Goal: Information Seeking & Learning: Find specific fact

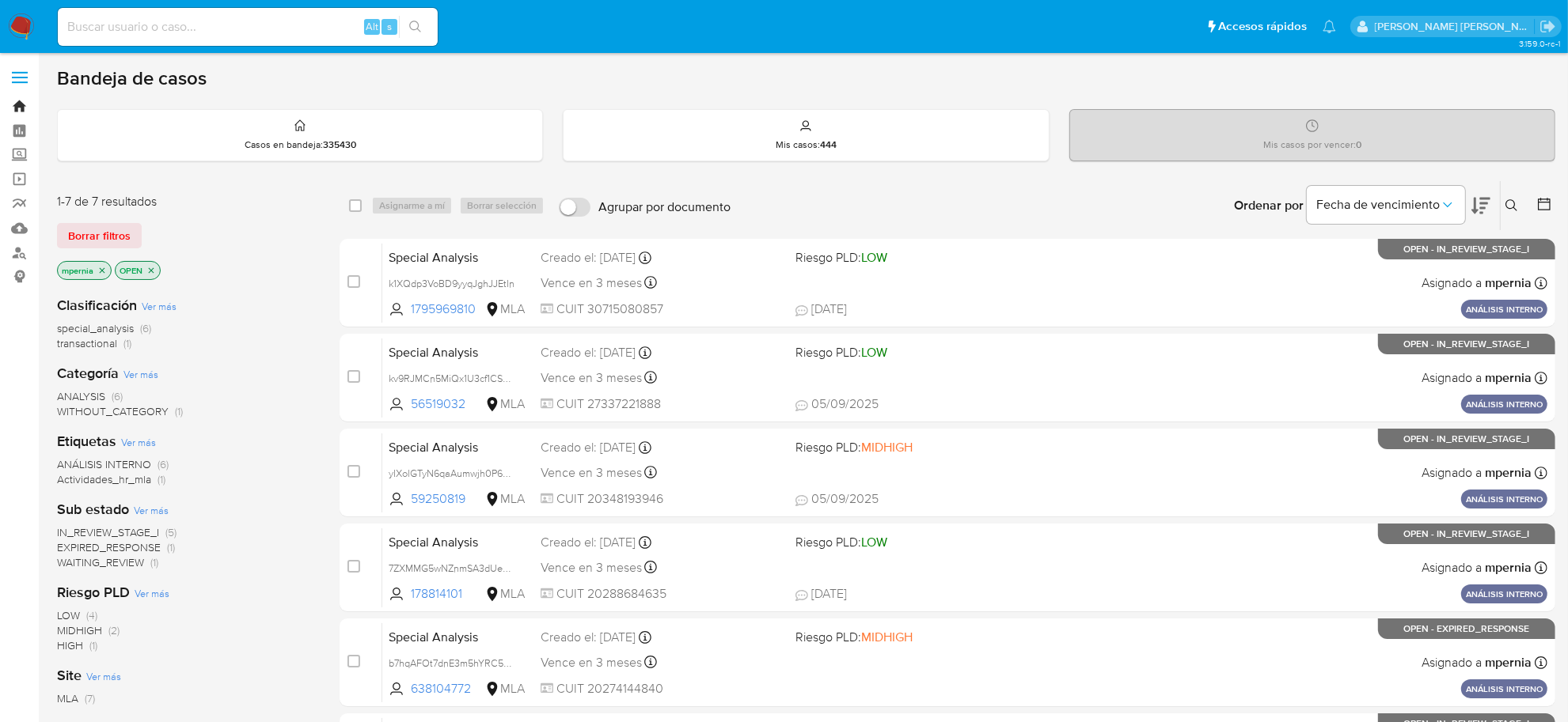
click at [17, 97] on link "Bandeja" at bounding box center [94, 106] width 189 height 25
click at [231, 17] on input at bounding box center [247, 27] width 380 height 21
paste input "168974258"
type input "168974258"
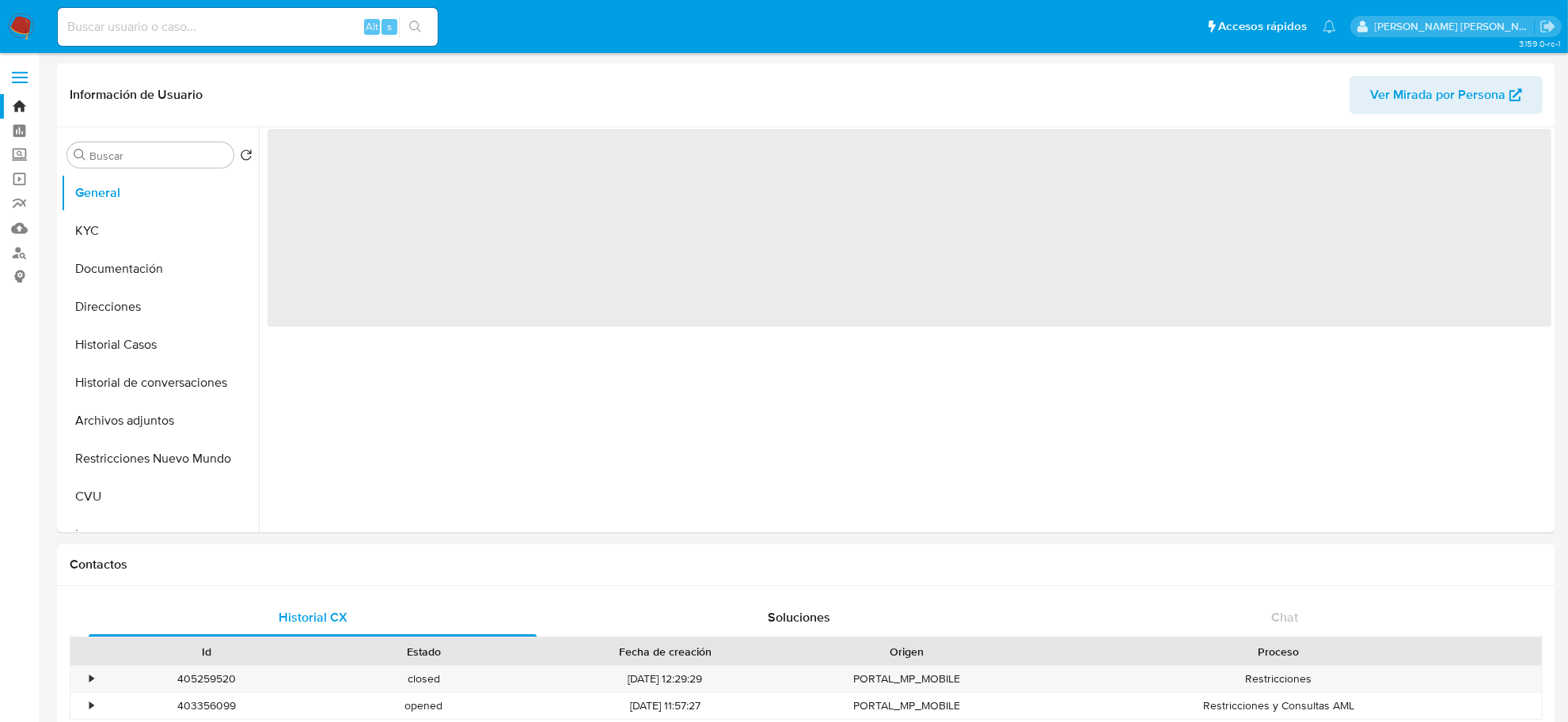
select select "10"
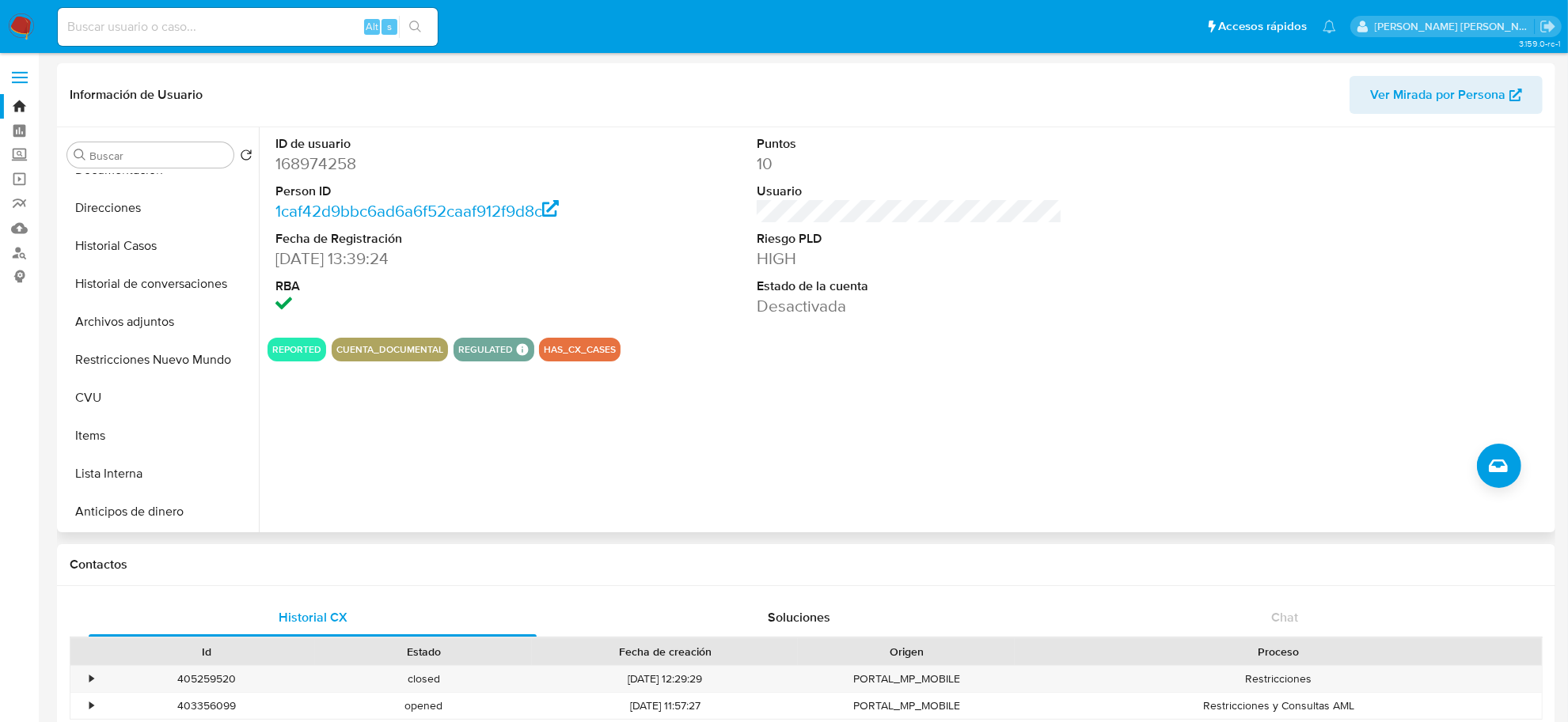
scroll to position [99, 0]
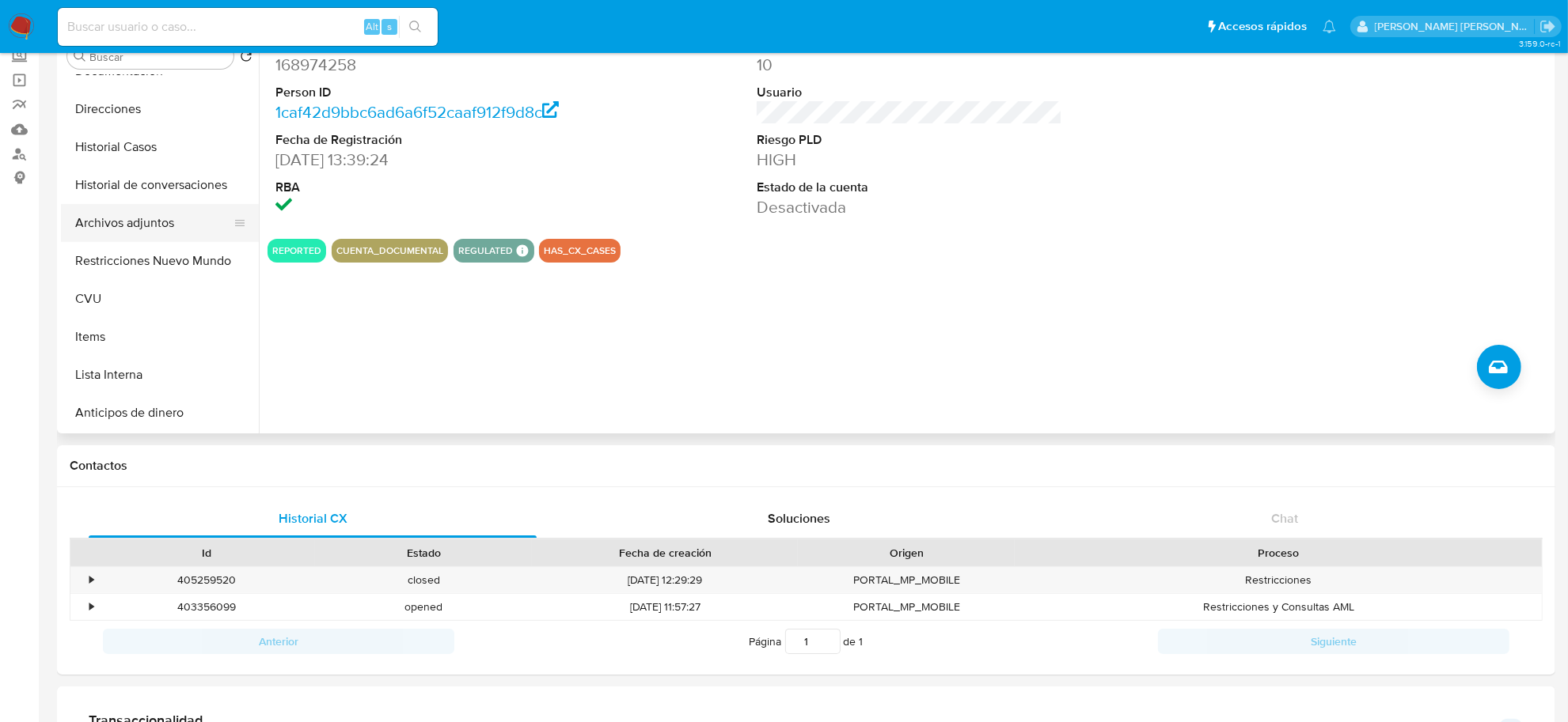
click at [135, 231] on button "Archivos adjuntos" at bounding box center [154, 223] width 186 height 38
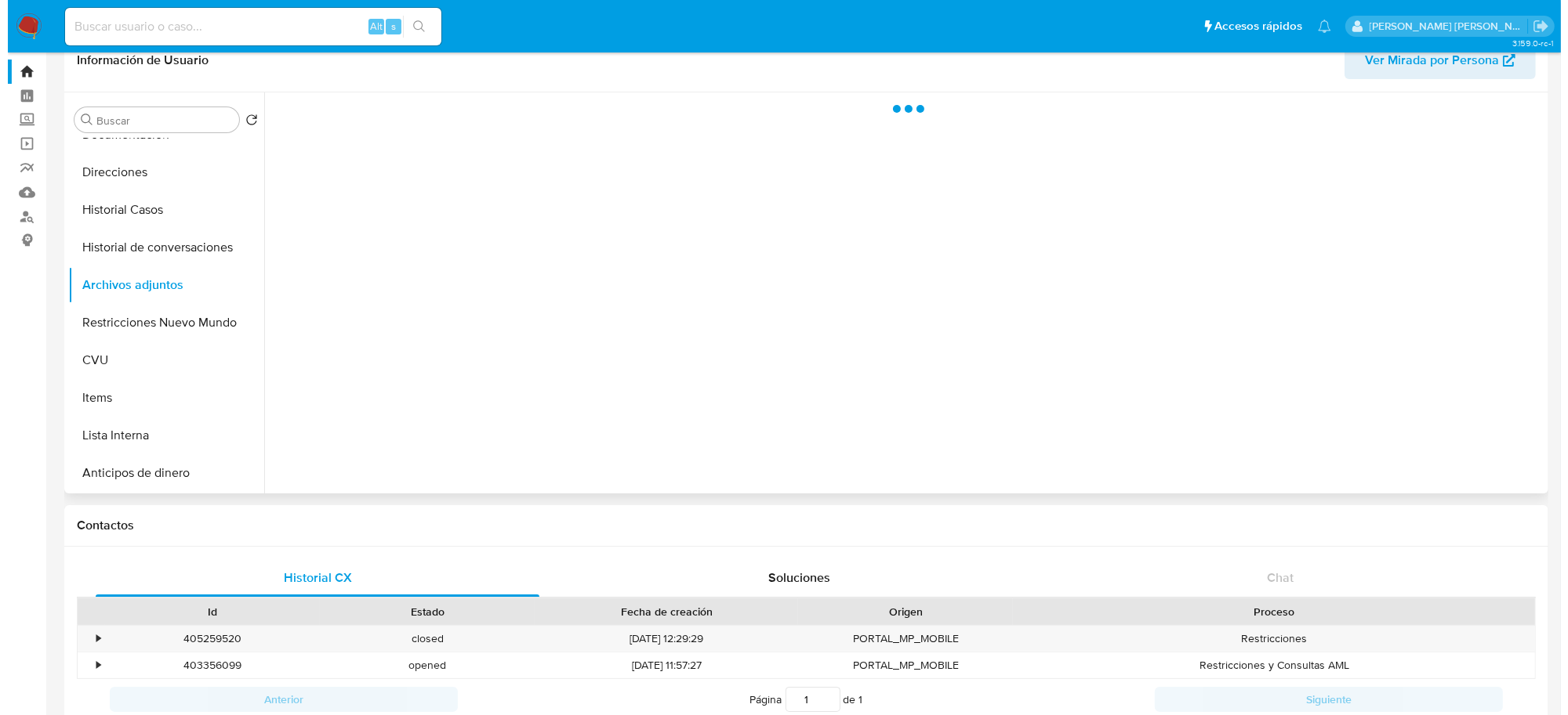
scroll to position [0, 0]
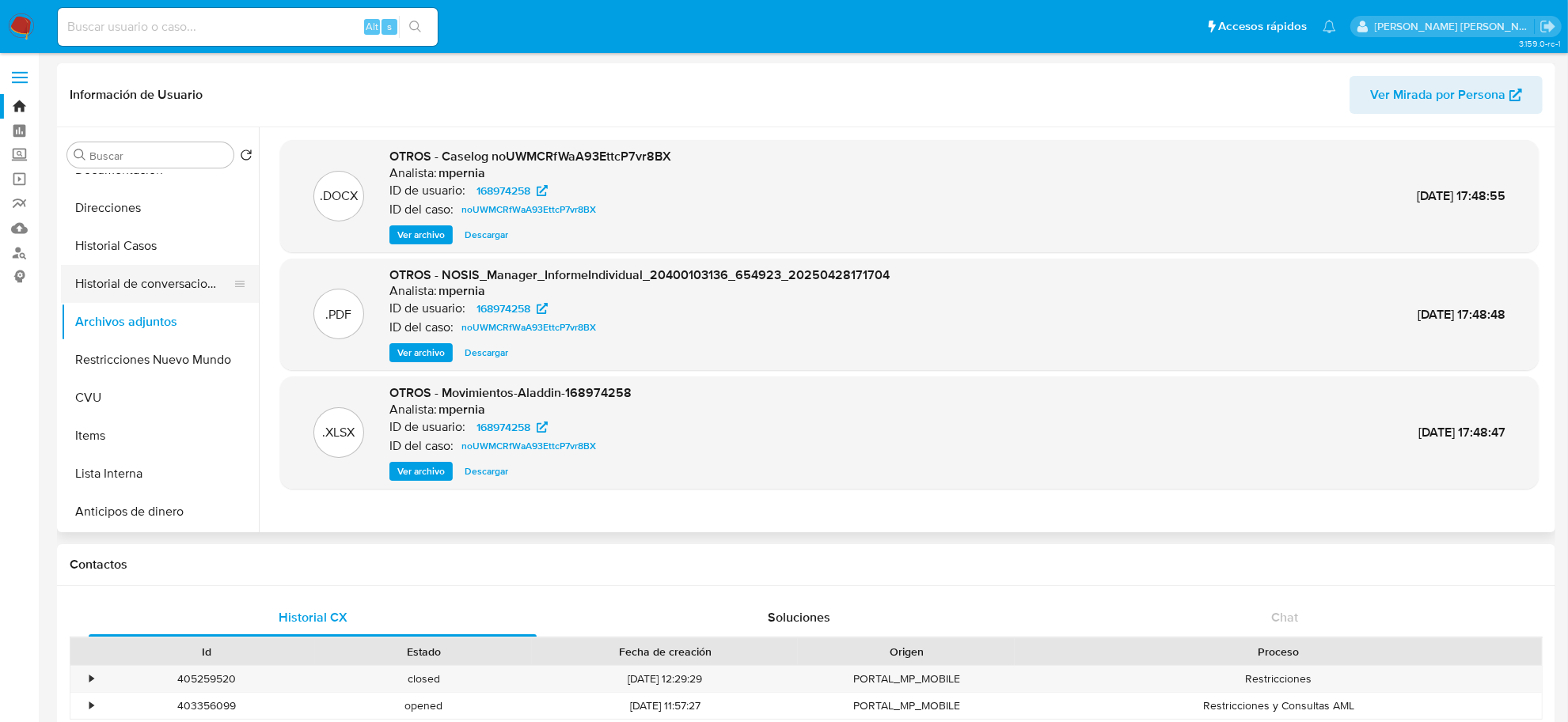
click at [139, 297] on button "Historial de conversaciones" at bounding box center [154, 284] width 186 height 38
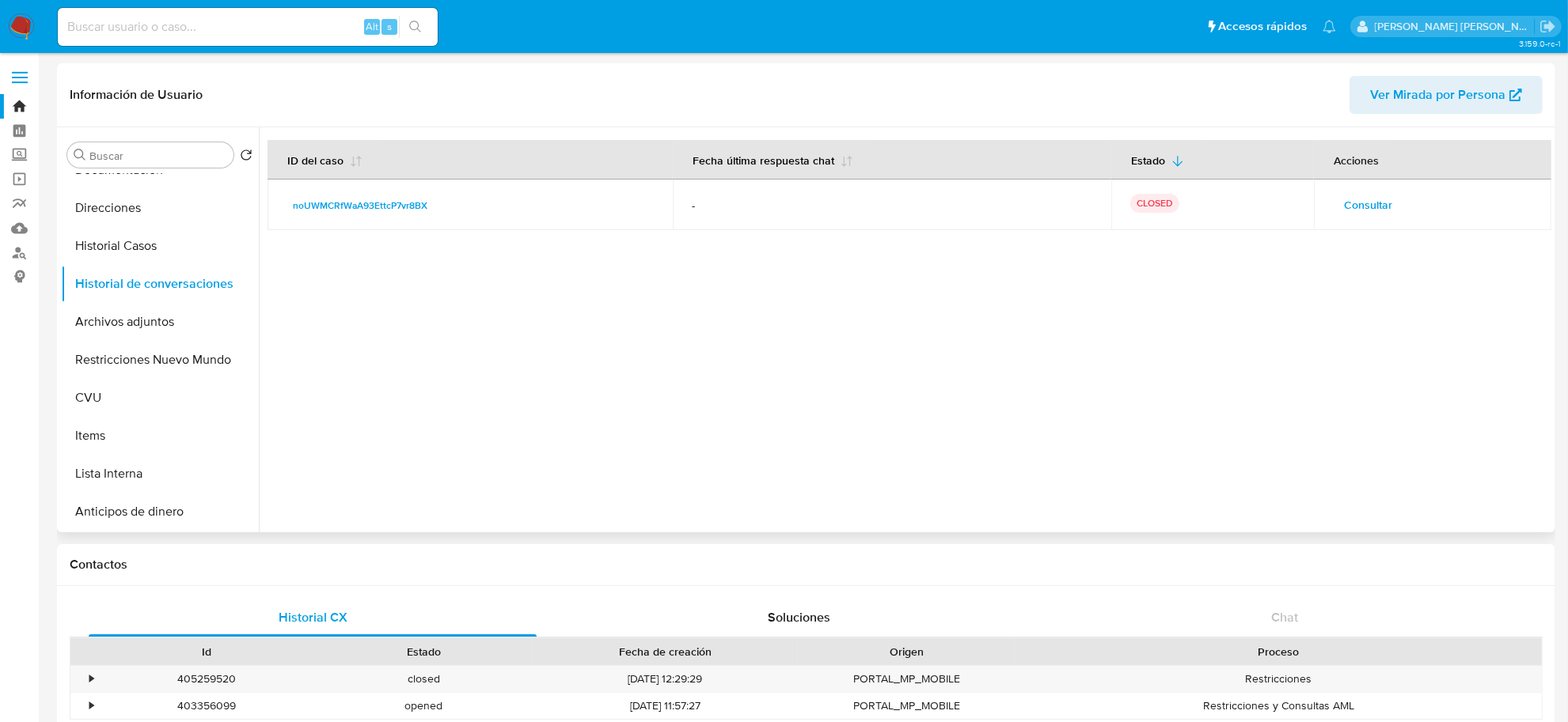
click at [1371, 206] on span "Consultar" at bounding box center [1368, 204] width 48 height 22
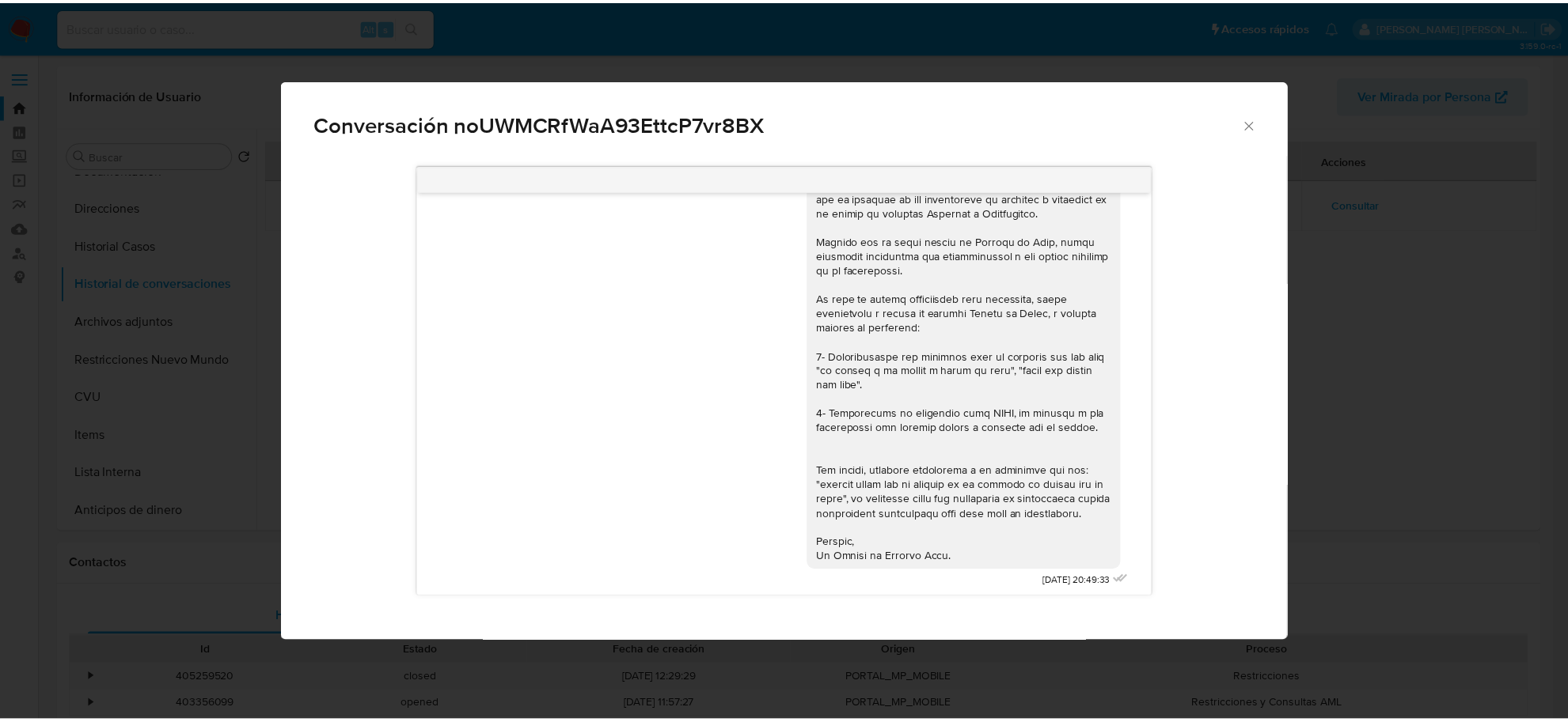
scroll to position [1233, 0]
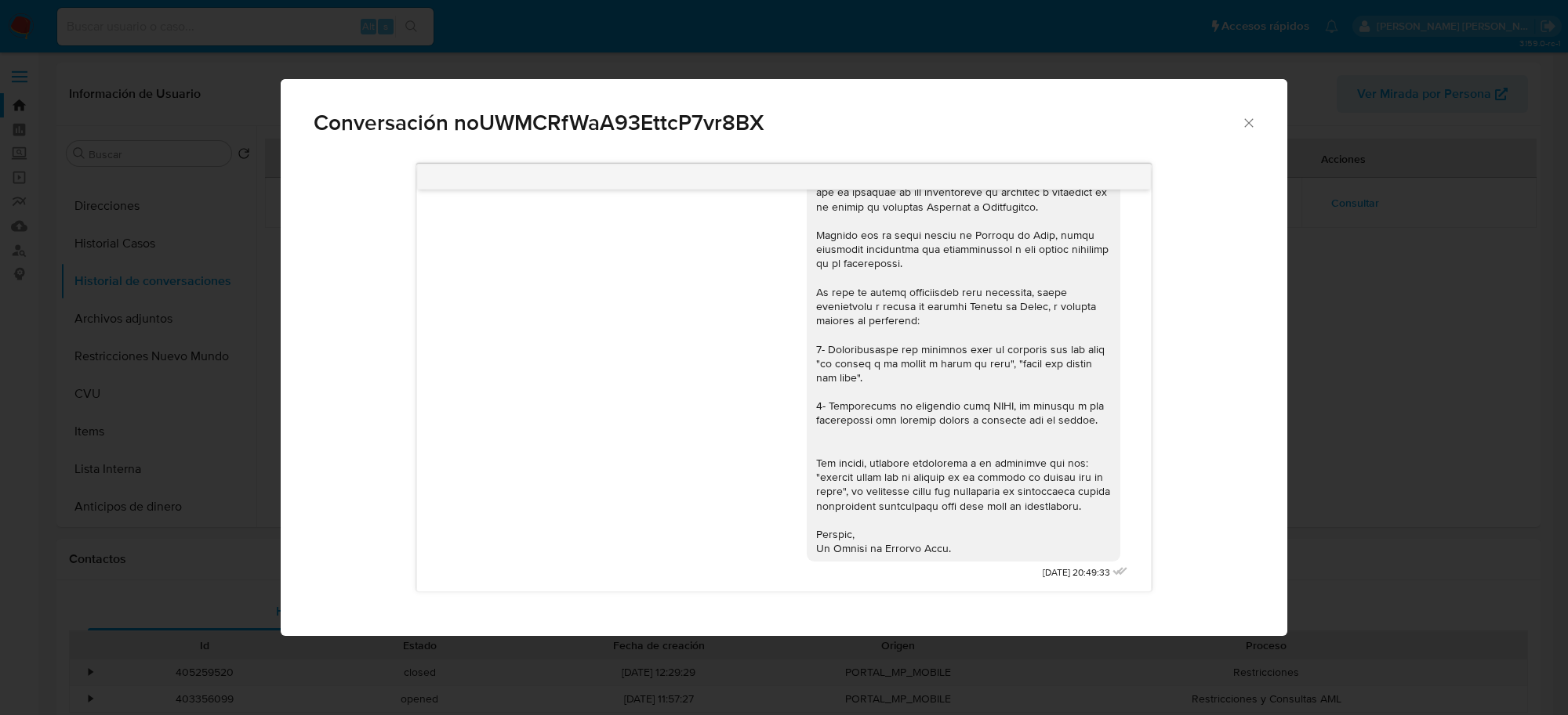
click at [1251, 118] on icon "Cerrar" at bounding box center [1249, 123] width 16 height 16
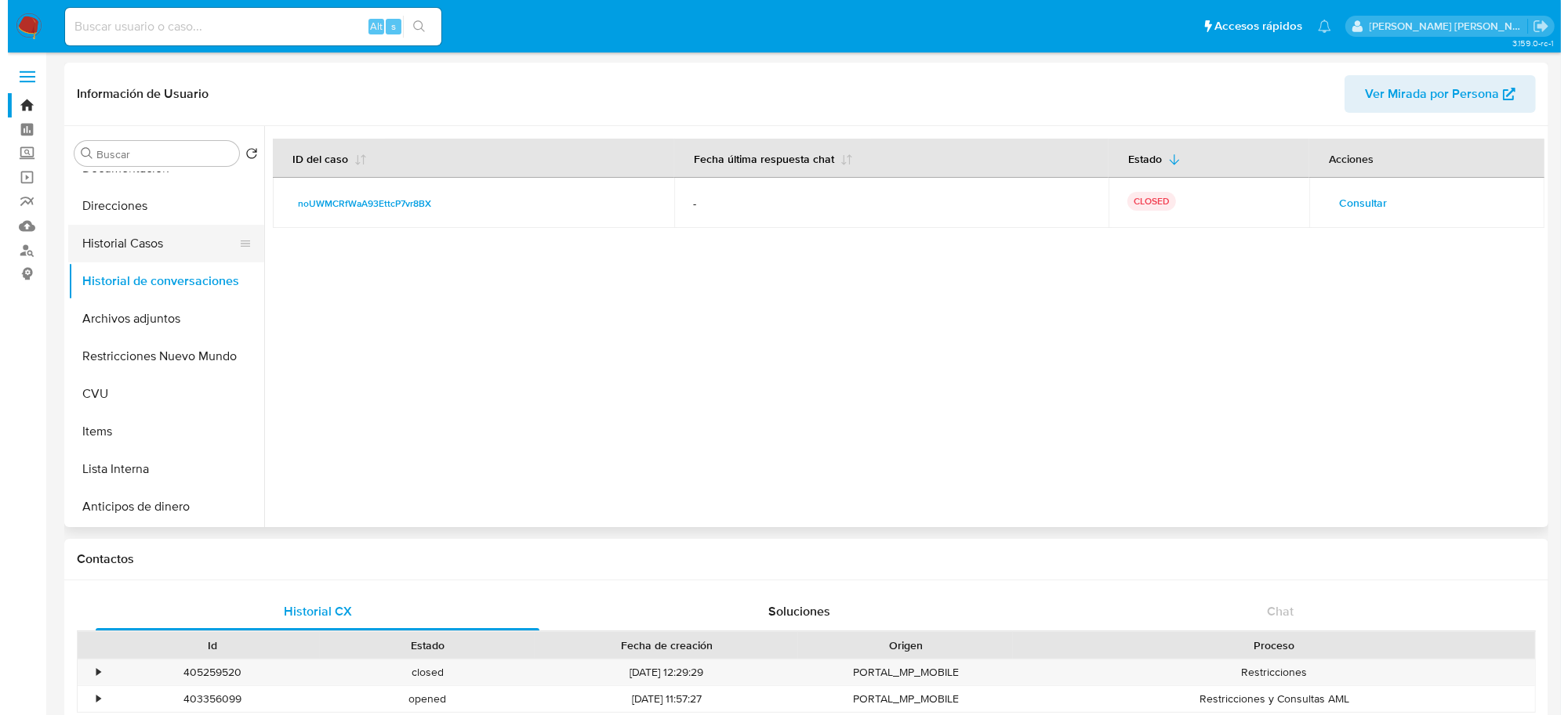
scroll to position [0, 0]
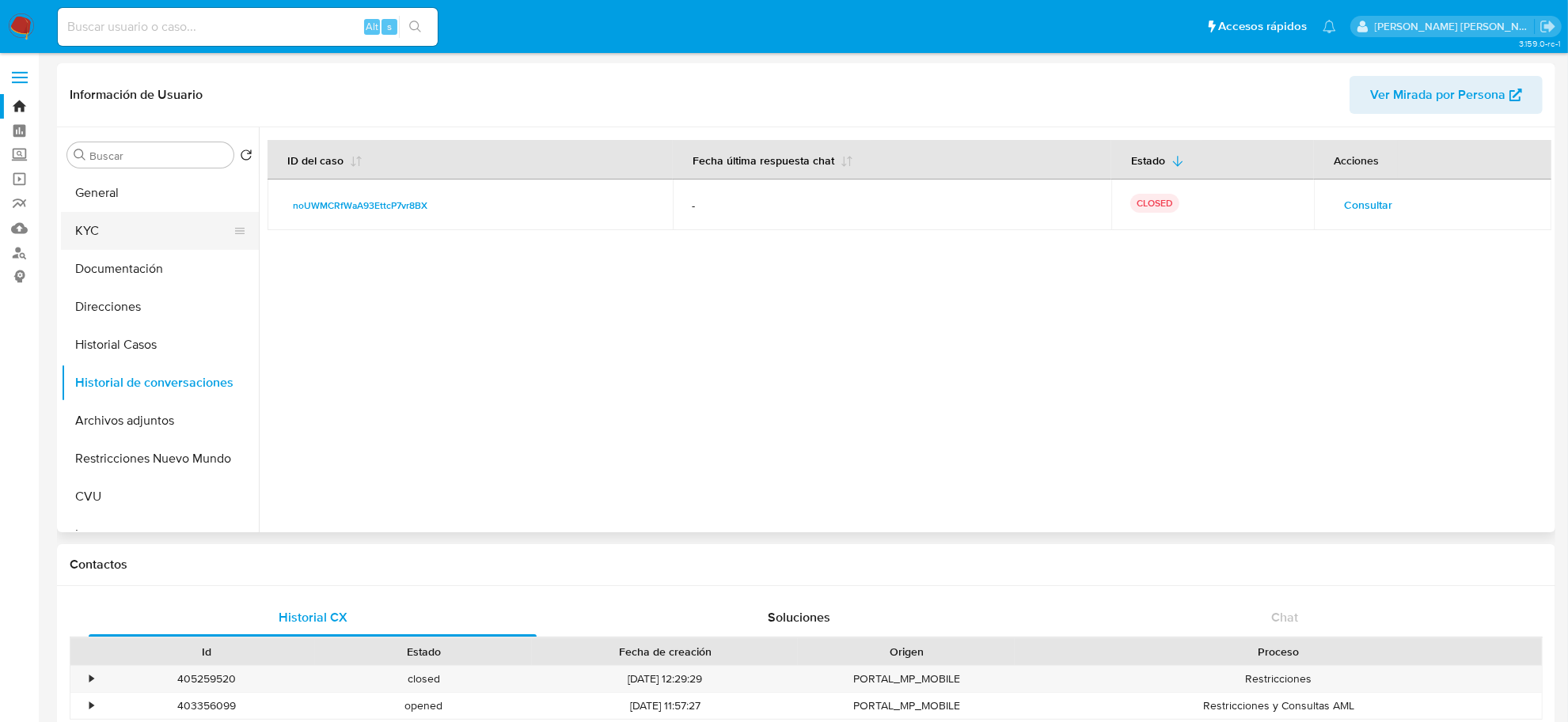
click at [102, 231] on button "KYC" at bounding box center [154, 231] width 186 height 38
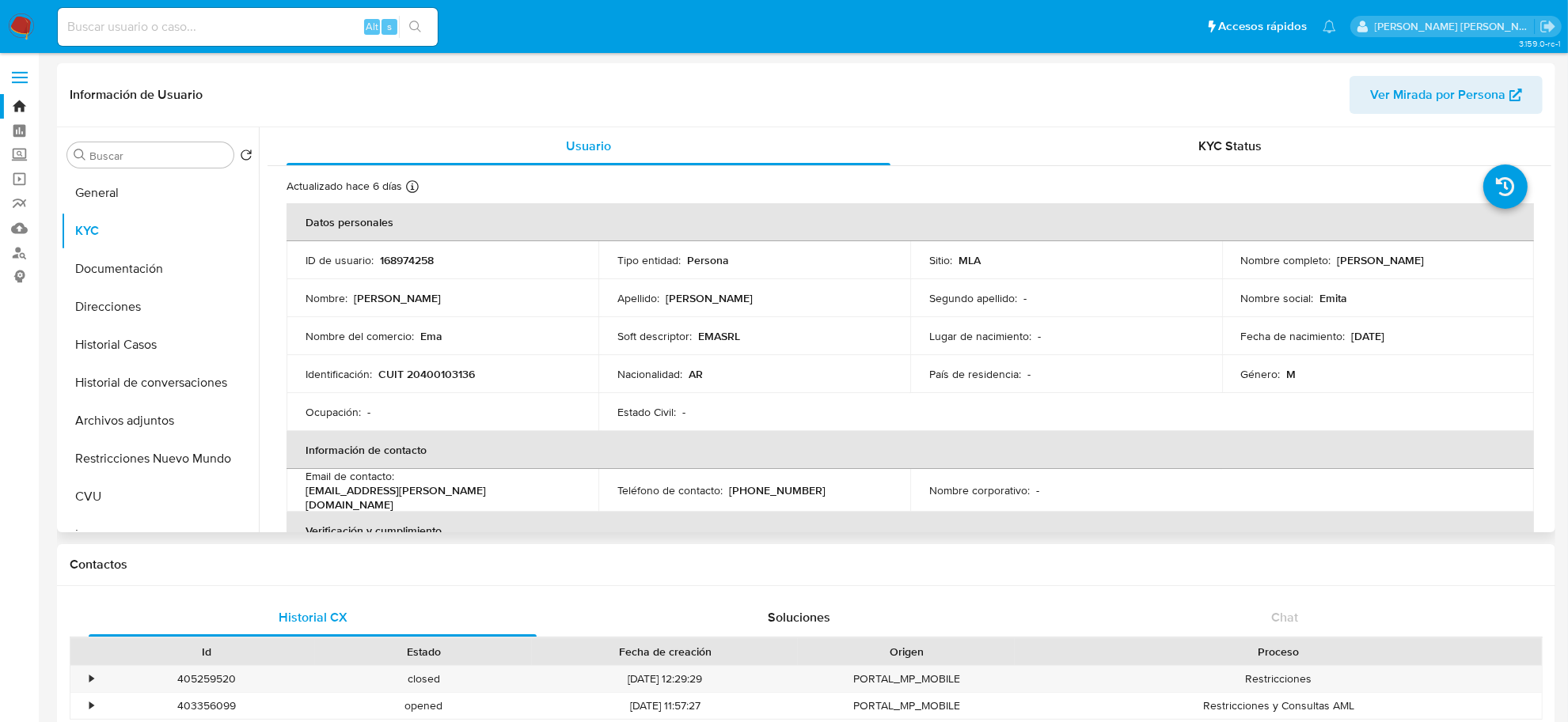
click at [453, 376] on p "CUIT 20400103136" at bounding box center [426, 374] width 97 height 14
copy p "20400103136"
click at [120, 460] on button "Restricciones Nuevo Mundo" at bounding box center [154, 459] width 186 height 38
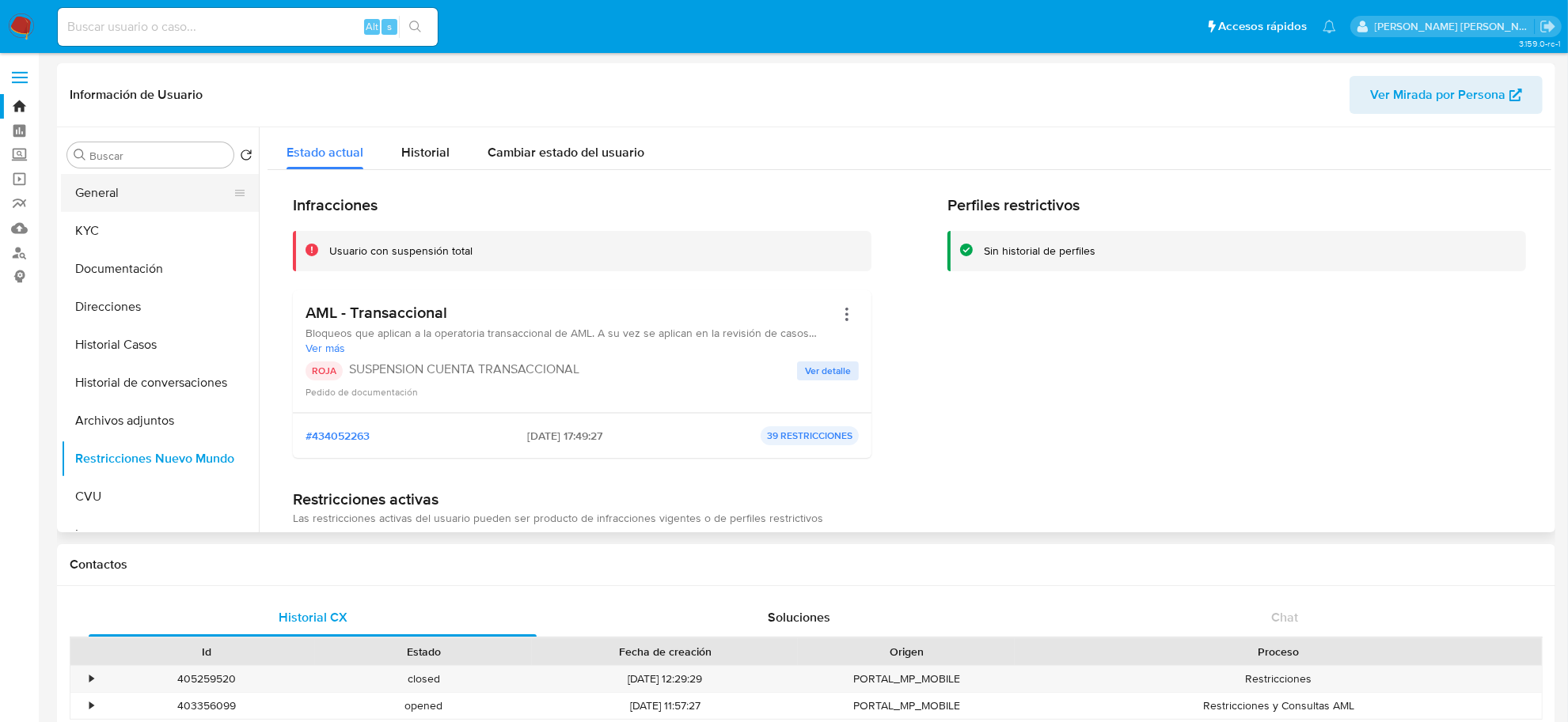
click at [109, 207] on button "General" at bounding box center [154, 193] width 186 height 38
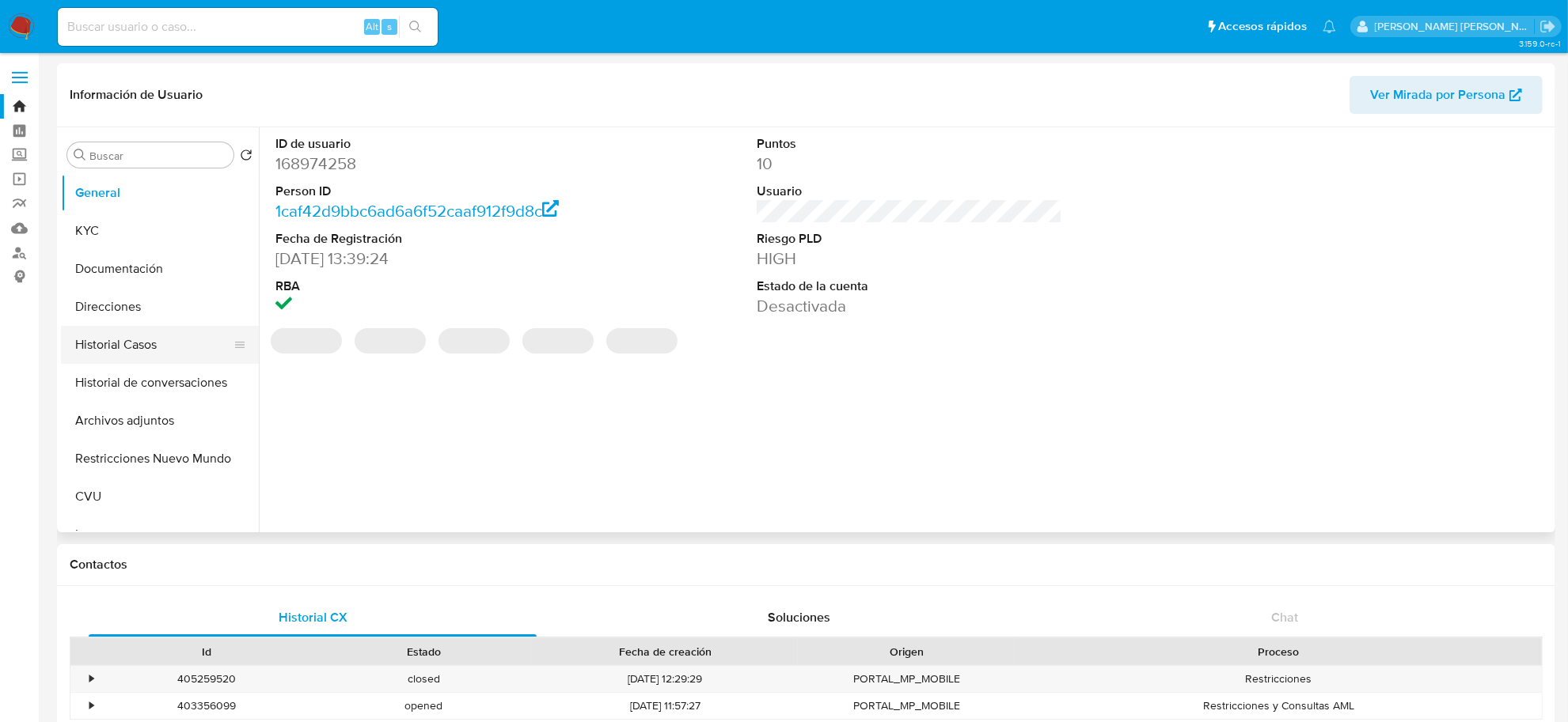
click at [129, 346] on button "Historial Casos" at bounding box center [154, 345] width 186 height 38
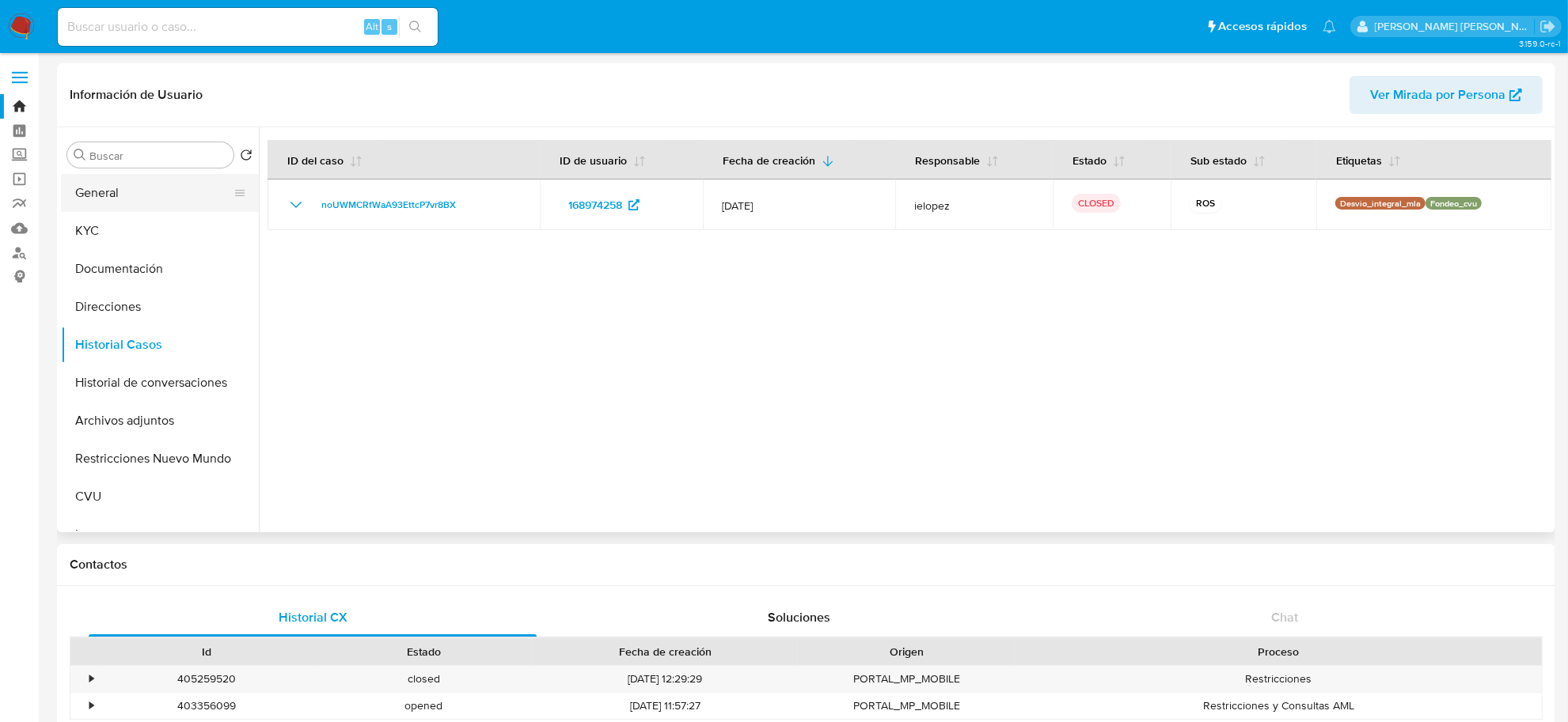
click at [133, 187] on button "General" at bounding box center [154, 193] width 186 height 38
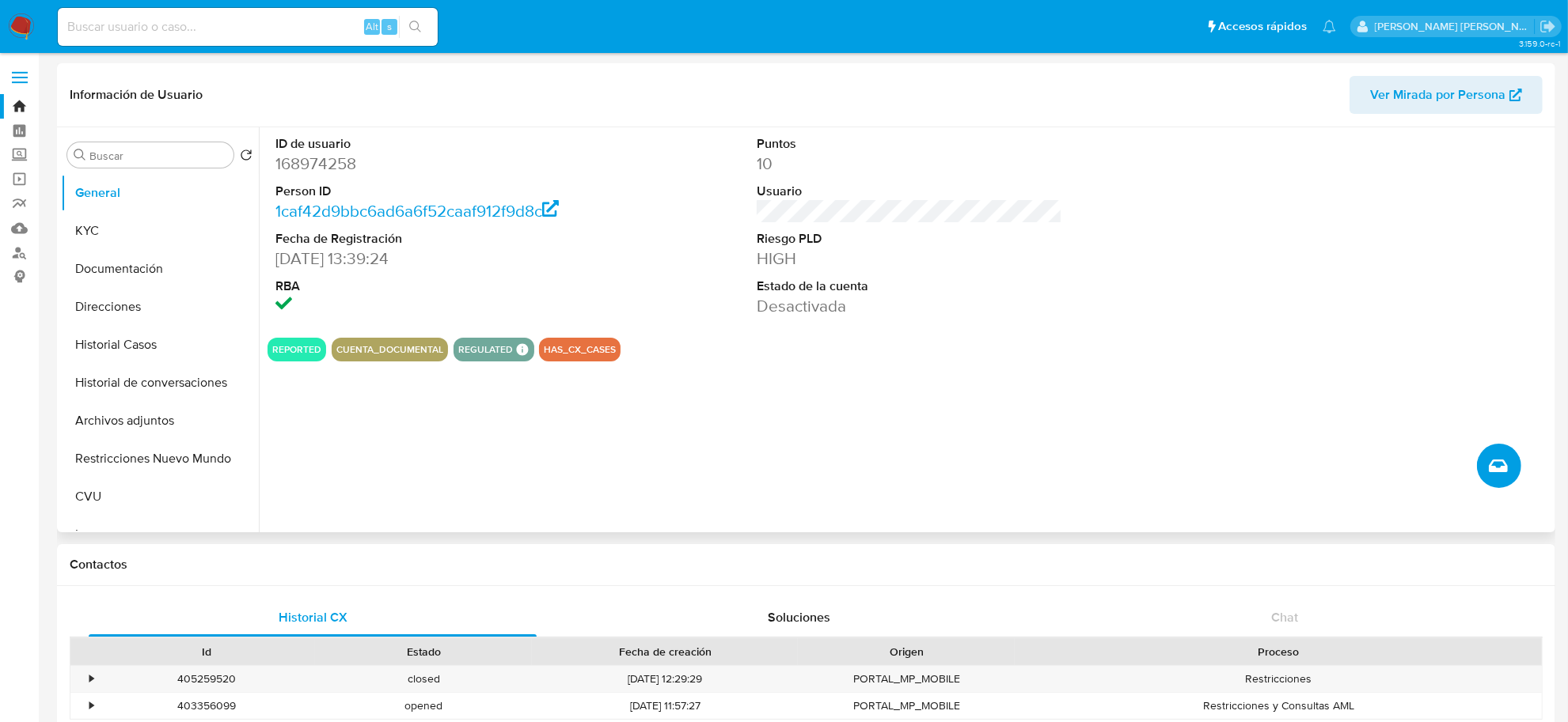
click at [1496, 473] on icon "Crear caso manual" at bounding box center [1498, 466] width 19 height 13
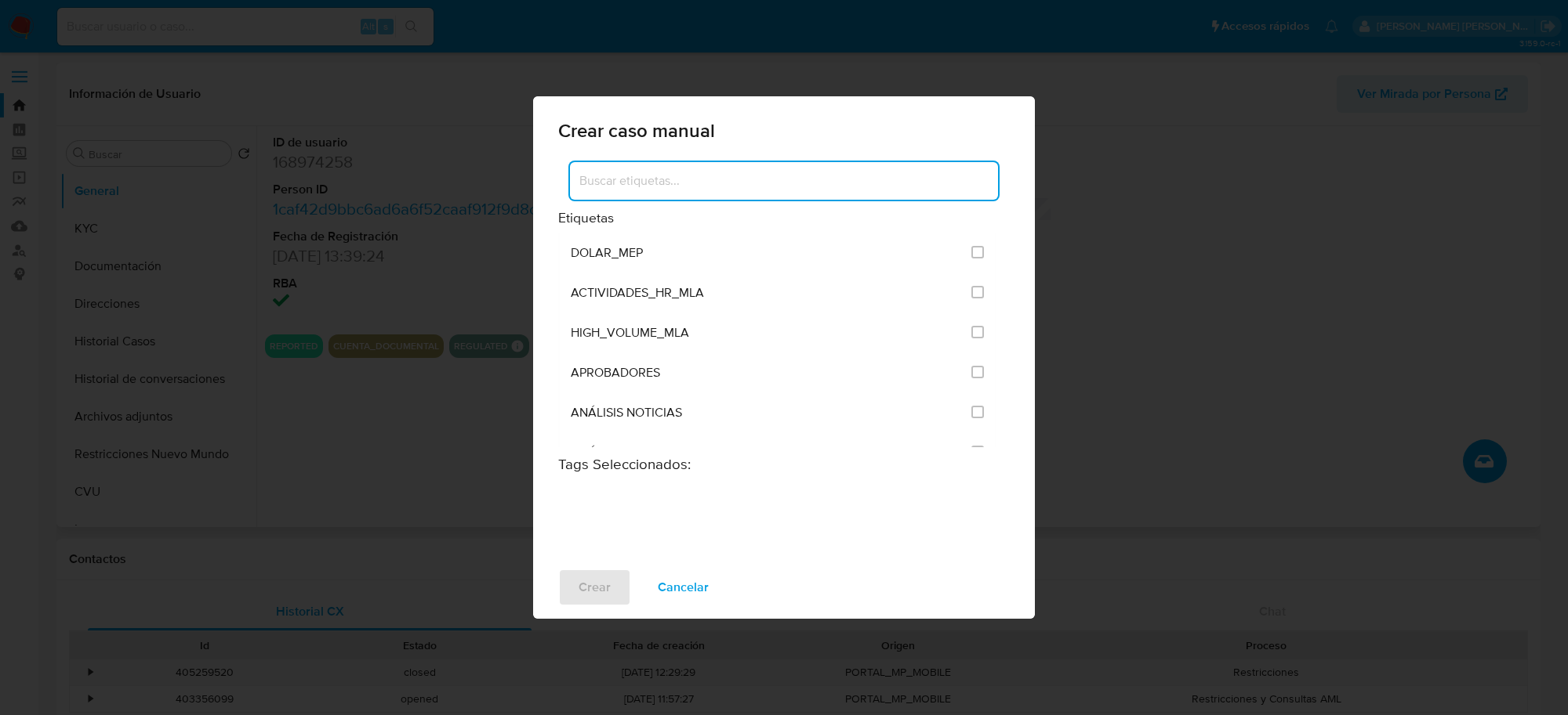
scroll to position [3135, 0]
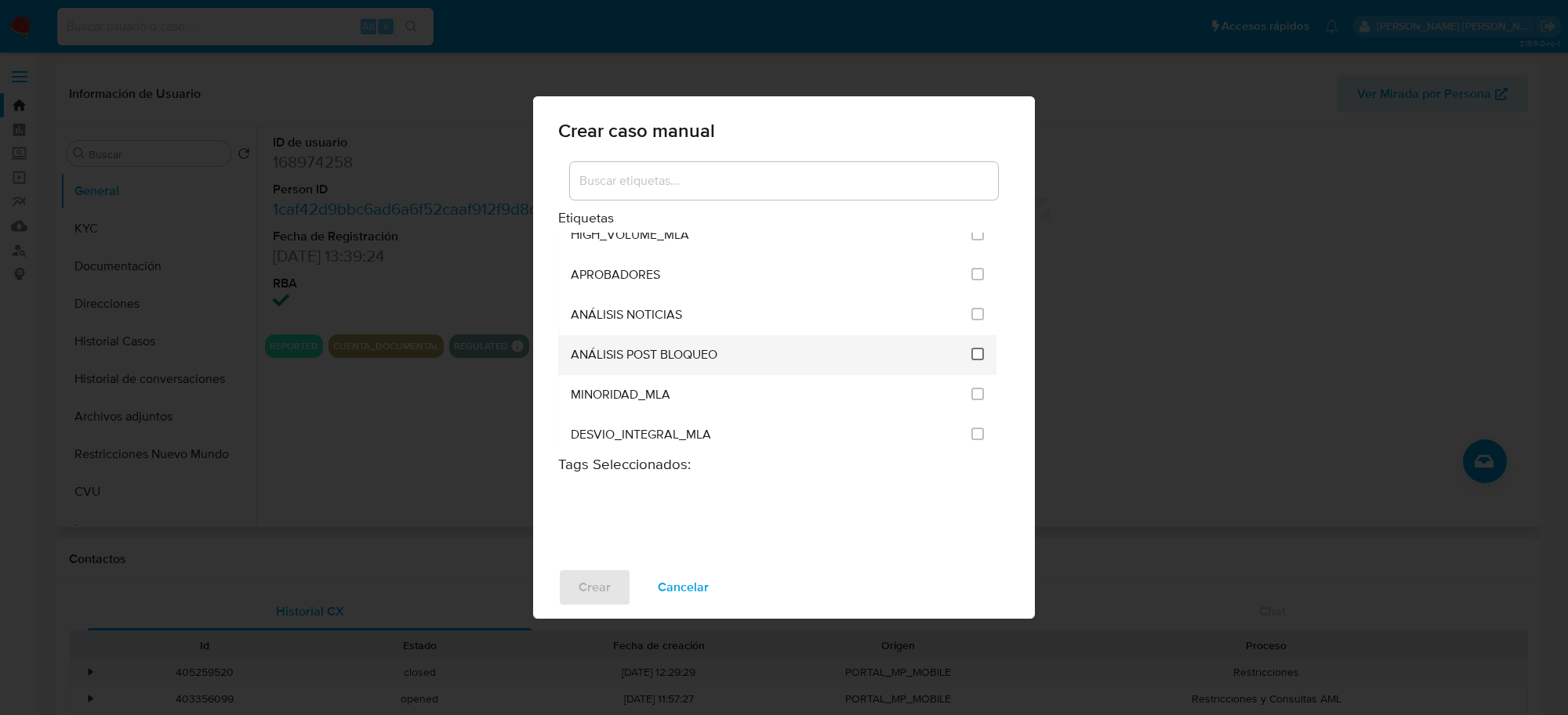
click at [976, 353] on input "3249" at bounding box center [977, 354] width 13 height 13
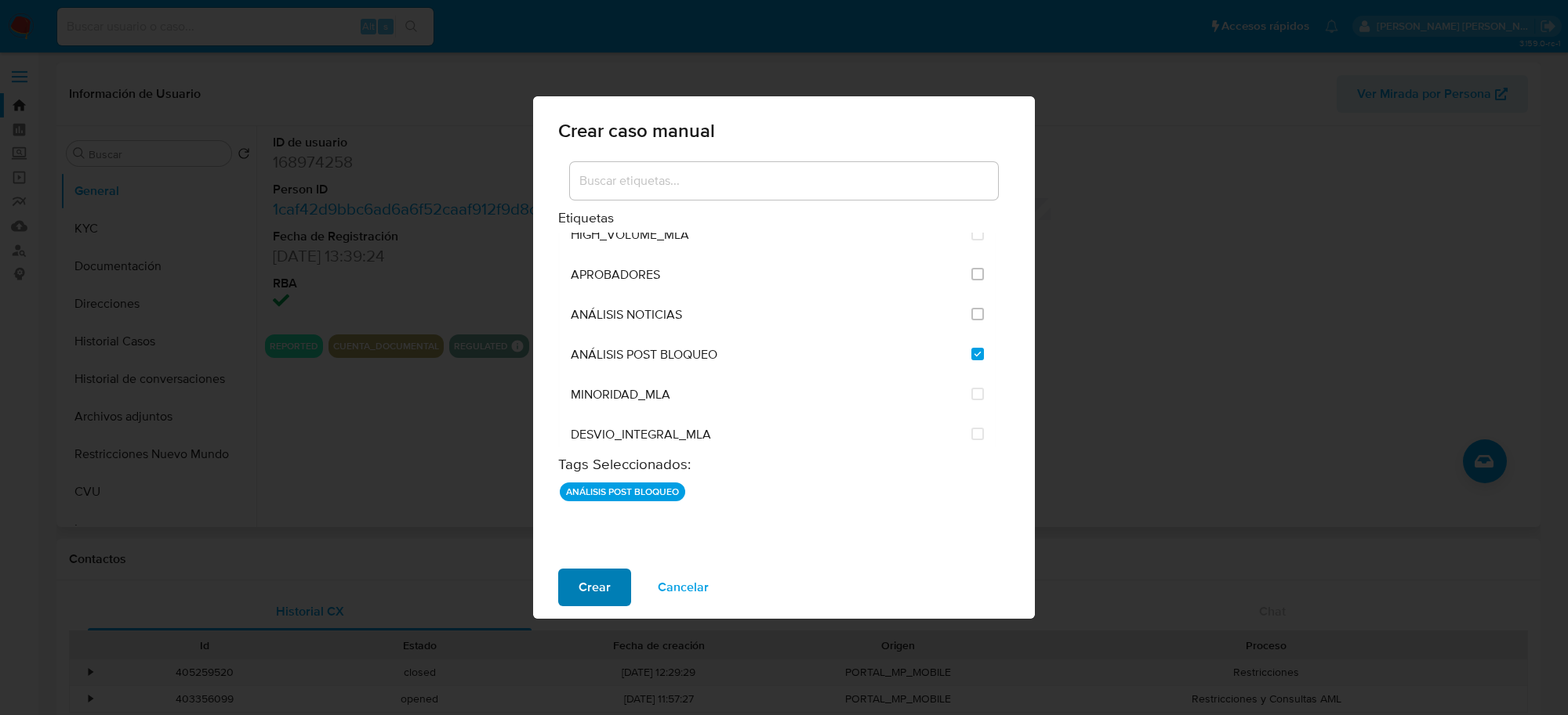
click at [604, 593] on span "Crear" at bounding box center [595, 588] width 33 height 35
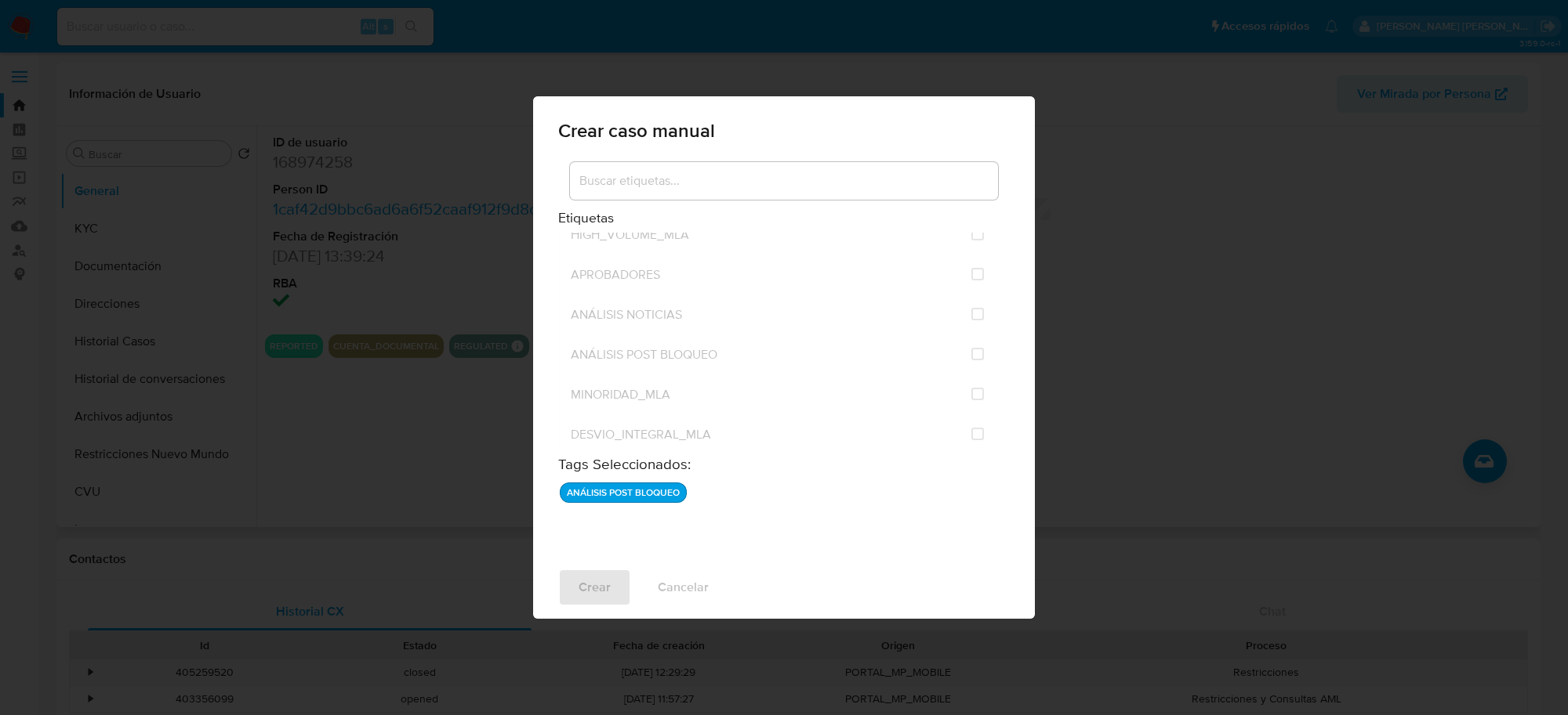
checkbox input "false"
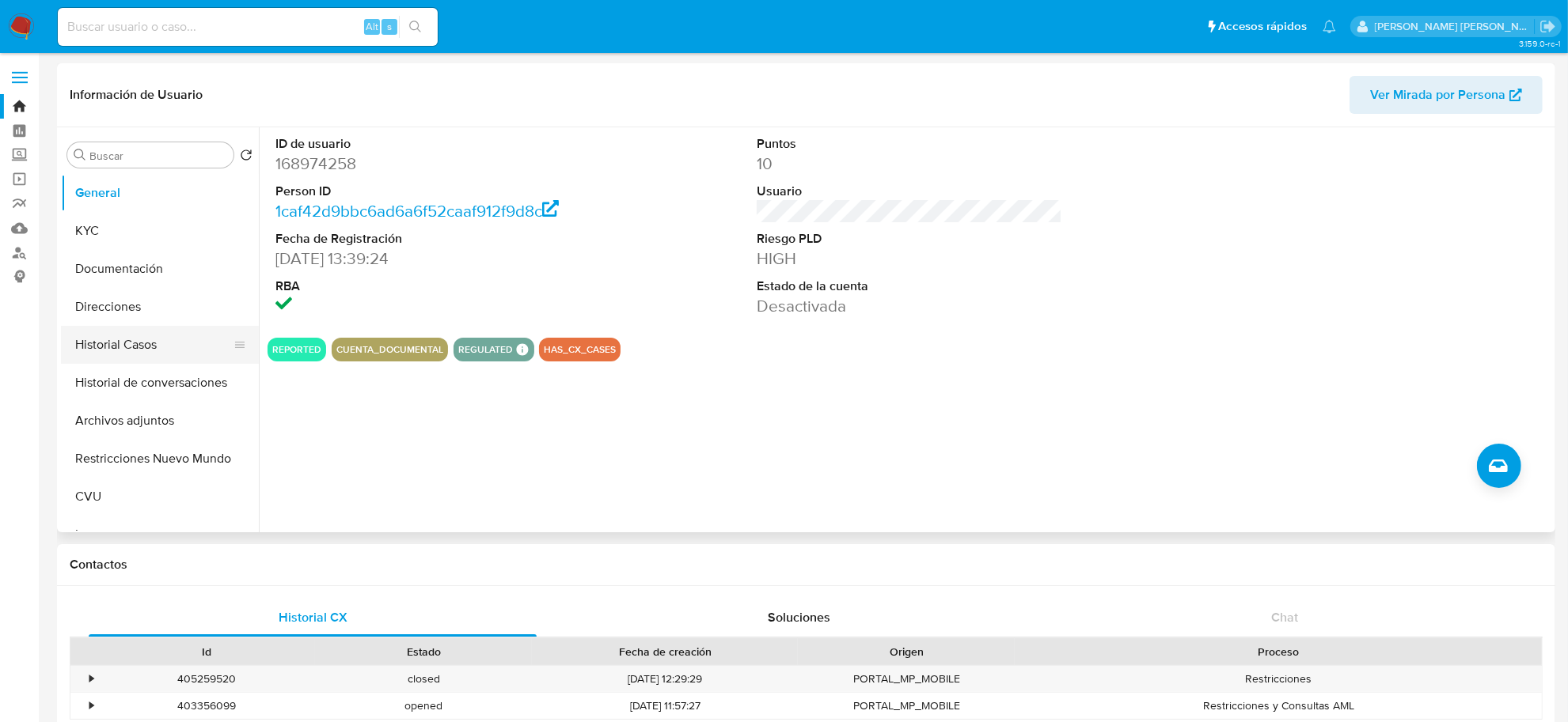
click at [113, 350] on button "Historial Casos" at bounding box center [154, 345] width 186 height 38
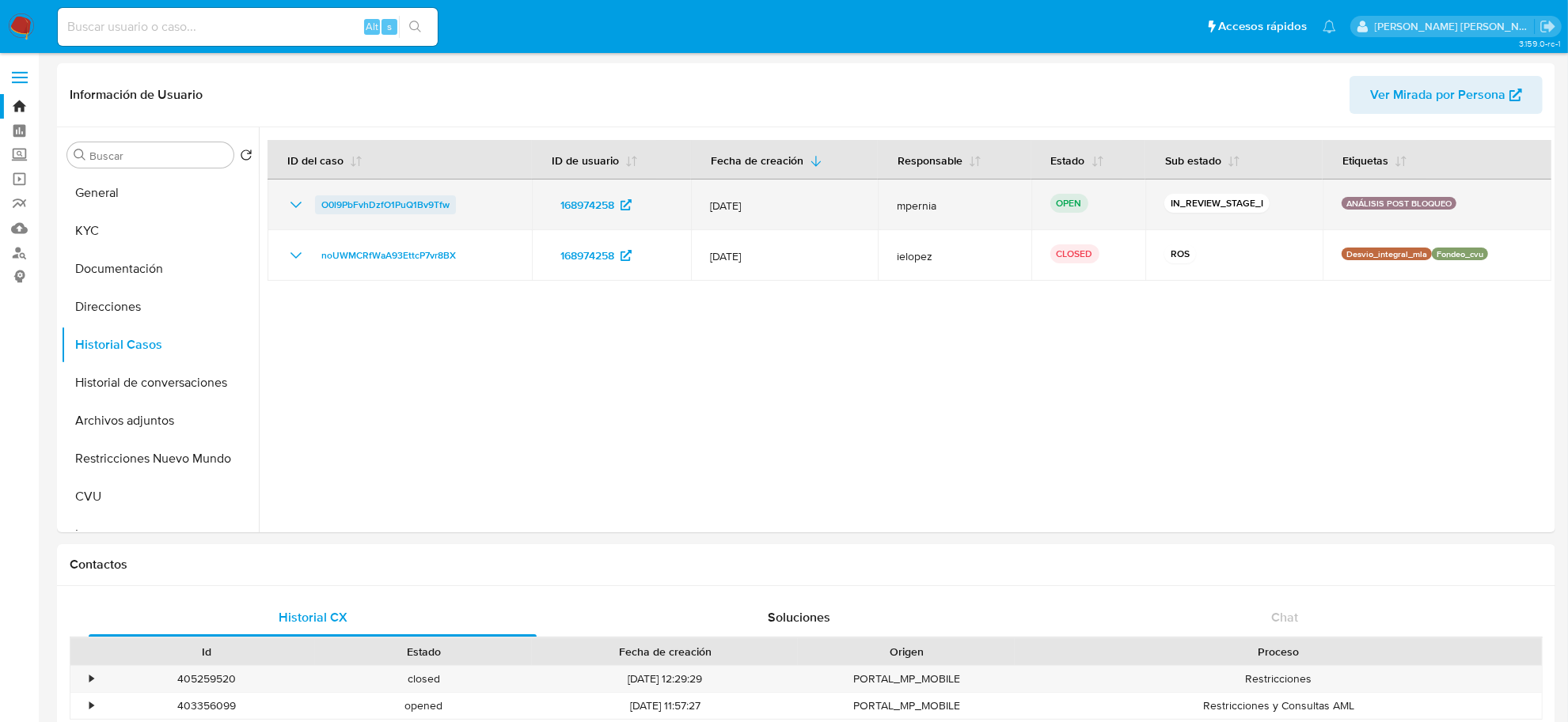
click at [344, 203] on span "O0l9PbFvhDzfO1PuQ1Bv9Tfw" at bounding box center [385, 204] width 129 height 19
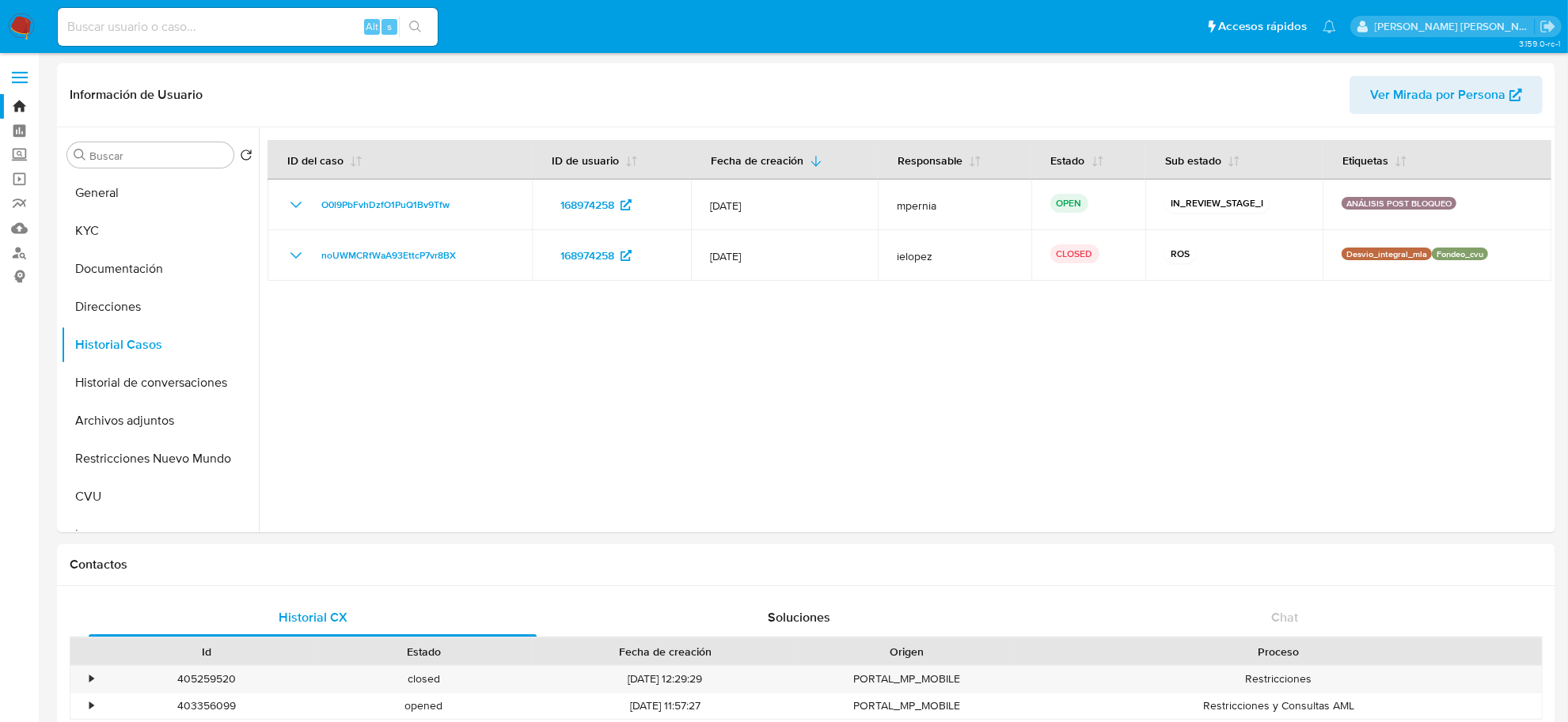
click at [282, 36] on input at bounding box center [247, 27] width 380 height 21
paste input "396023557"
type input "396023557"
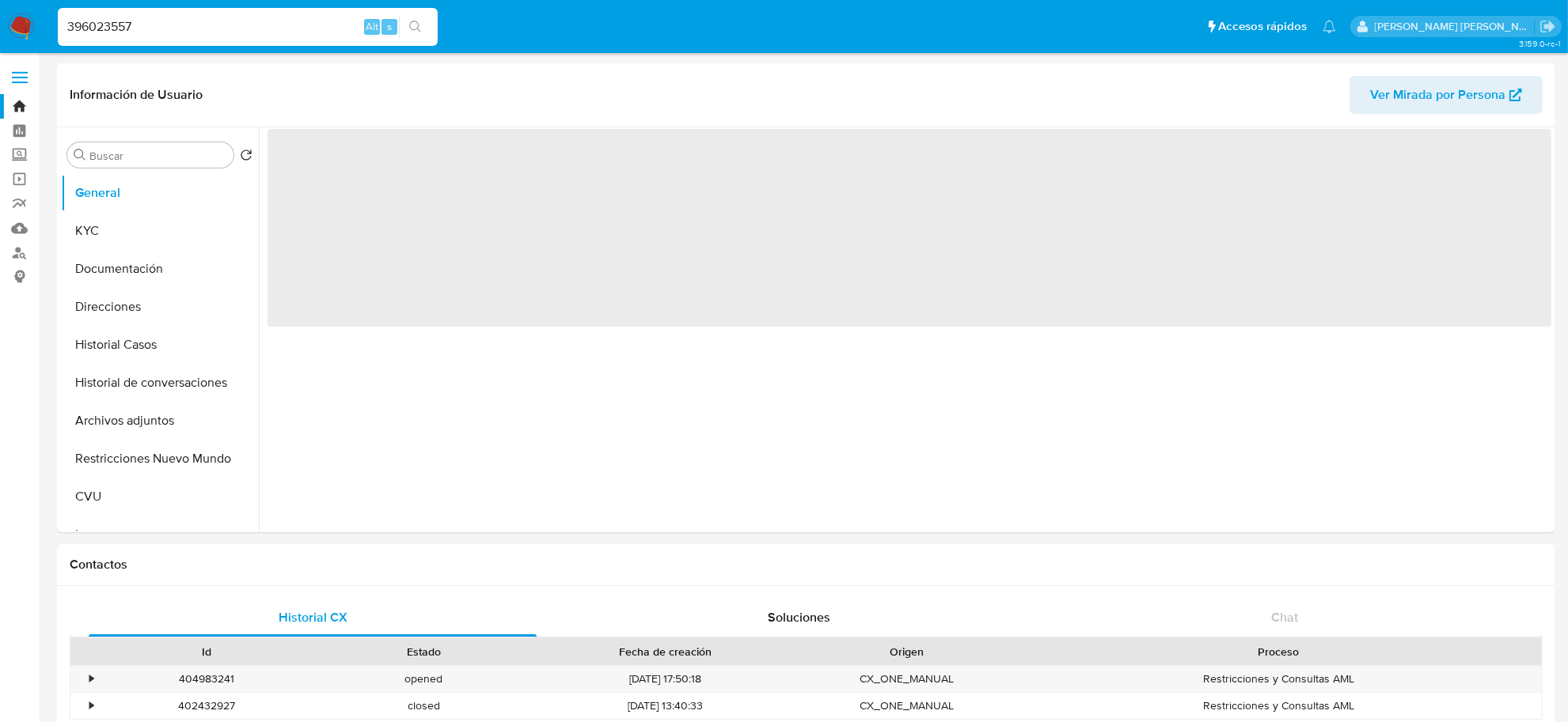
select select "10"
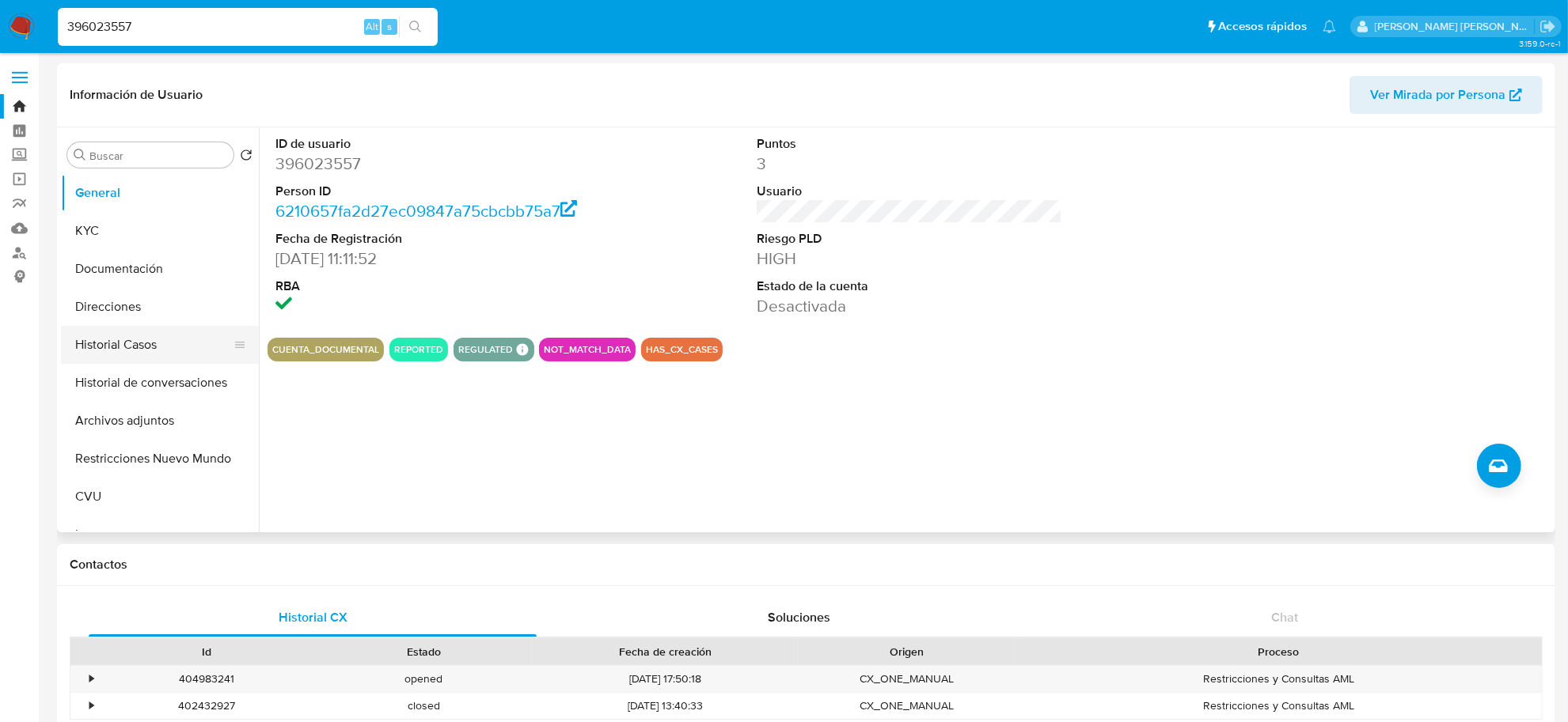
click at [125, 344] on button "Historial Casos" at bounding box center [154, 345] width 186 height 38
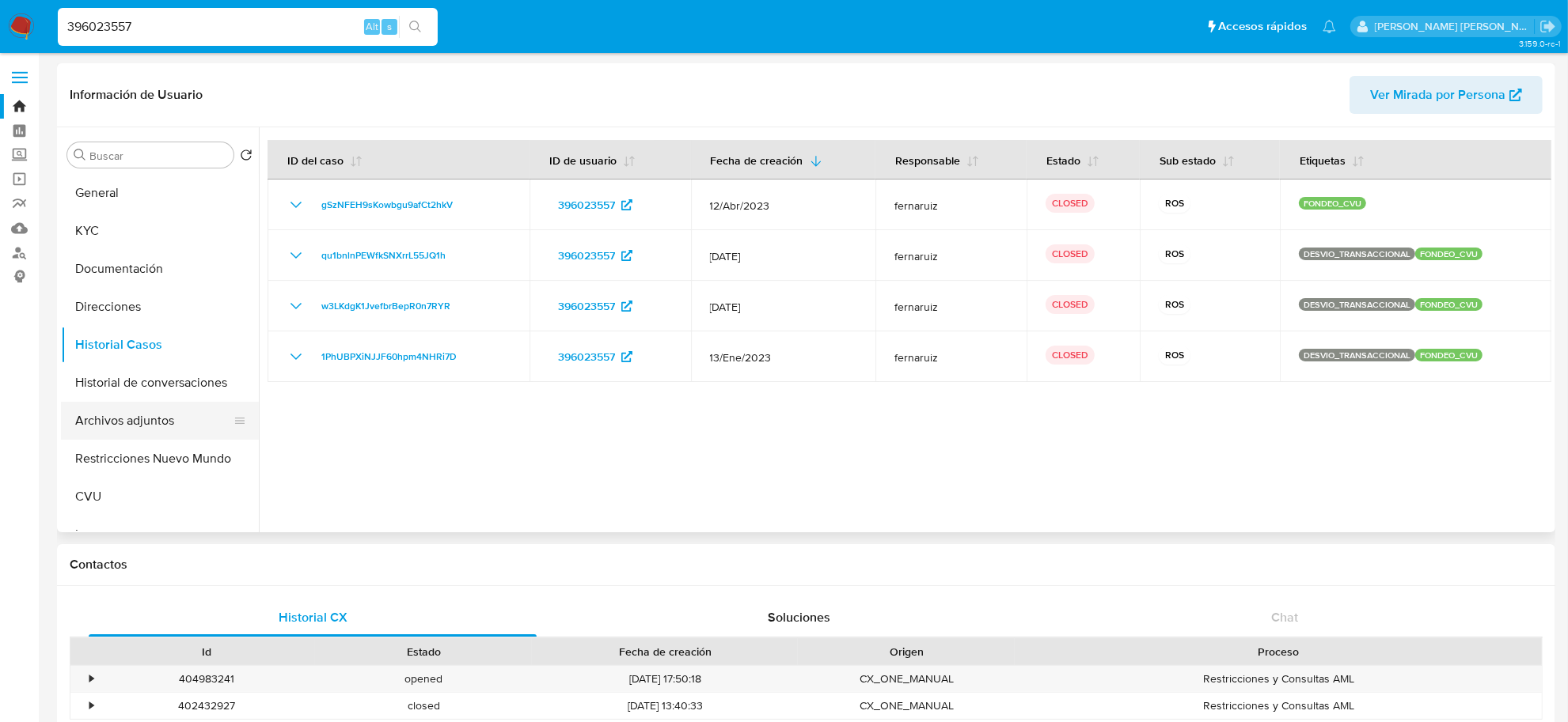
click at [137, 413] on button "Archivos adjuntos" at bounding box center [154, 421] width 186 height 38
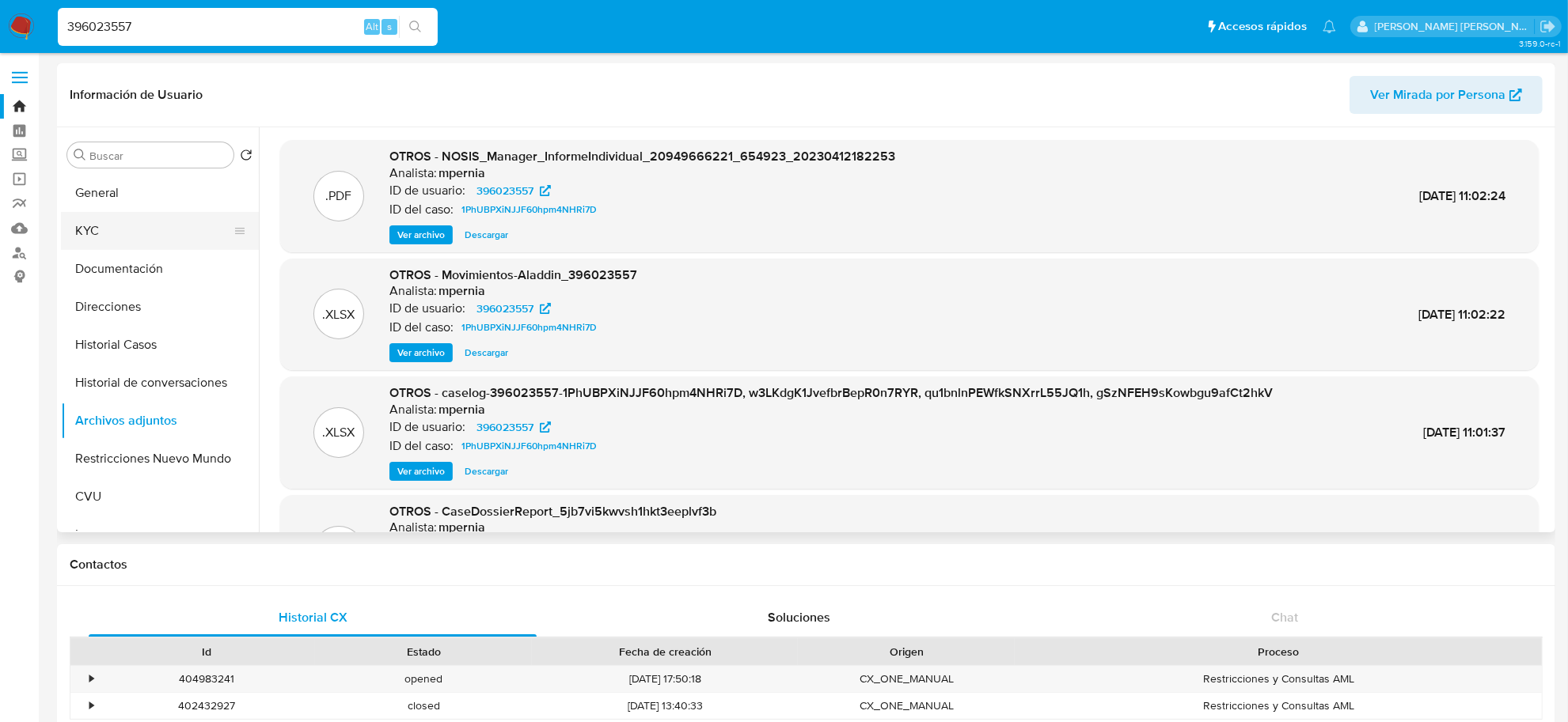
click at [117, 243] on button "KYC" at bounding box center [154, 231] width 186 height 38
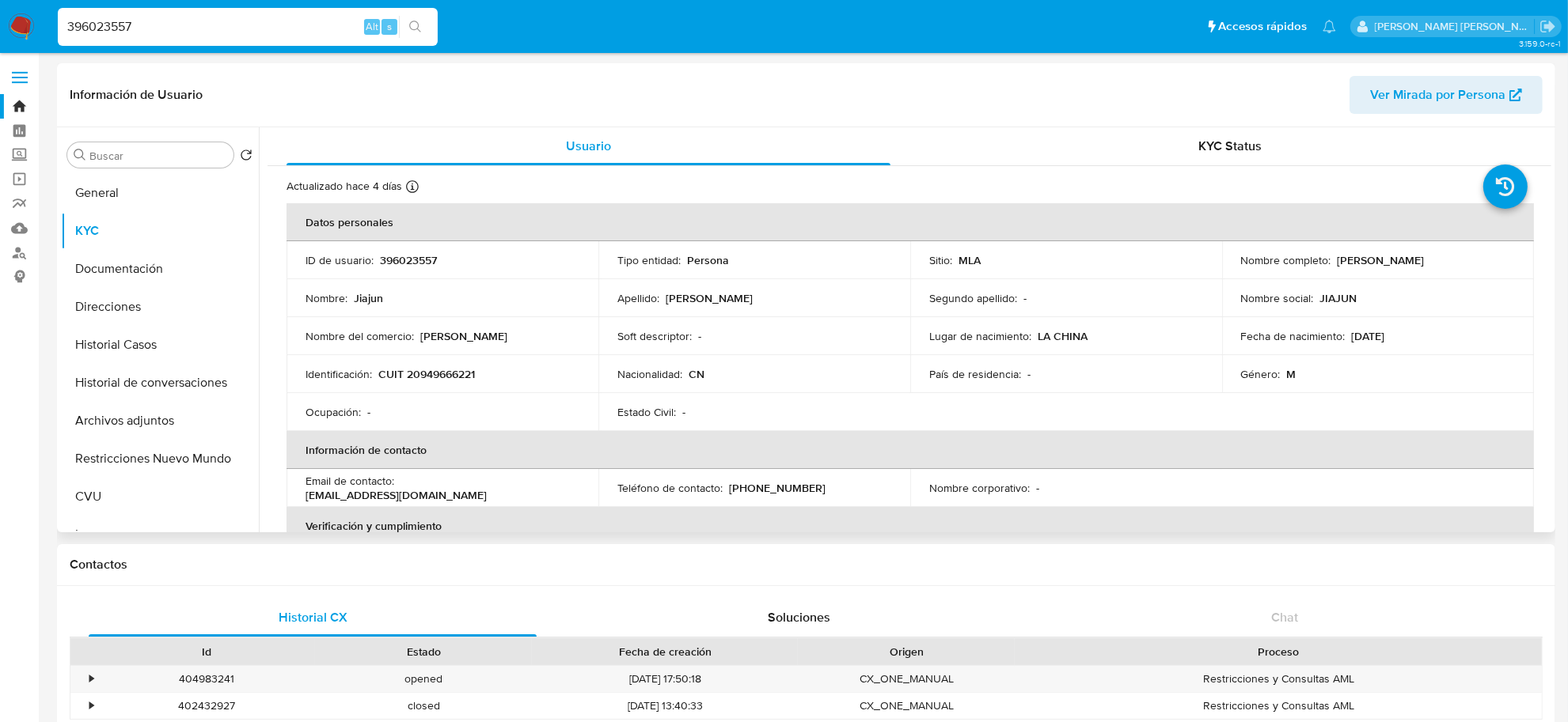
click at [435, 374] on p "CUIT 20949666221" at bounding box center [426, 374] width 97 height 14
copy p "20949666221"
click at [106, 32] on input "396023557" at bounding box center [247, 27] width 380 height 21
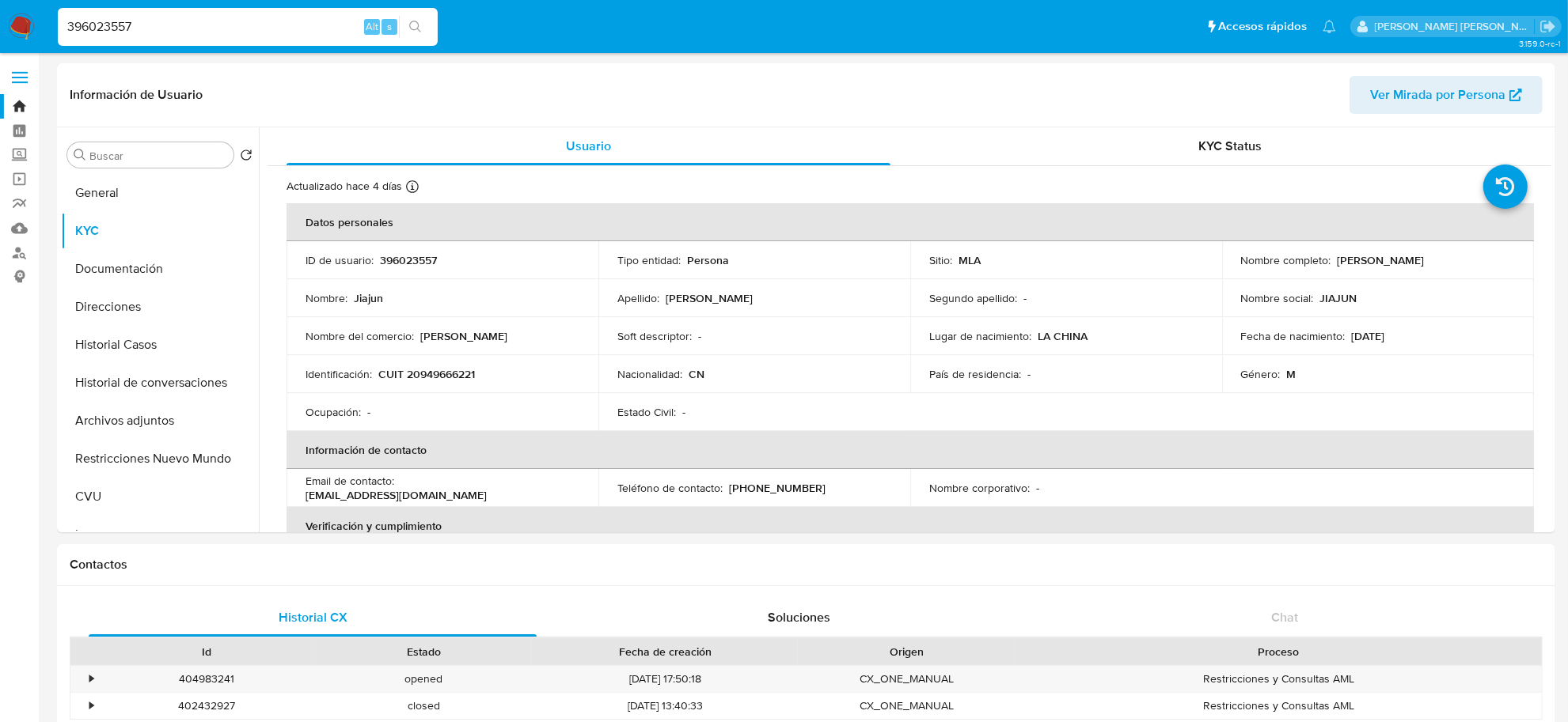
paste input "549907885"
type input "549907885"
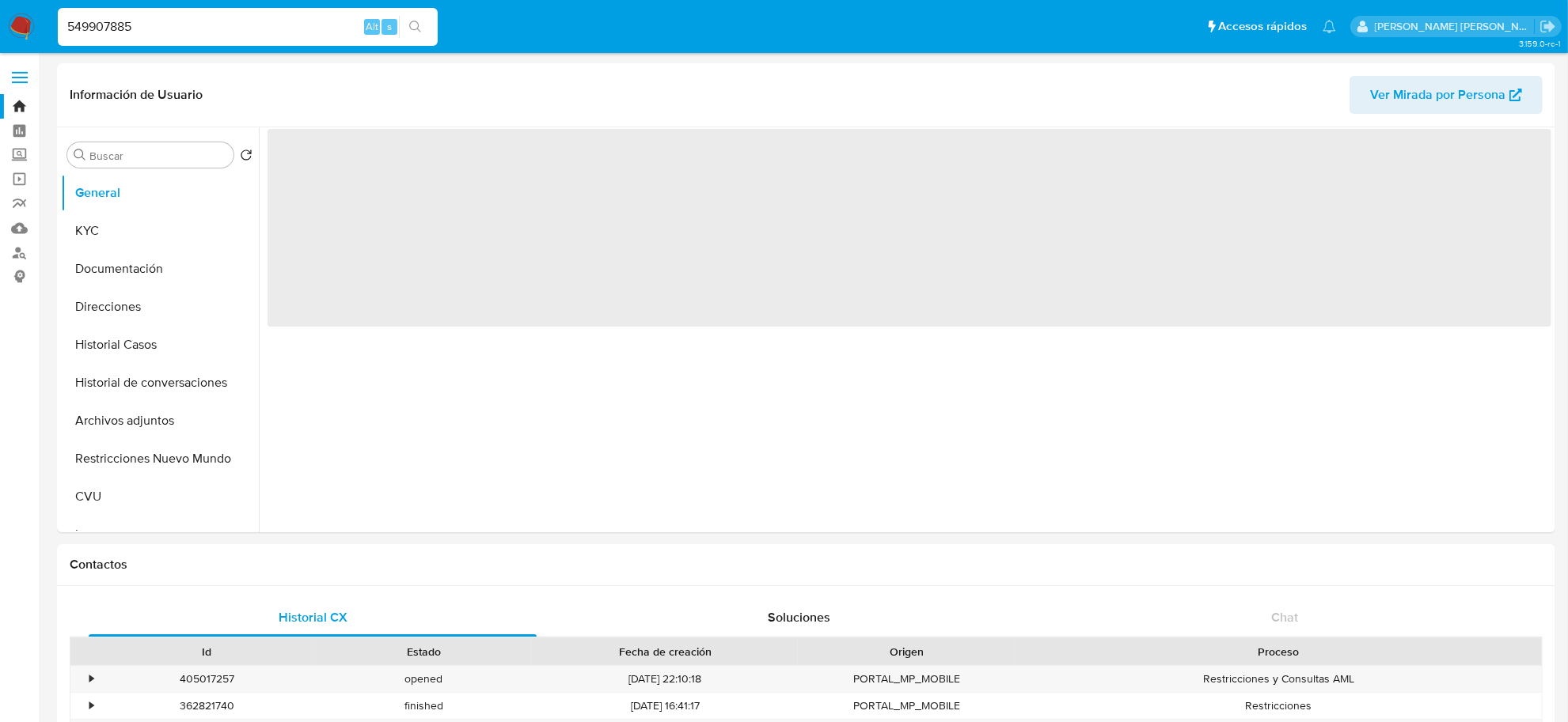
select select "10"
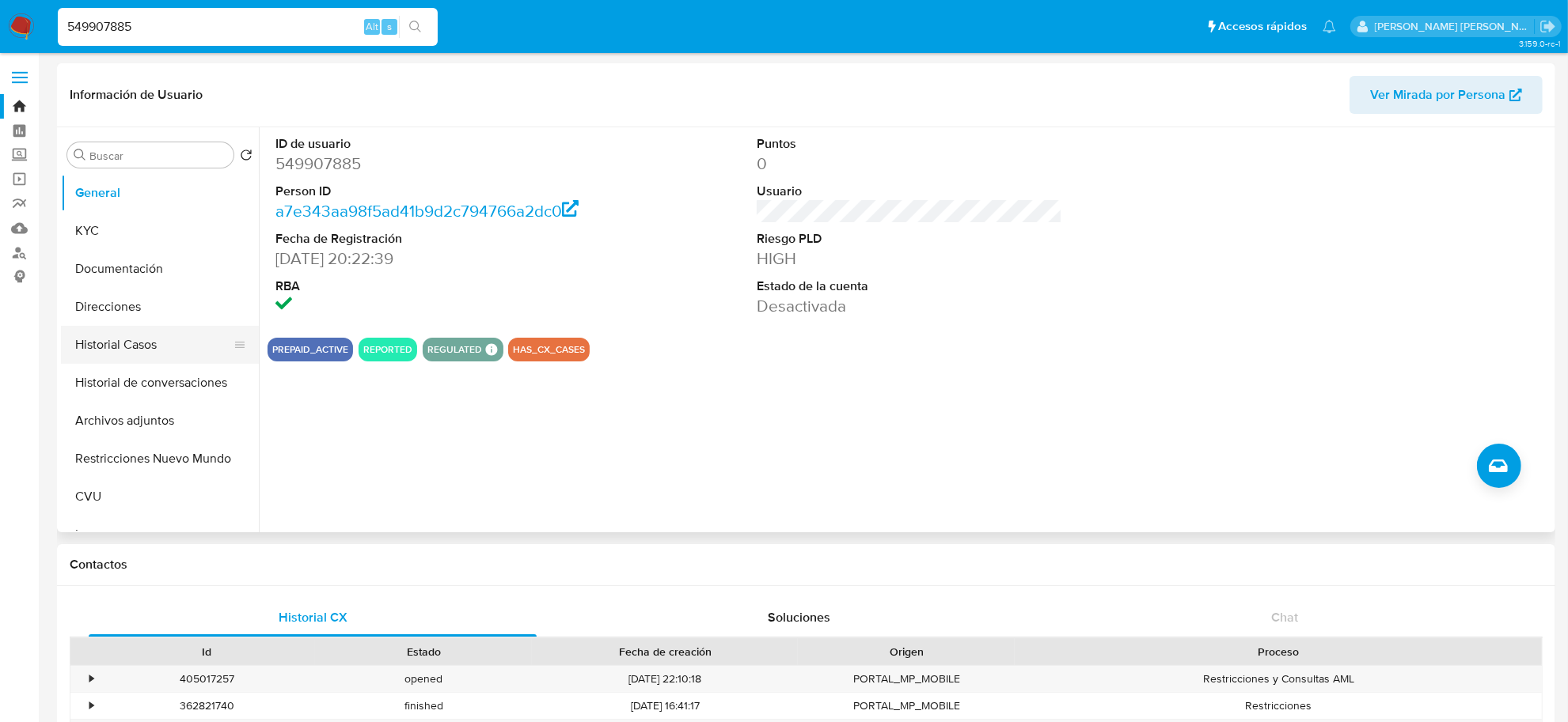
click at [161, 353] on button "Historial Casos" at bounding box center [154, 345] width 186 height 38
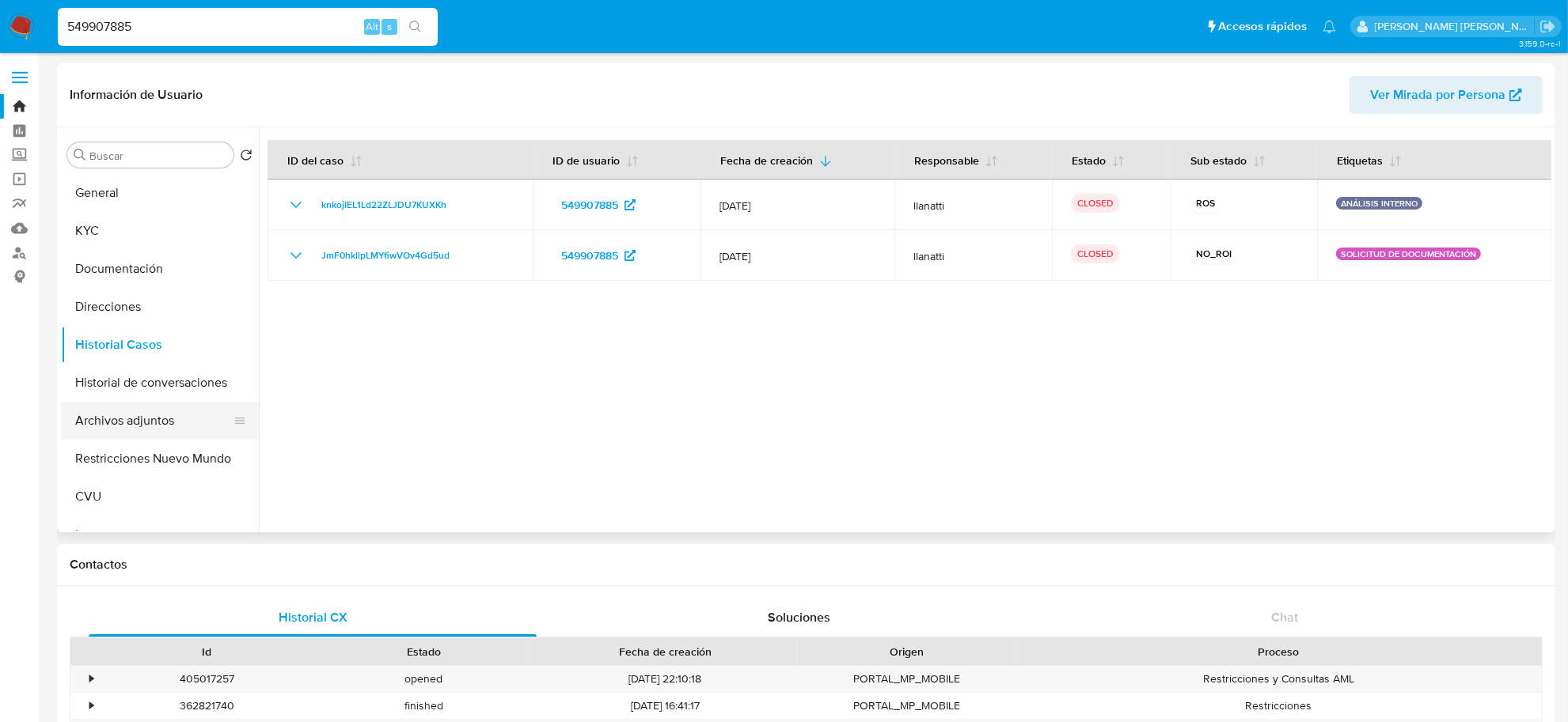
click at [144, 416] on button "Archivos adjuntos" at bounding box center [154, 421] width 186 height 38
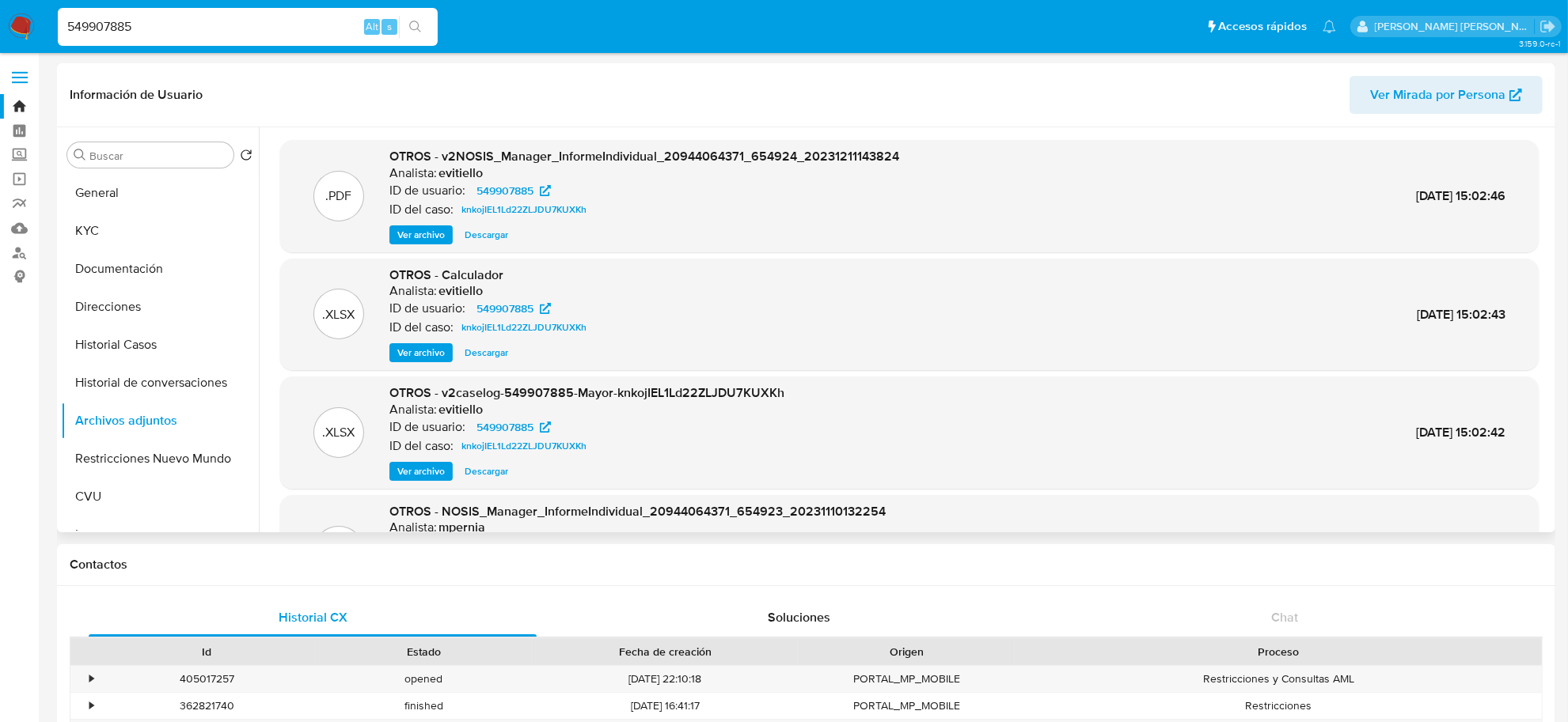
click at [435, 468] on span "Ver archivo" at bounding box center [421, 472] width 48 height 16
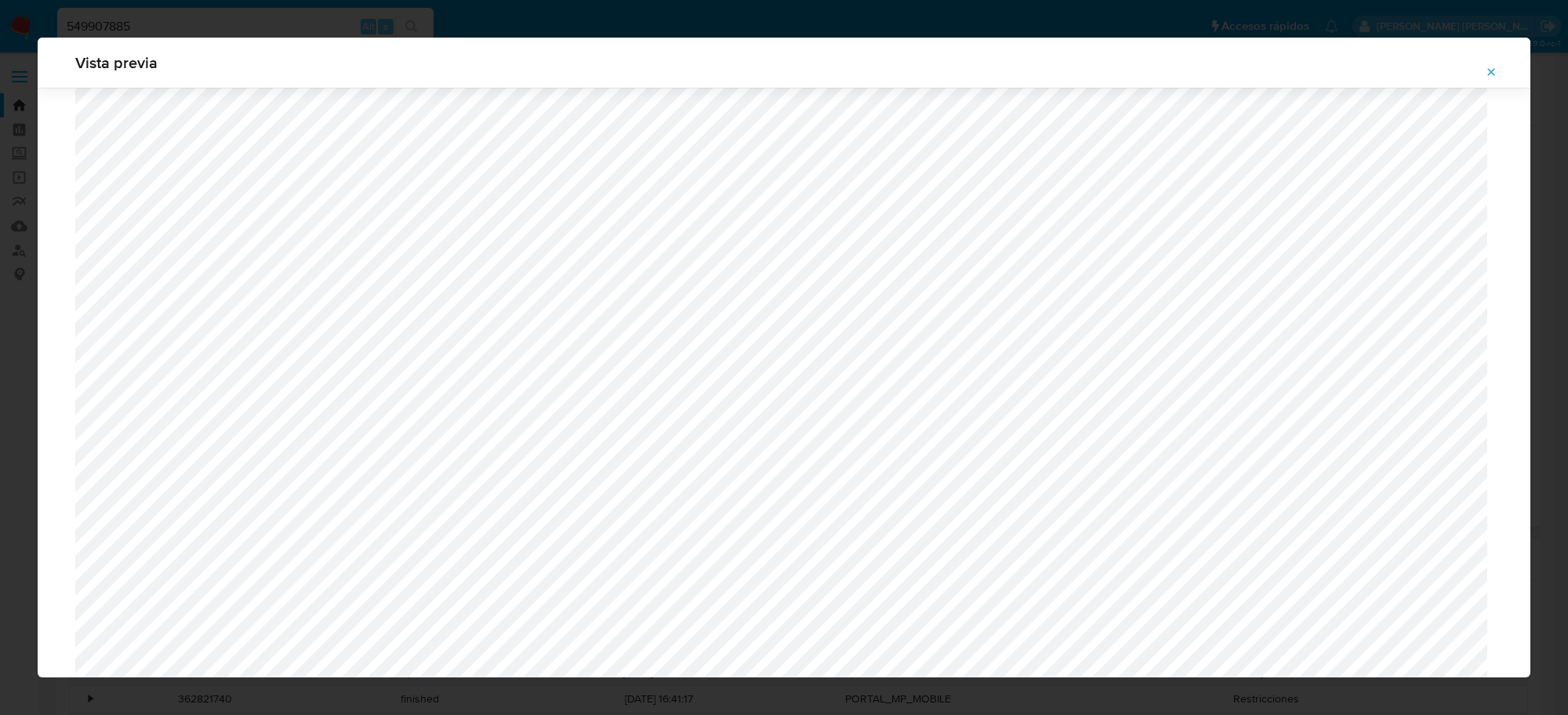
scroll to position [1144, 0]
click at [1494, 72] on icon "Attachment preview" at bounding box center [1491, 72] width 13 height 13
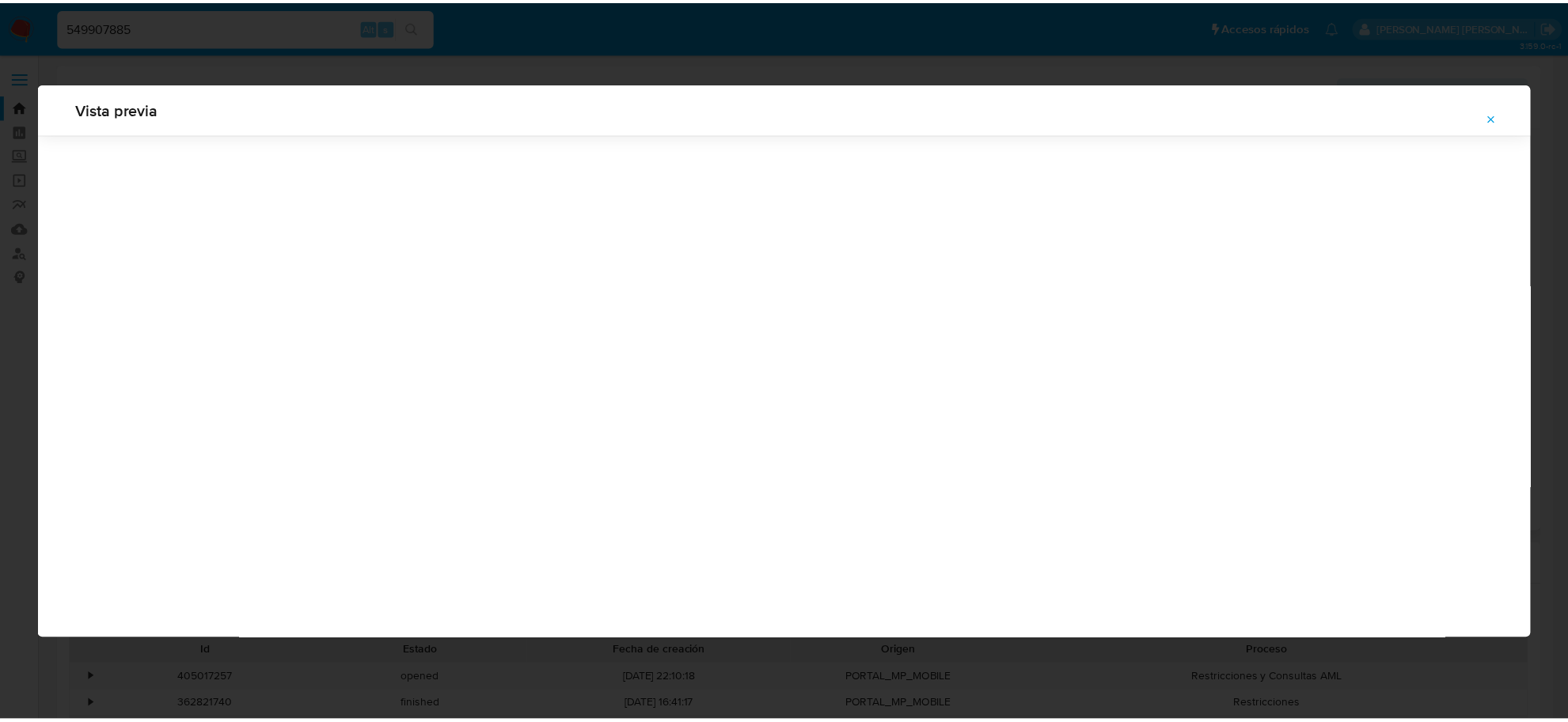
scroll to position [0, 0]
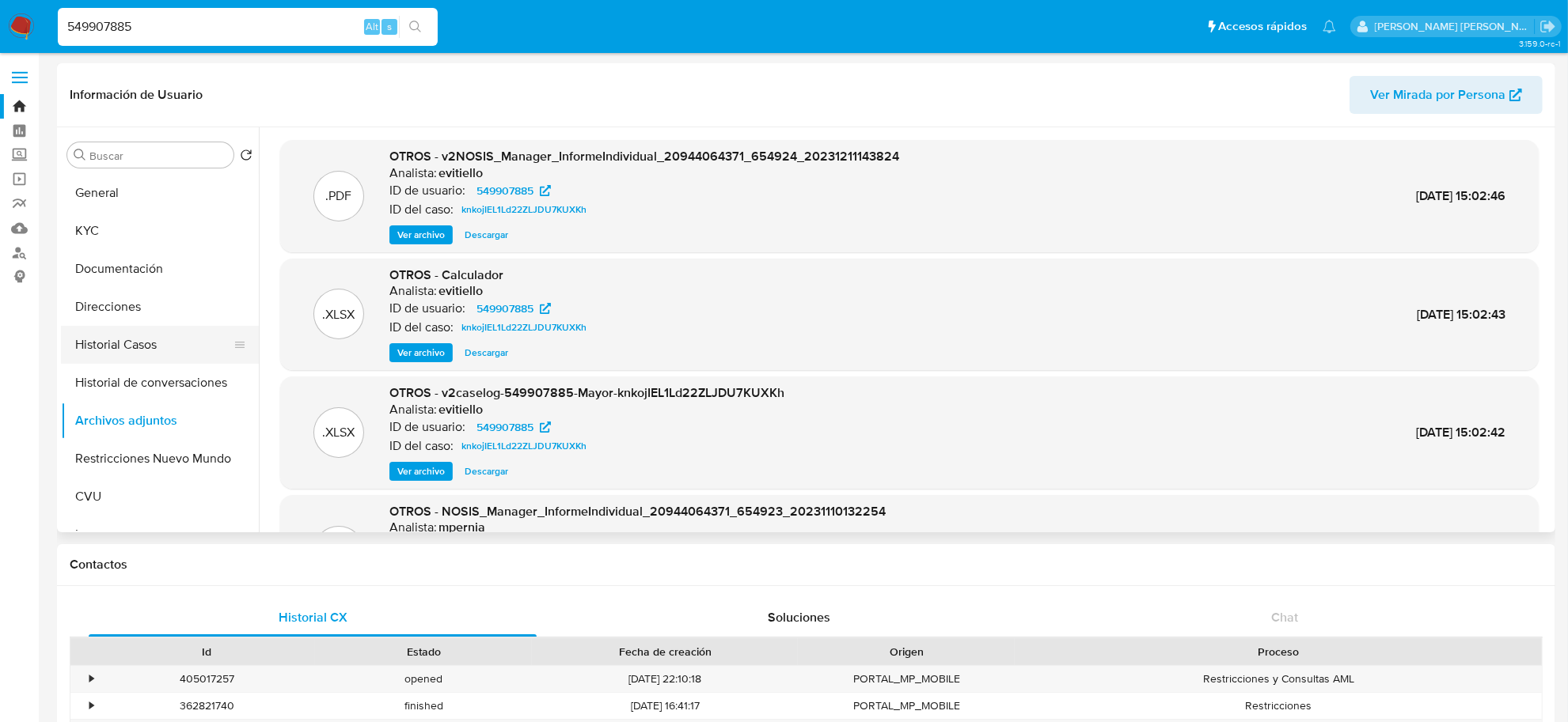
click at [98, 353] on button "Historial Casos" at bounding box center [154, 345] width 186 height 38
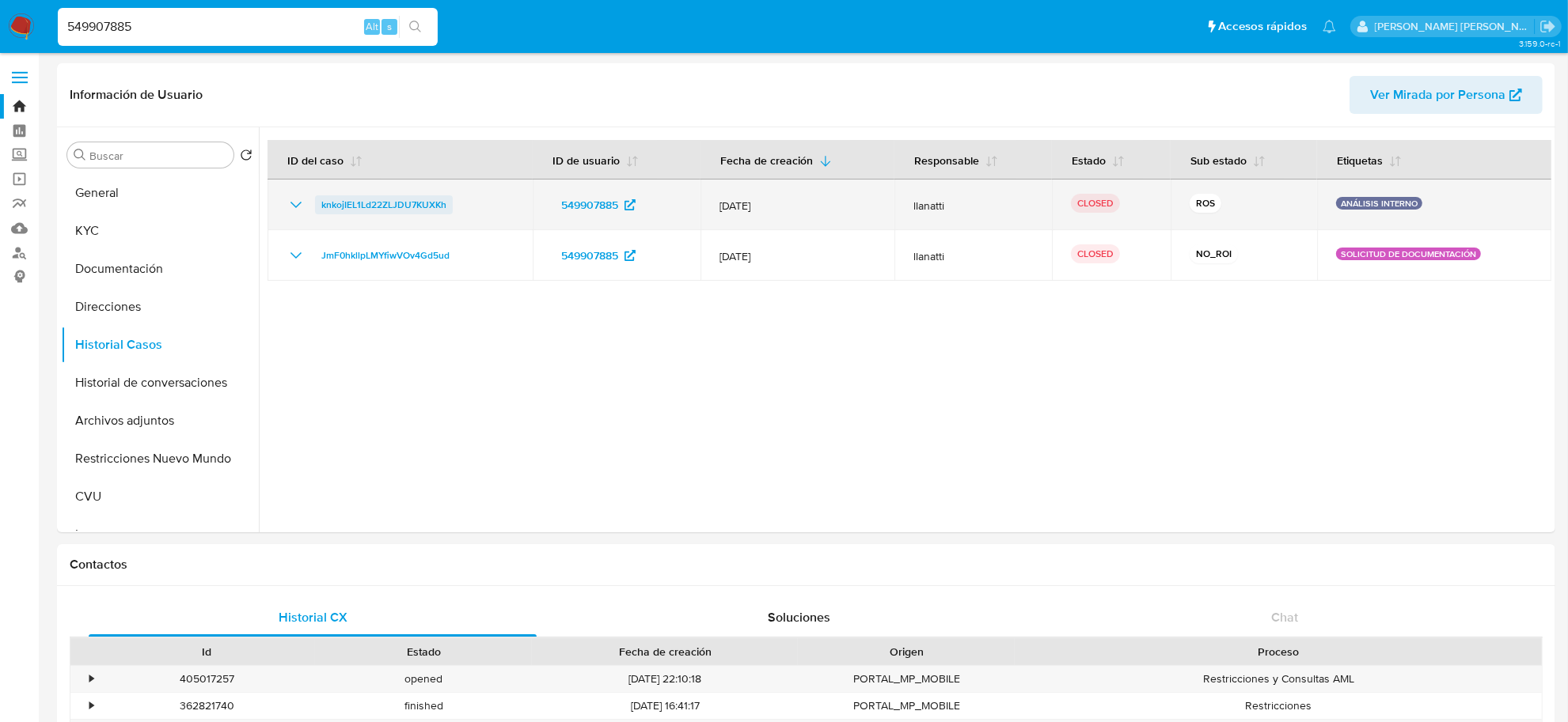
click at [341, 204] on span "knkojIEL1Ld22ZLJDU7KUXKh" at bounding box center [383, 204] width 125 height 19
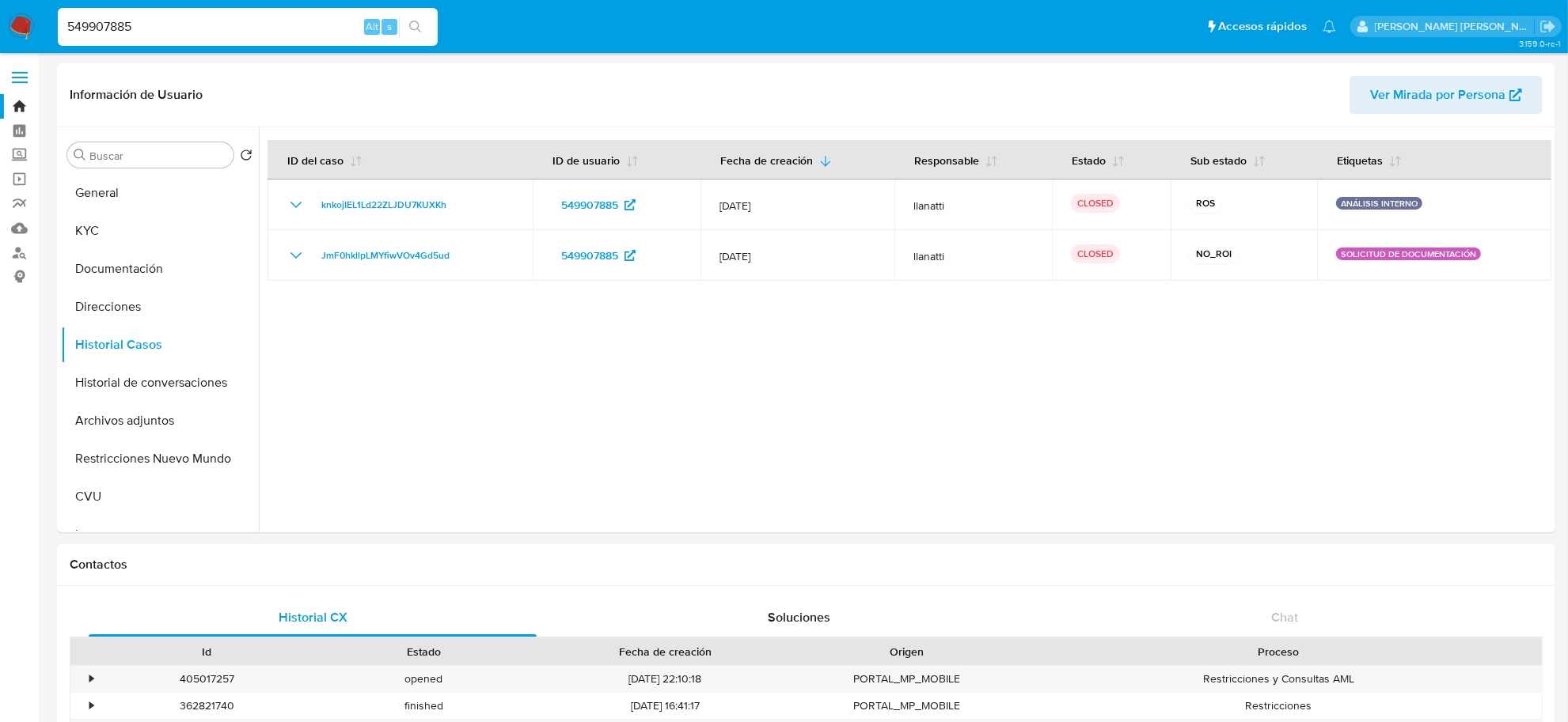
click at [101, 17] on input "549907885" at bounding box center [247, 27] width 380 height 21
type input "424606131"
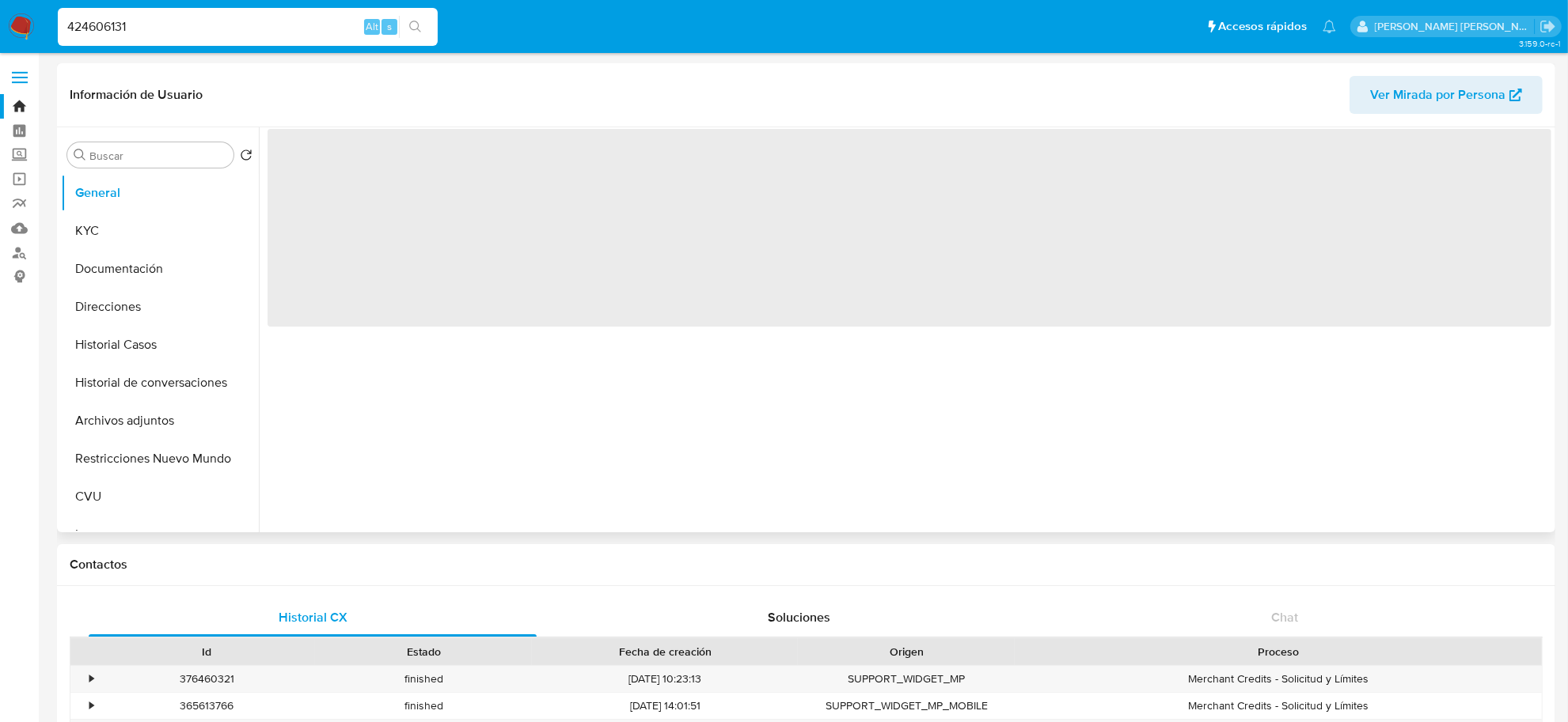
select select "10"
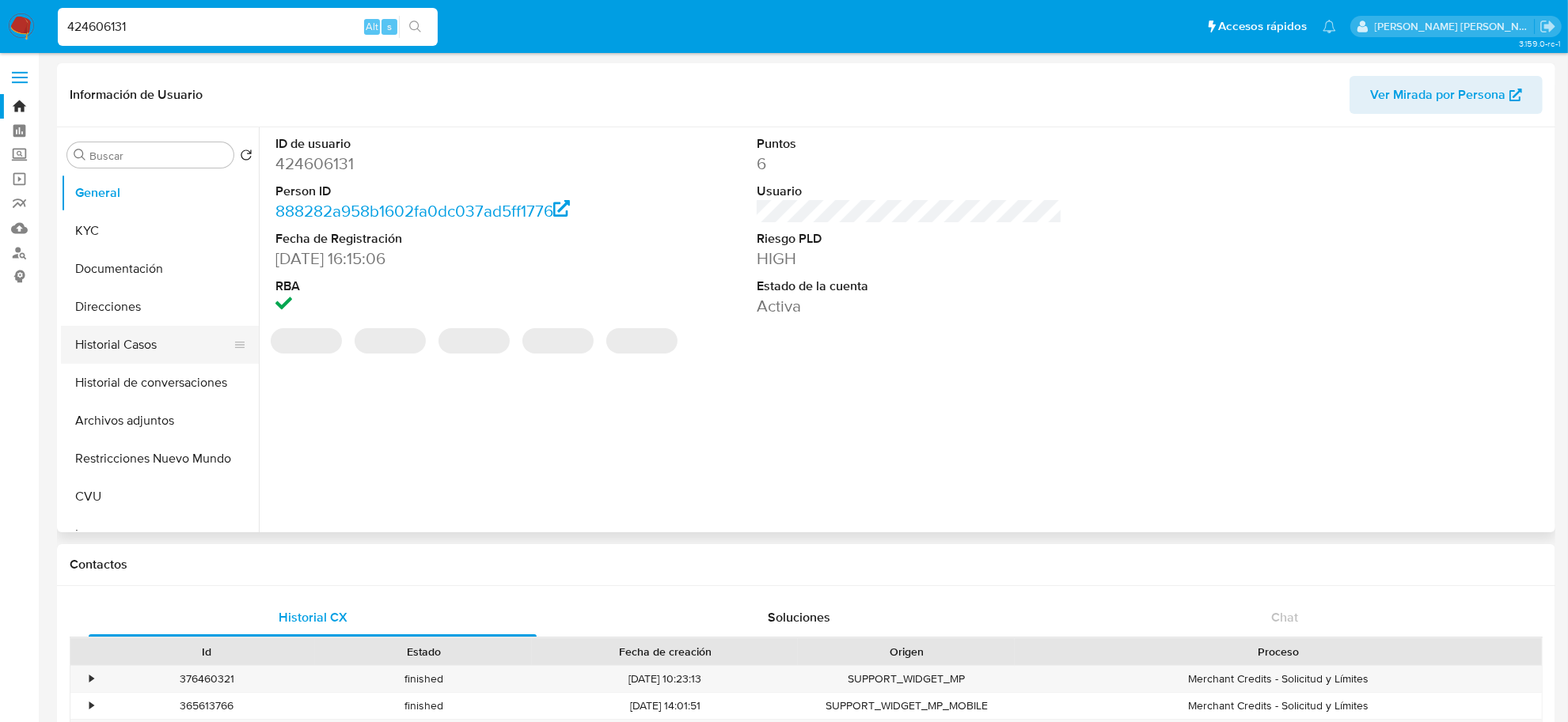
click at [117, 357] on button "Historial Casos" at bounding box center [154, 345] width 186 height 38
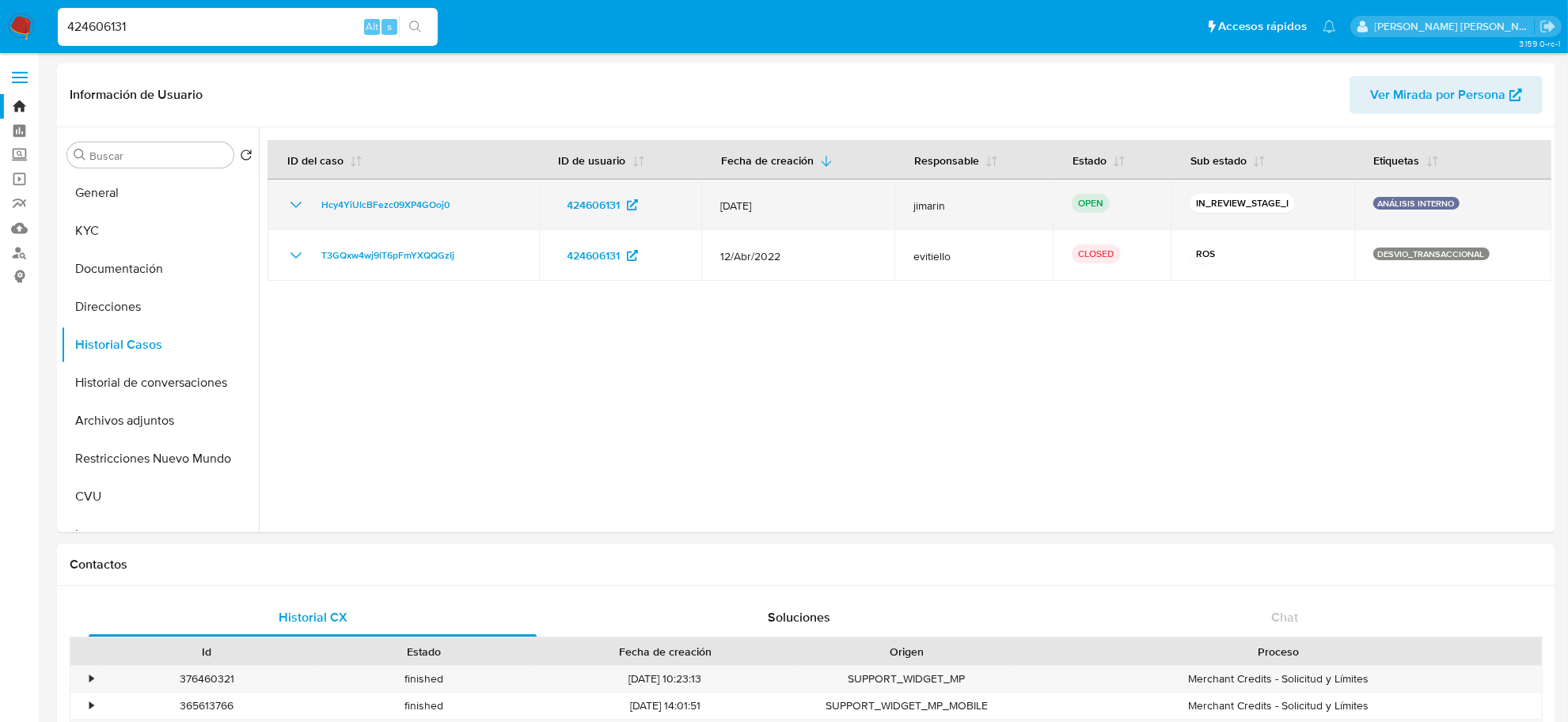
click at [289, 204] on icon "Mostrar/Ocultar" at bounding box center [295, 204] width 19 height 19
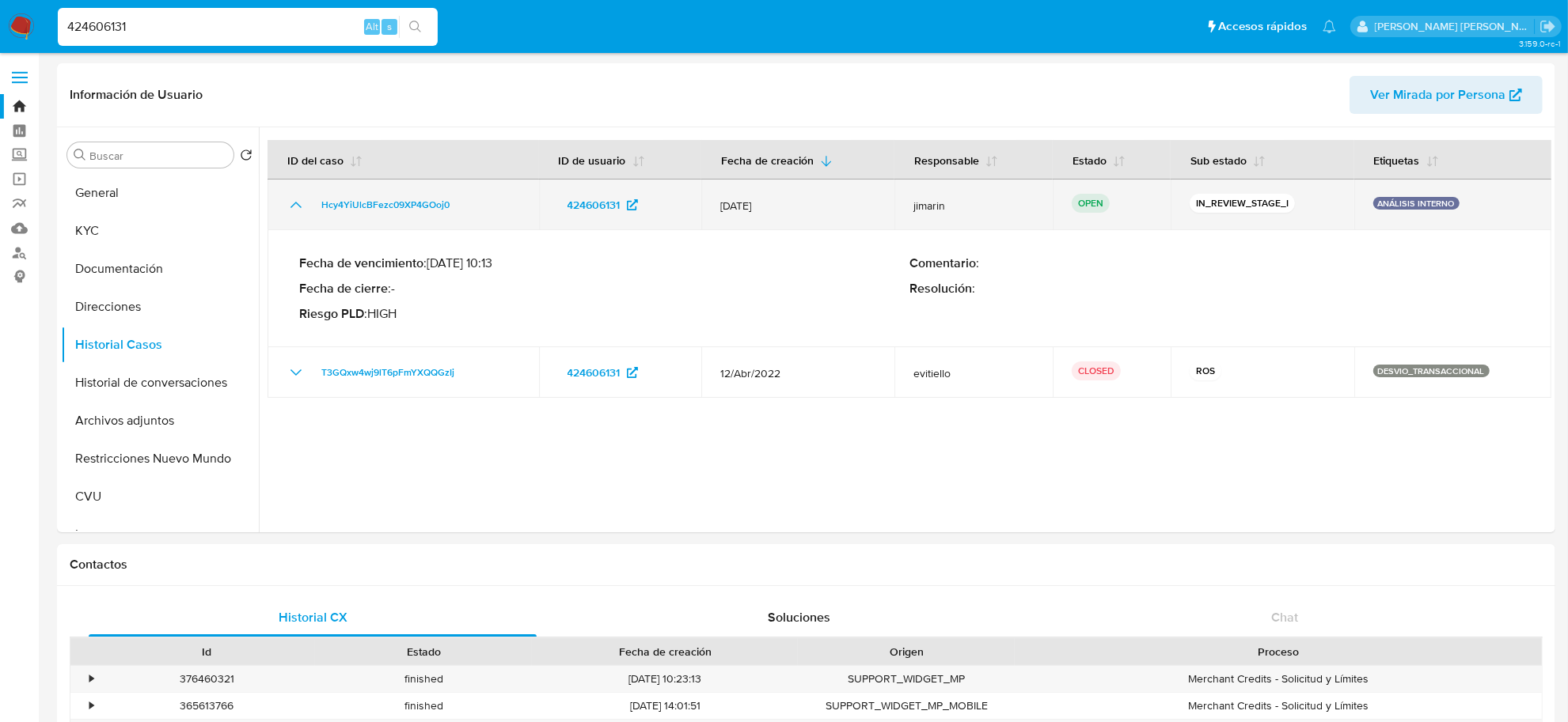
click at [289, 204] on icon "Mostrar/Ocultar" at bounding box center [295, 204] width 19 height 19
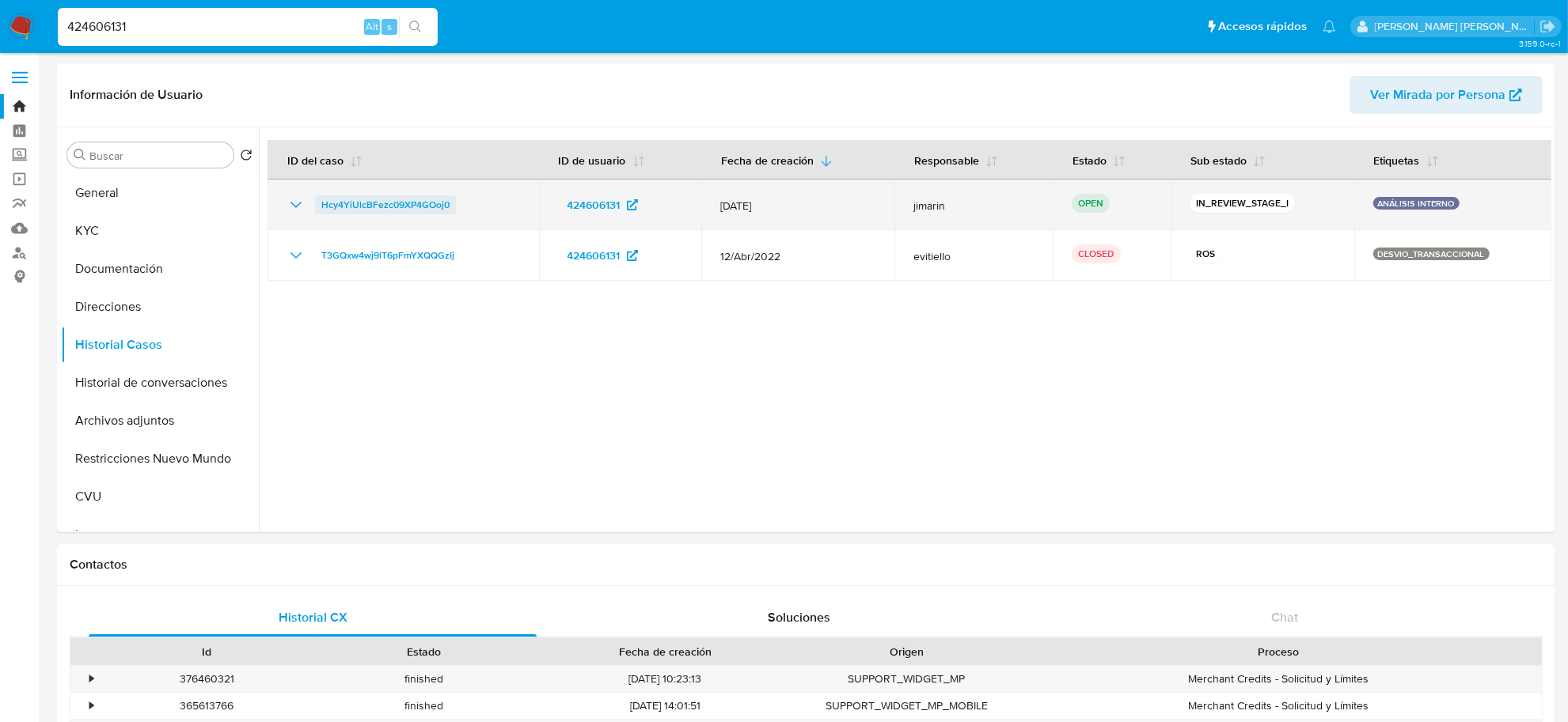
click at [352, 209] on span "Hcy4YiUlcBFezc09XP4GOoj0" at bounding box center [385, 204] width 129 height 19
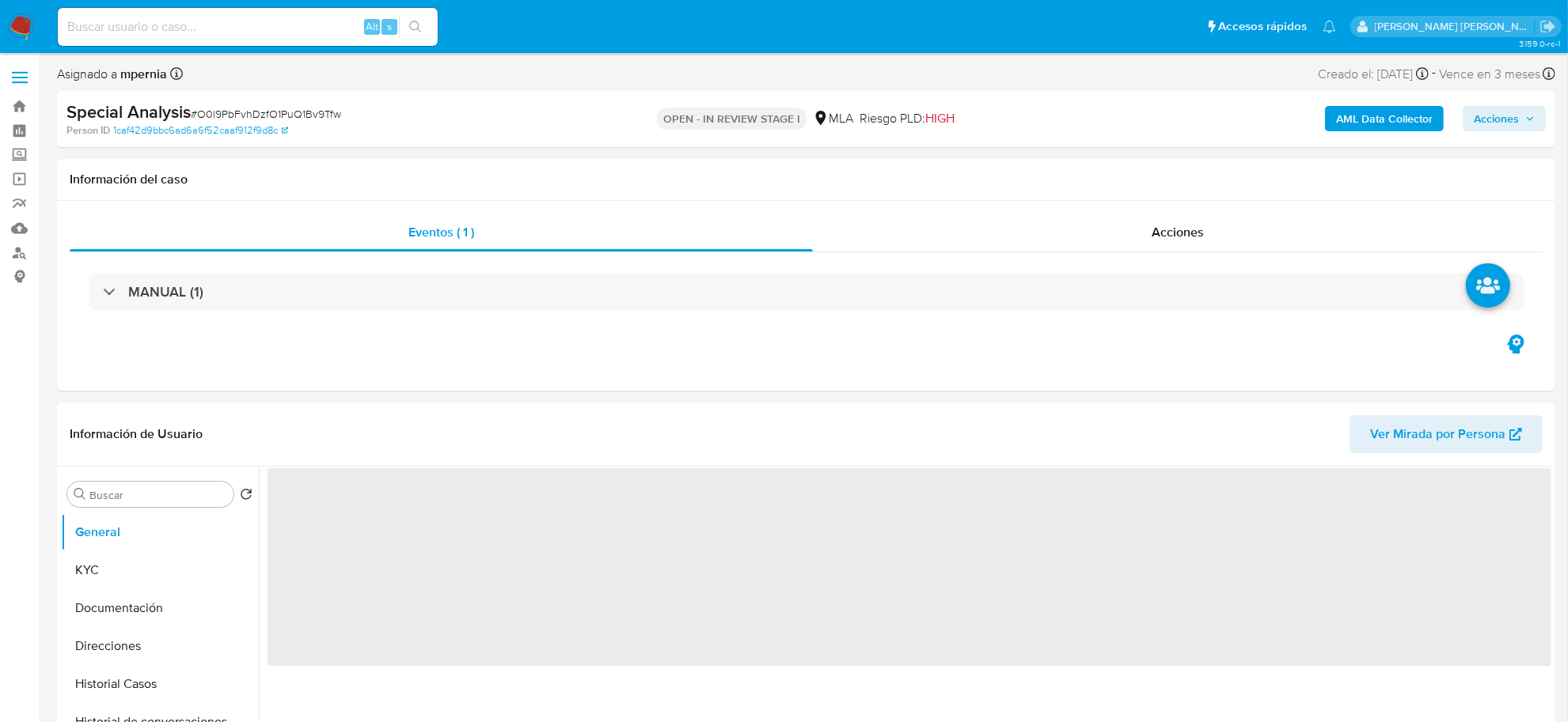
select select "10"
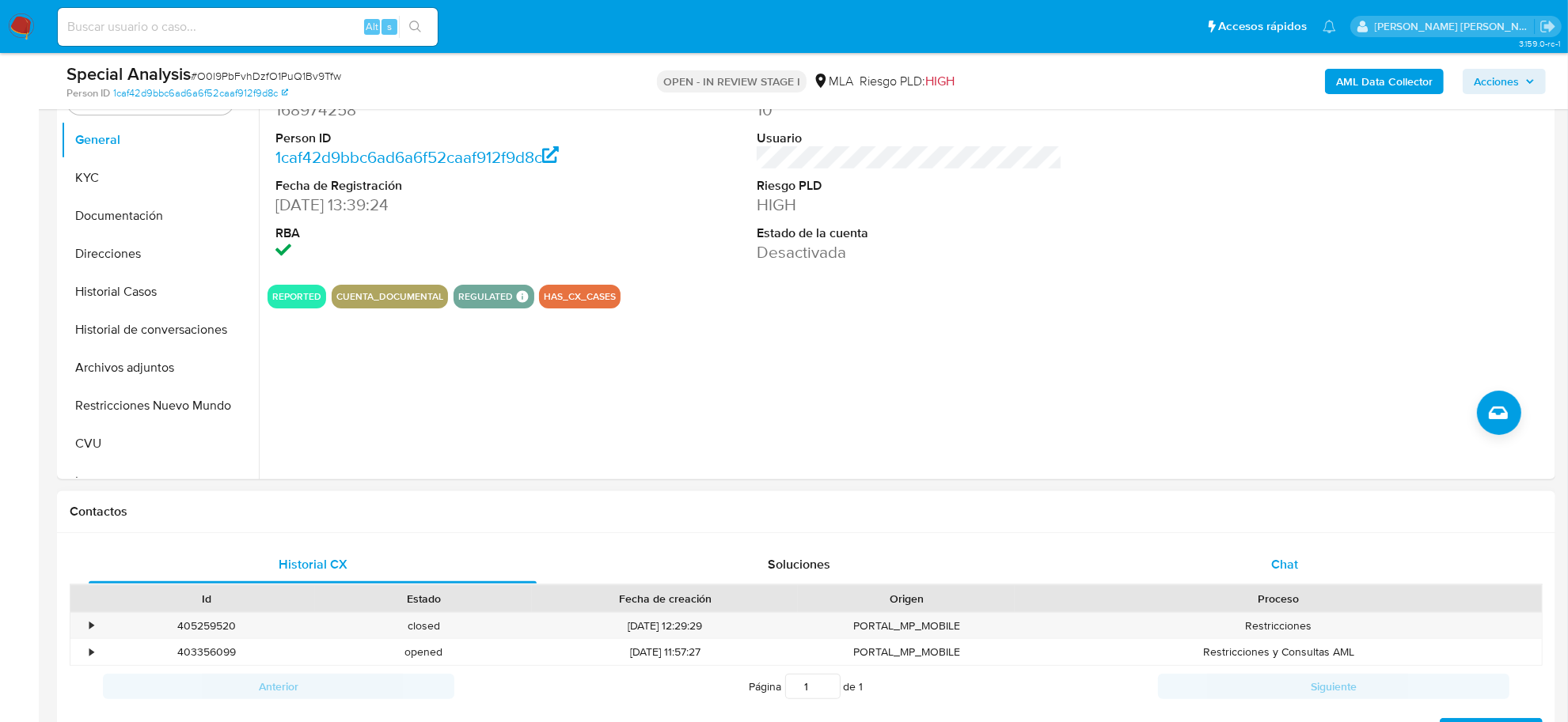
scroll to position [396, 0]
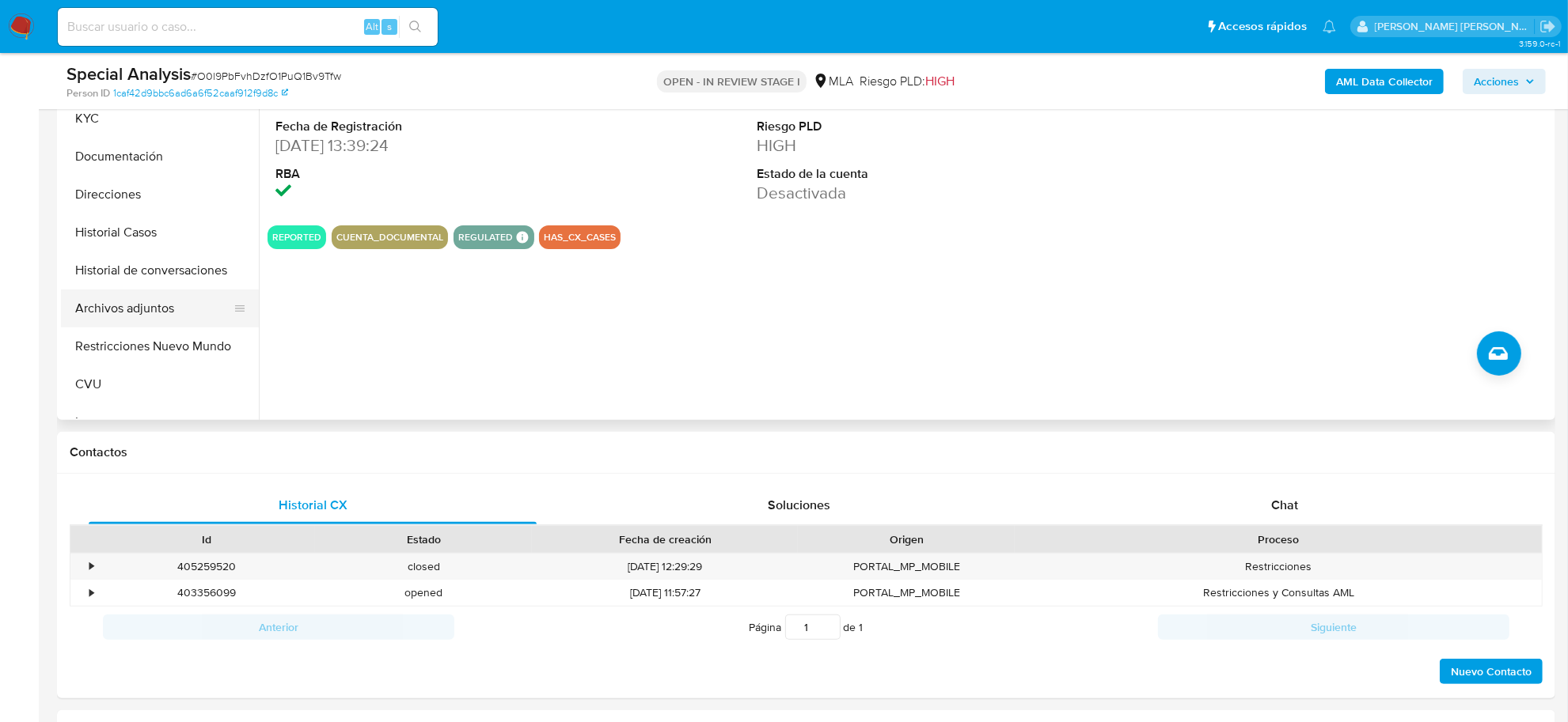
click at [99, 312] on button "Archivos adjuntos" at bounding box center [154, 308] width 186 height 38
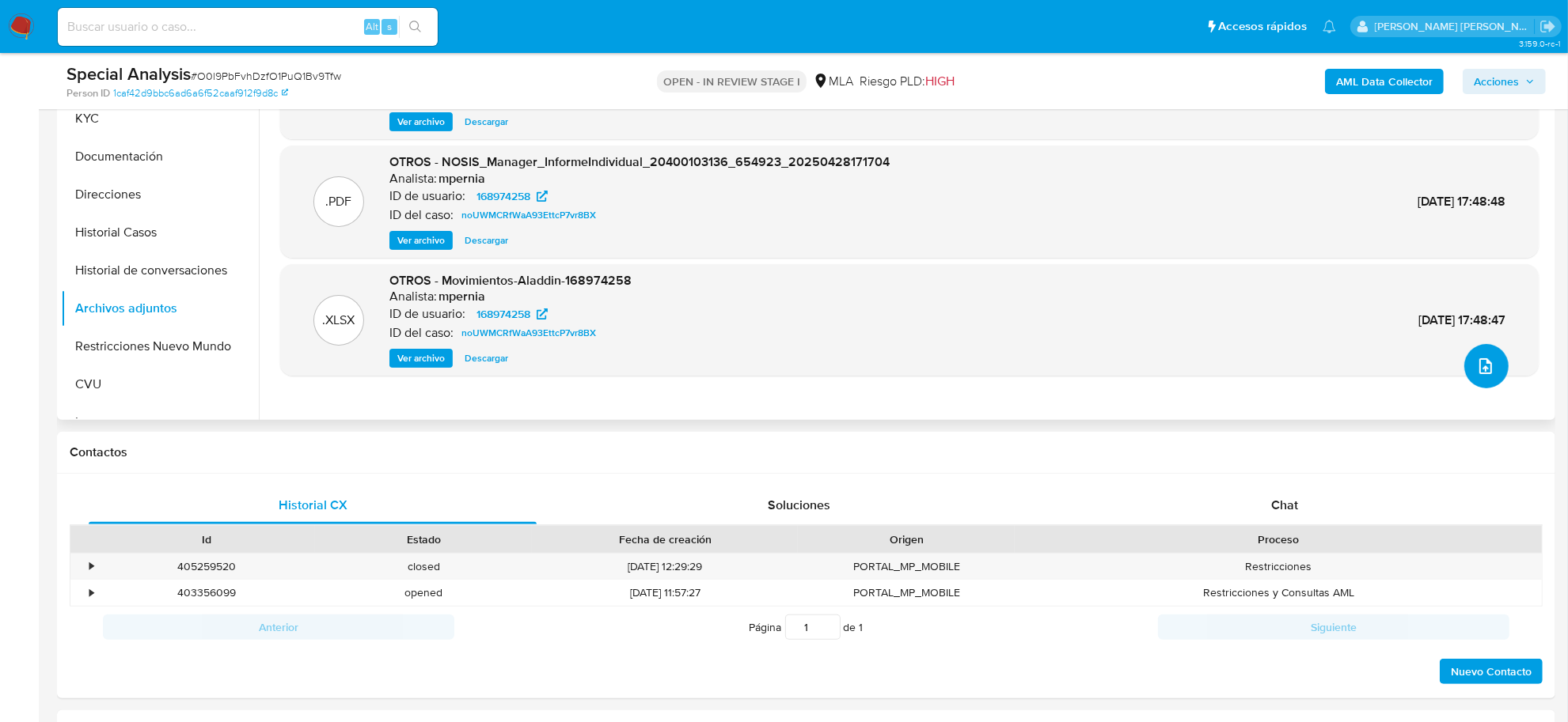
click at [1479, 369] on icon "upload-file" at bounding box center [1485, 366] width 13 height 16
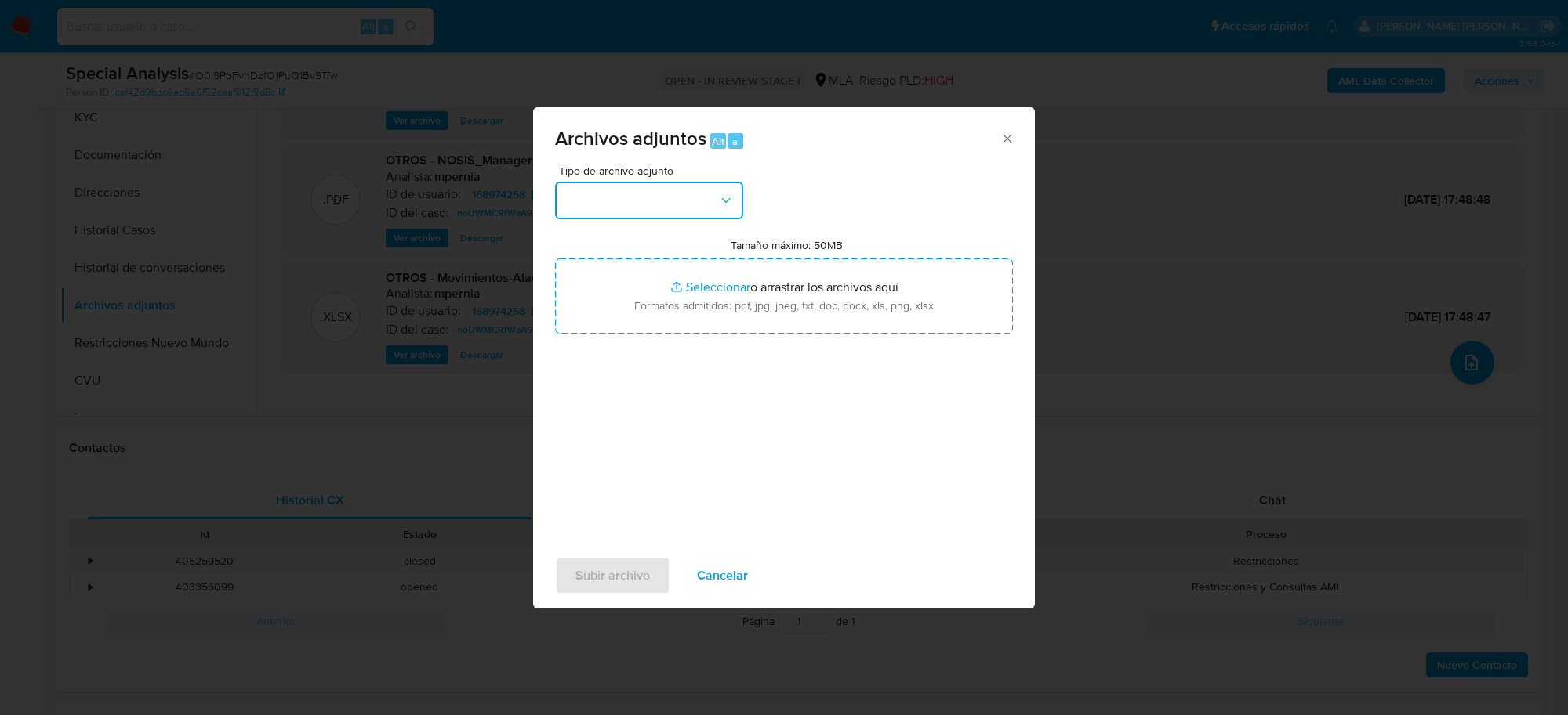
click at [636, 209] on button "button" at bounding box center [649, 200] width 188 height 38
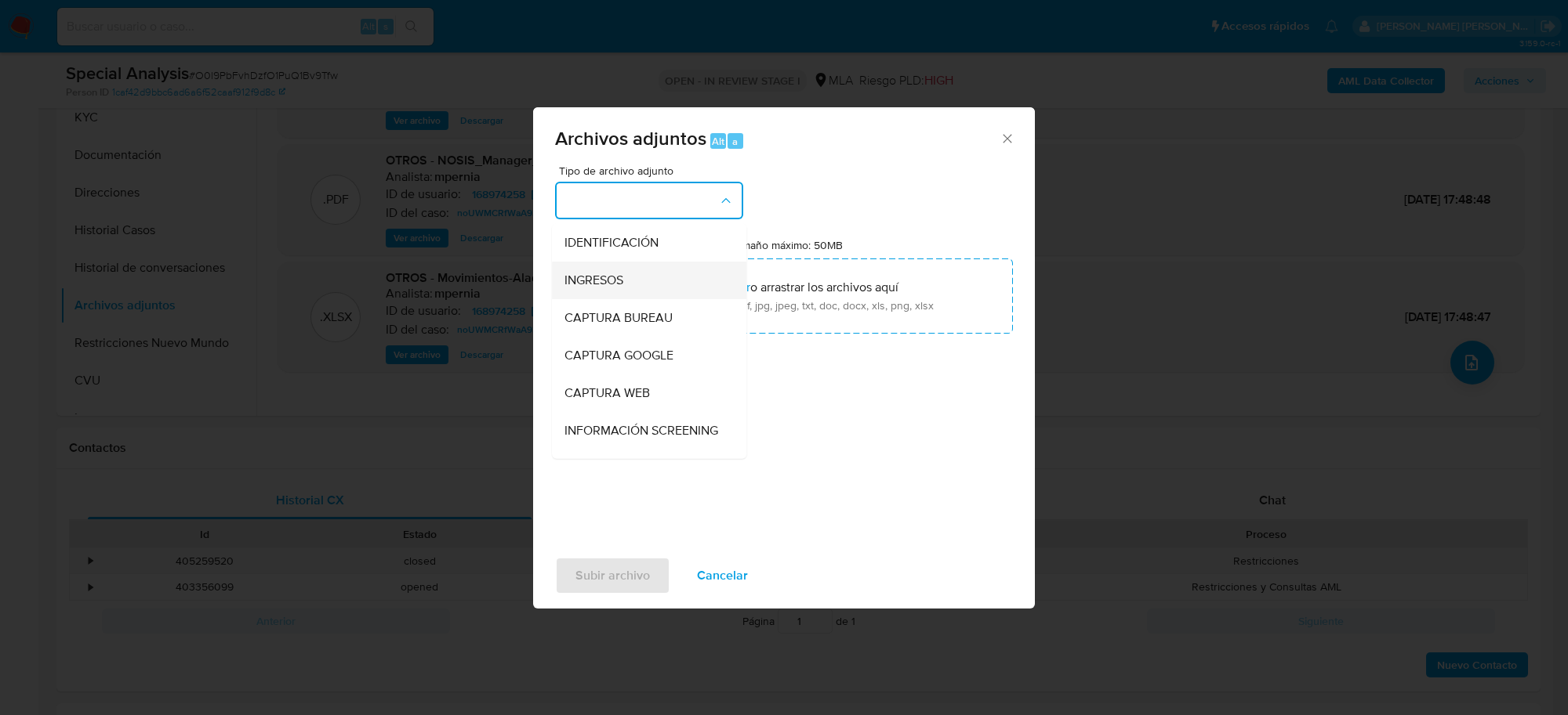
click at [623, 287] on span "INGRESOS" at bounding box center [594, 280] width 59 height 16
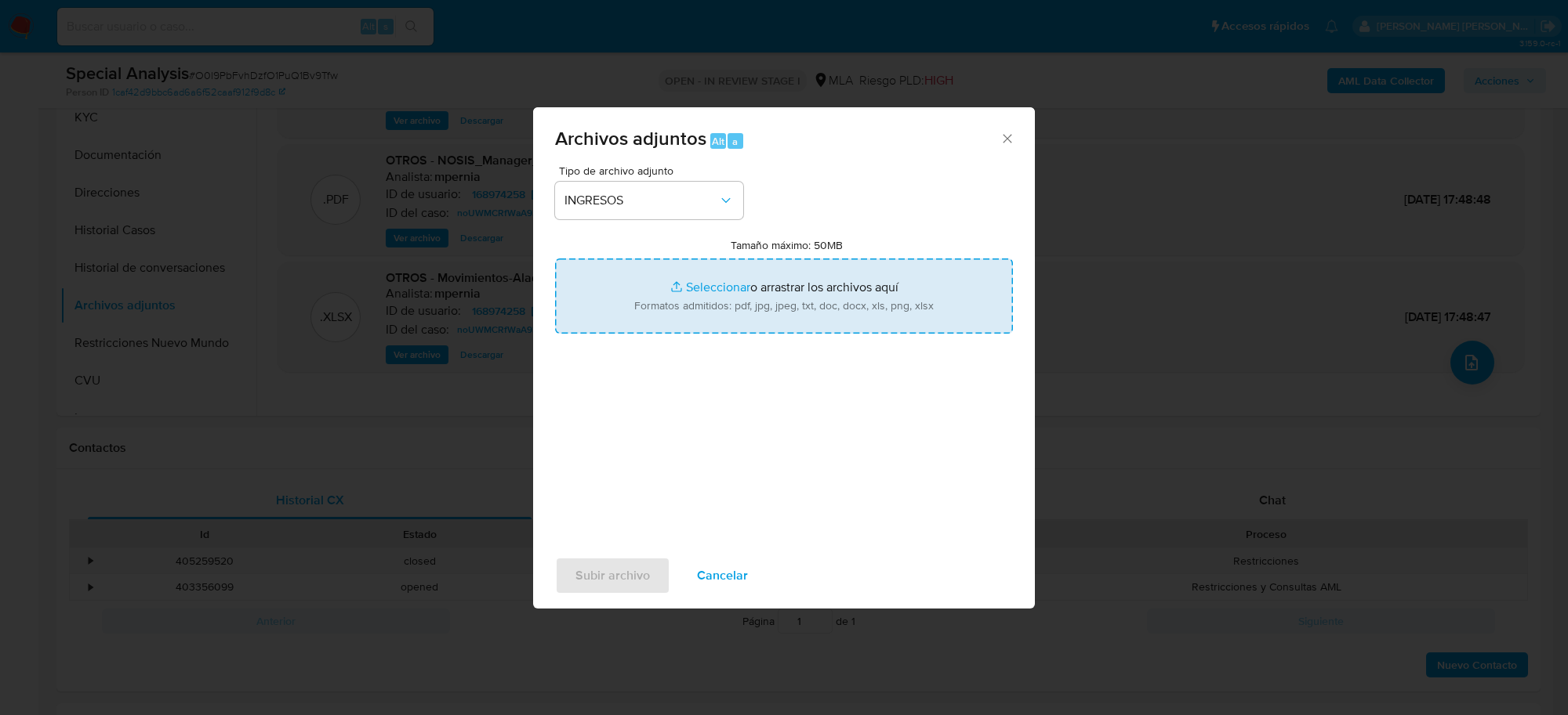
type input "C:\fakepath\DocumentaciAn .pdf"
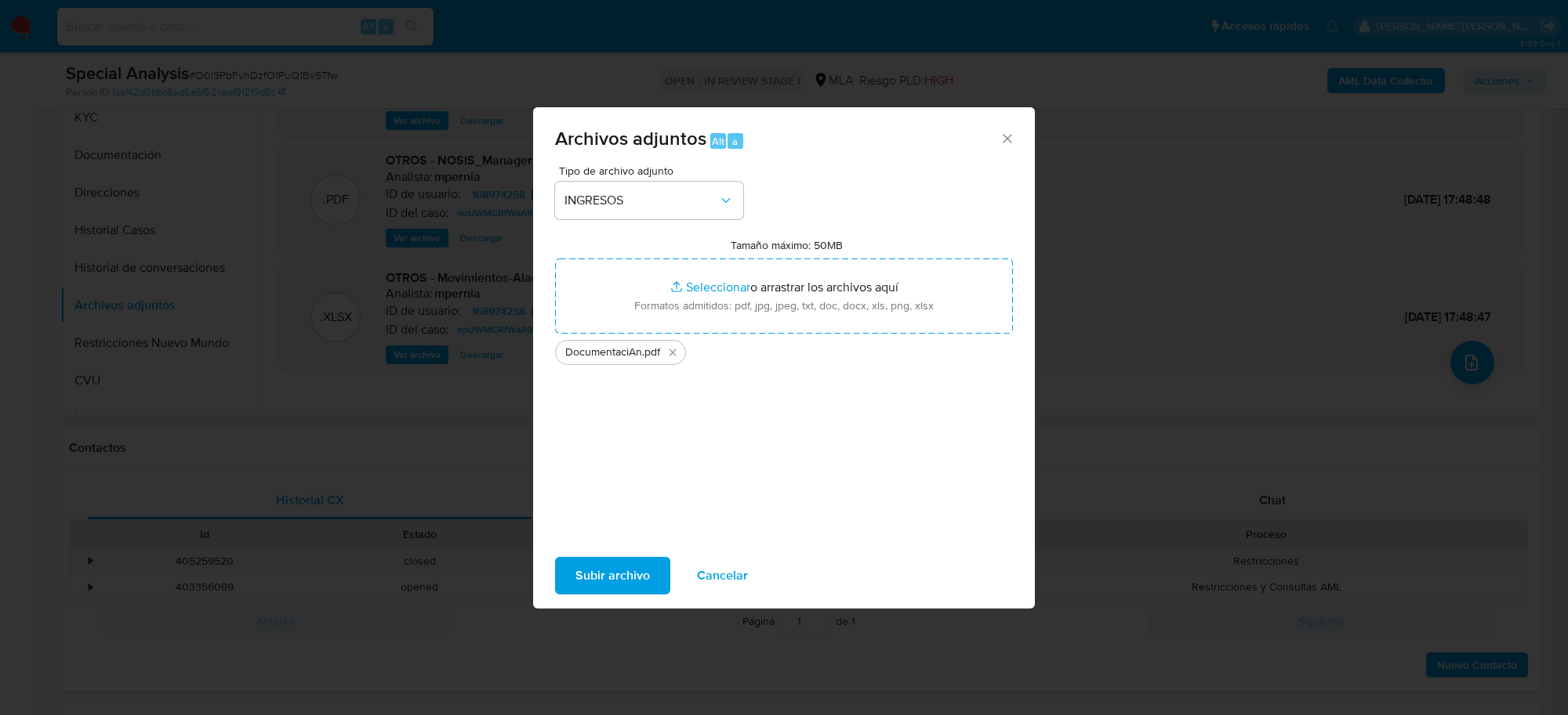
click at [612, 587] on span "Subir archivo" at bounding box center [612, 576] width 74 height 35
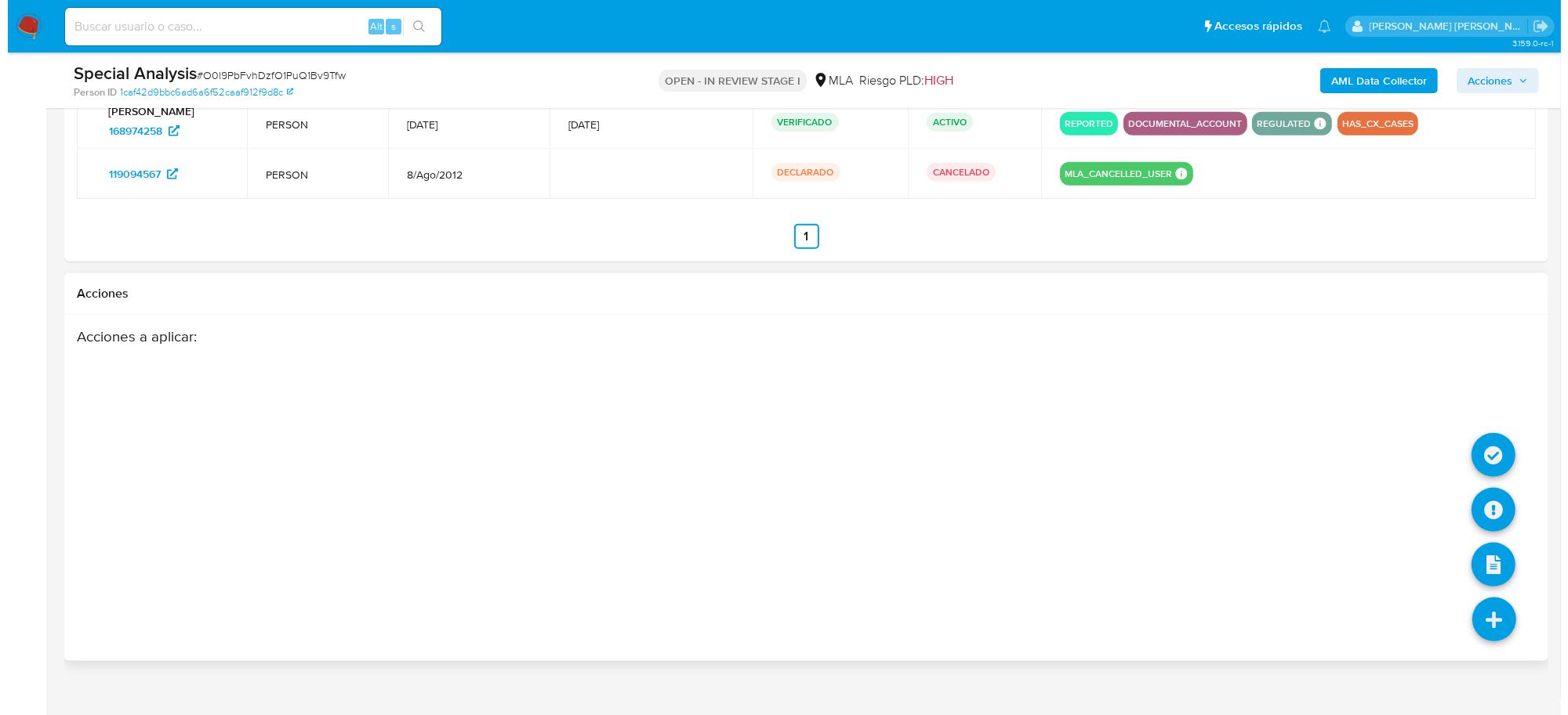
scroll to position [1917, 0]
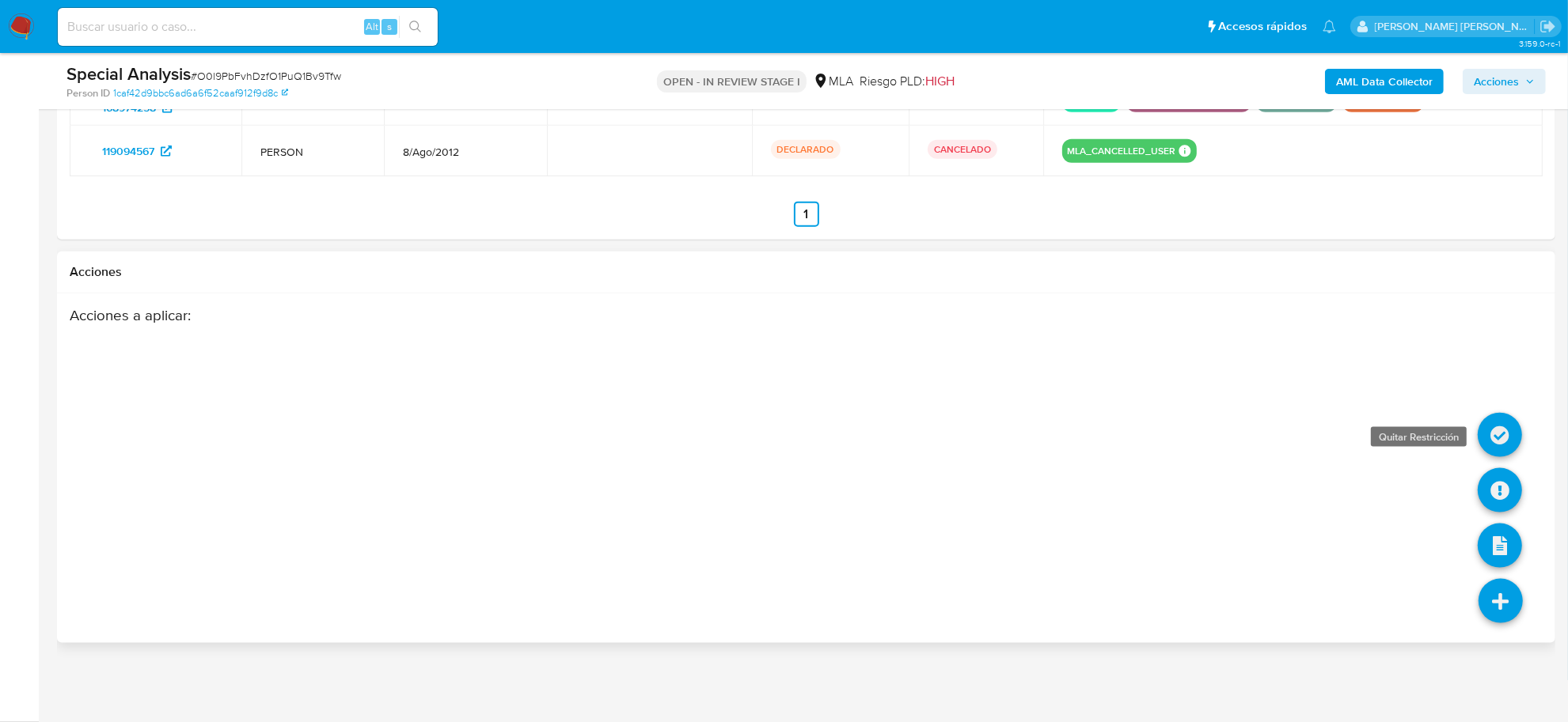
click at [1496, 446] on icon at bounding box center [1499, 435] width 44 height 44
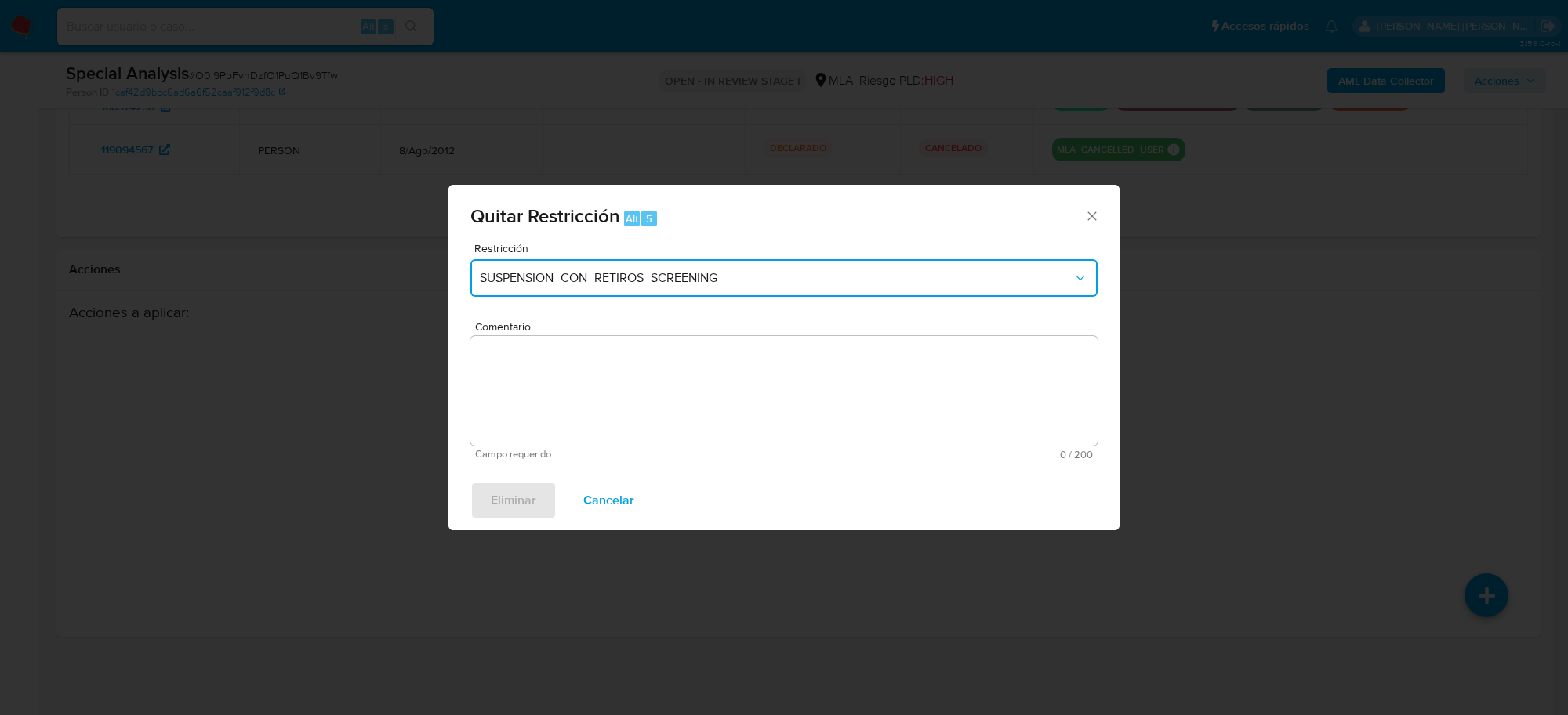
click at [674, 278] on span "SUSPENSION_CON_RETIROS_SCREENING" at bounding box center [777, 278] width 593 height 16
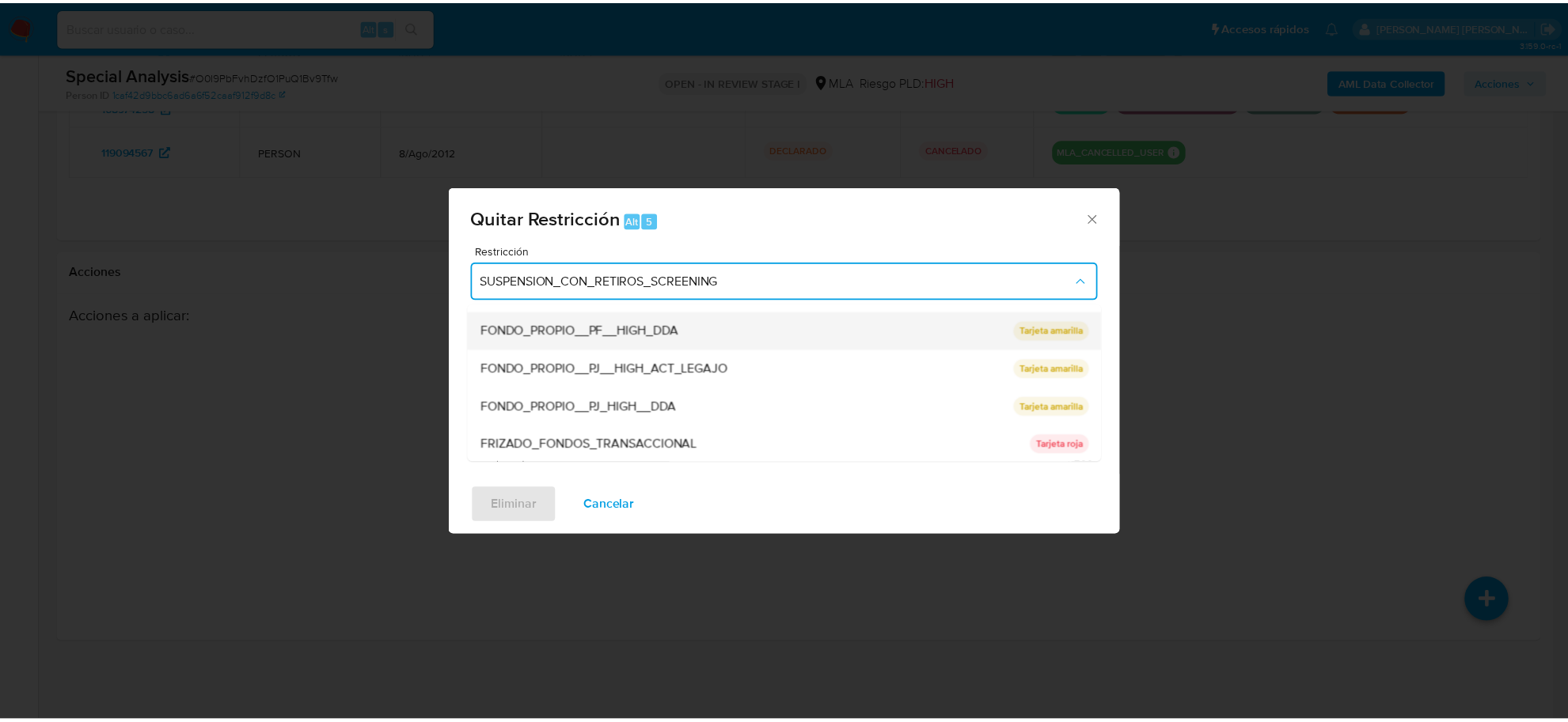
scroll to position [297, 0]
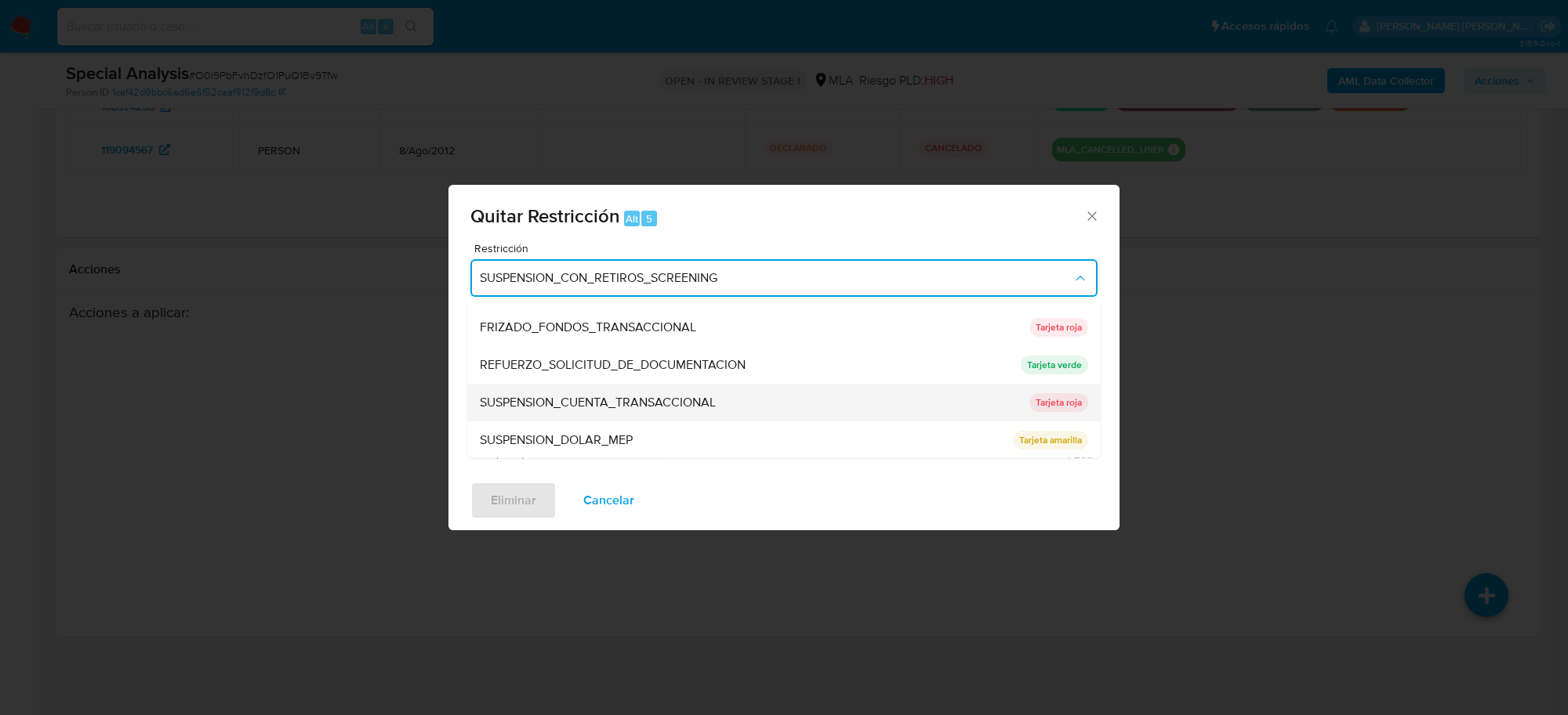
click at [632, 398] on span "SUSPENSION_CUENTA_TRANSACCIONAL" at bounding box center [598, 403] width 236 height 16
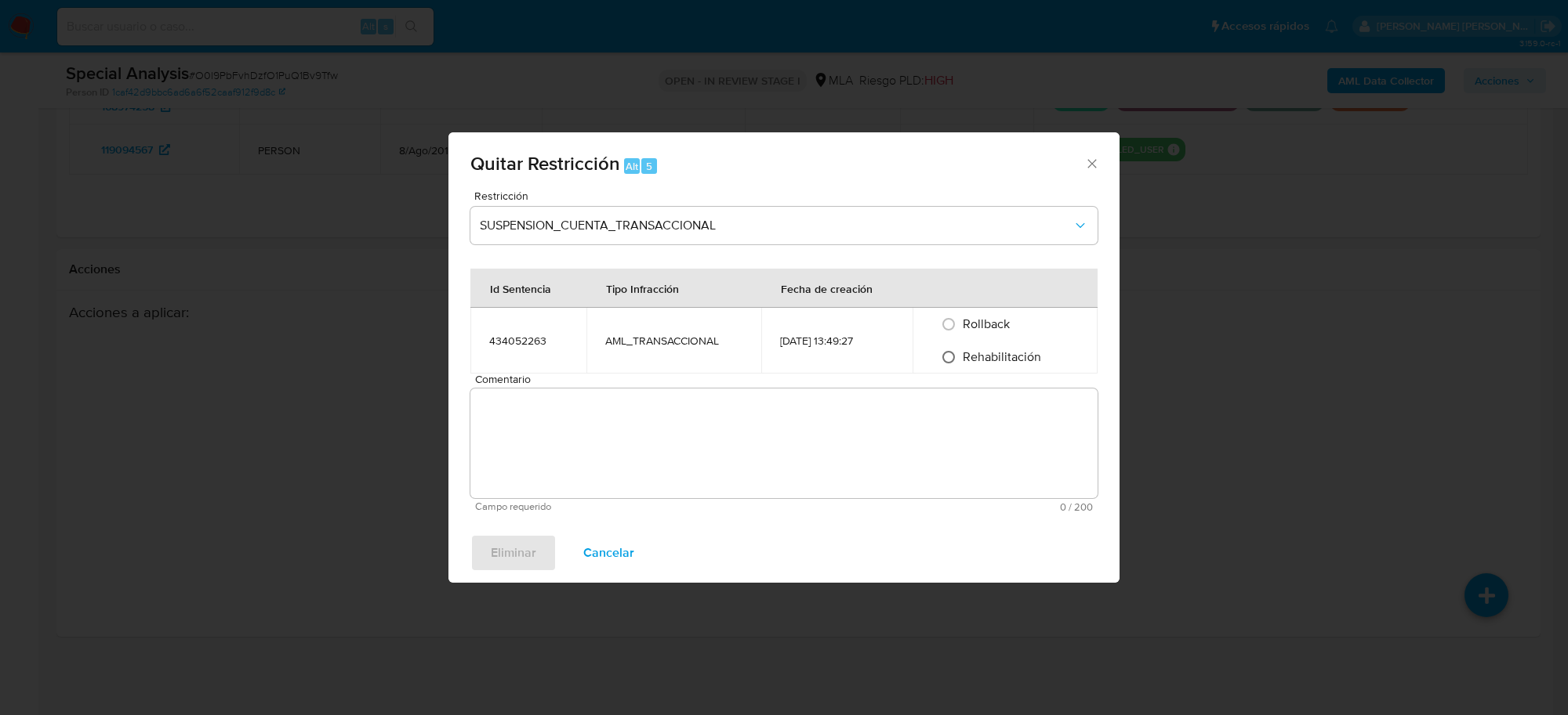
click at [950, 355] on input "Rehabilitación" at bounding box center [948, 357] width 25 height 25
radio input "true"
click at [903, 430] on textarea "Comentario" at bounding box center [784, 443] width 627 height 110
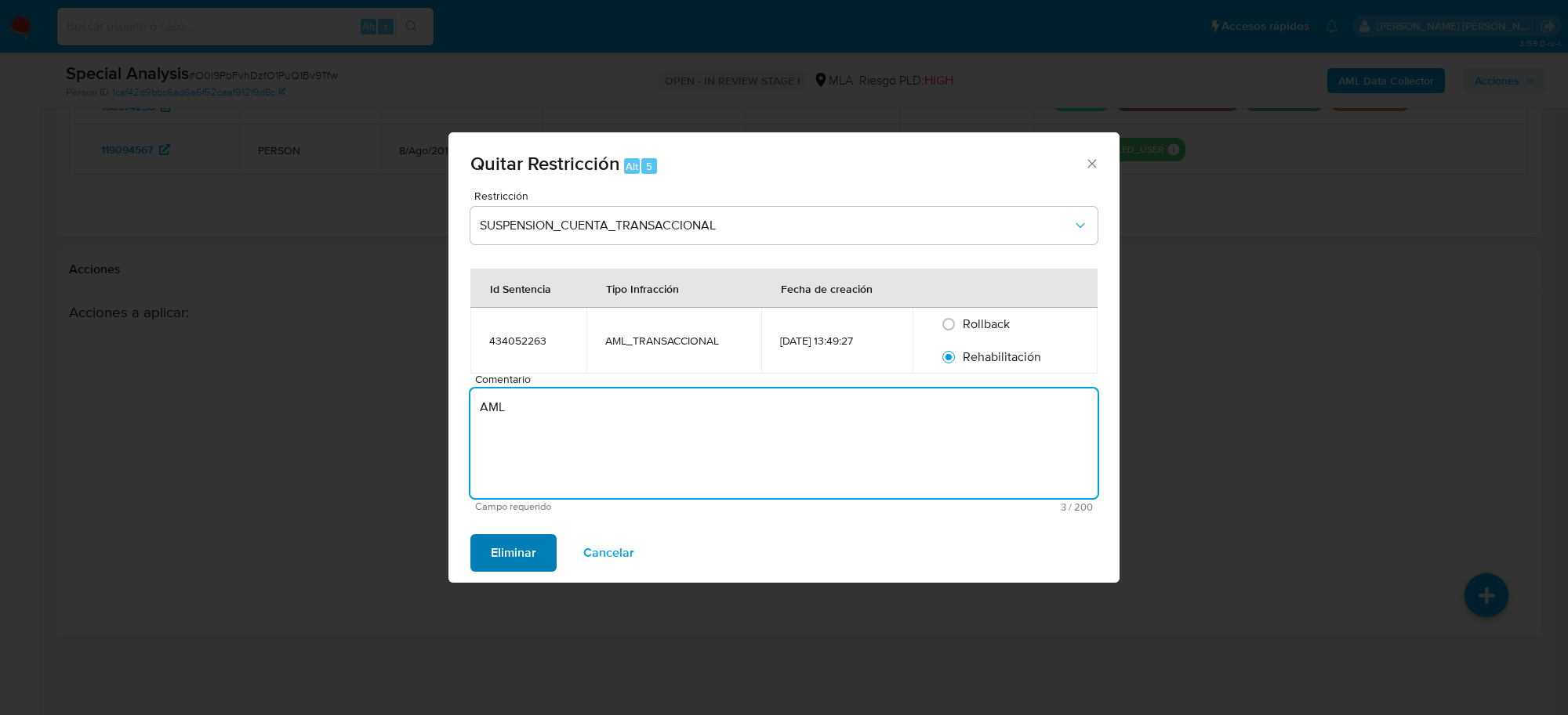
type textarea "AML"
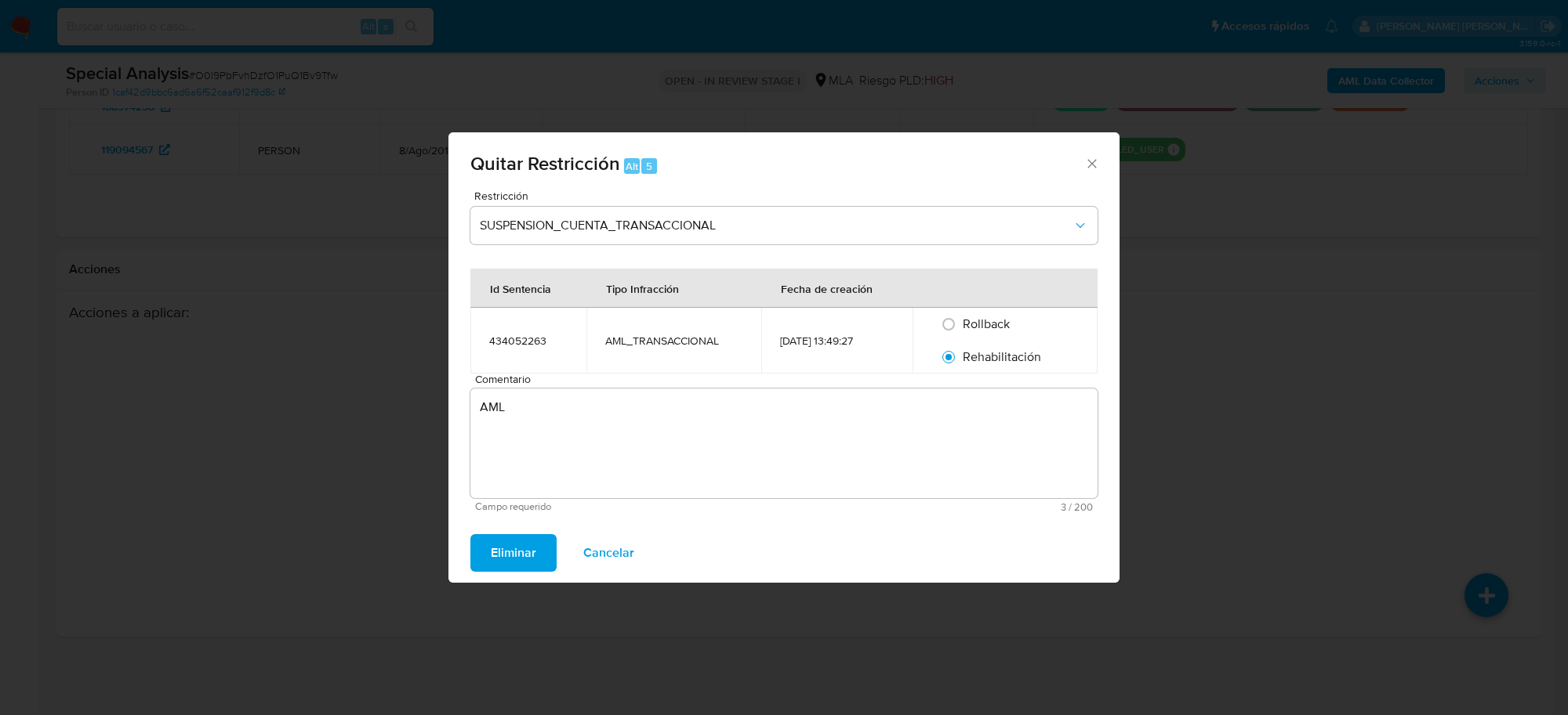
click at [530, 561] on span "Eliminar" at bounding box center [514, 553] width 45 height 35
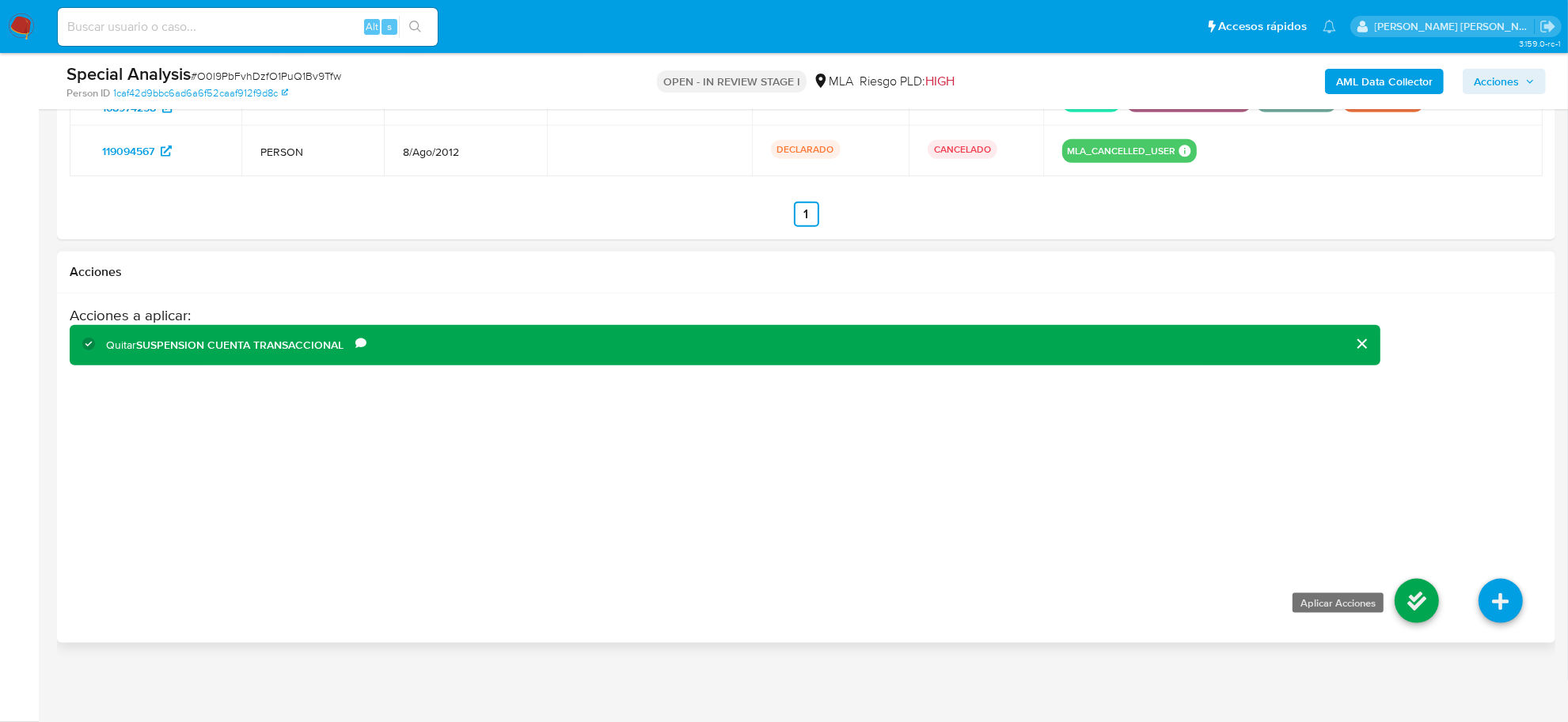
click at [1431, 603] on icon at bounding box center [1416, 601] width 44 height 44
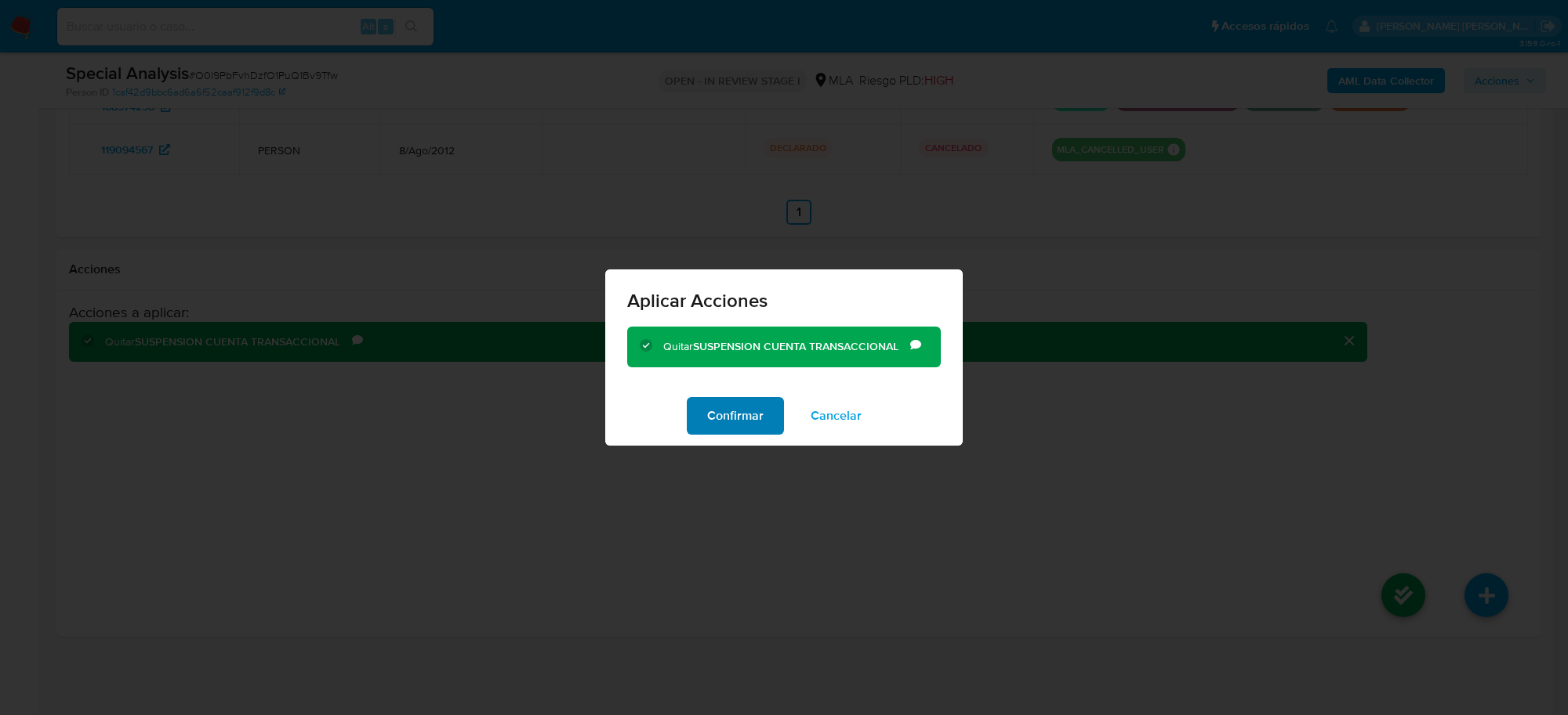
click at [721, 412] on span "Confirmar" at bounding box center [735, 416] width 56 height 35
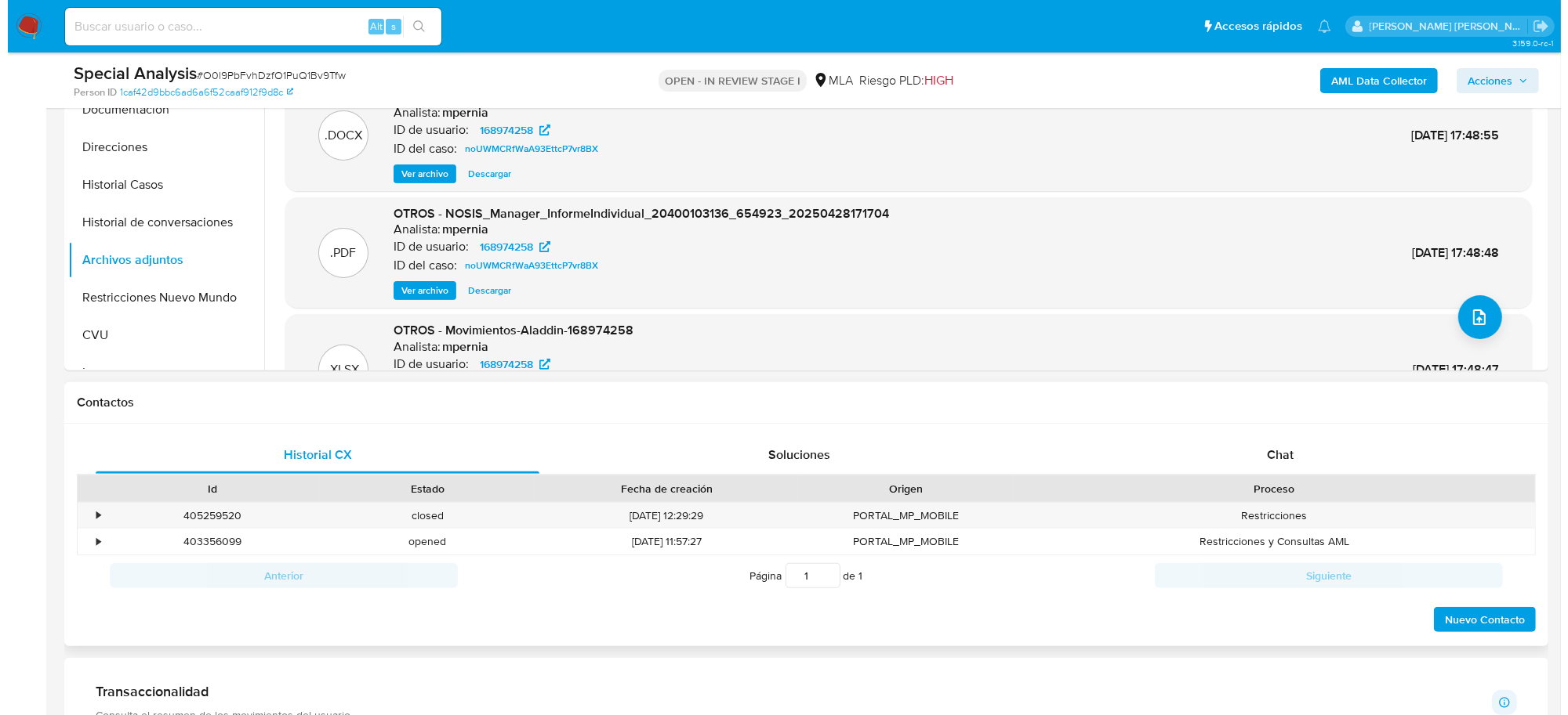
scroll to position [252, 0]
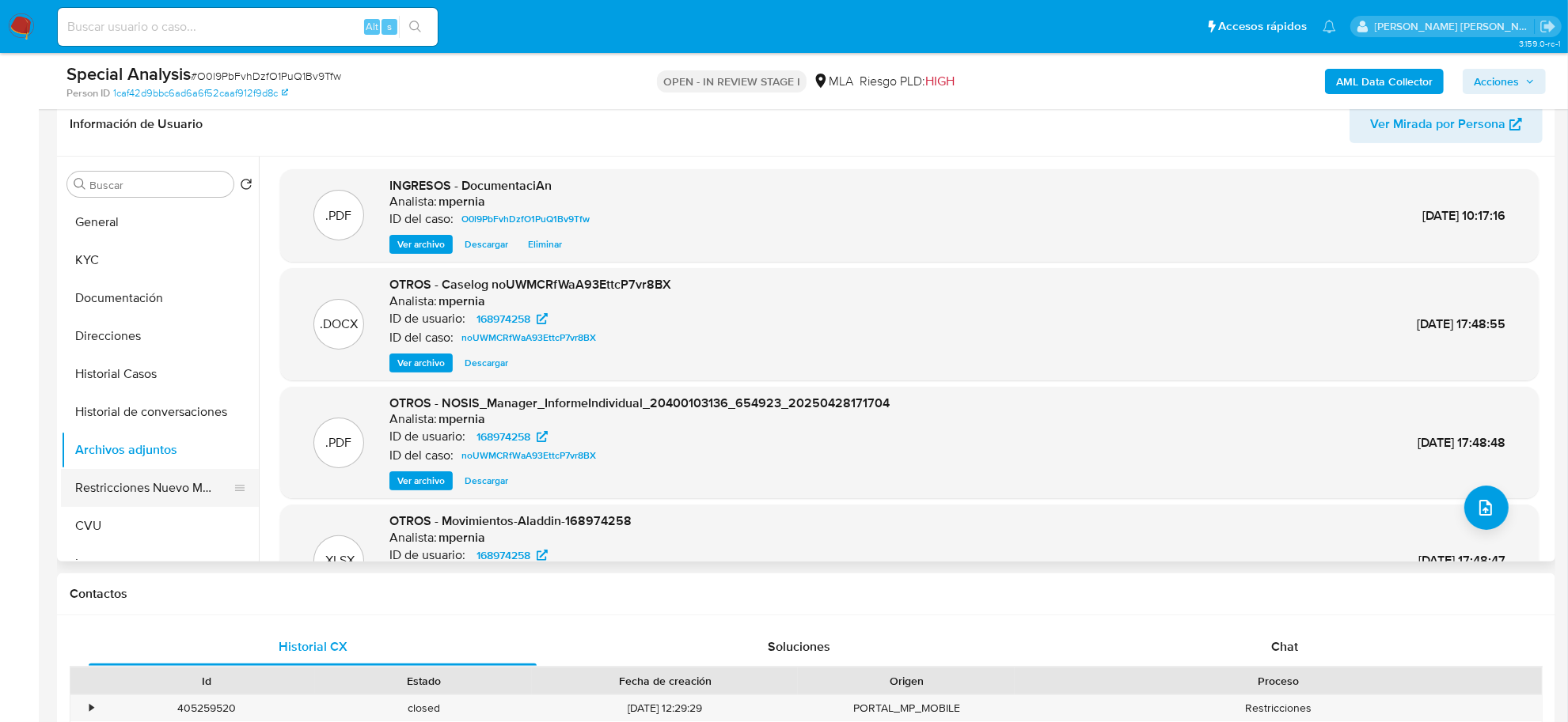
click at [121, 485] on button "Restricciones Nuevo Mundo" at bounding box center [154, 489] width 186 height 38
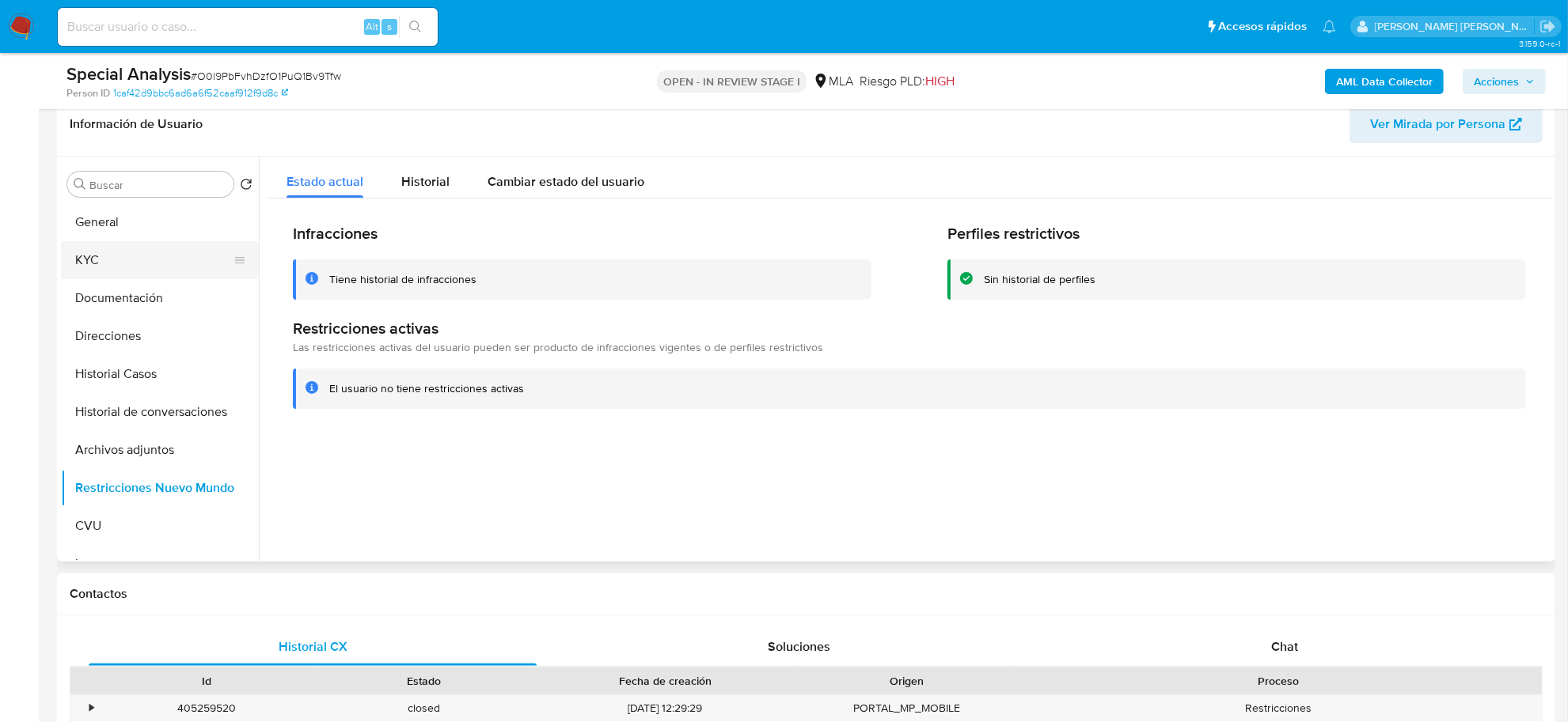
click at [120, 246] on button "KYC" at bounding box center [154, 260] width 186 height 38
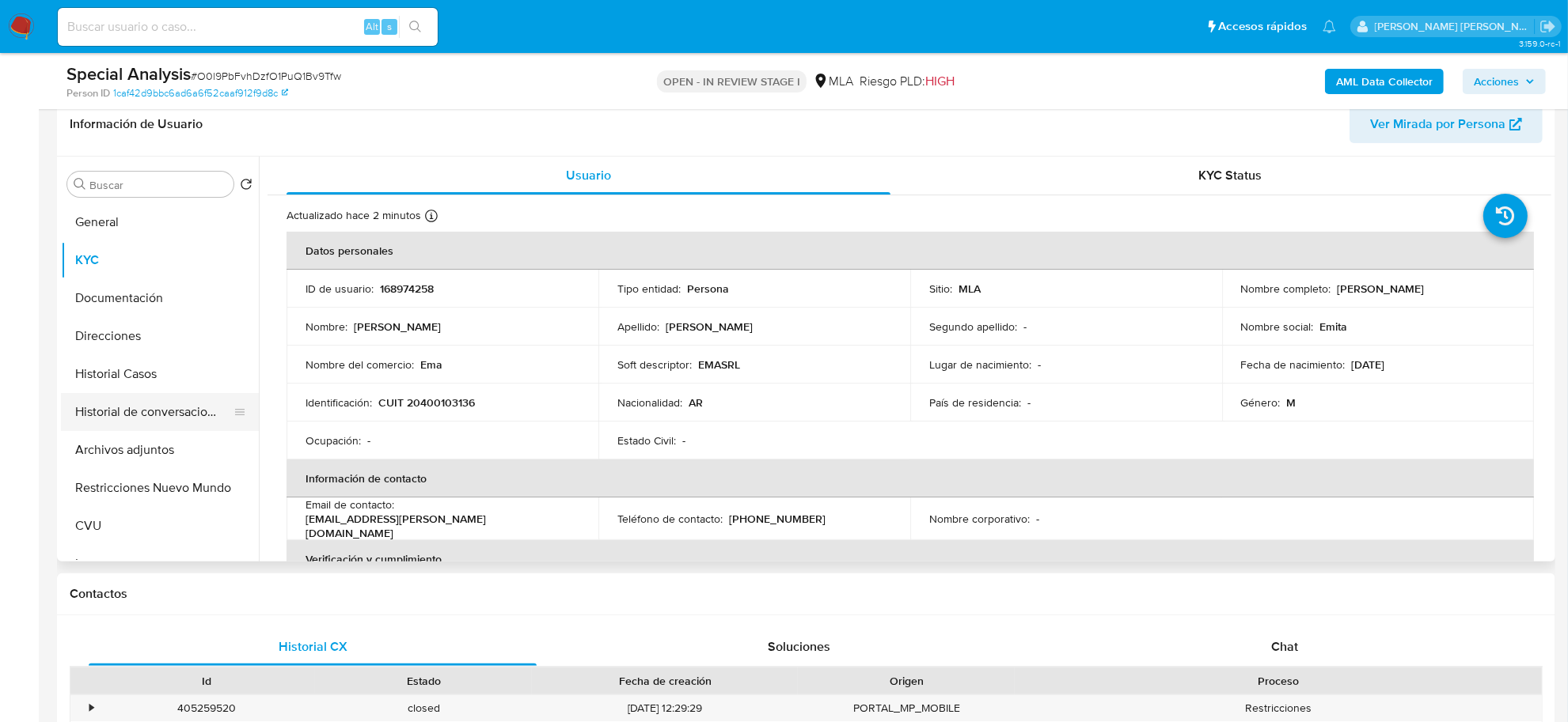
click at [101, 414] on button "Historial de conversaciones" at bounding box center [154, 412] width 186 height 38
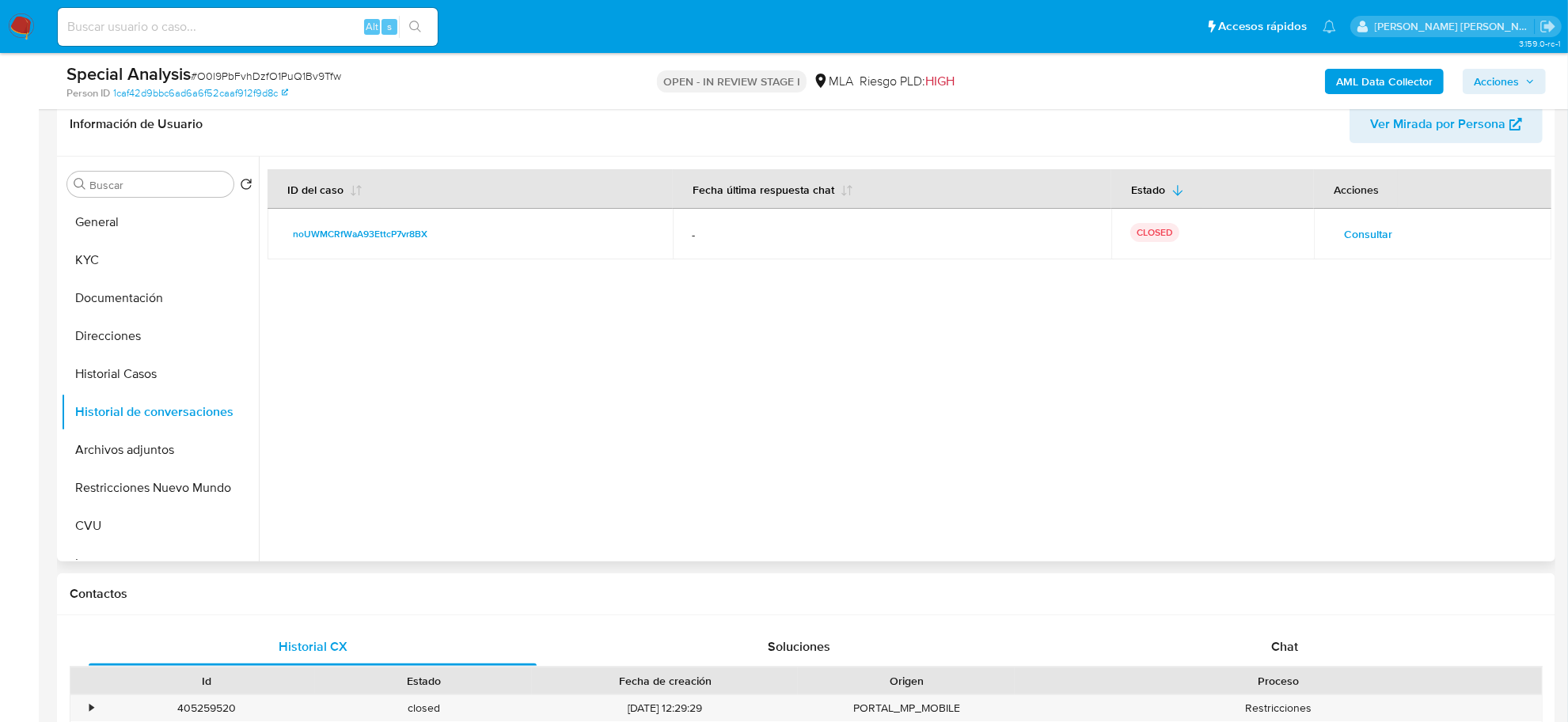
click at [1348, 235] on span "Consultar" at bounding box center [1368, 234] width 48 height 22
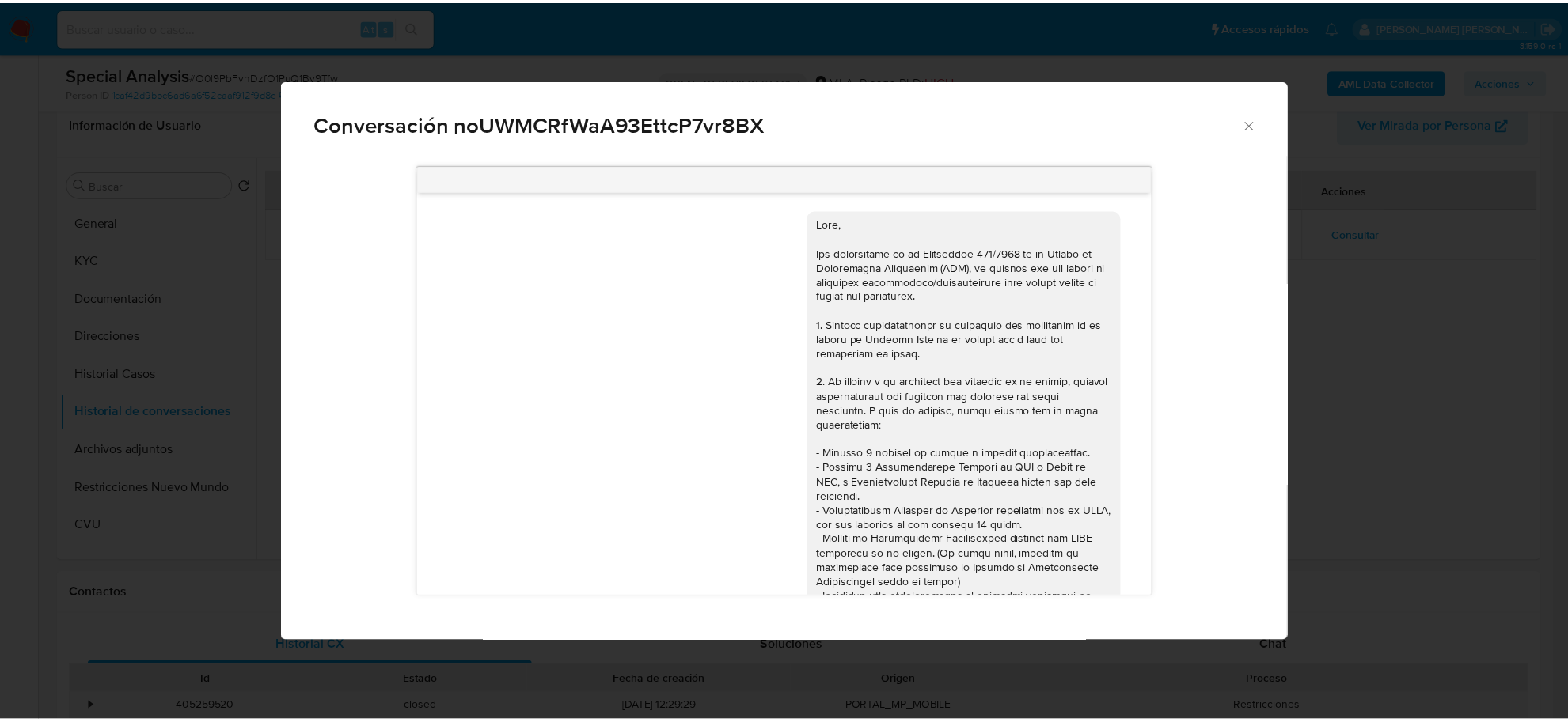
scroll to position [1233, 0]
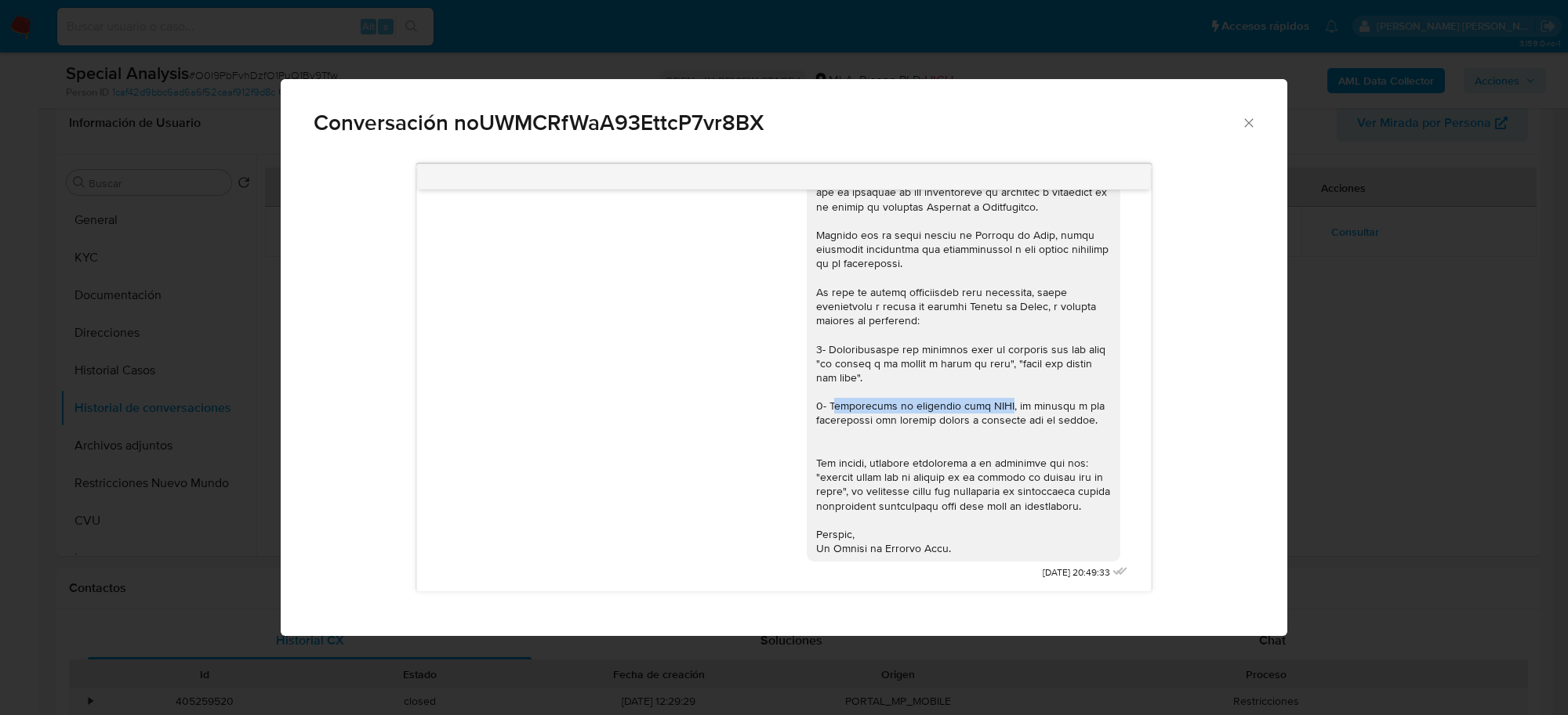
drag, startPoint x: 817, startPoint y: 390, endPoint x: 978, endPoint y: 393, distance: 161.0
click at [978, 393] on div "Comunicación" at bounding box center [963, 300] width 294 height 514
copy div "egularizar tu situacion ante ARCA"
click at [1251, 121] on icon "Cerrar" at bounding box center [1249, 123] width 16 height 16
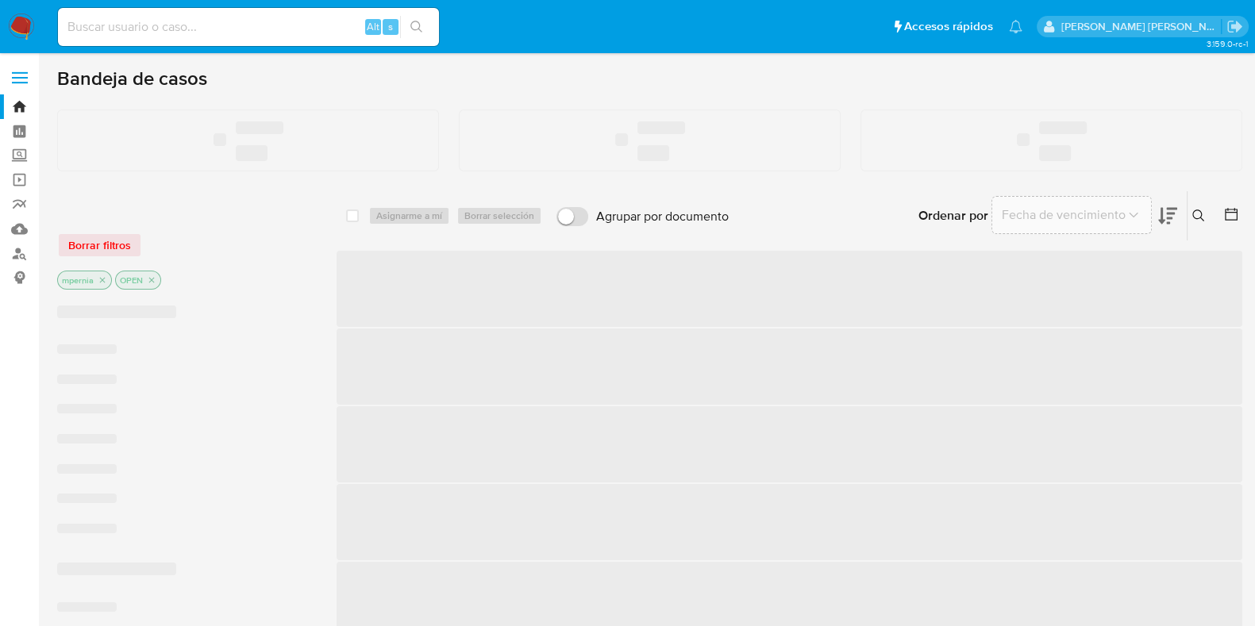
click at [200, 36] on input at bounding box center [248, 27] width 381 height 21
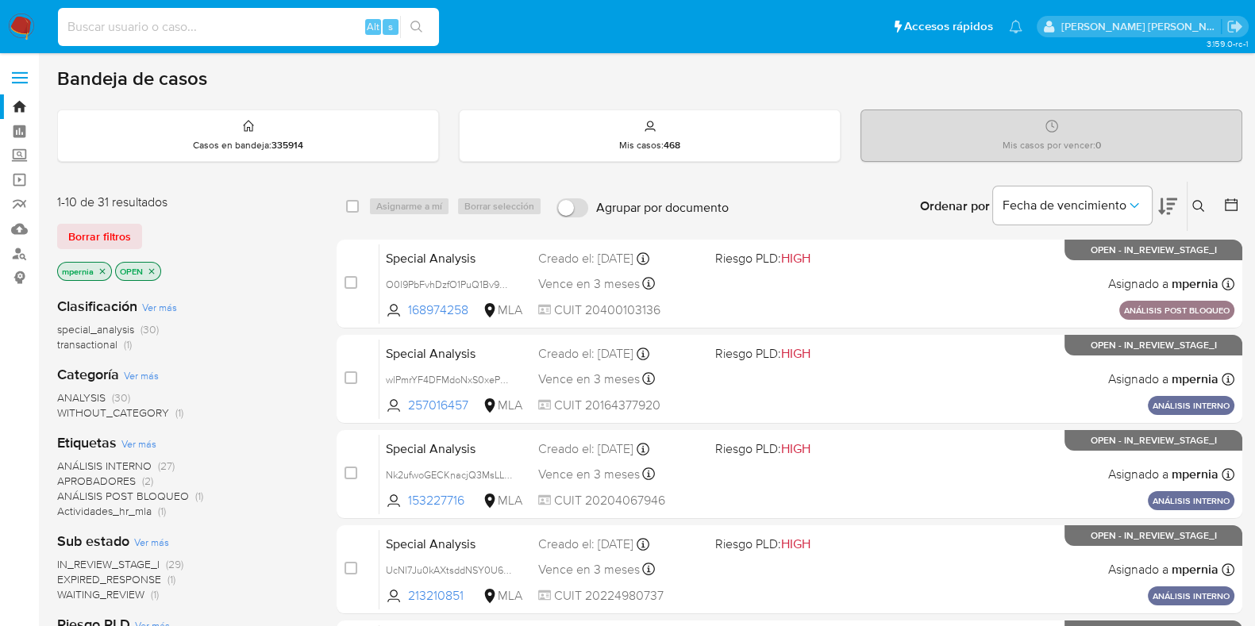
paste input "2083129772"
type input "2083129772"
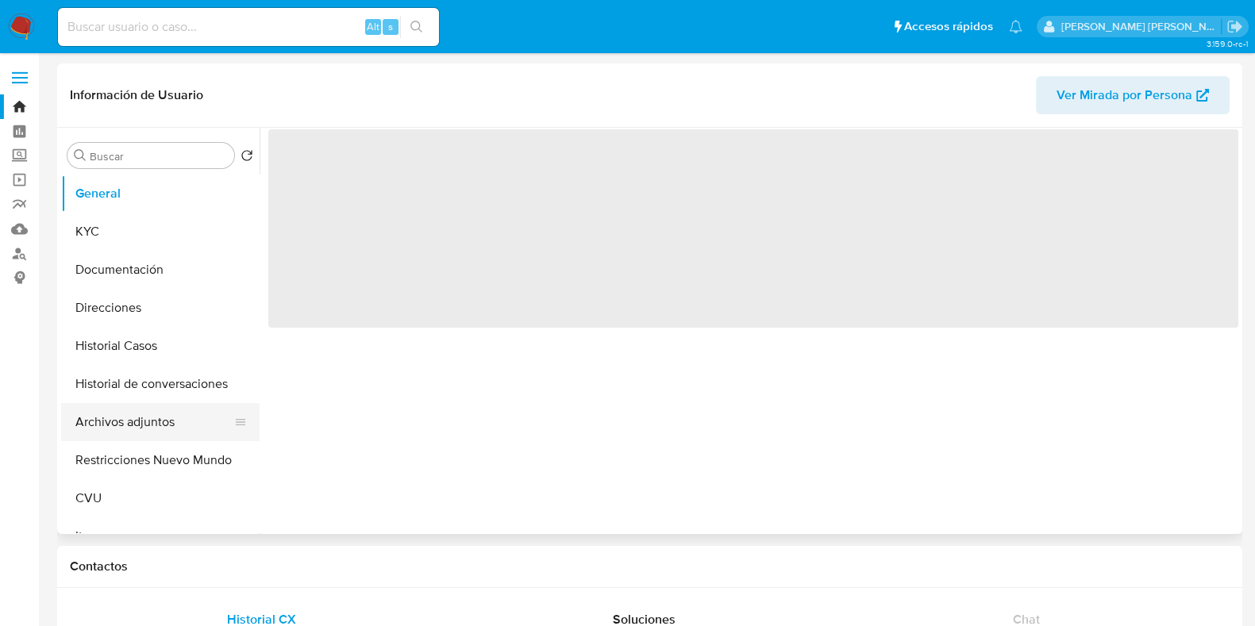
click at [112, 420] on button "Archivos adjuntos" at bounding box center [154, 422] width 186 height 38
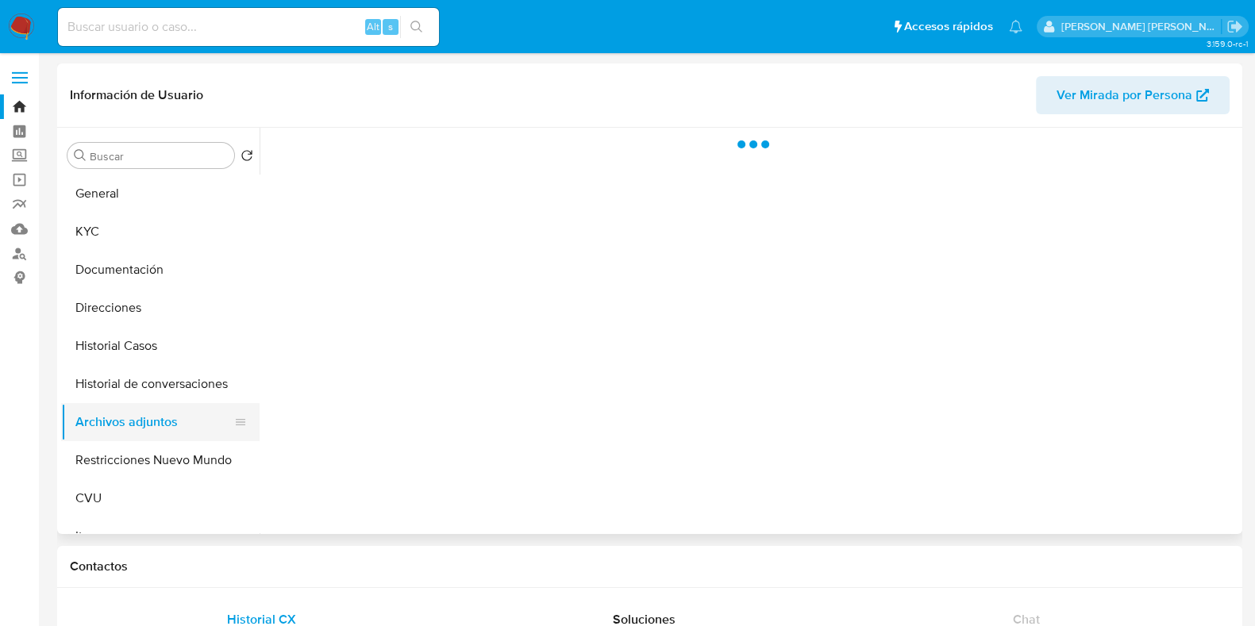
select select "10"
click at [122, 391] on button "Historial de conversaciones" at bounding box center [154, 384] width 186 height 38
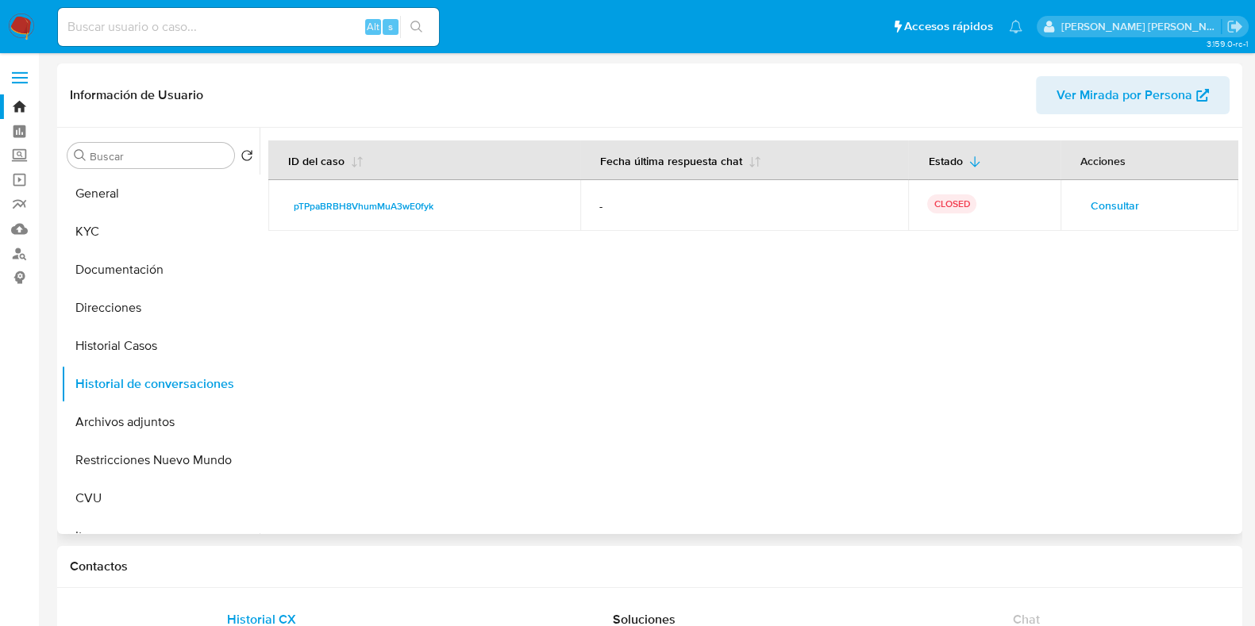
click at [1111, 183] on td "Consultar" at bounding box center [1149, 205] width 178 height 51
click at [1114, 194] on span "Consultar" at bounding box center [1114, 205] width 48 height 22
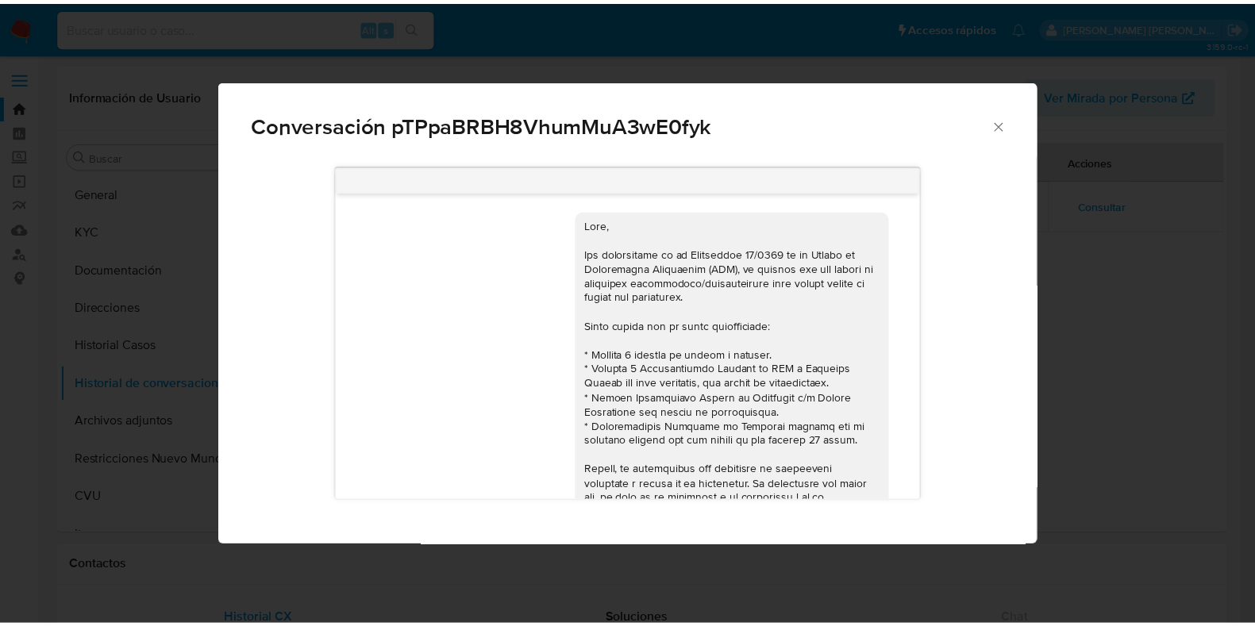
scroll to position [873, 0]
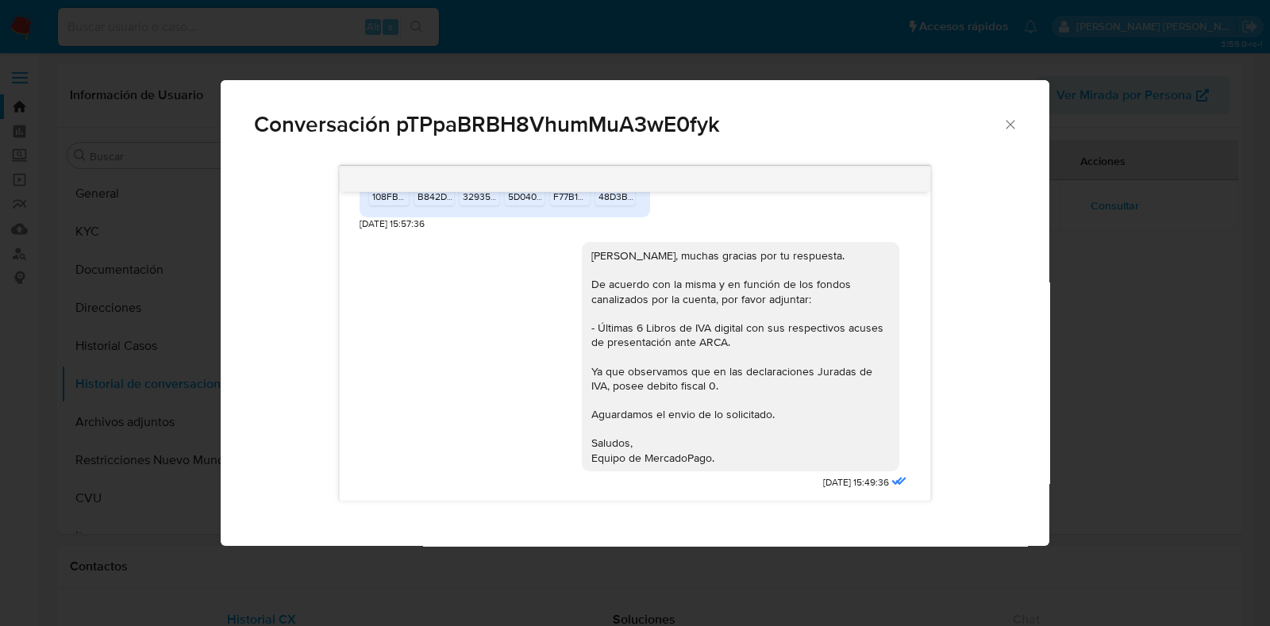
click at [1003, 120] on icon "Cerrar" at bounding box center [1010, 125] width 16 height 16
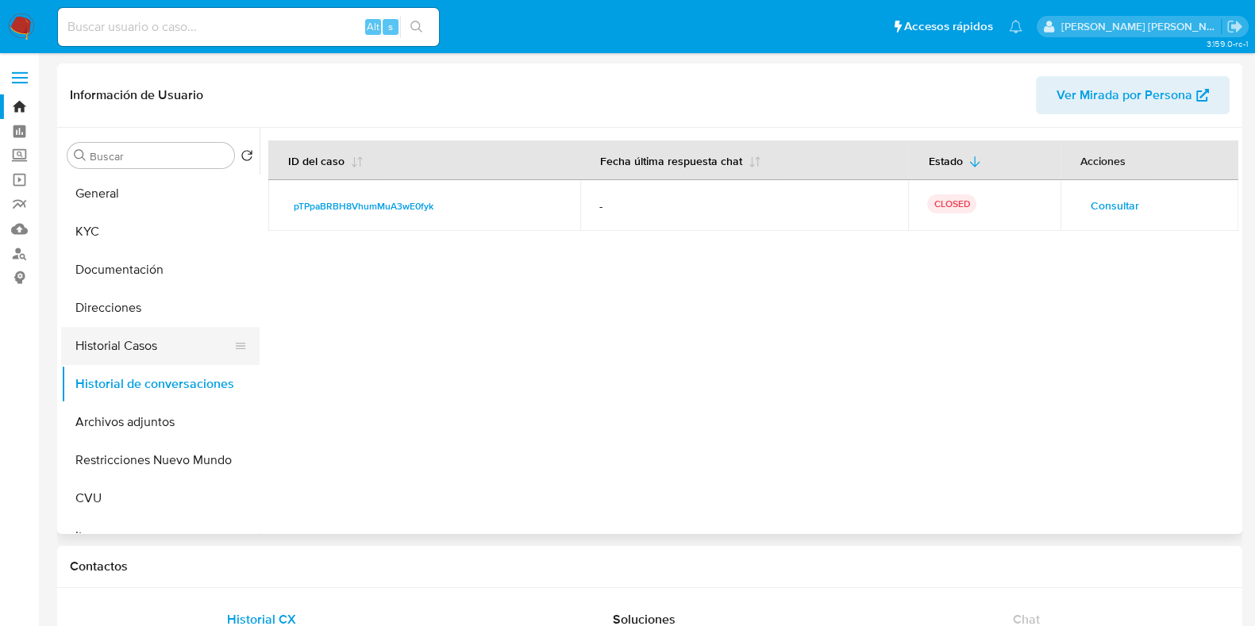
click at [119, 336] on button "Historial Casos" at bounding box center [154, 346] width 186 height 38
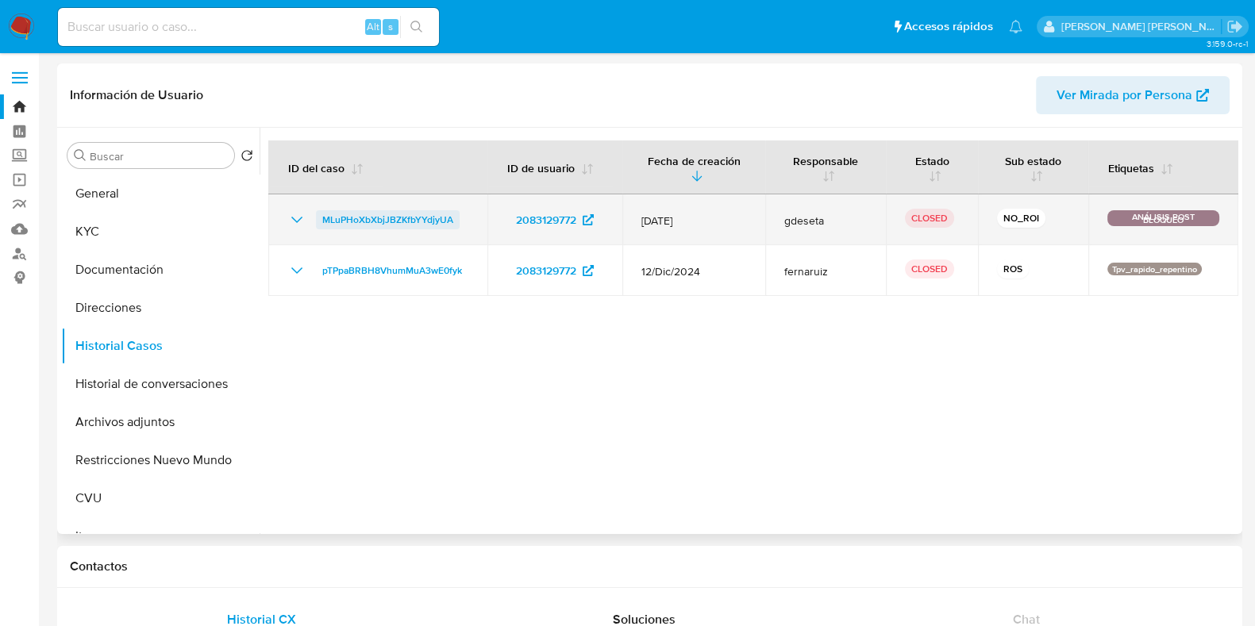
click at [363, 222] on span "MLuPHoXbXbjJBZKfbYYdjyUA" at bounding box center [387, 219] width 131 height 19
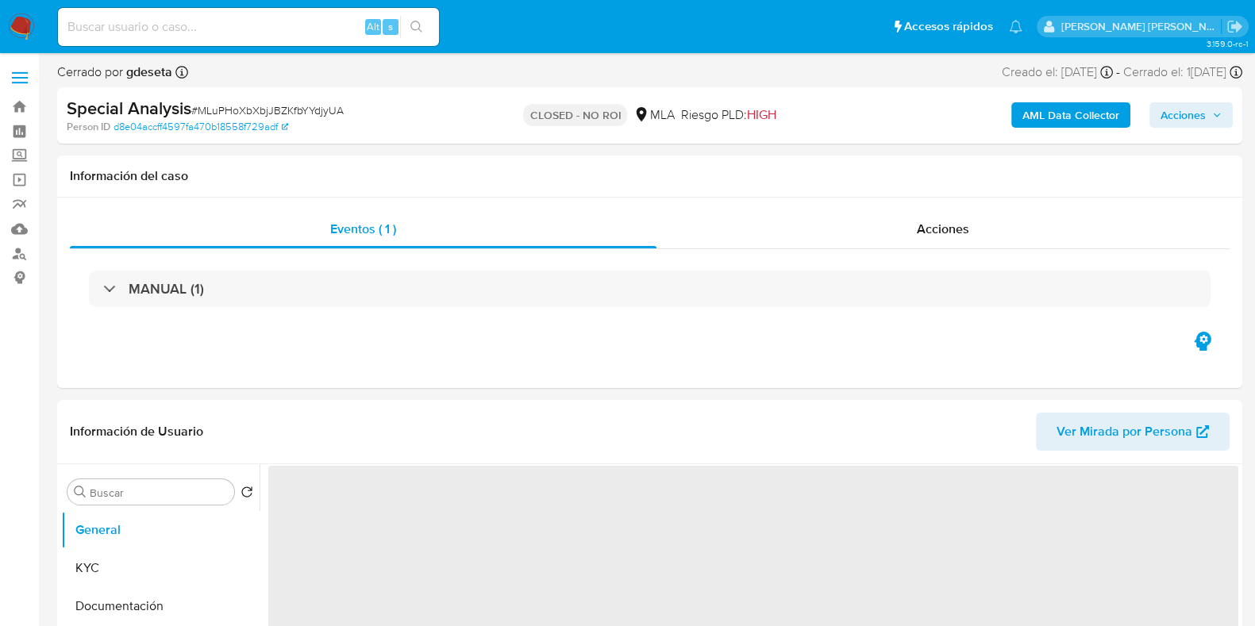
select select "10"
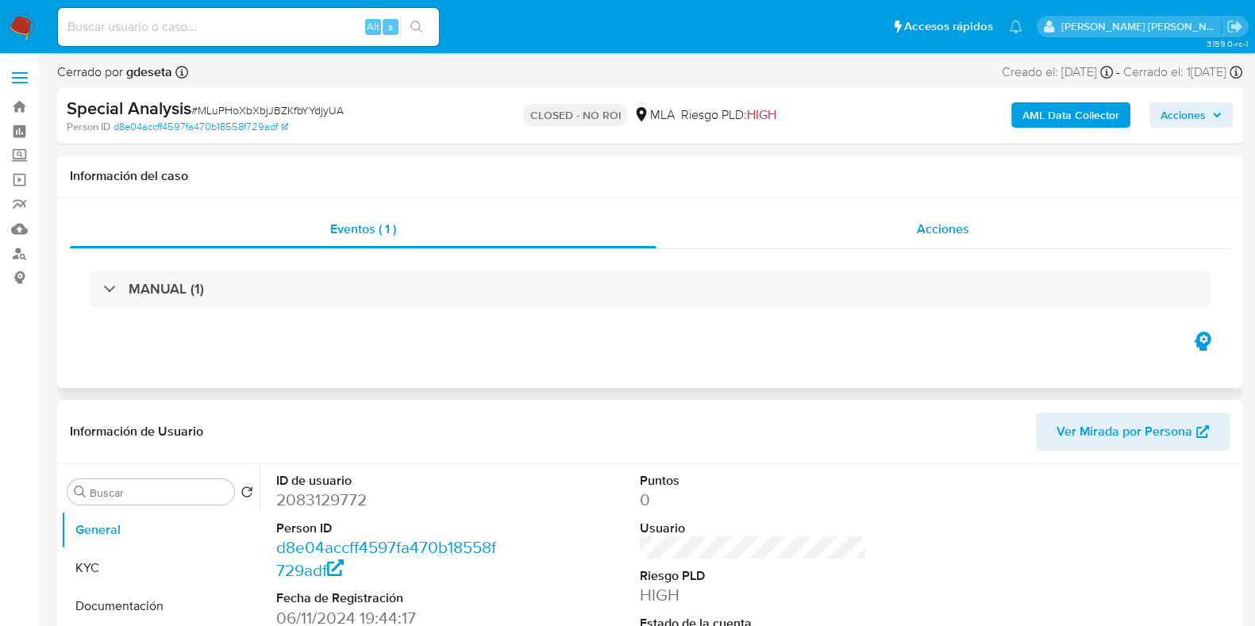
drag, startPoint x: 975, startPoint y: 251, endPoint x: 966, endPoint y: 242, distance: 12.3
click at [972, 248] on div "Eventos ( 1 ) Acciones MANUAL (1)" at bounding box center [649, 269] width 1159 height 118
click at [954, 226] on span "Acciones" at bounding box center [942, 229] width 52 height 18
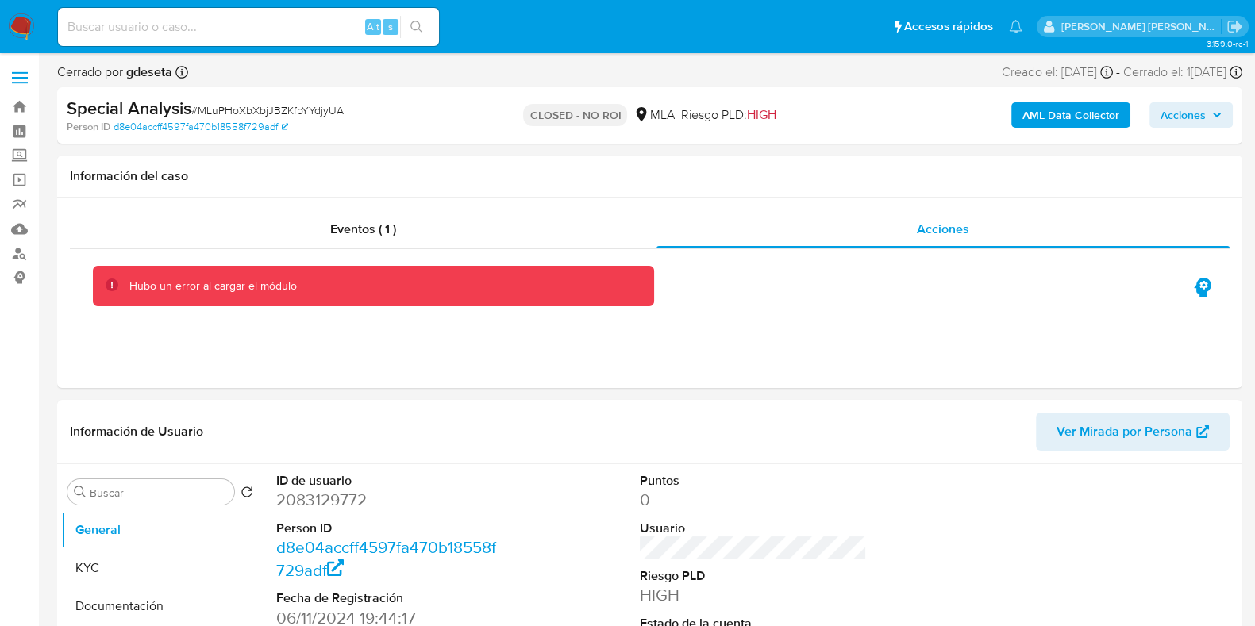
scroll to position [98, 0]
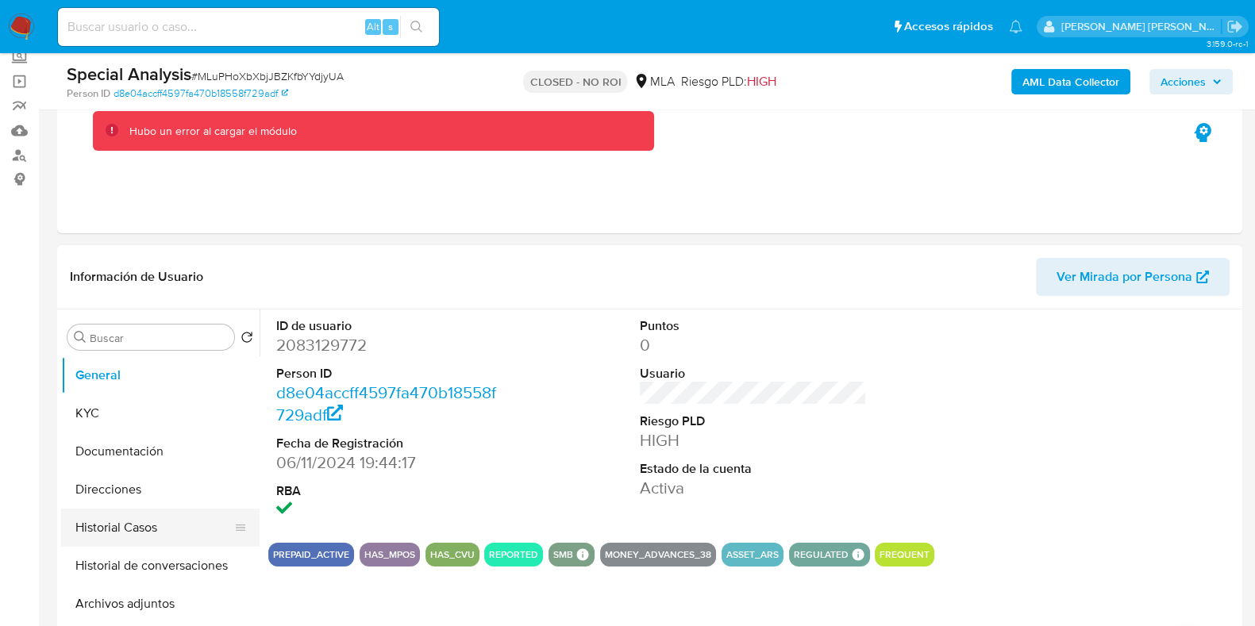
click at [123, 524] on button "Historial Casos" at bounding box center [154, 528] width 186 height 38
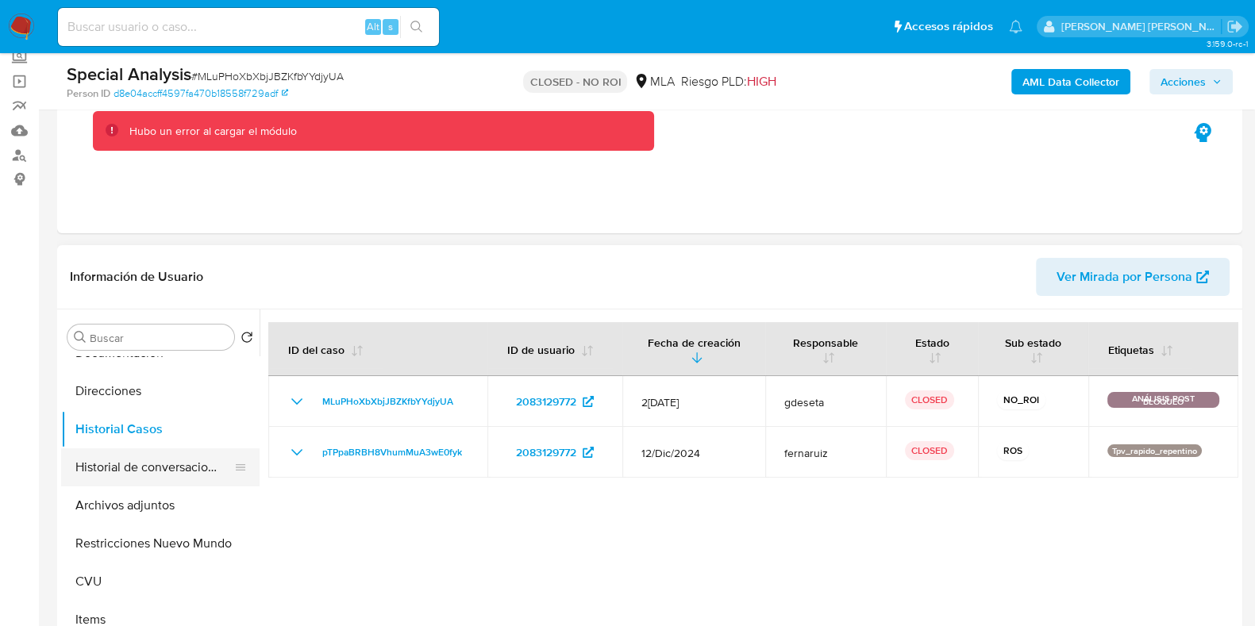
click at [182, 473] on button "Historial de conversaciones" at bounding box center [154, 467] width 186 height 38
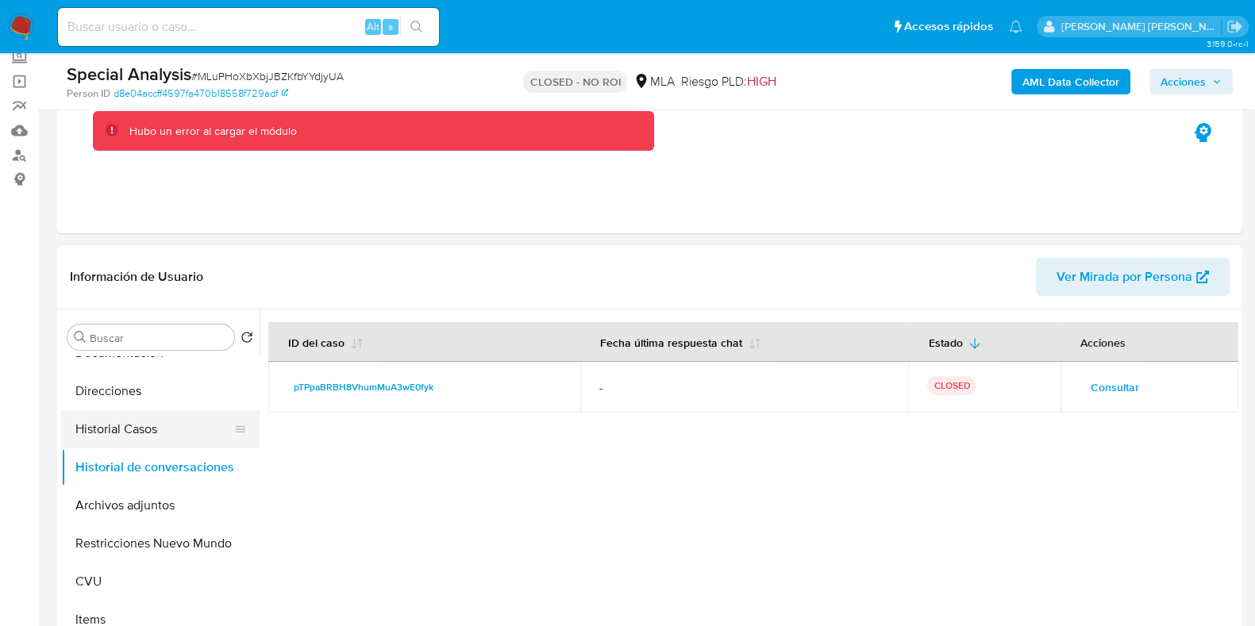
click at [126, 421] on button "Historial Casos" at bounding box center [154, 429] width 186 height 38
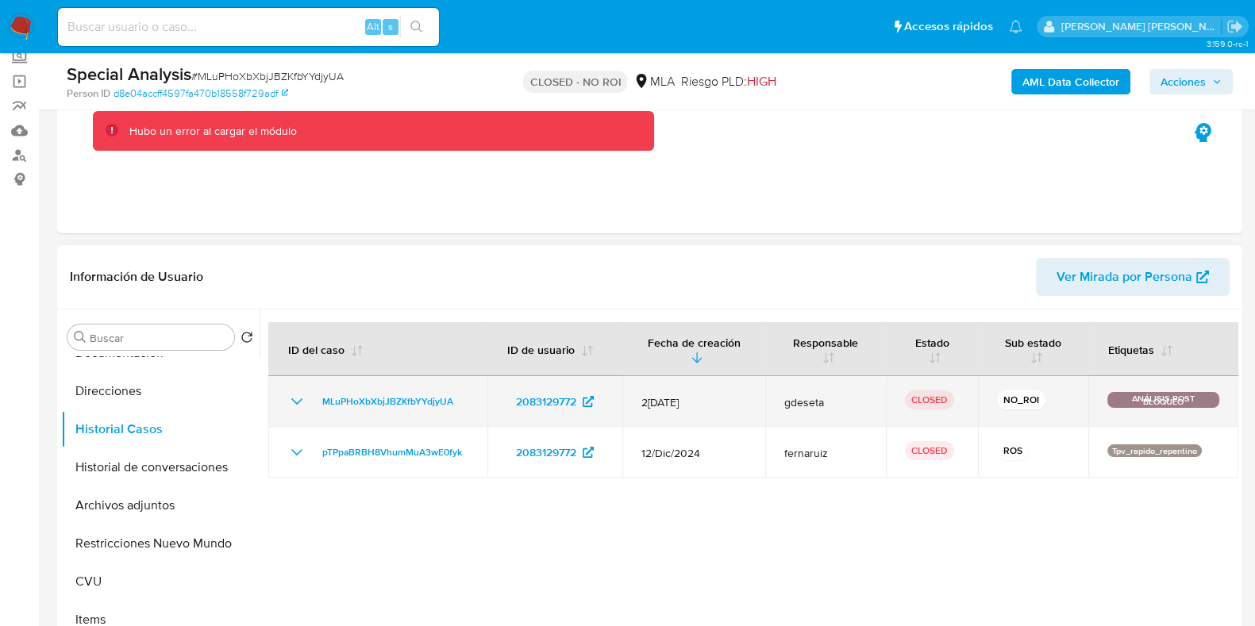
click at [297, 402] on icon "Mostrar/Ocultar" at bounding box center [296, 401] width 11 height 6
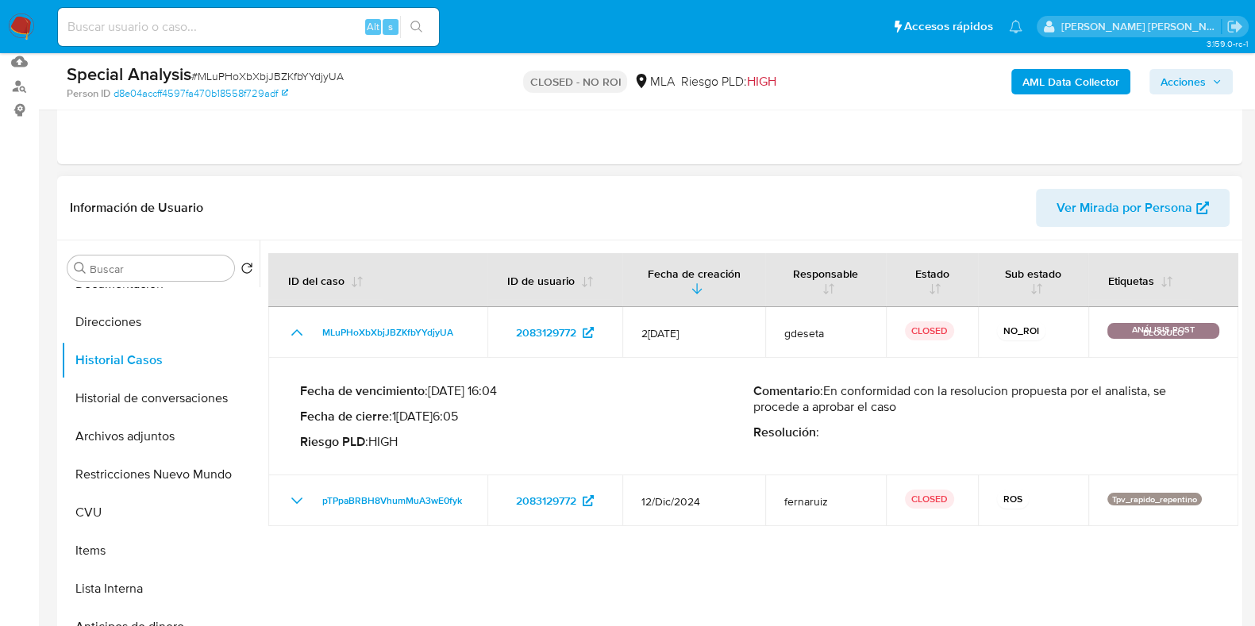
scroll to position [198, 0]
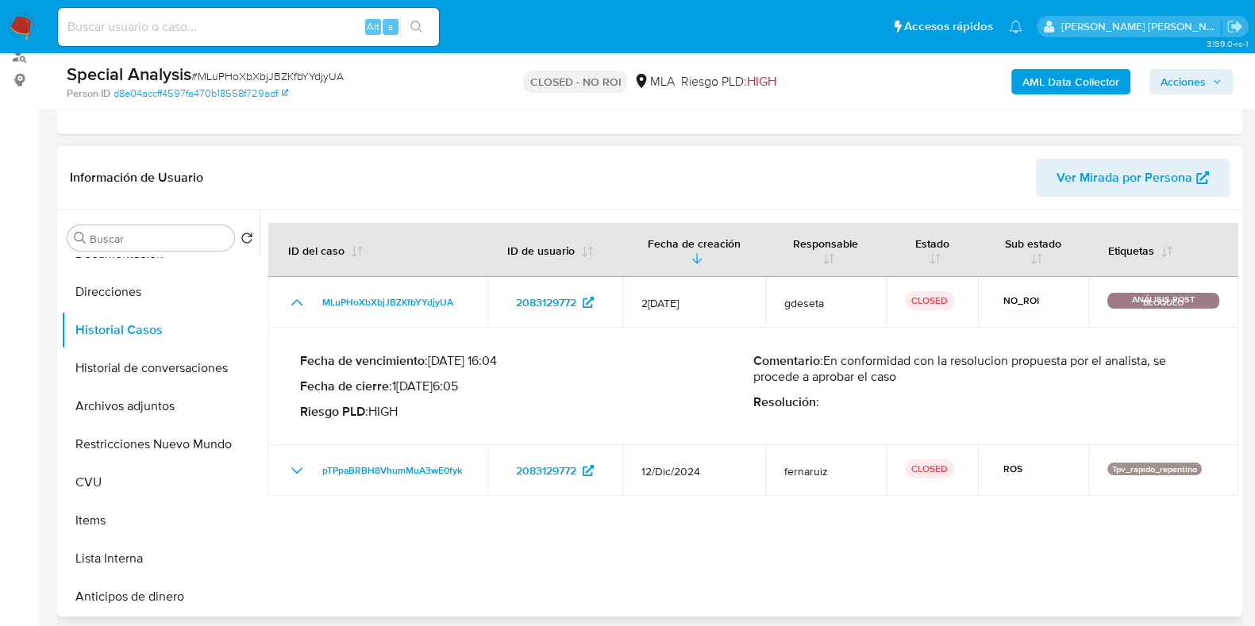
click at [833, 398] on p "Resolución :" at bounding box center [979, 402] width 453 height 16
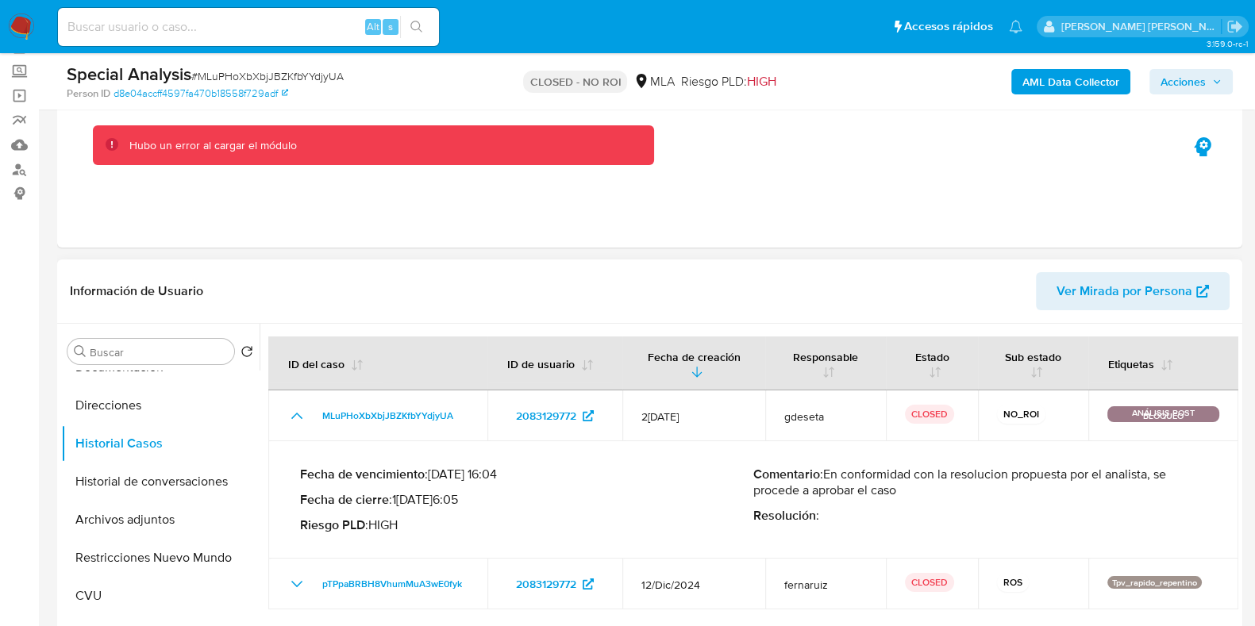
scroll to position [0, 0]
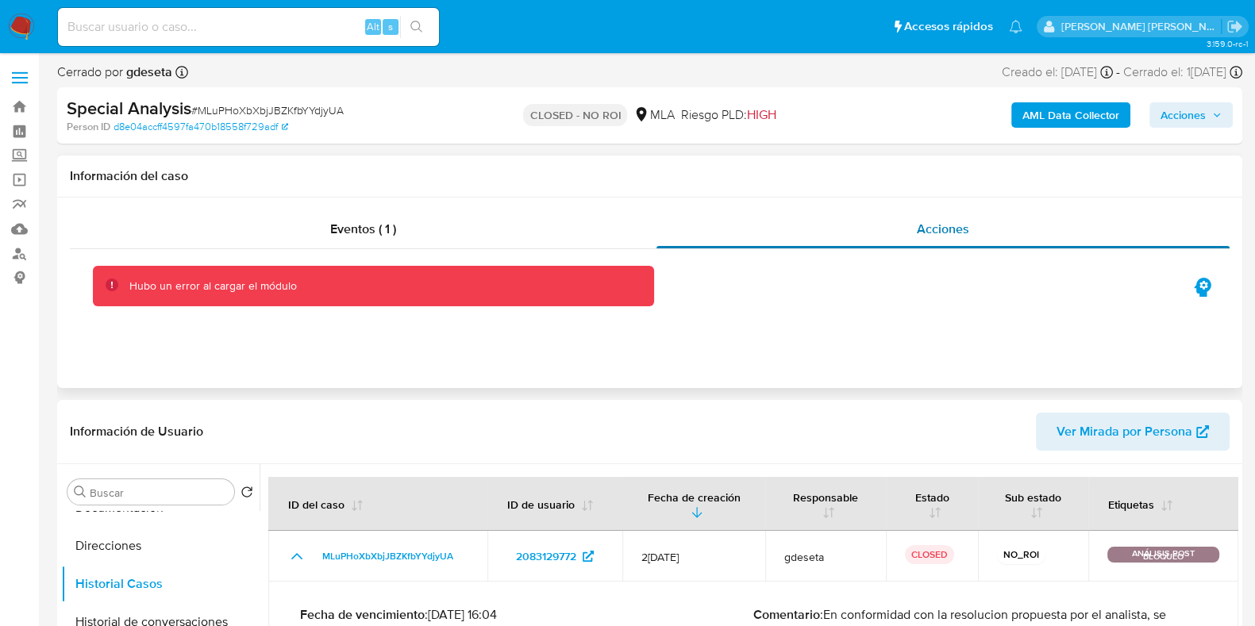
click at [920, 231] on span "Acciones" at bounding box center [942, 229] width 52 height 18
click at [366, 234] on span "Eventos ( 1 )" at bounding box center [363, 229] width 66 height 18
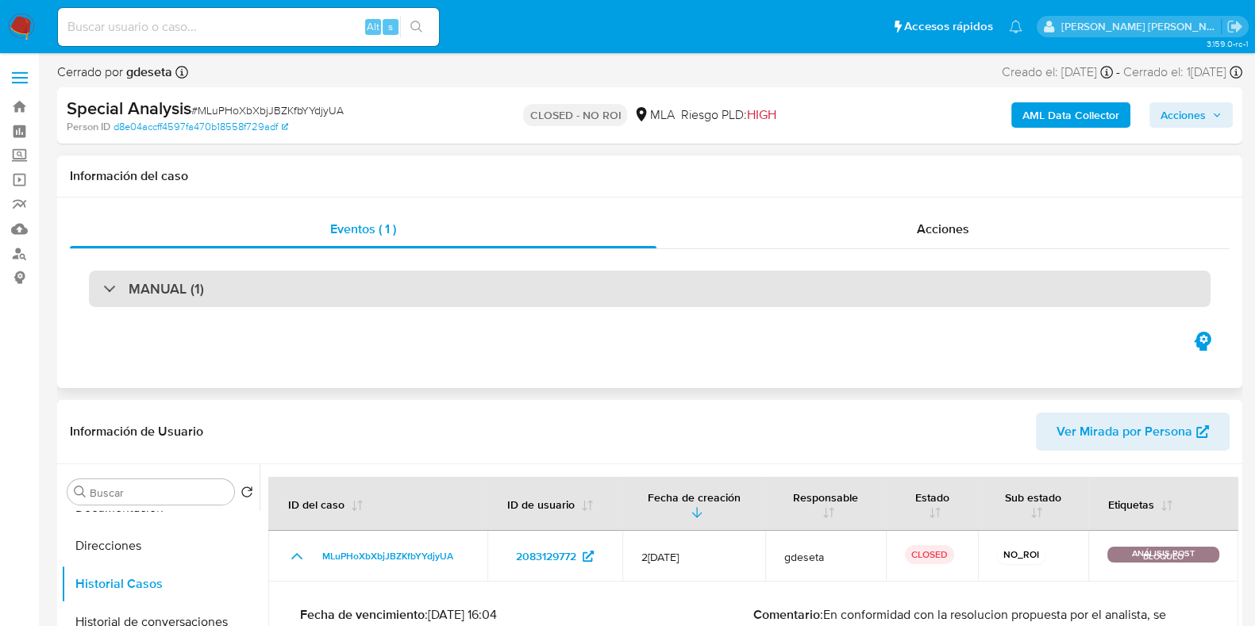
click at [392, 290] on div "MANUAL (1)" at bounding box center [649, 289] width 1121 height 37
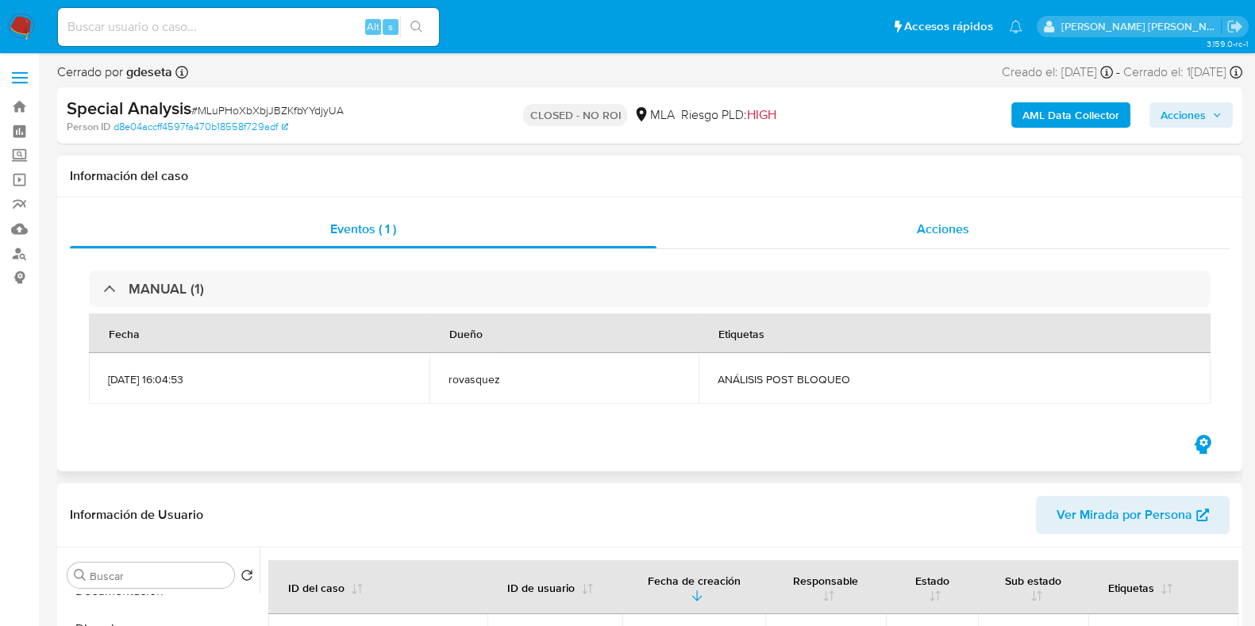
click at [944, 244] on div "Acciones" at bounding box center [942, 229] width 573 height 38
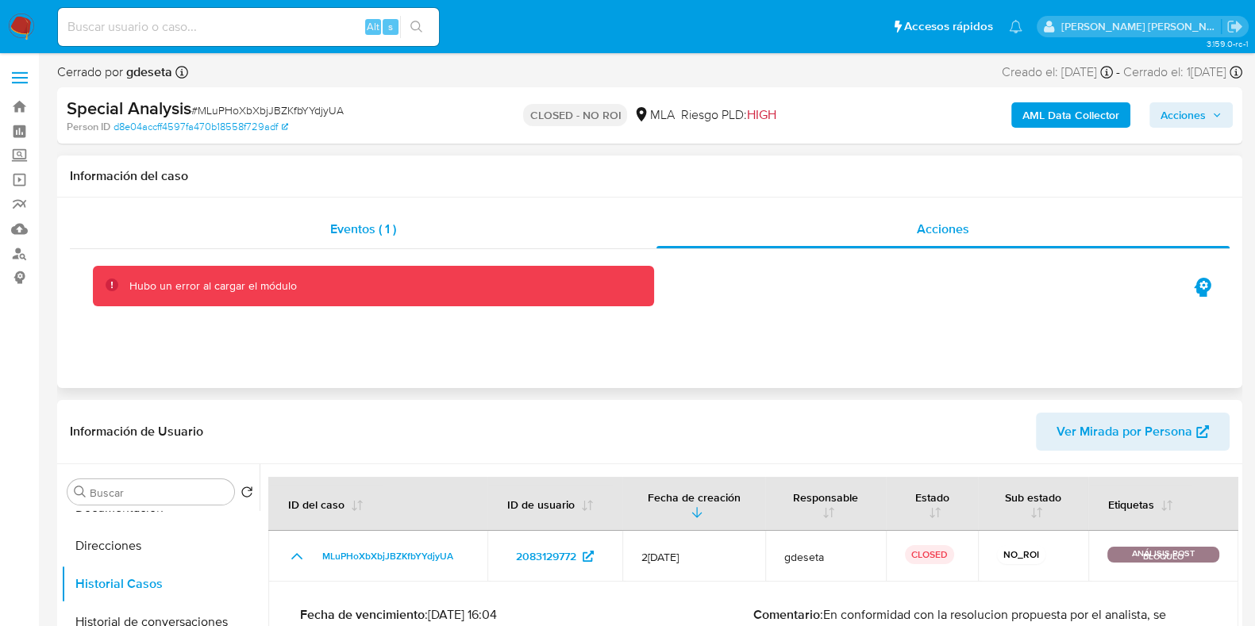
click at [401, 243] on div "Eventos ( 1 )" at bounding box center [363, 229] width 586 height 38
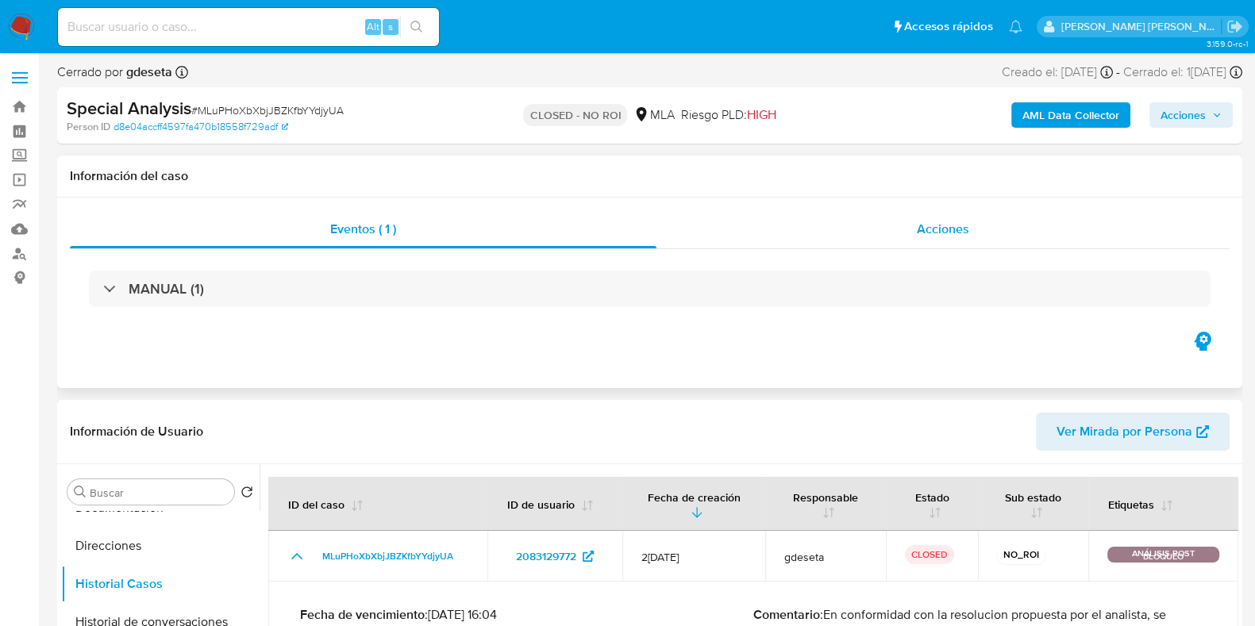
click at [924, 227] on span "Acciones" at bounding box center [942, 229] width 52 height 18
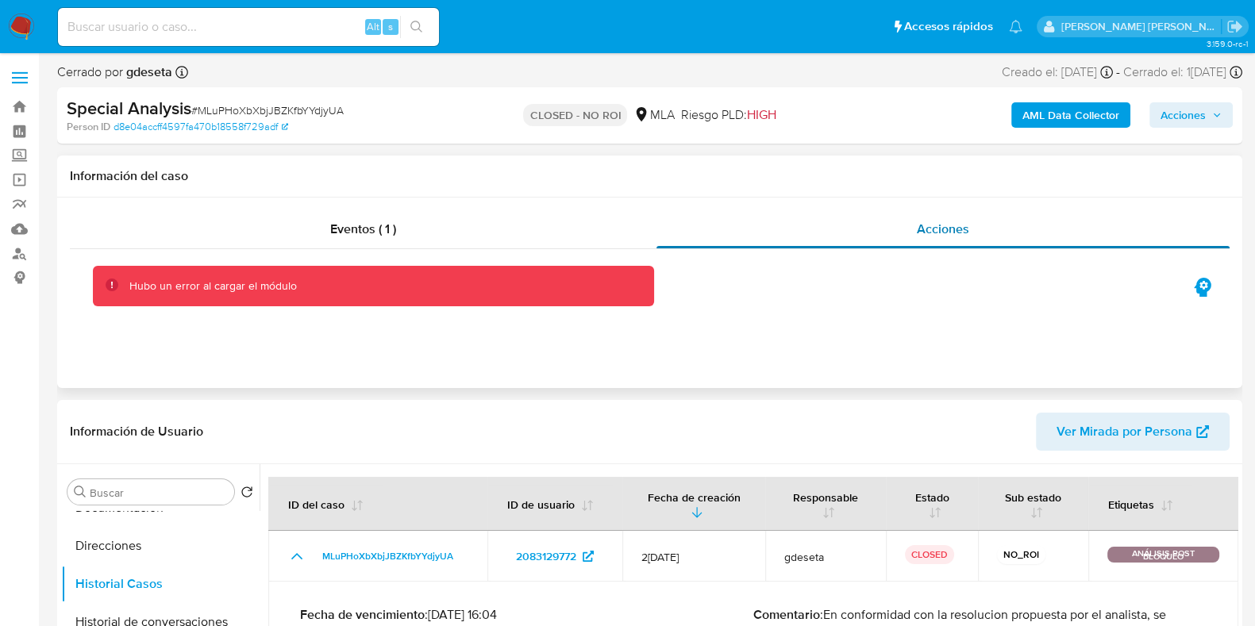
click at [905, 224] on div "Acciones" at bounding box center [942, 229] width 573 height 38
click at [432, 236] on div "Eventos ( 1 )" at bounding box center [363, 229] width 586 height 38
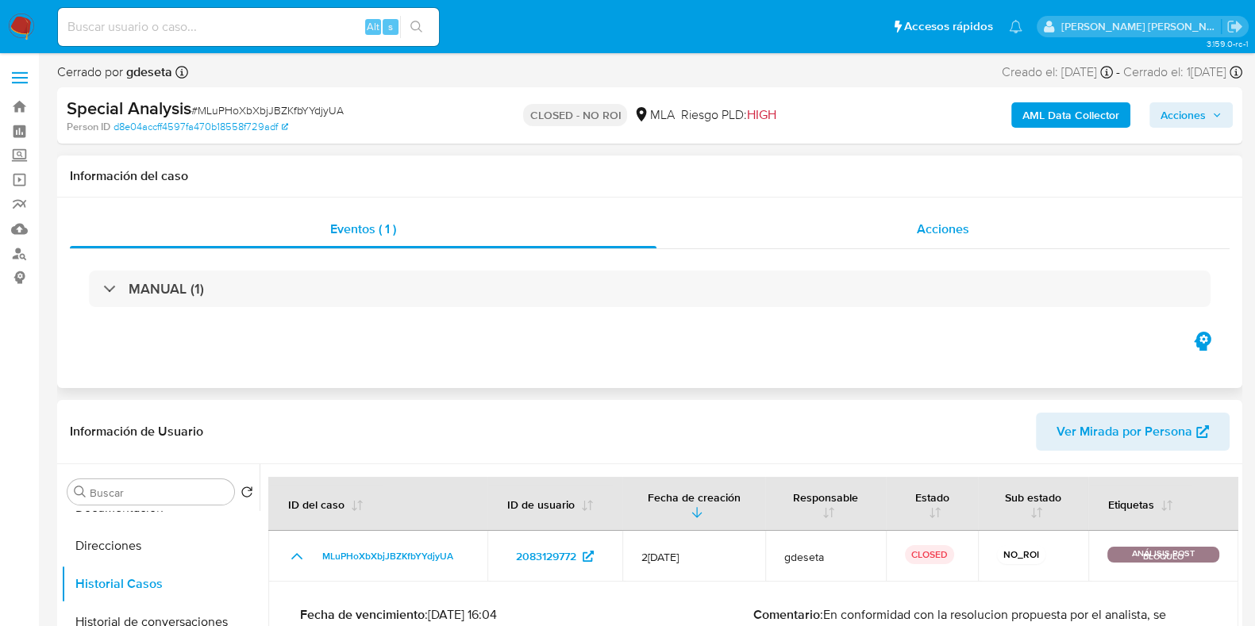
click at [969, 229] on div "Acciones" at bounding box center [942, 229] width 573 height 38
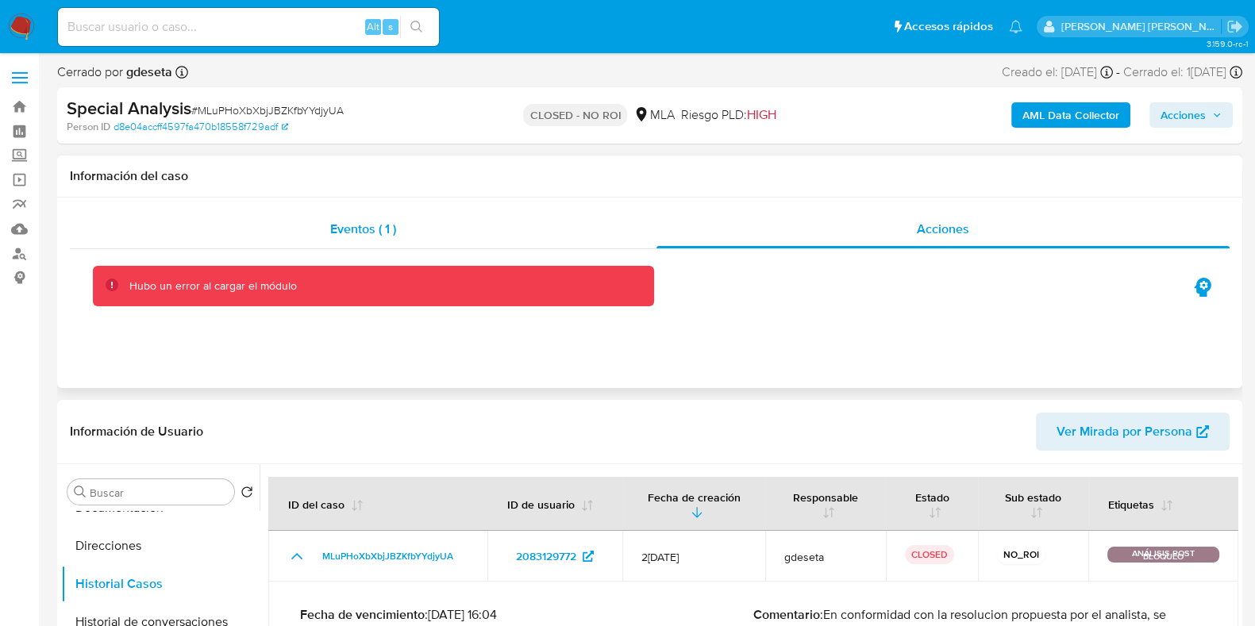
click at [395, 236] on span "Eventos ( 1 )" at bounding box center [363, 229] width 66 height 18
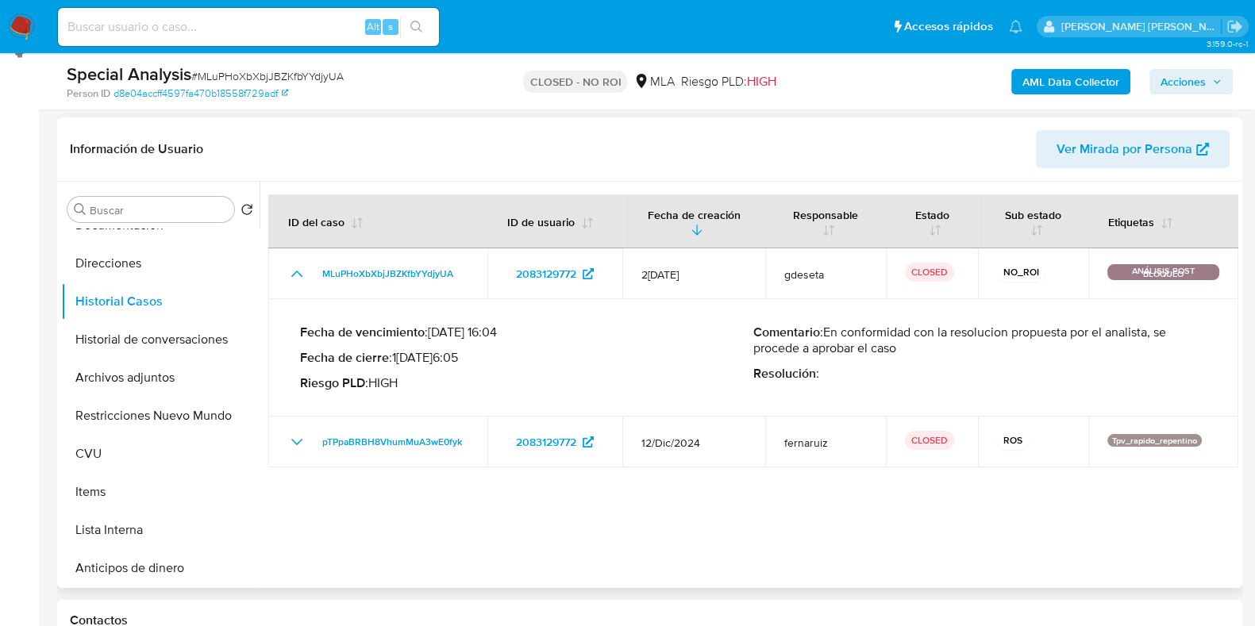
scroll to position [198, 0]
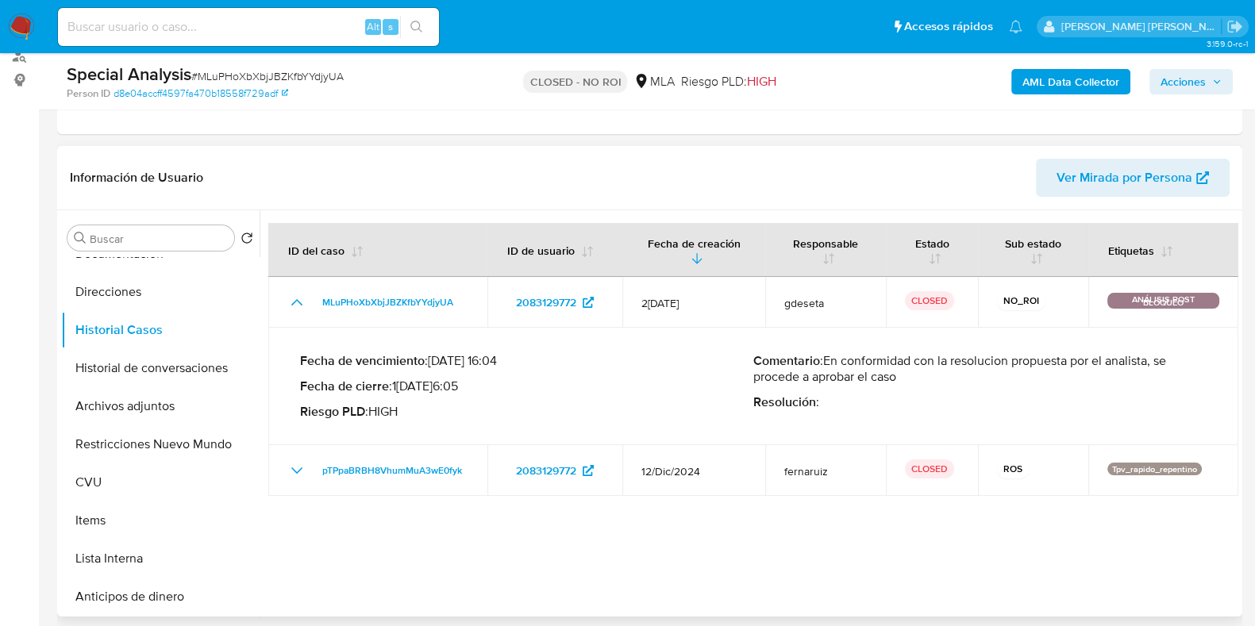
click at [1104, 183] on span "Ver Mirada por Persona" at bounding box center [1124, 178] width 136 height 38
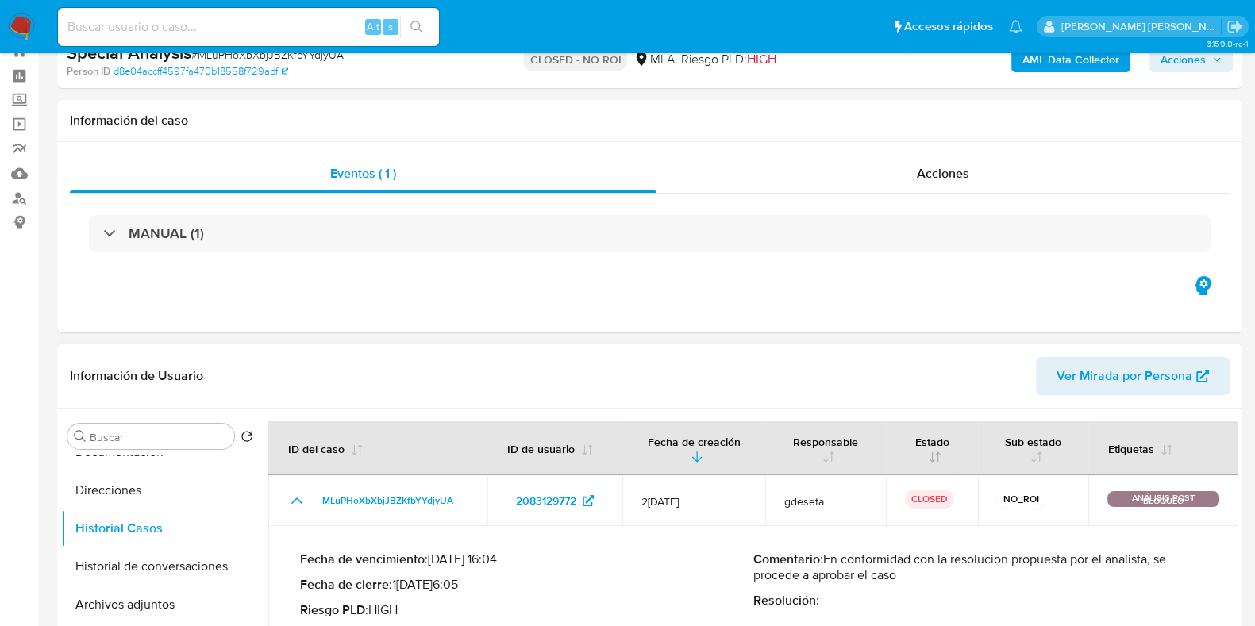
scroll to position [0, 0]
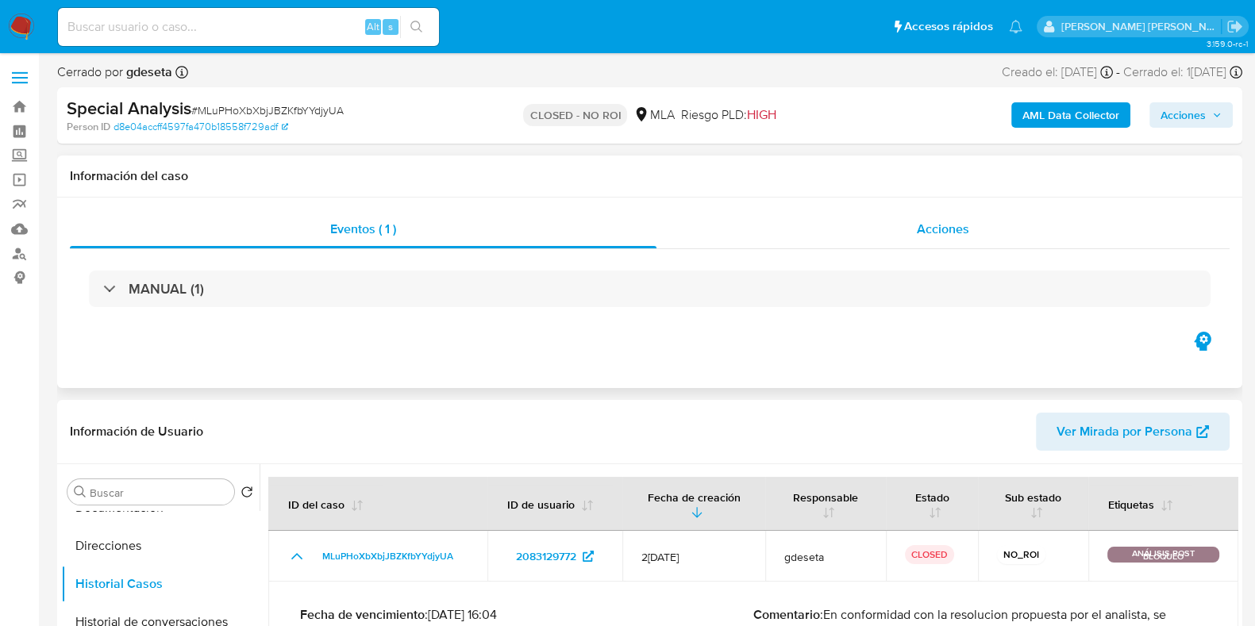
click at [971, 222] on div "Acciones" at bounding box center [942, 229] width 573 height 38
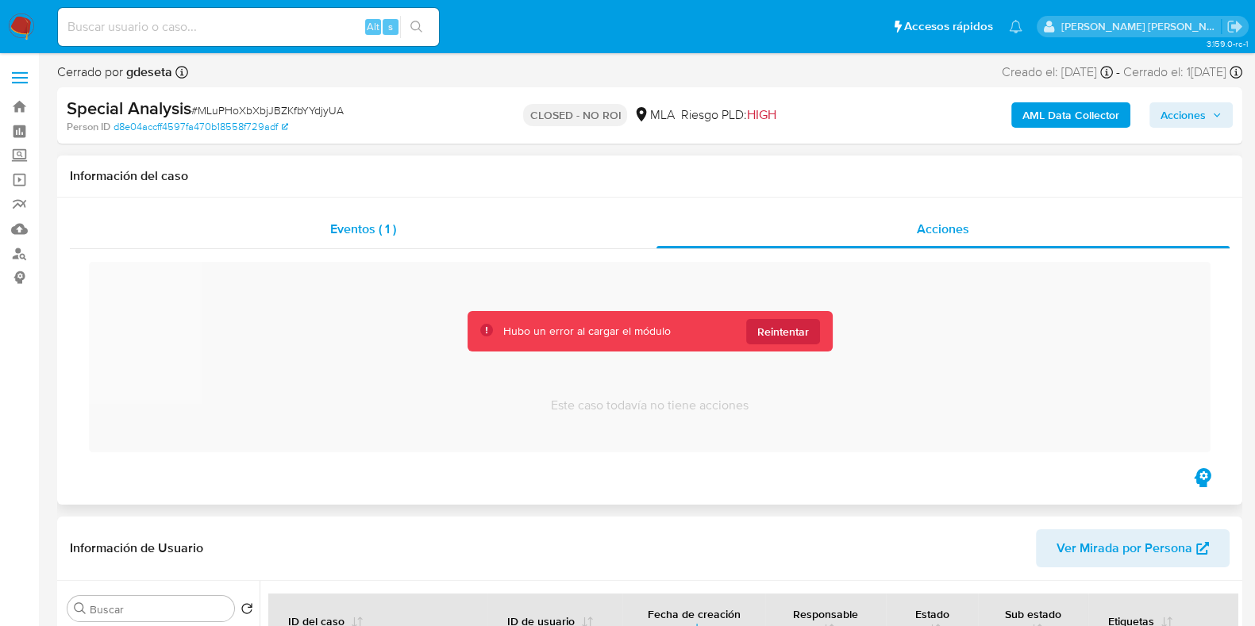
click at [345, 232] on span "Eventos ( 1 )" at bounding box center [363, 229] width 66 height 18
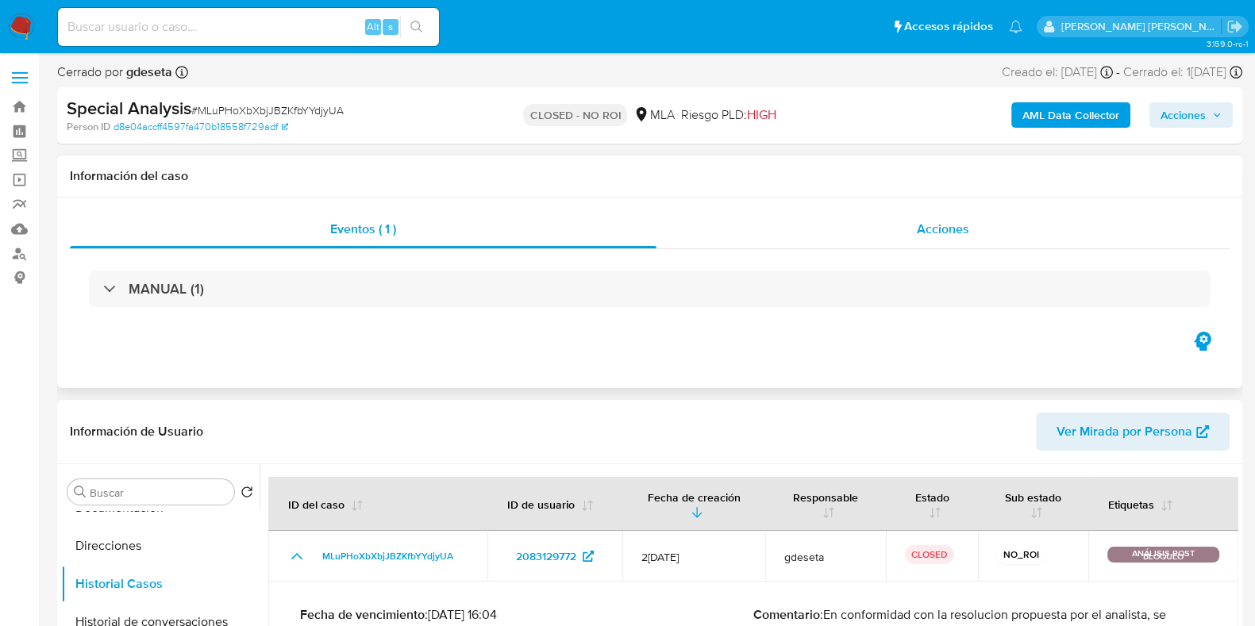
click at [936, 224] on span "Acciones" at bounding box center [942, 229] width 52 height 18
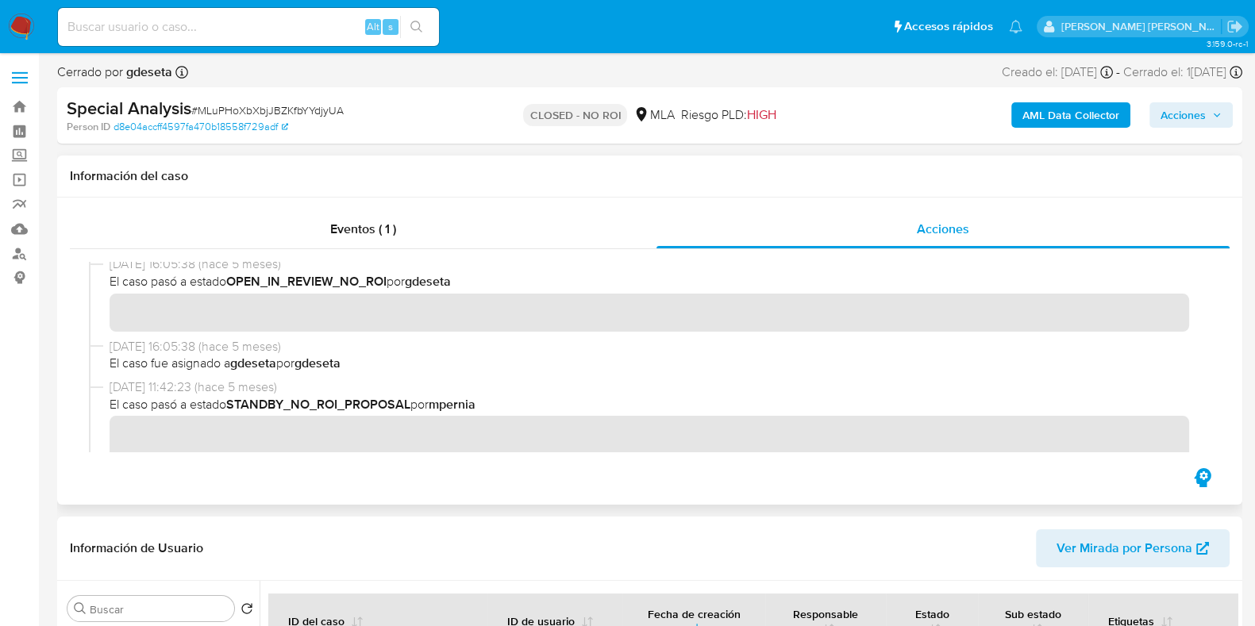
scroll to position [198, 0]
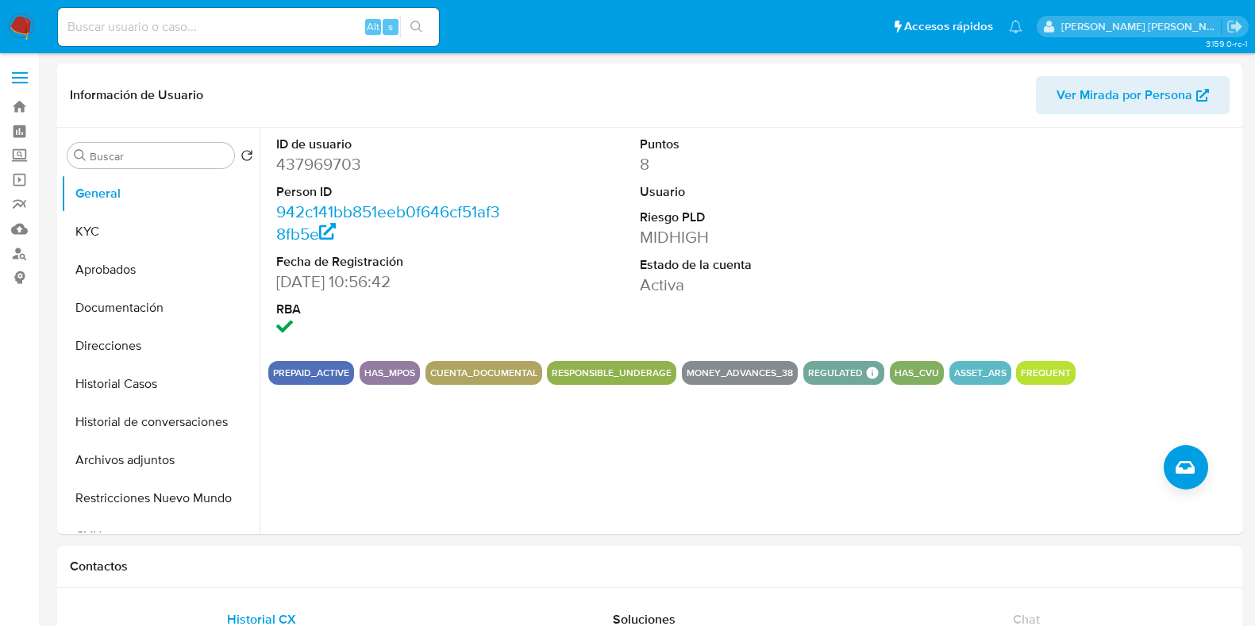
select select "10"
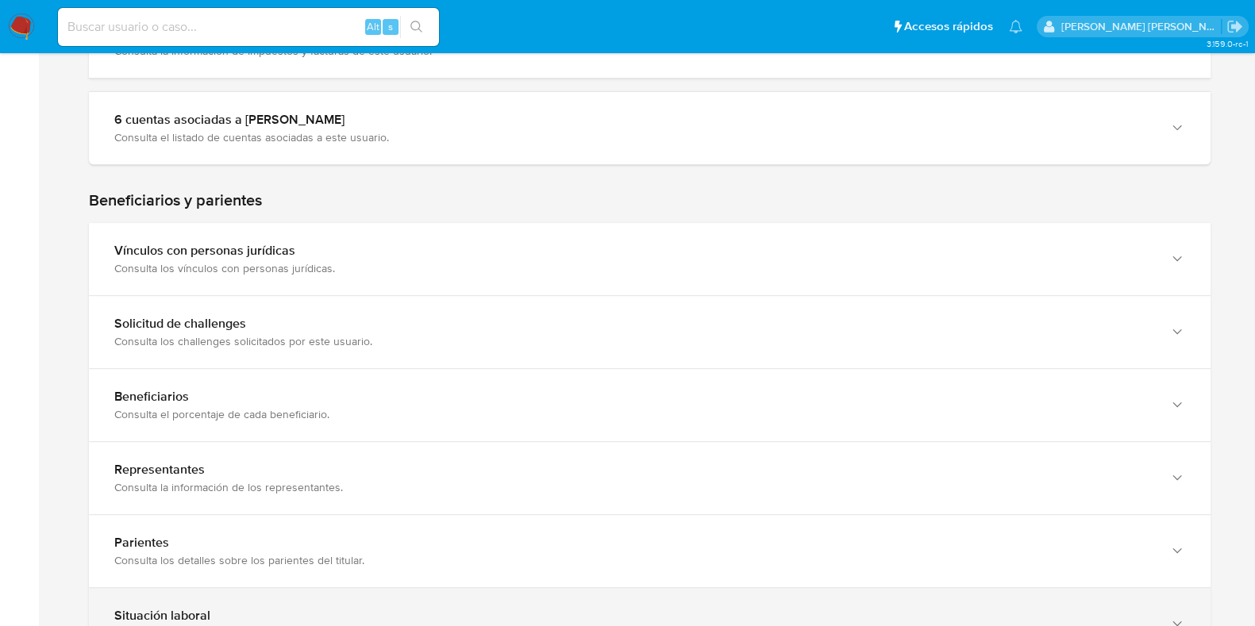
scroll to position [992, 0]
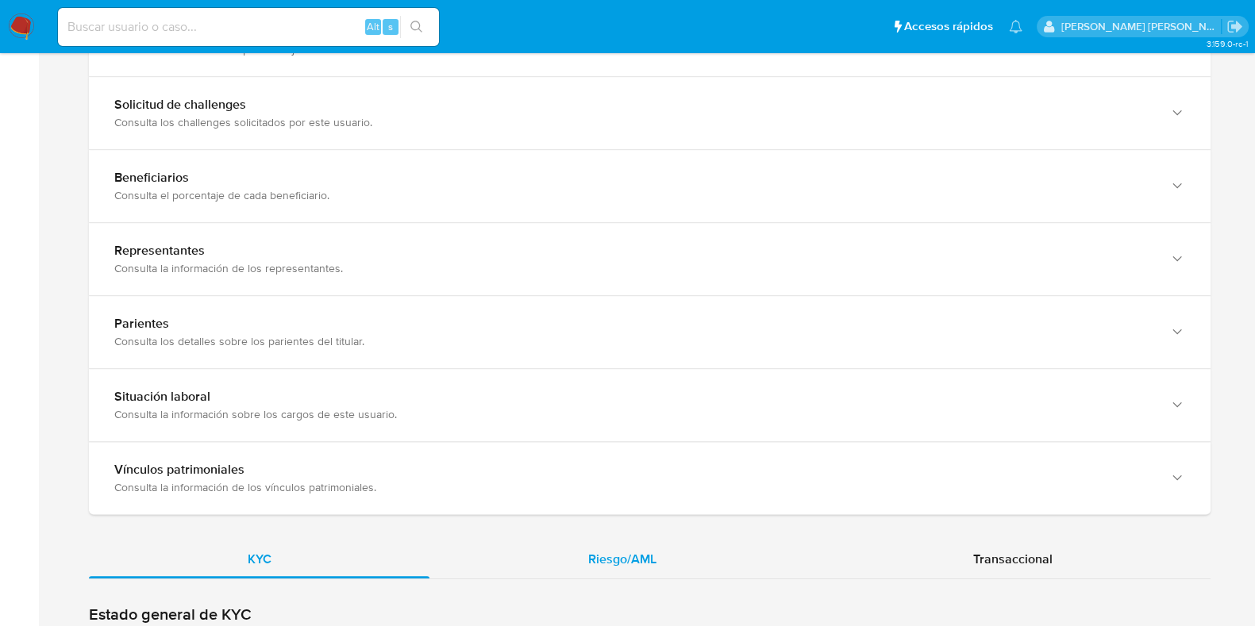
click at [629, 543] on div "Riesgo/AML" at bounding box center [621, 559] width 385 height 38
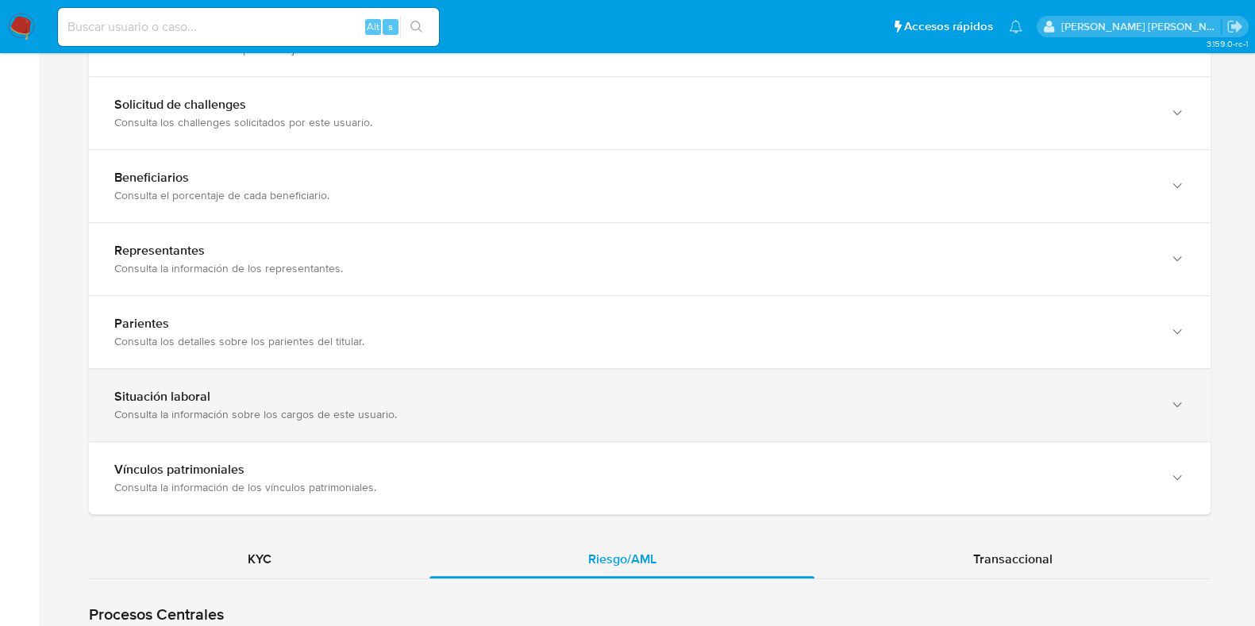
scroll to position [1289, 0]
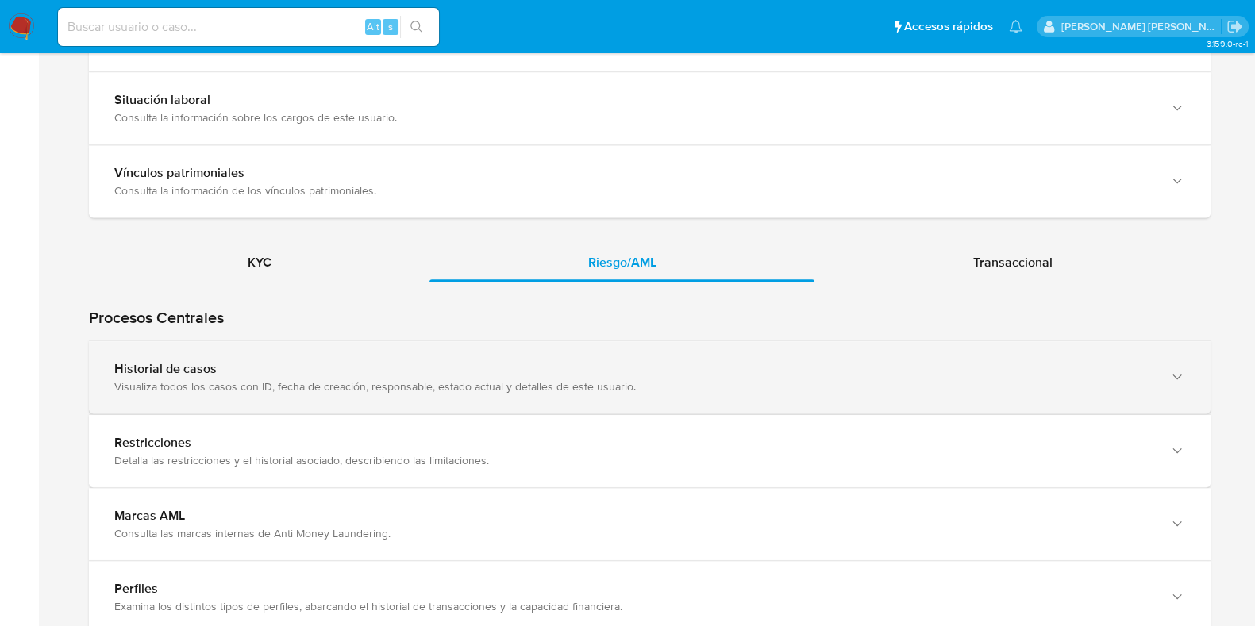
click at [481, 371] on div "Historial de casos" at bounding box center [633, 369] width 1039 height 16
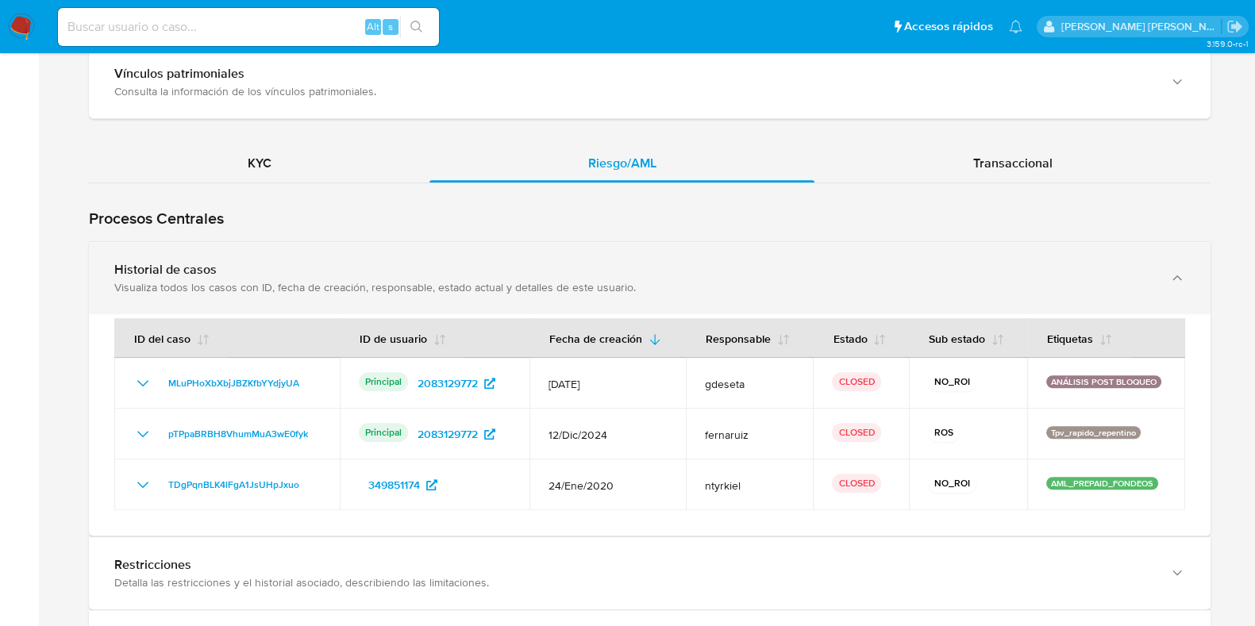
scroll to position [1487, 0]
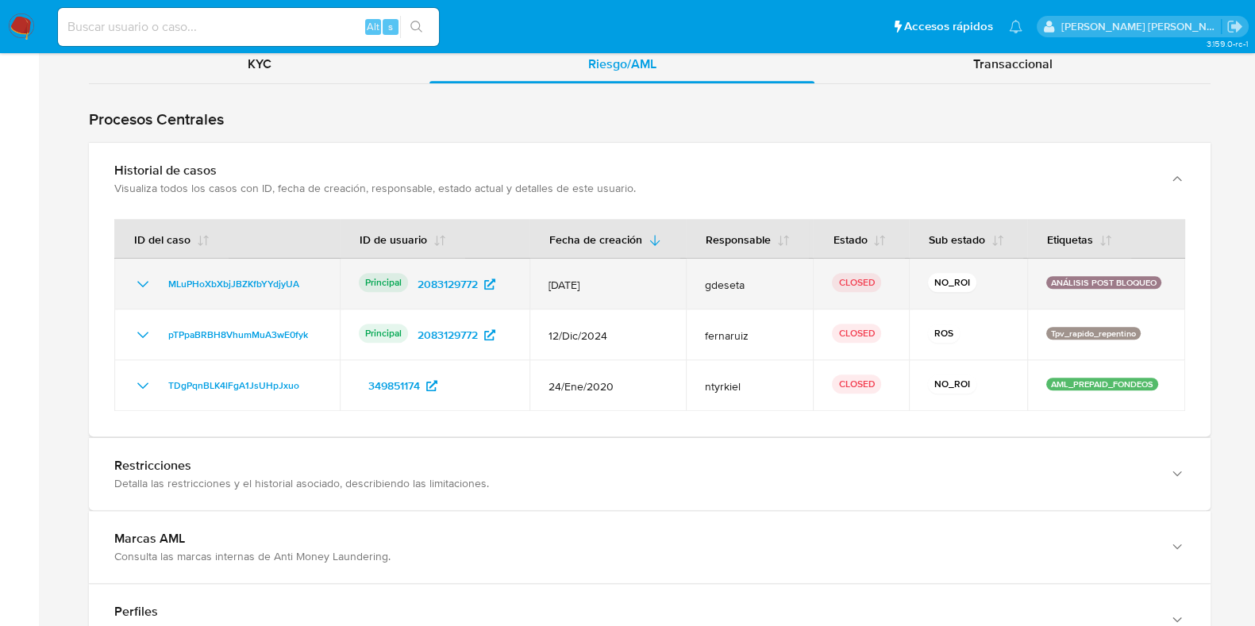
click at [139, 275] on icon "Mostrar/Ocultar" at bounding box center [142, 284] width 19 height 19
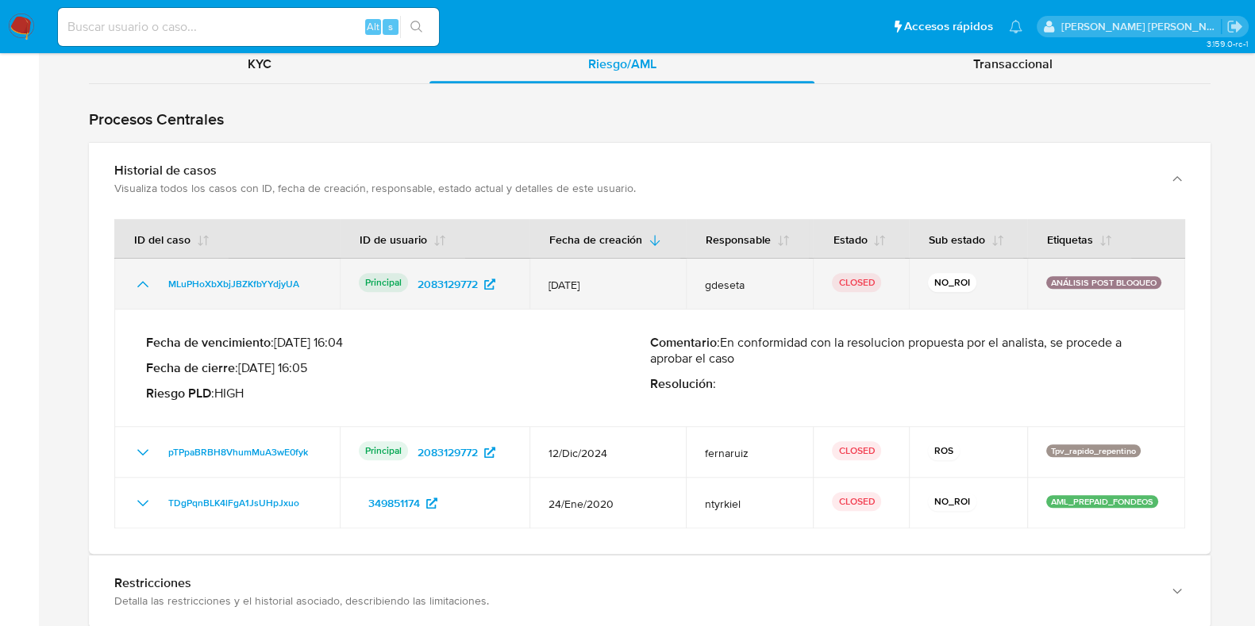
click at [139, 275] on icon "Mostrar/Ocultar" at bounding box center [142, 284] width 19 height 19
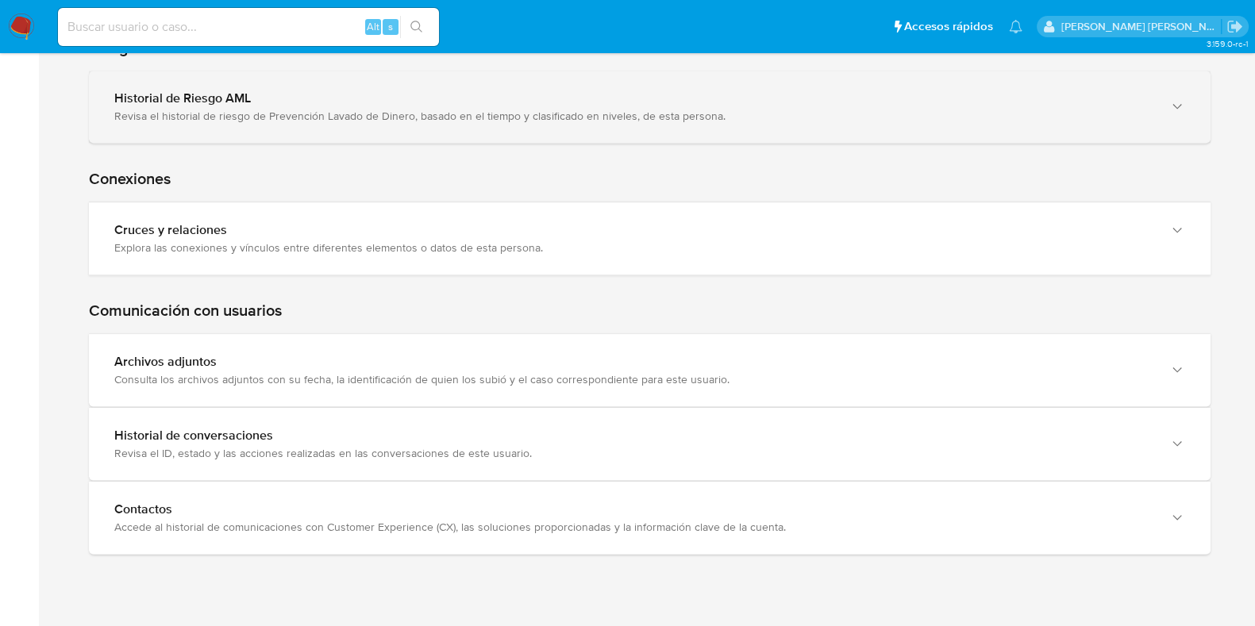
scroll to position [2364, 0]
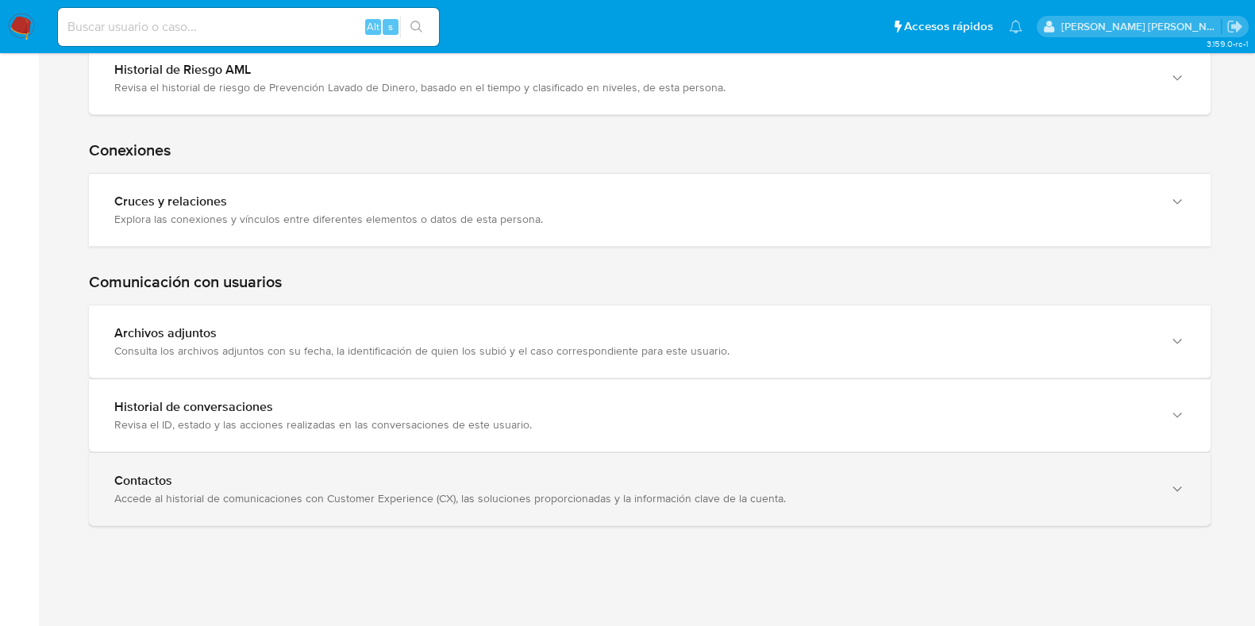
click at [238, 491] on div "Accede al historial de comunicaciones con Customer Experience (CX), las solucio…" at bounding box center [633, 498] width 1039 height 14
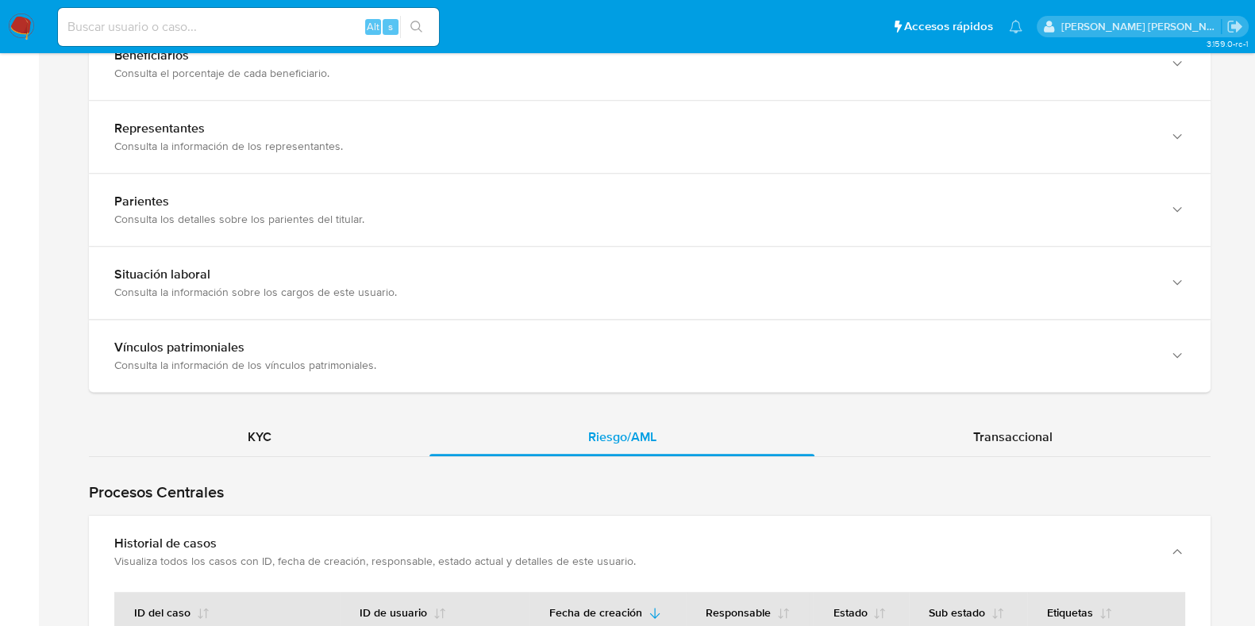
scroll to position [1111, 0]
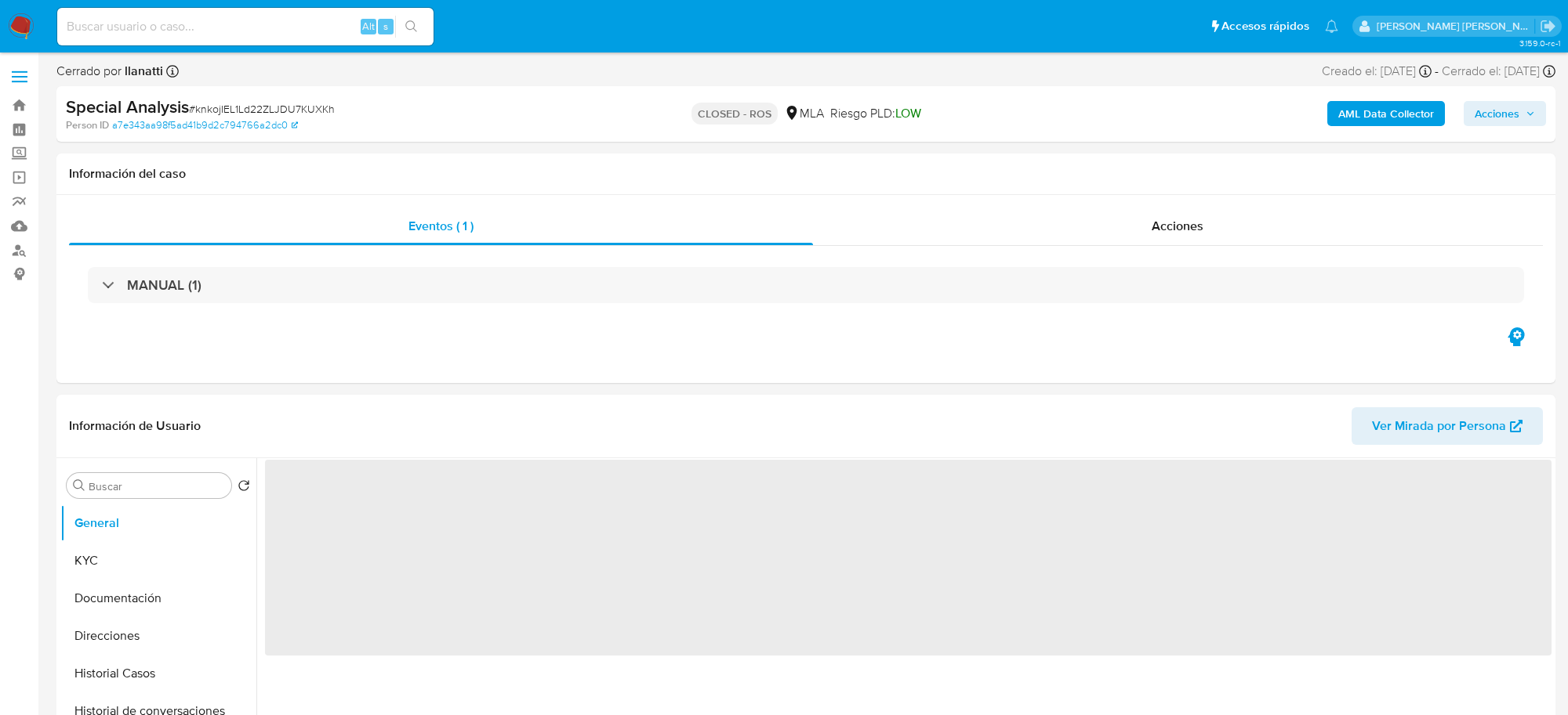
select select "10"
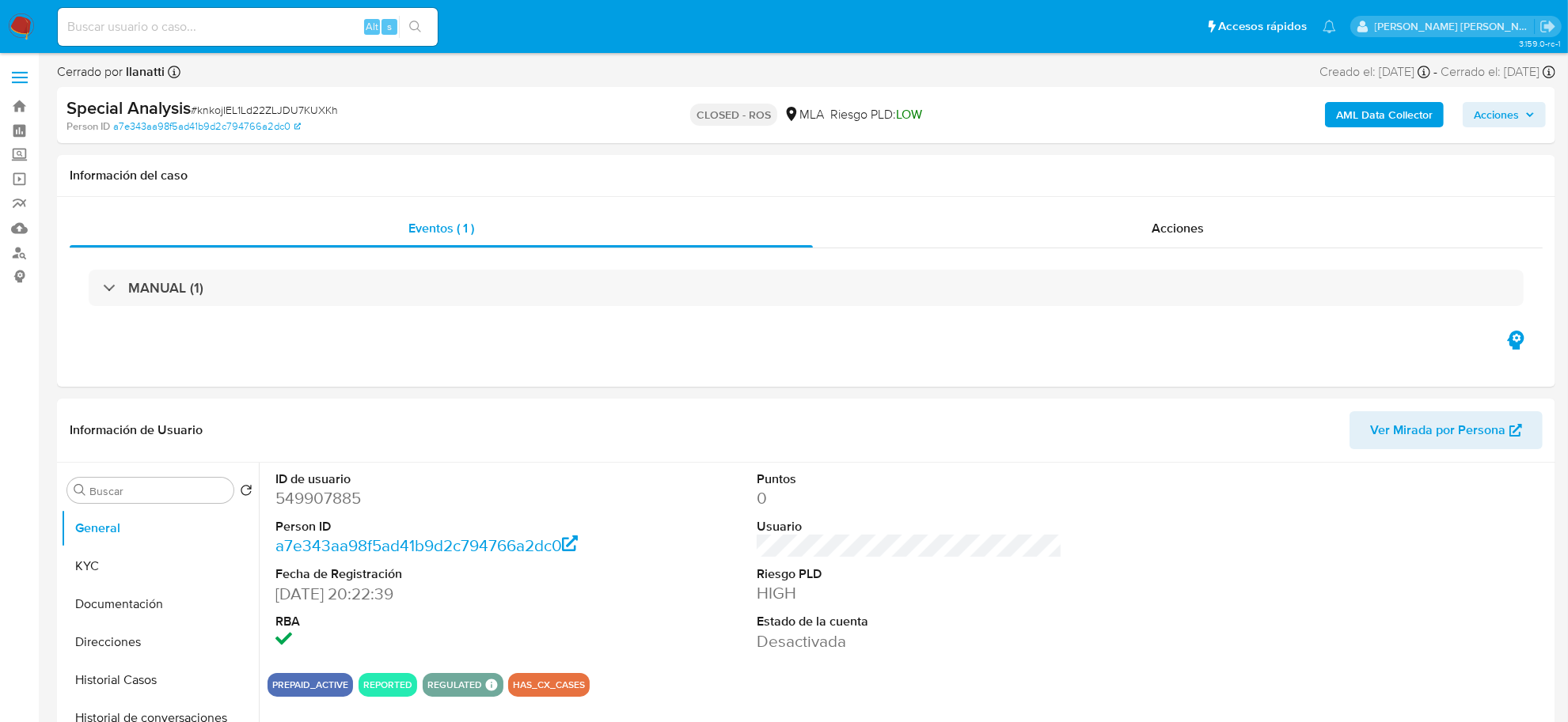
click at [97, 28] on input at bounding box center [247, 27] width 380 height 21
paste input "168974258"
type input "168974258"
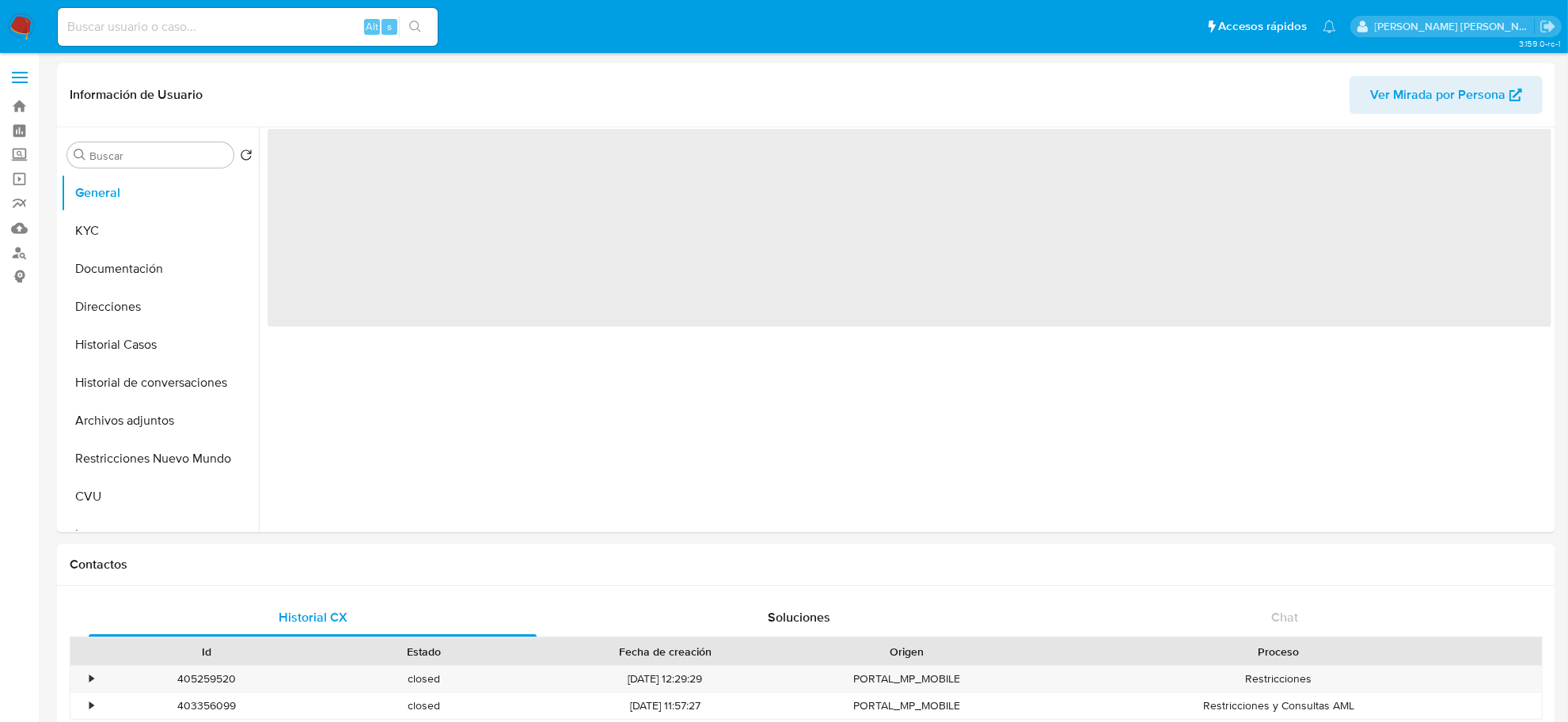
select select "10"
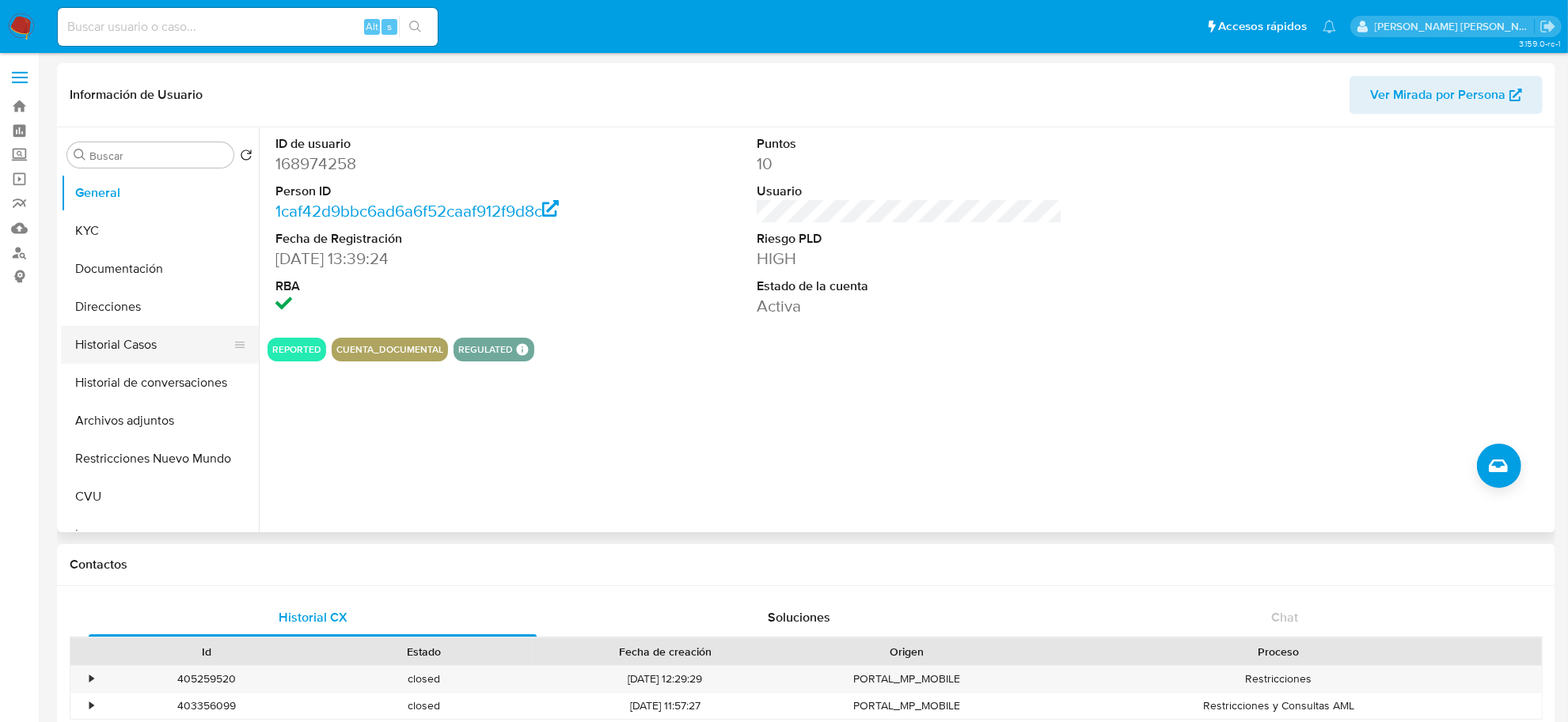
click at [143, 341] on button "Historial Casos" at bounding box center [154, 345] width 186 height 38
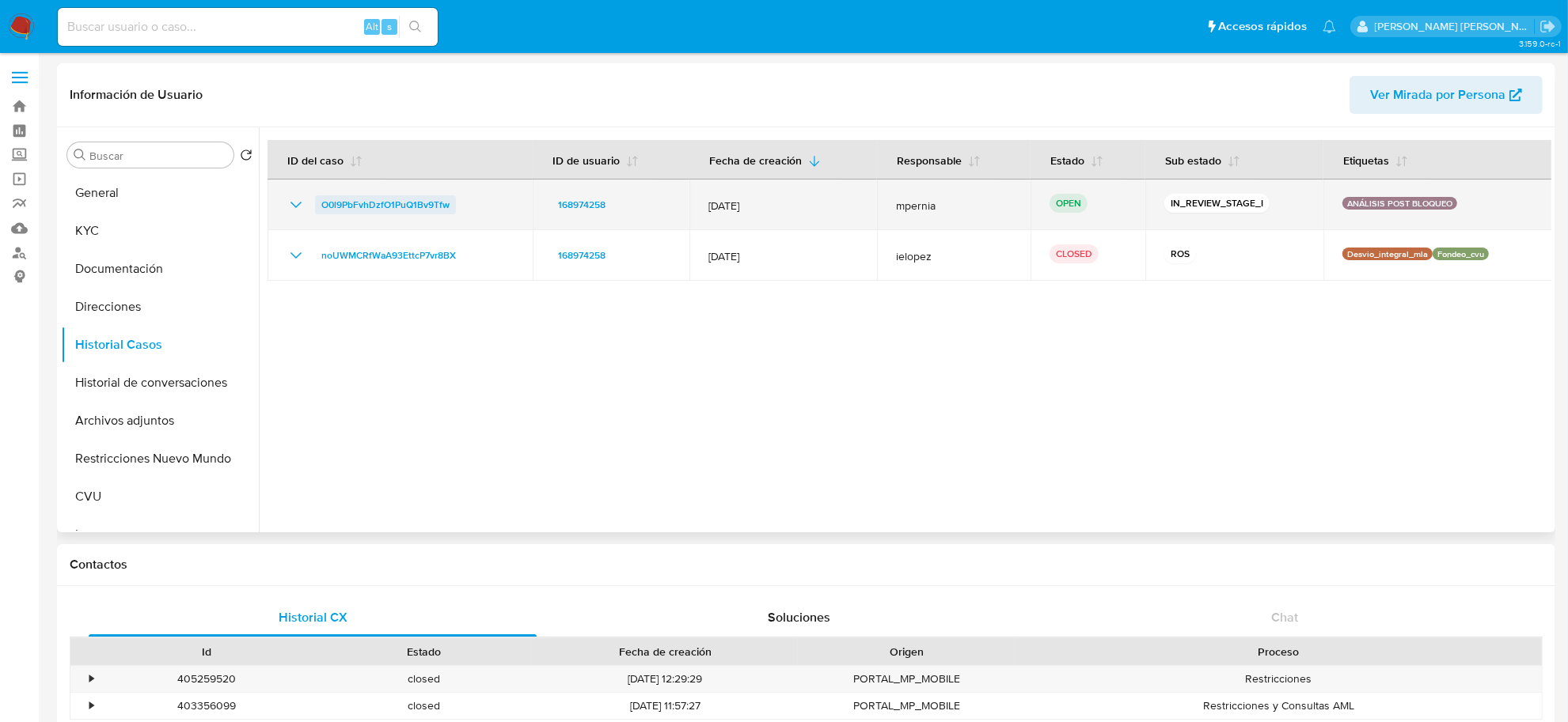
click at [393, 207] on span "O0l9PbFvhDzfO1PuQ1Bv9Tfw" at bounding box center [385, 204] width 129 height 19
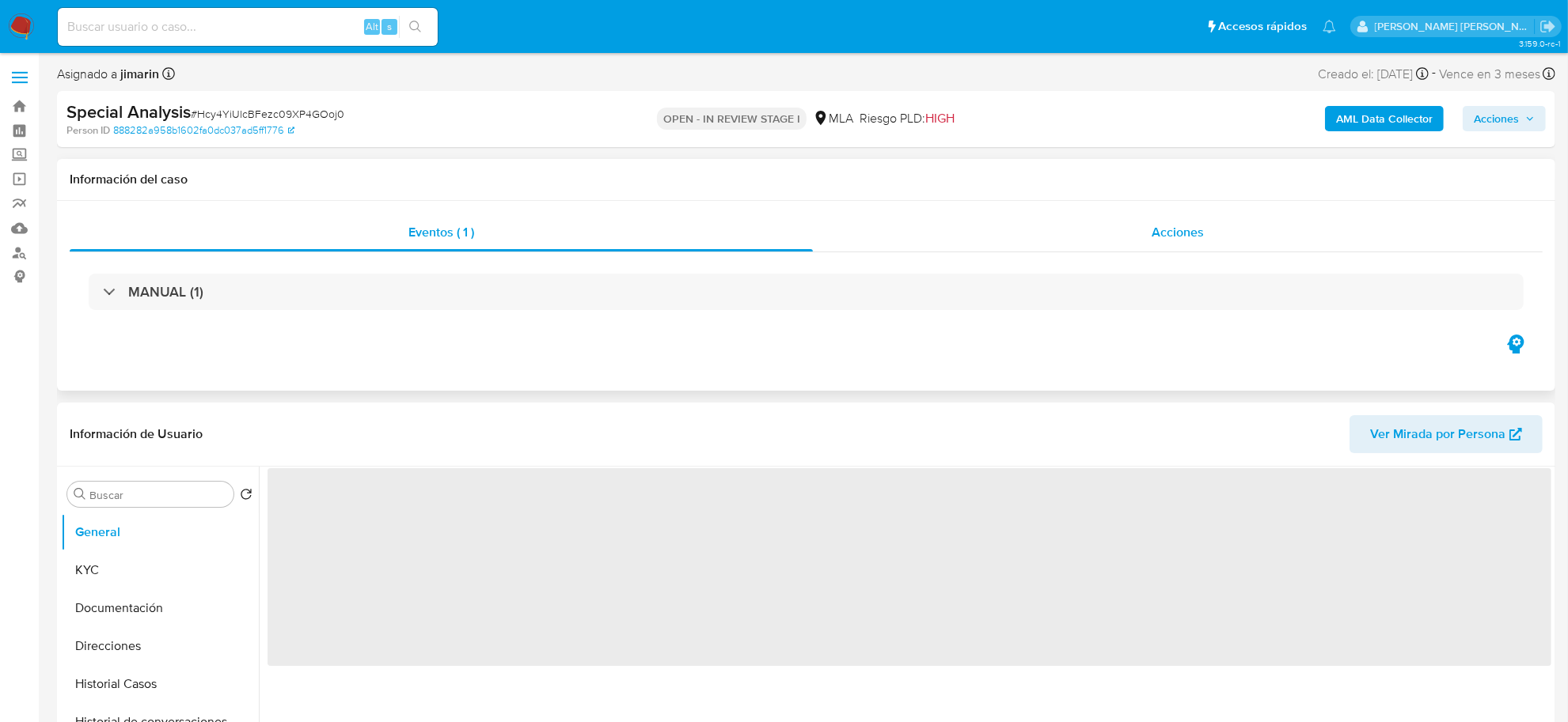
click at [1167, 235] on span "Acciones" at bounding box center [1178, 232] width 52 height 18
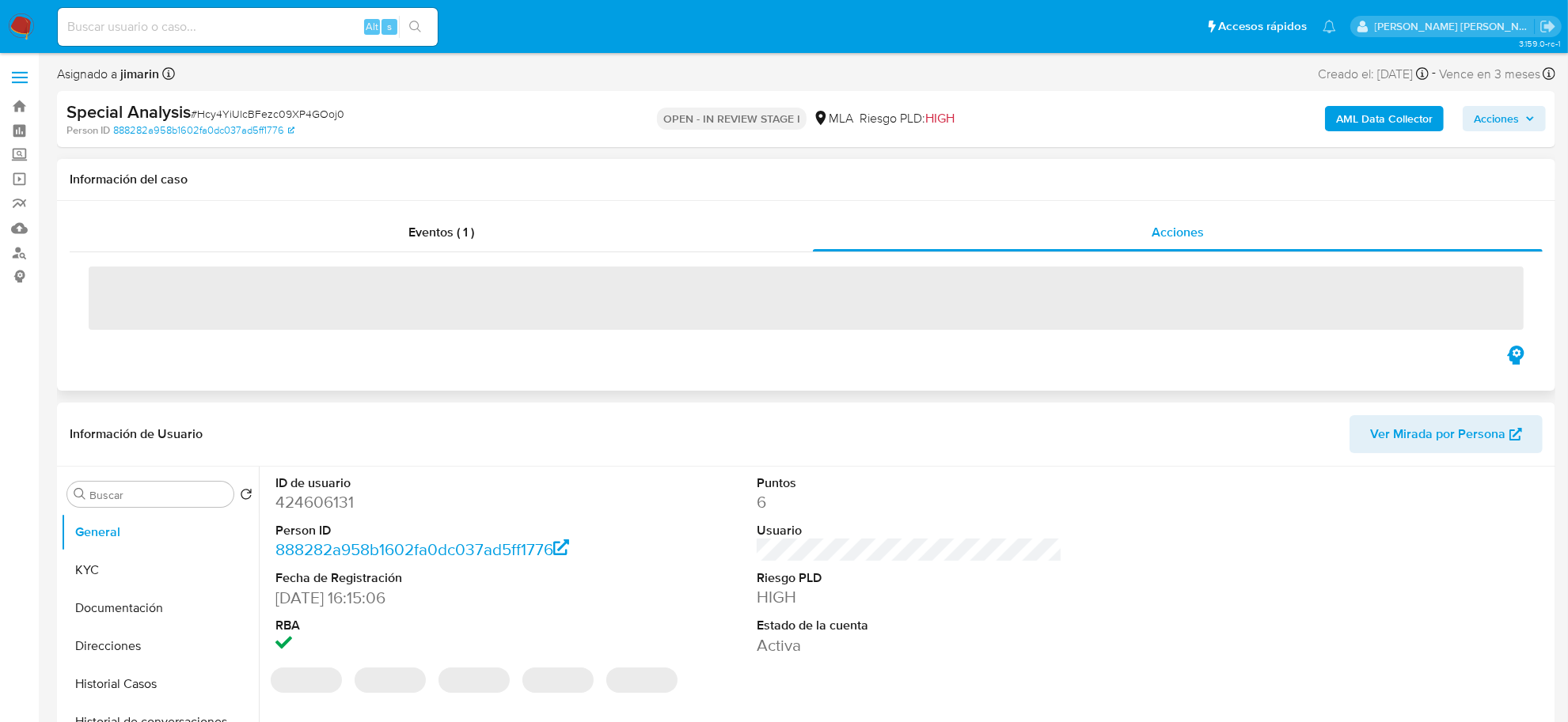
select select "10"
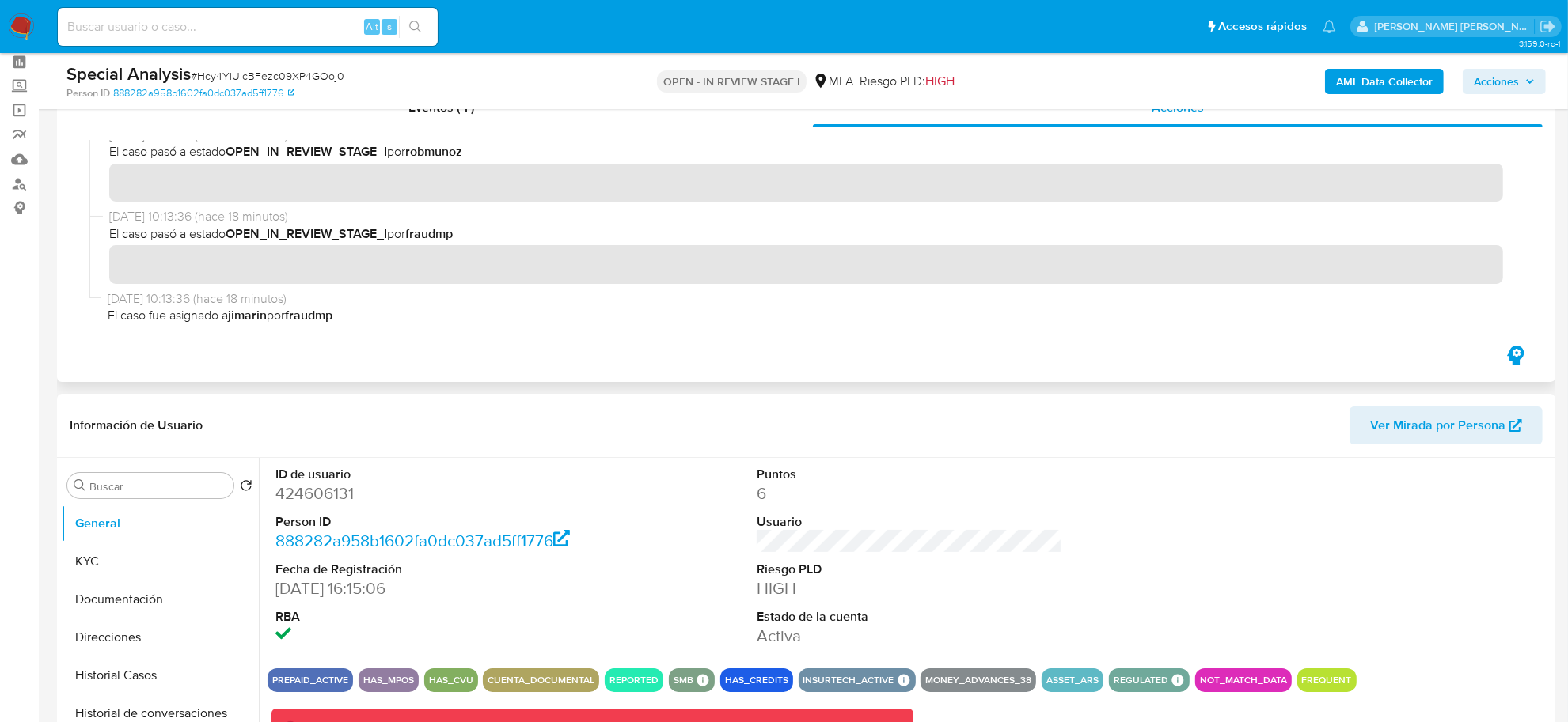
scroll to position [99, 0]
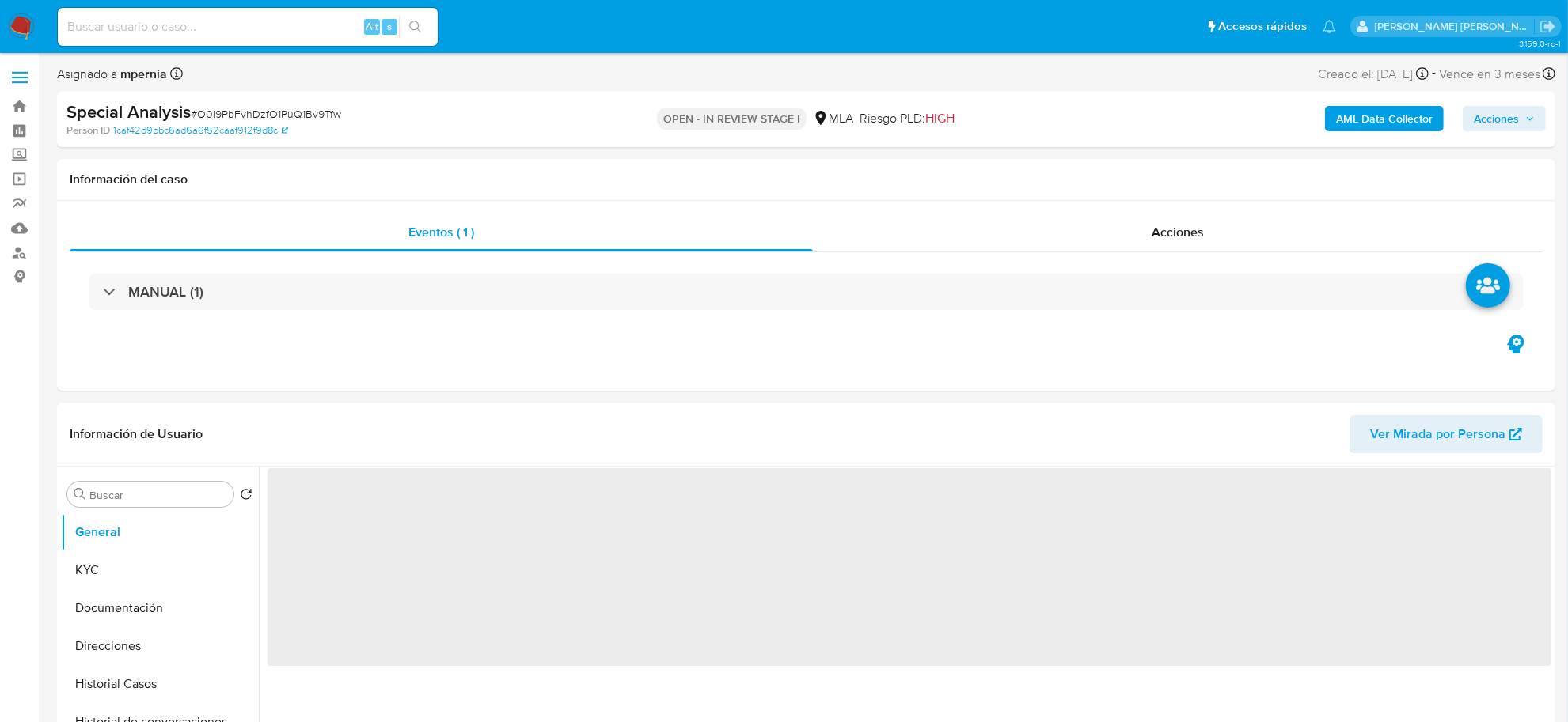
select select "10"
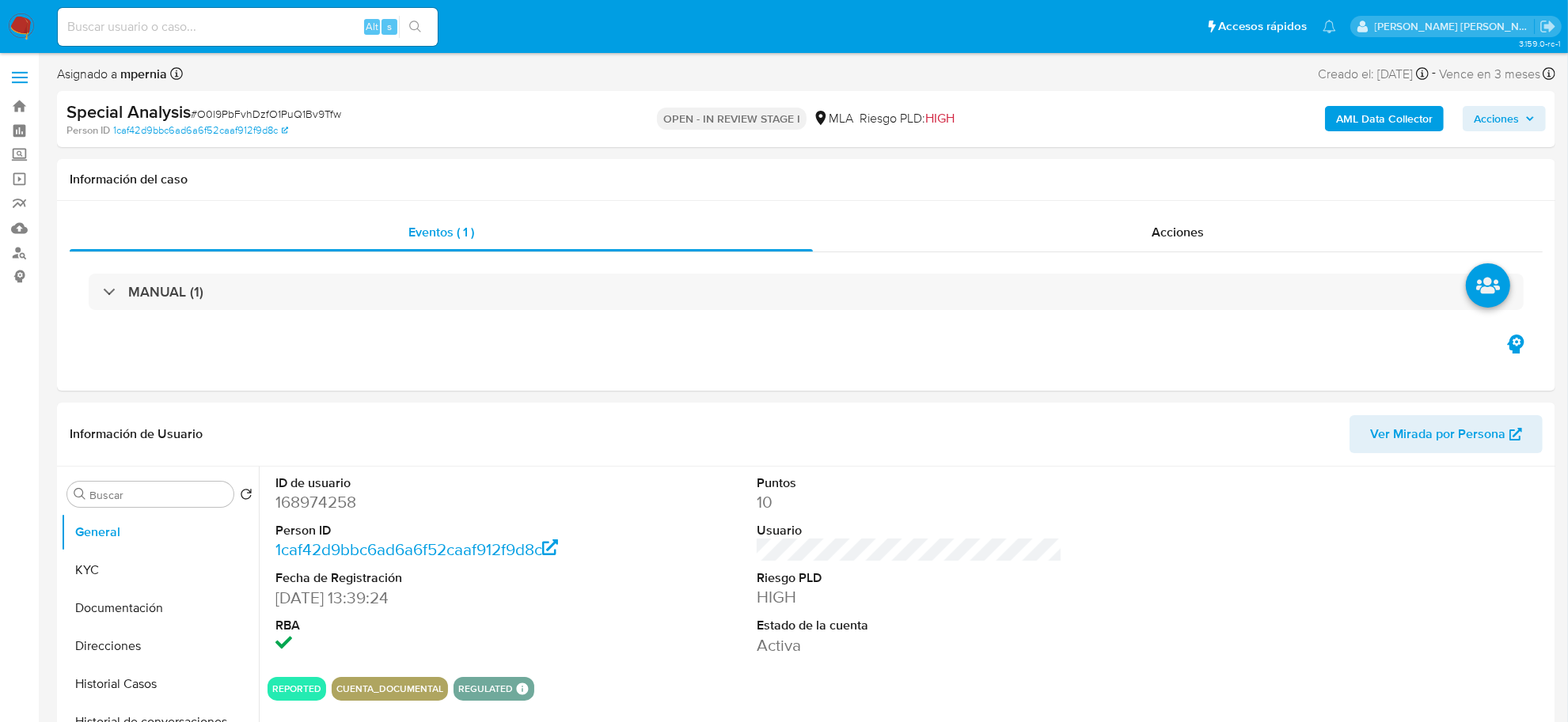
click at [1505, 113] on span "Acciones" at bounding box center [1495, 118] width 45 height 25
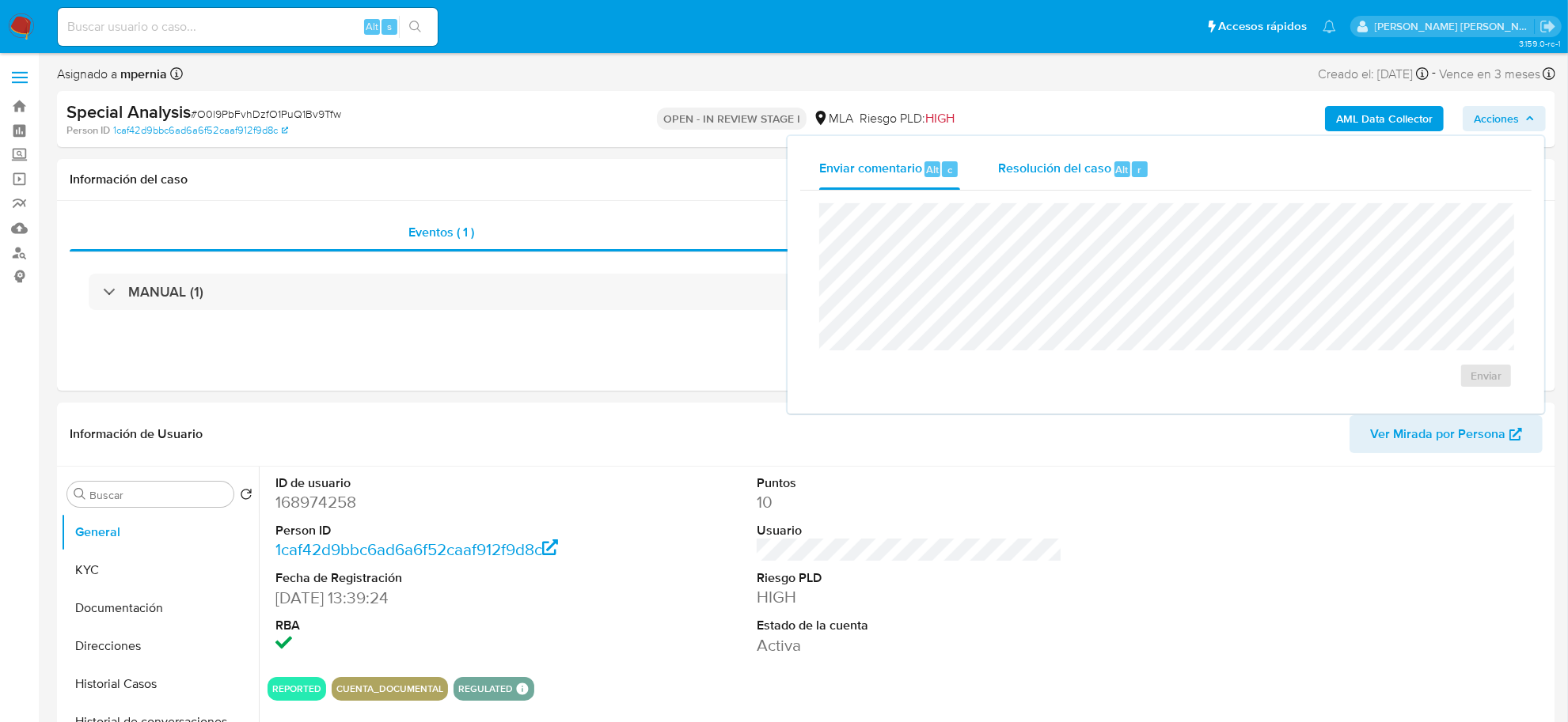
click at [1106, 171] on span "Resolución del caso" at bounding box center [1054, 169] width 113 height 18
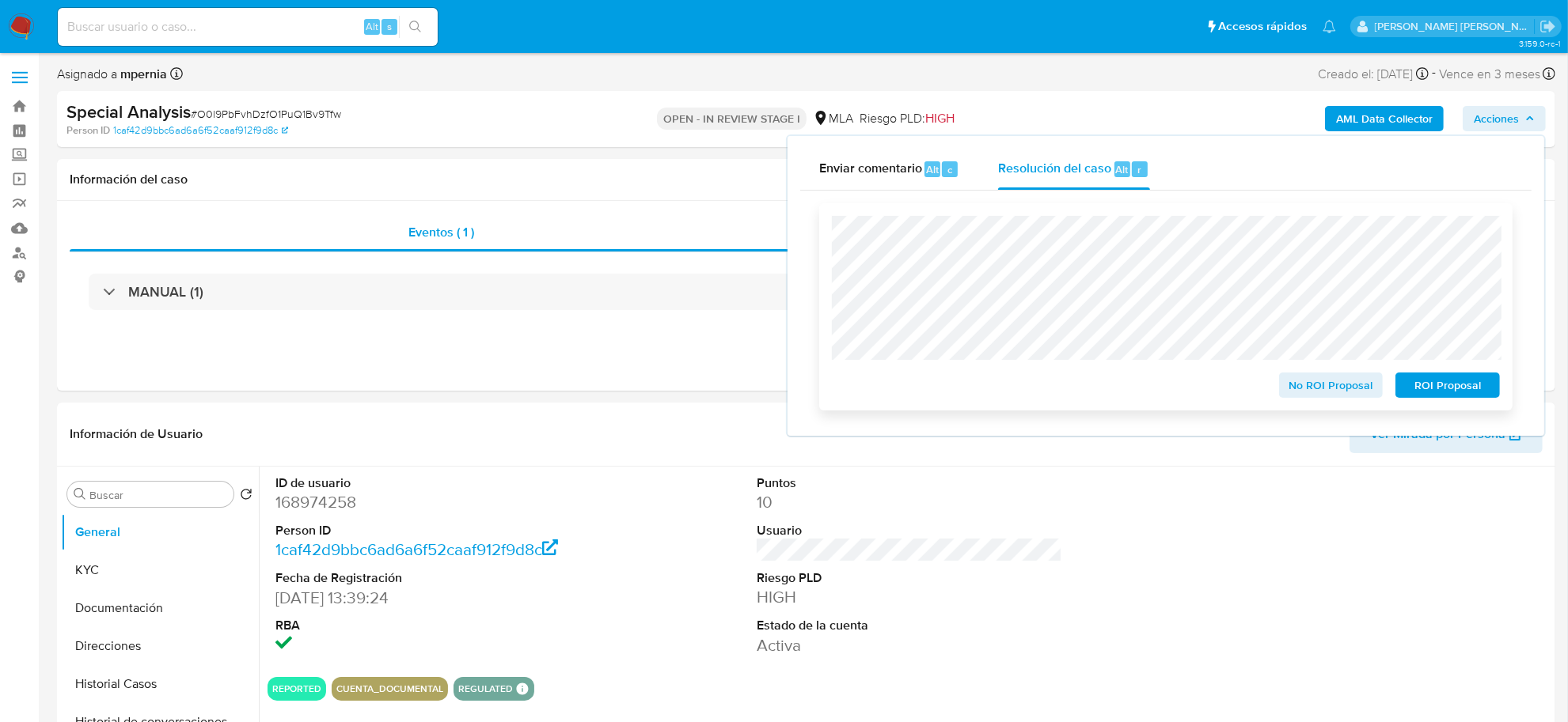
click at [1314, 385] on span "No ROI Proposal" at bounding box center [1331, 385] width 83 height 22
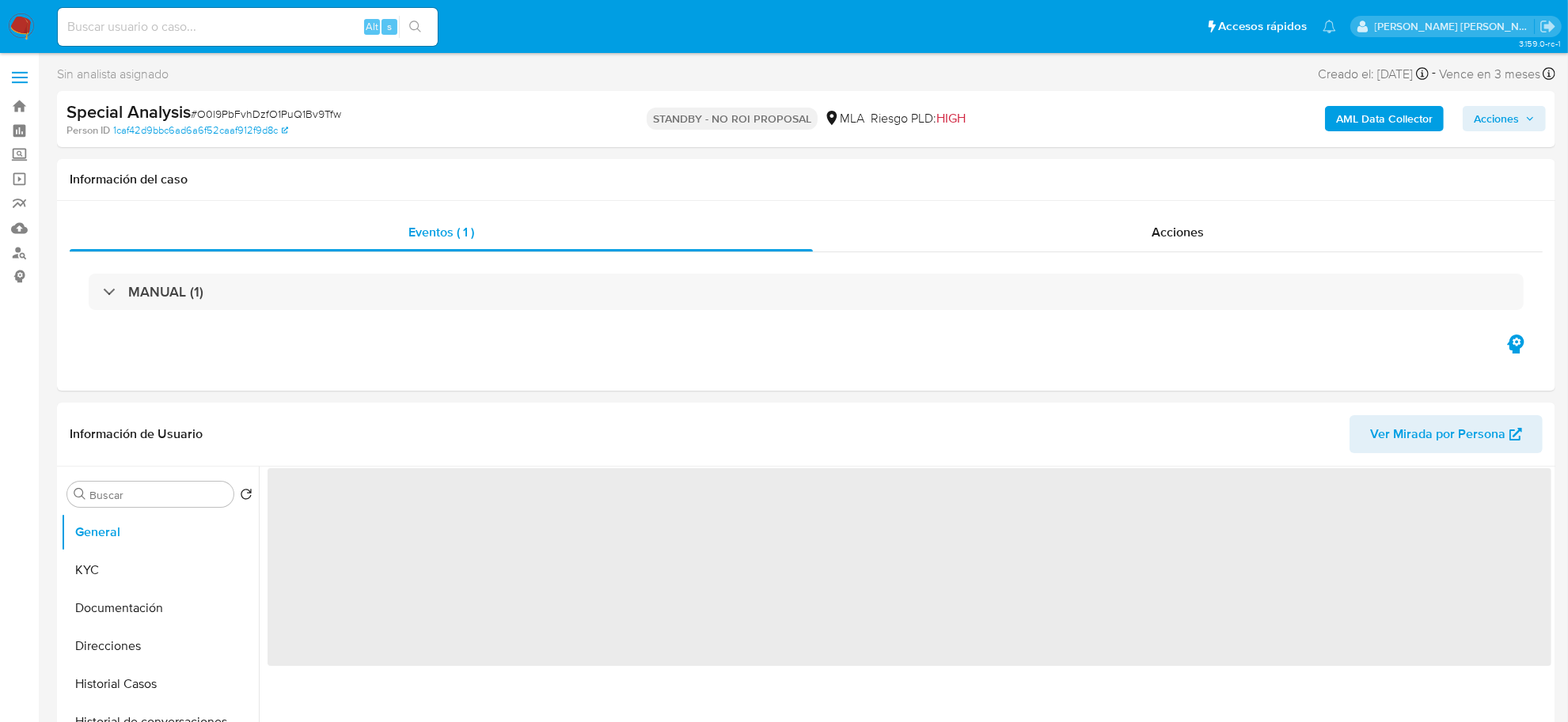
select select "10"
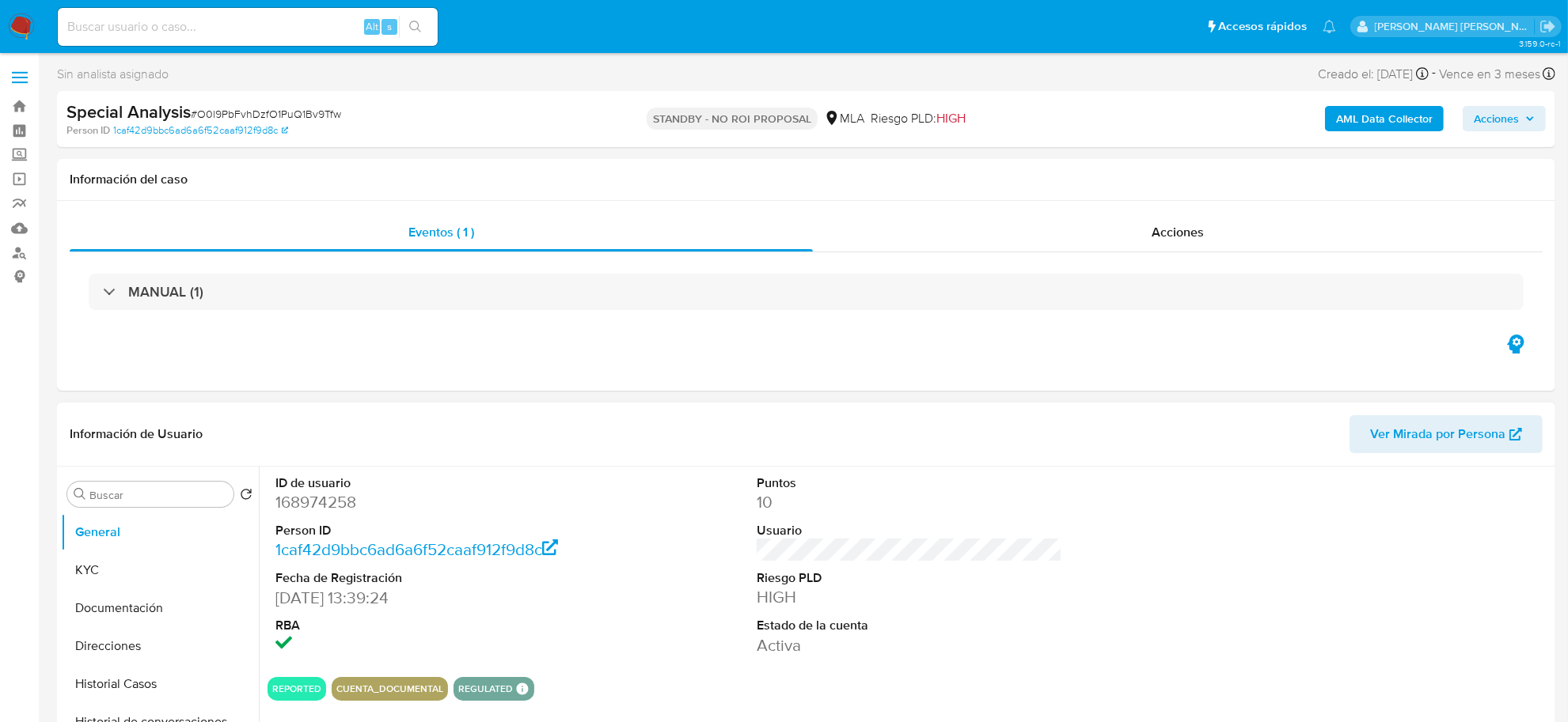
scroll to position [99, 0]
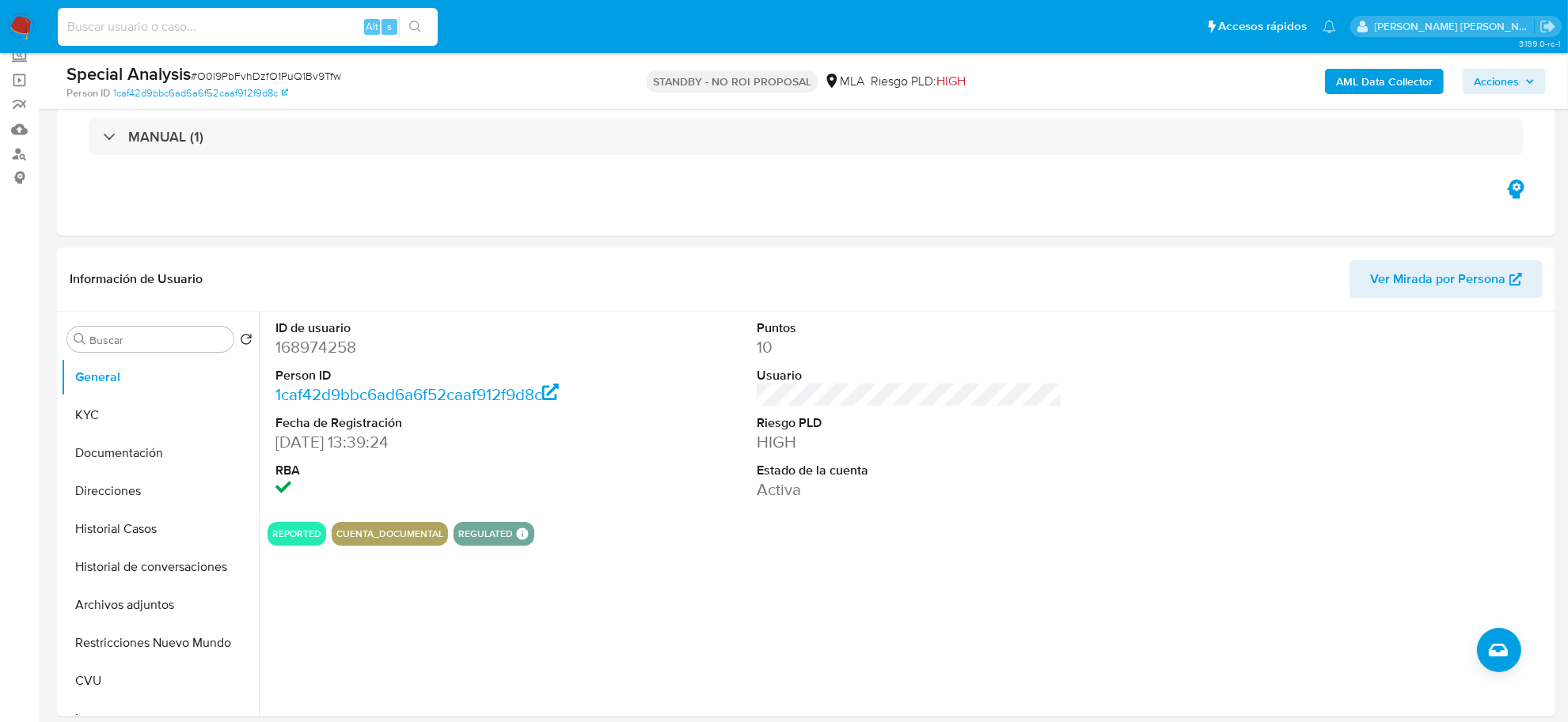
click at [241, 17] on input at bounding box center [247, 27] width 380 height 21
paste input "549907885"
type input "549907885"
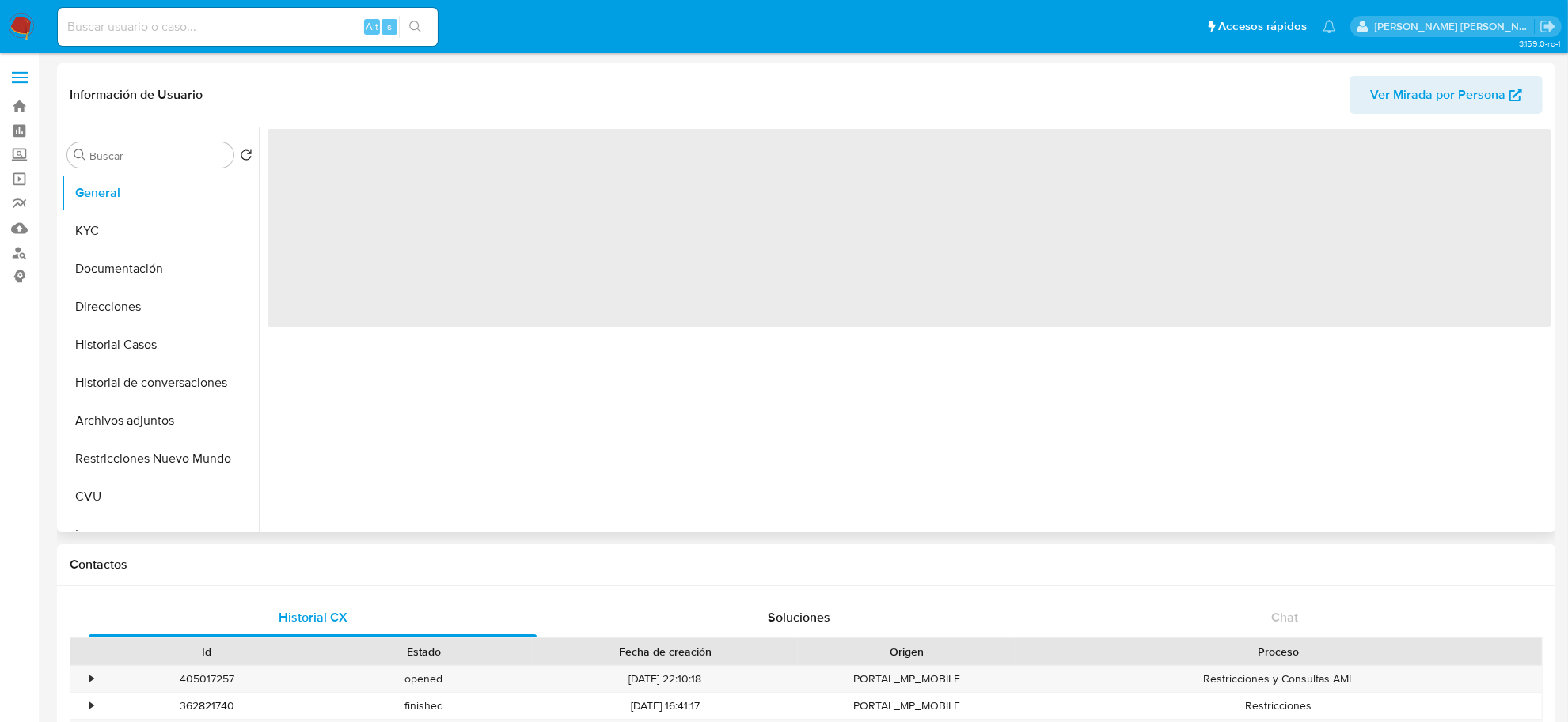
select select "10"
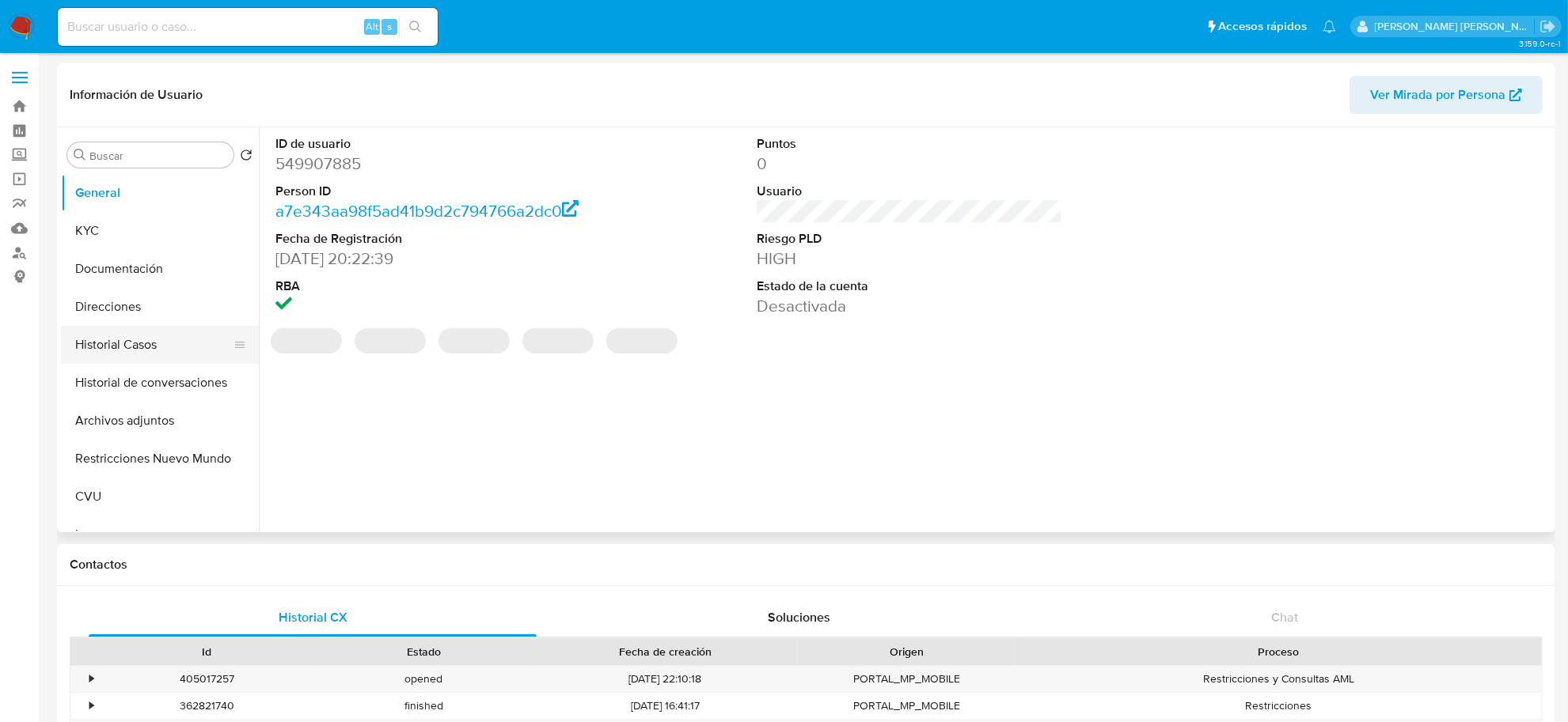
click at [110, 352] on button "Historial Casos" at bounding box center [154, 345] width 186 height 38
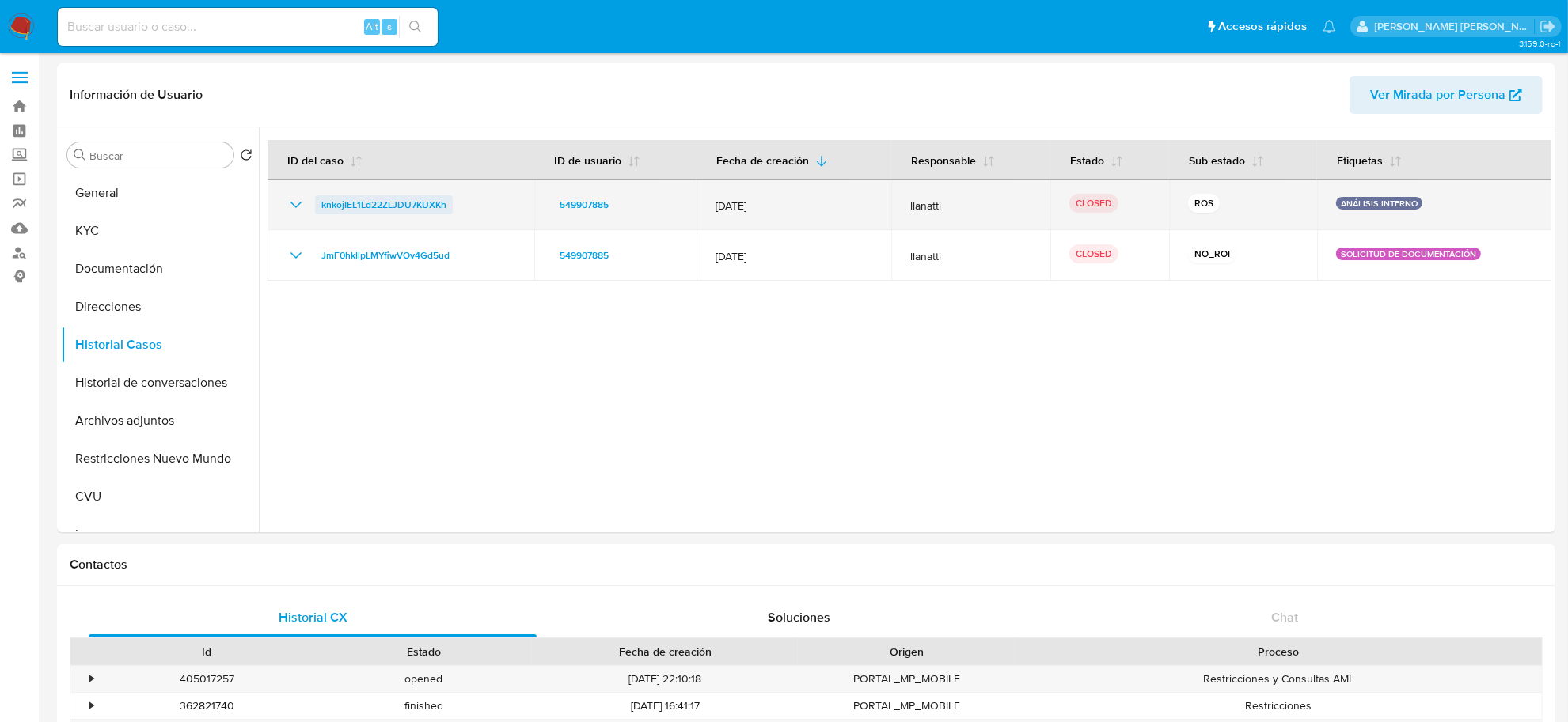
click at [364, 199] on span "knkojIEL1Ld22ZLJDU7KUXKh" at bounding box center [383, 204] width 125 height 19
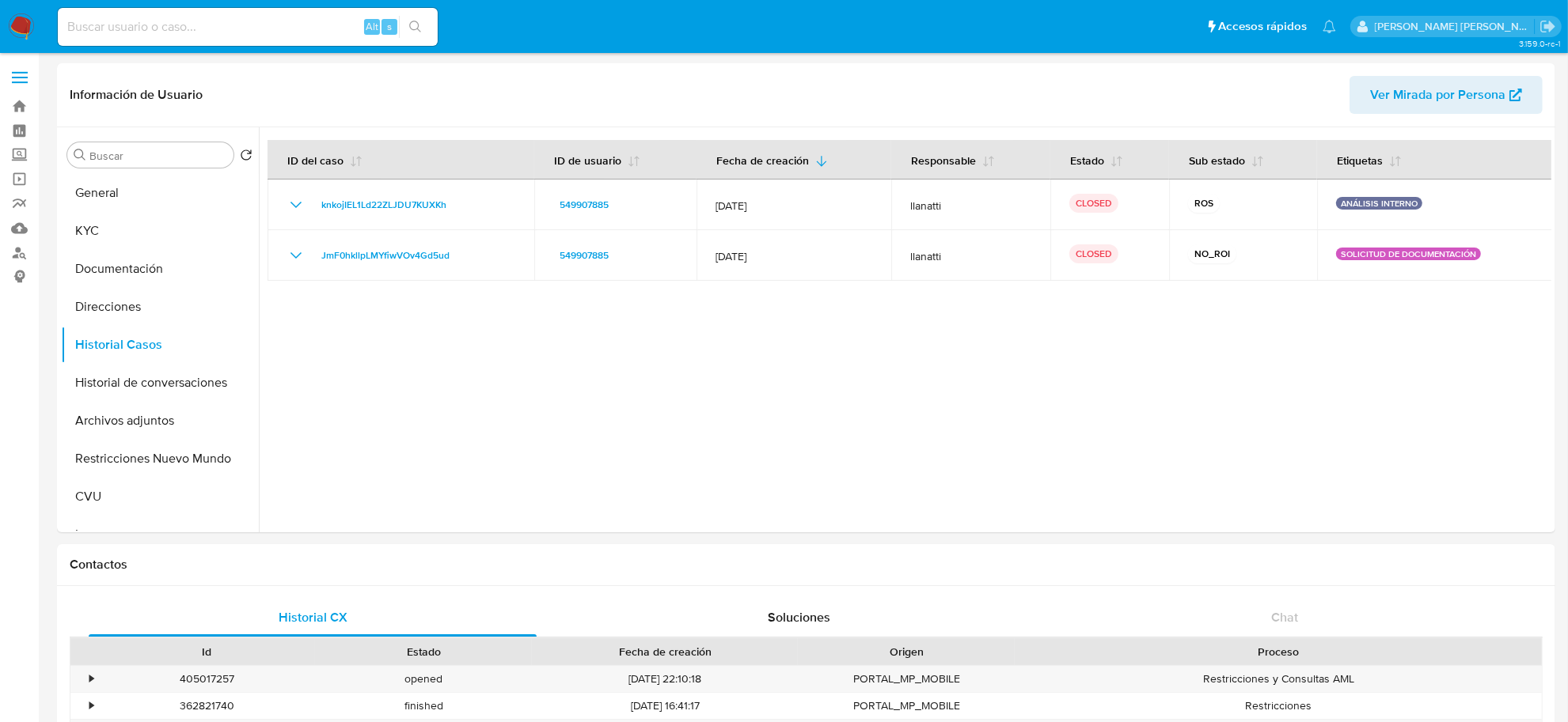
click at [247, 29] on input at bounding box center [247, 27] width 380 height 21
paste input "1220532491"
type input "1220532491"
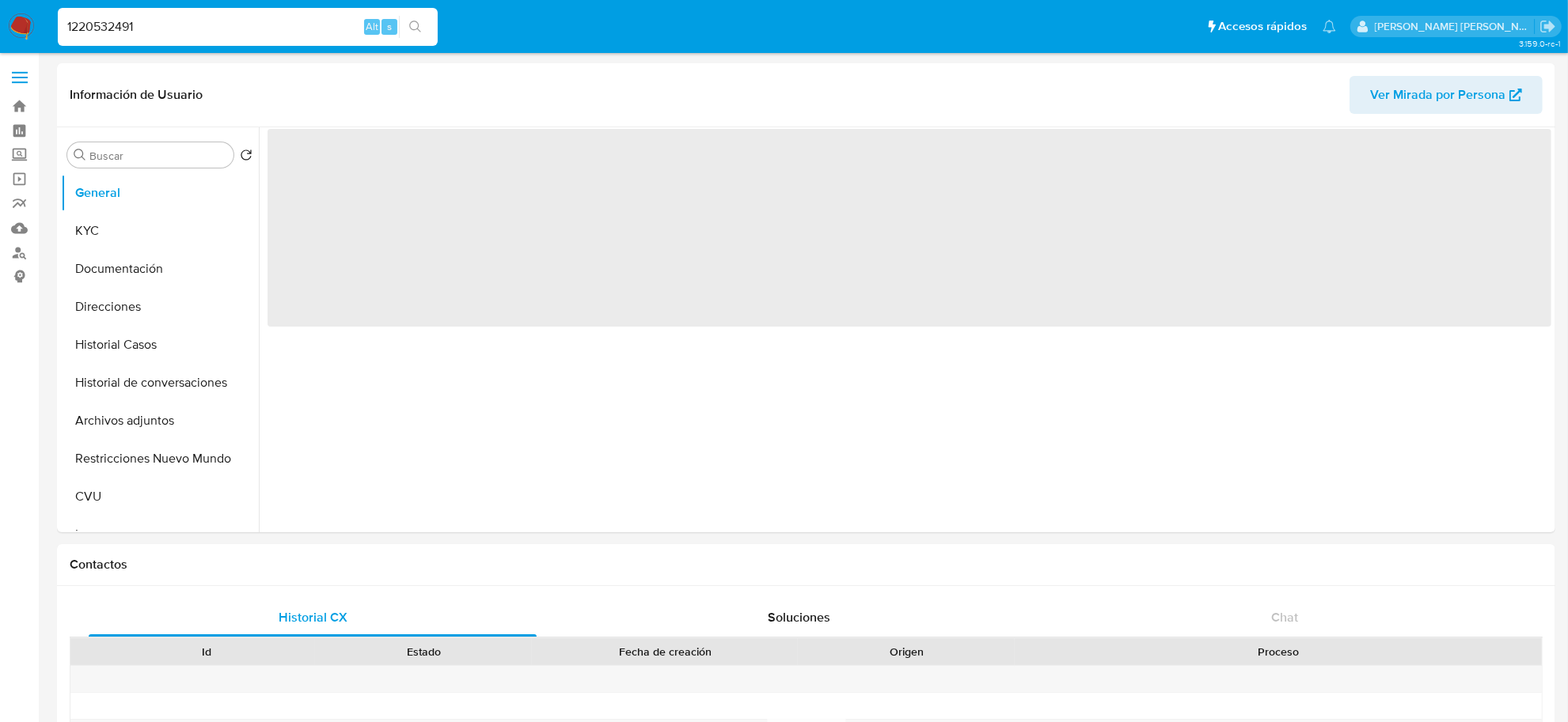
select select "10"
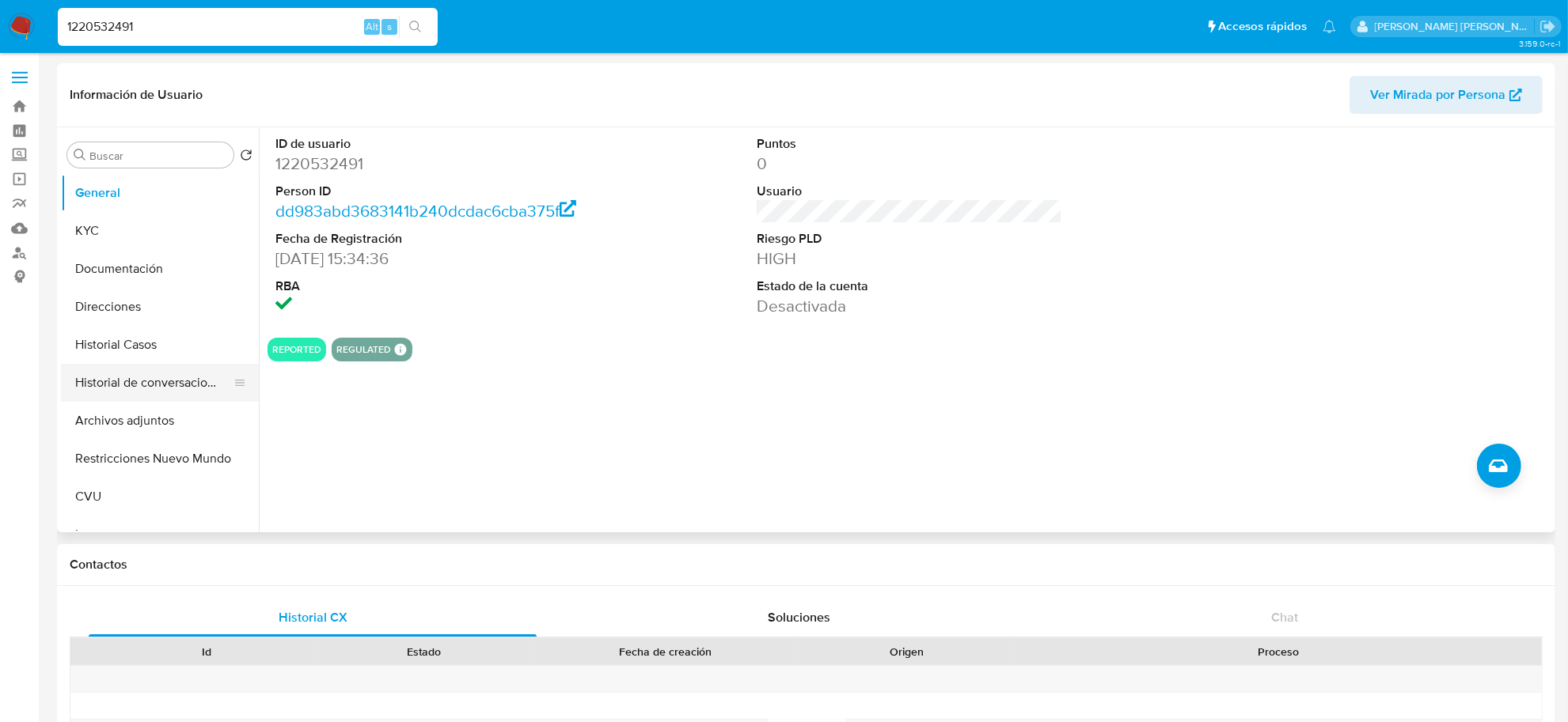
click at [155, 386] on button "Historial de conversaciones" at bounding box center [154, 383] width 186 height 38
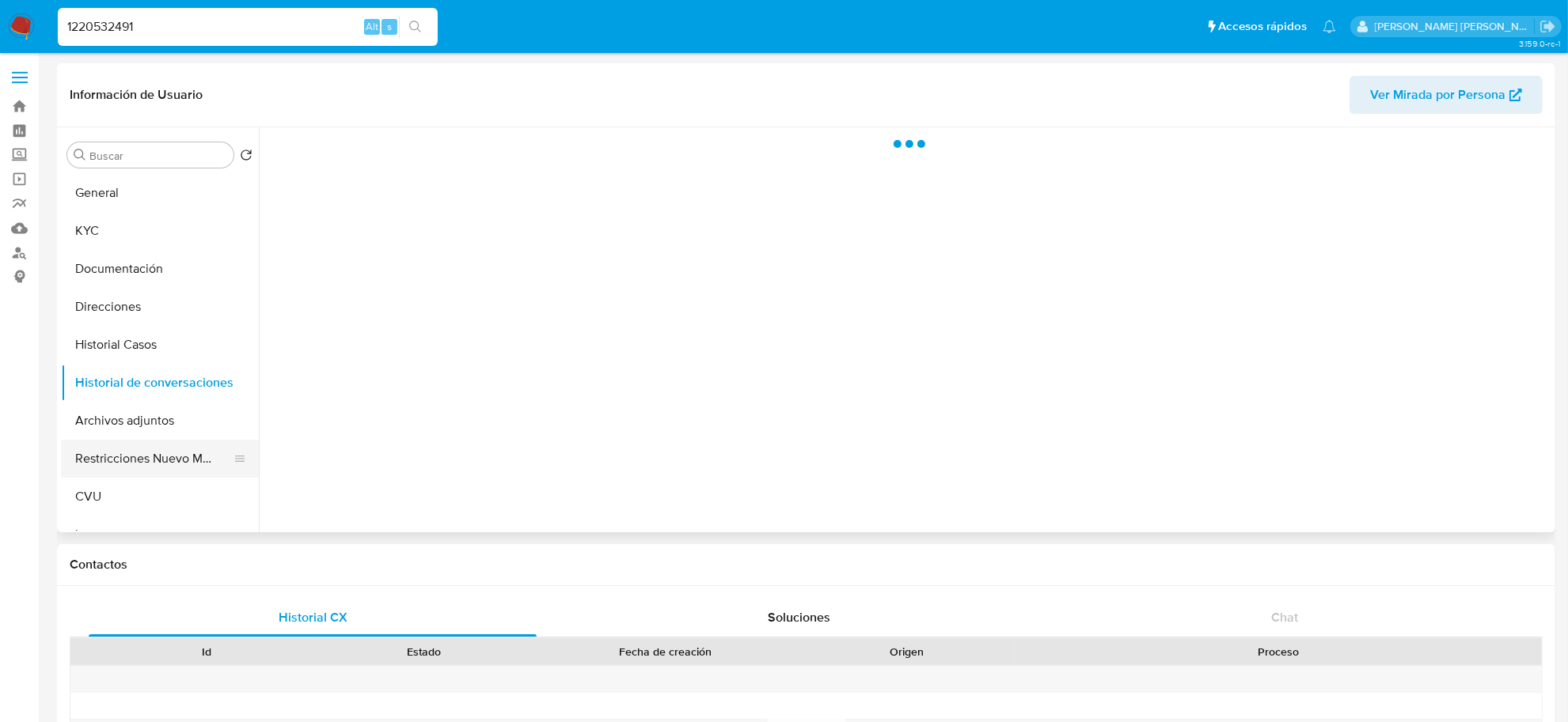
click at [147, 450] on button "Restricciones Nuevo Mundo" at bounding box center [154, 459] width 186 height 38
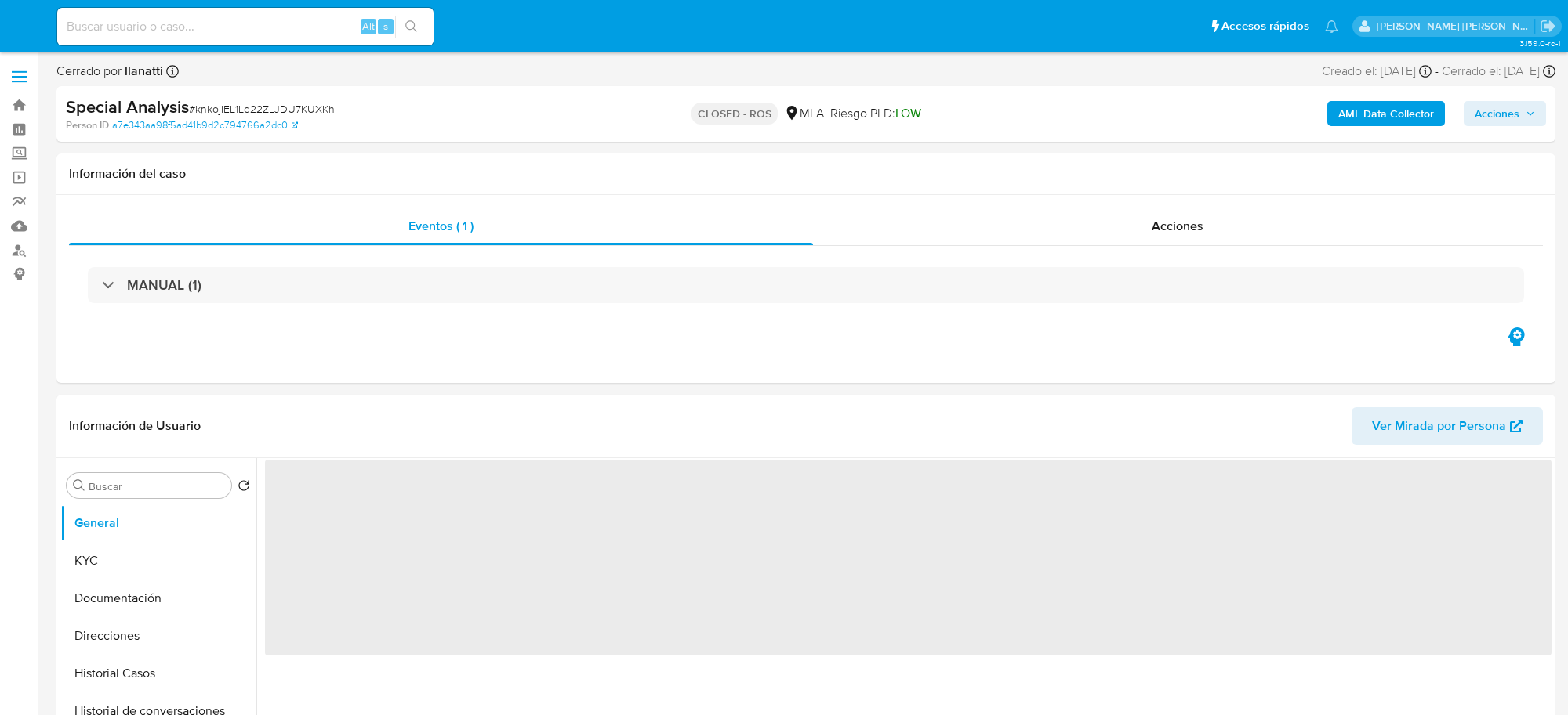
select select "10"
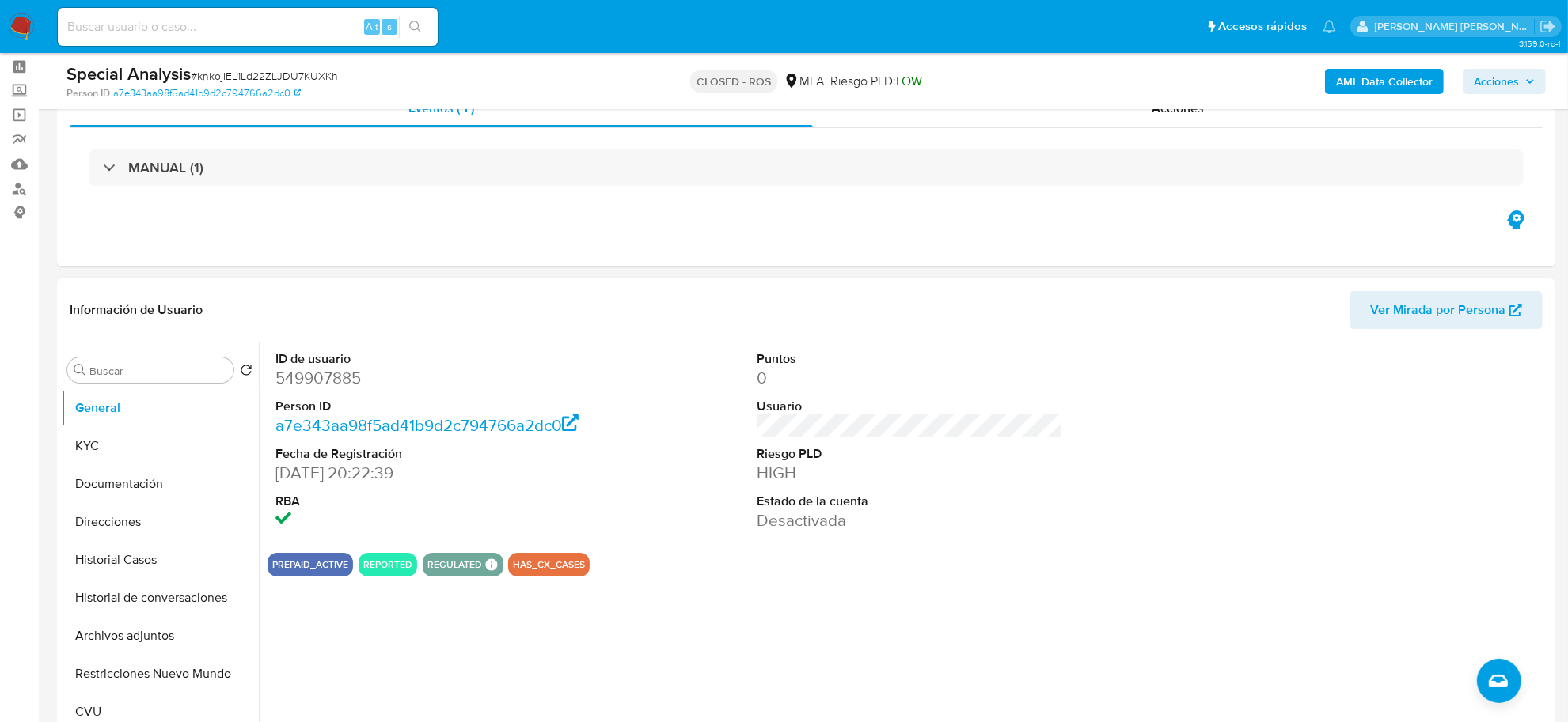
scroll to position [99, 0]
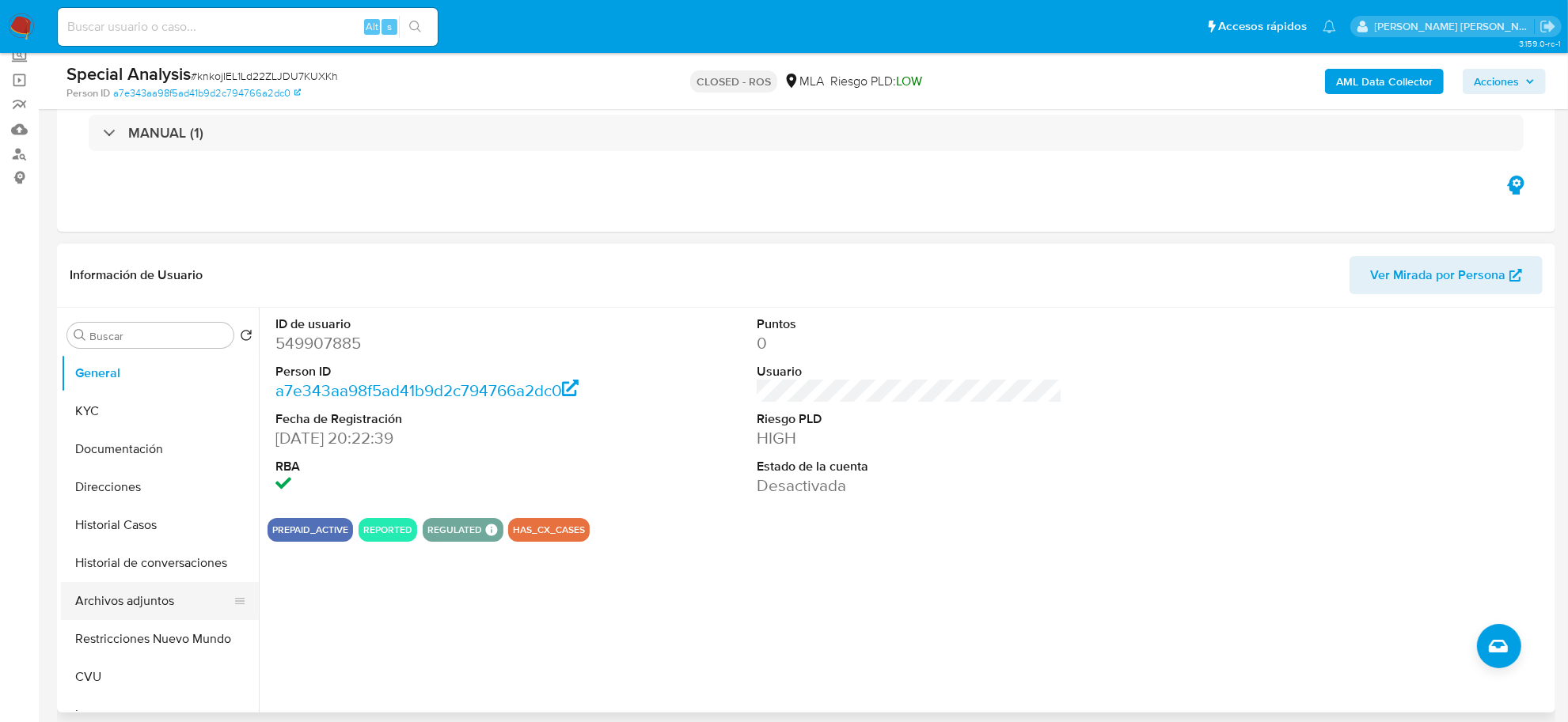
click at [148, 599] on button "Archivos adjuntos" at bounding box center [154, 601] width 186 height 38
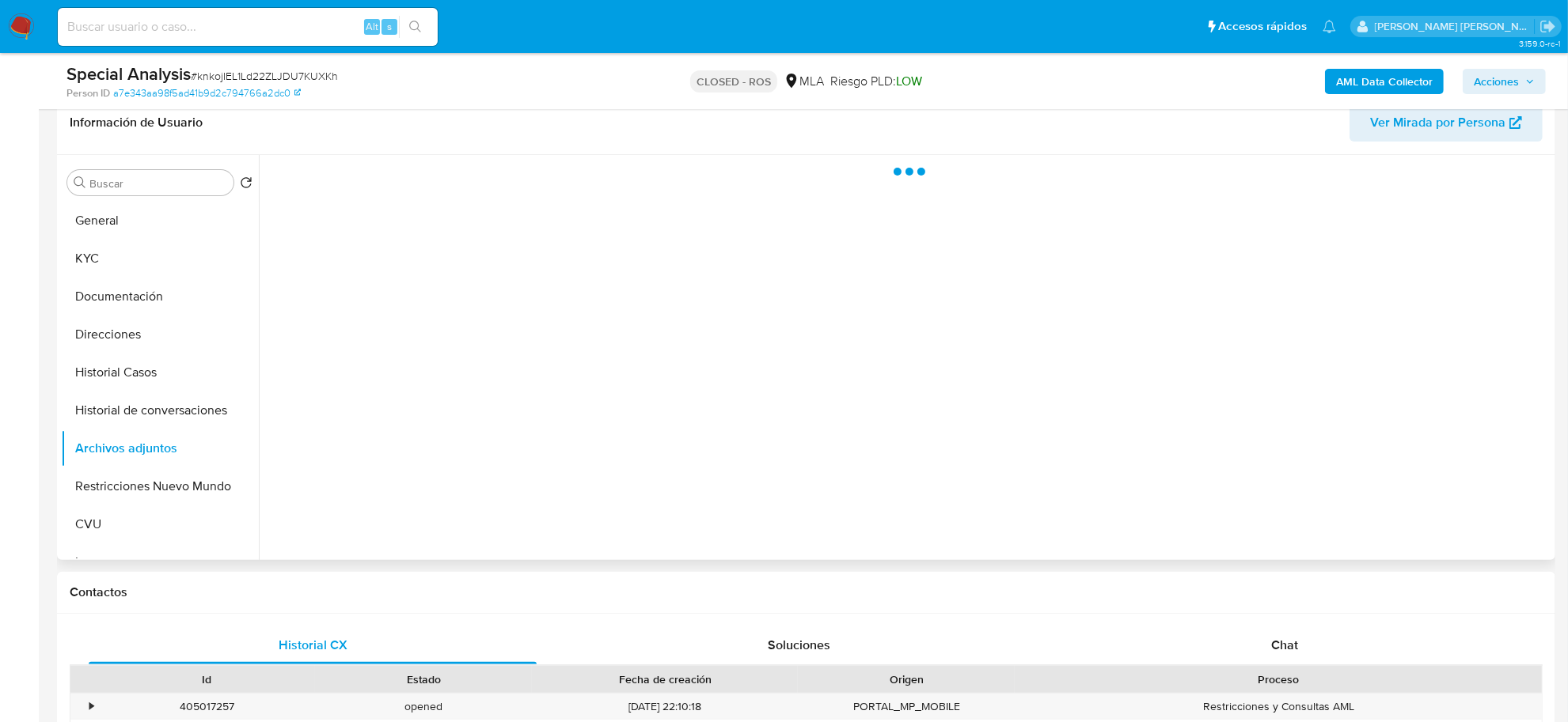
scroll to position [297, 0]
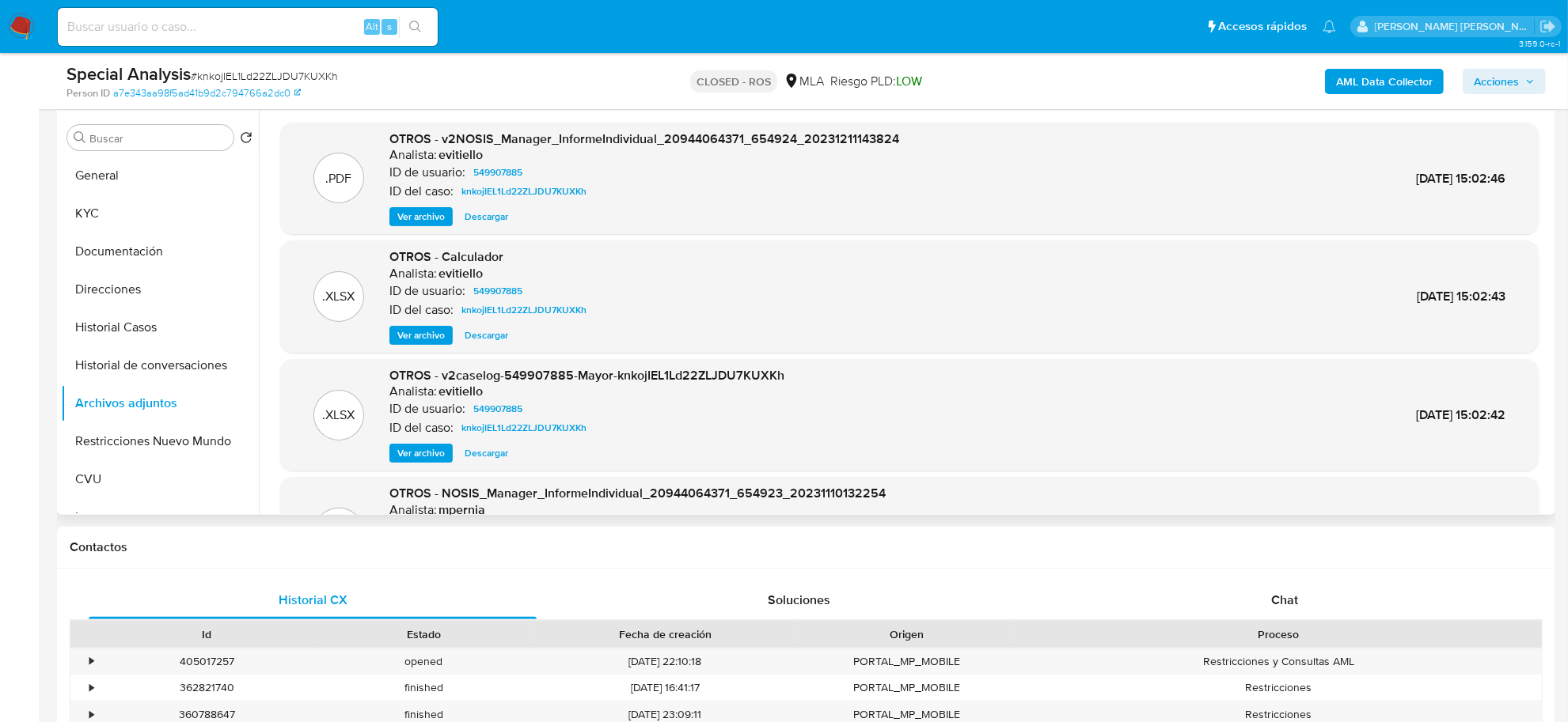
click at [426, 455] on span "Ver archivo" at bounding box center [421, 454] width 48 height 16
click at [151, 21] on input at bounding box center [247, 27] width 380 height 21
paste input "247656102"
type input "247656102"
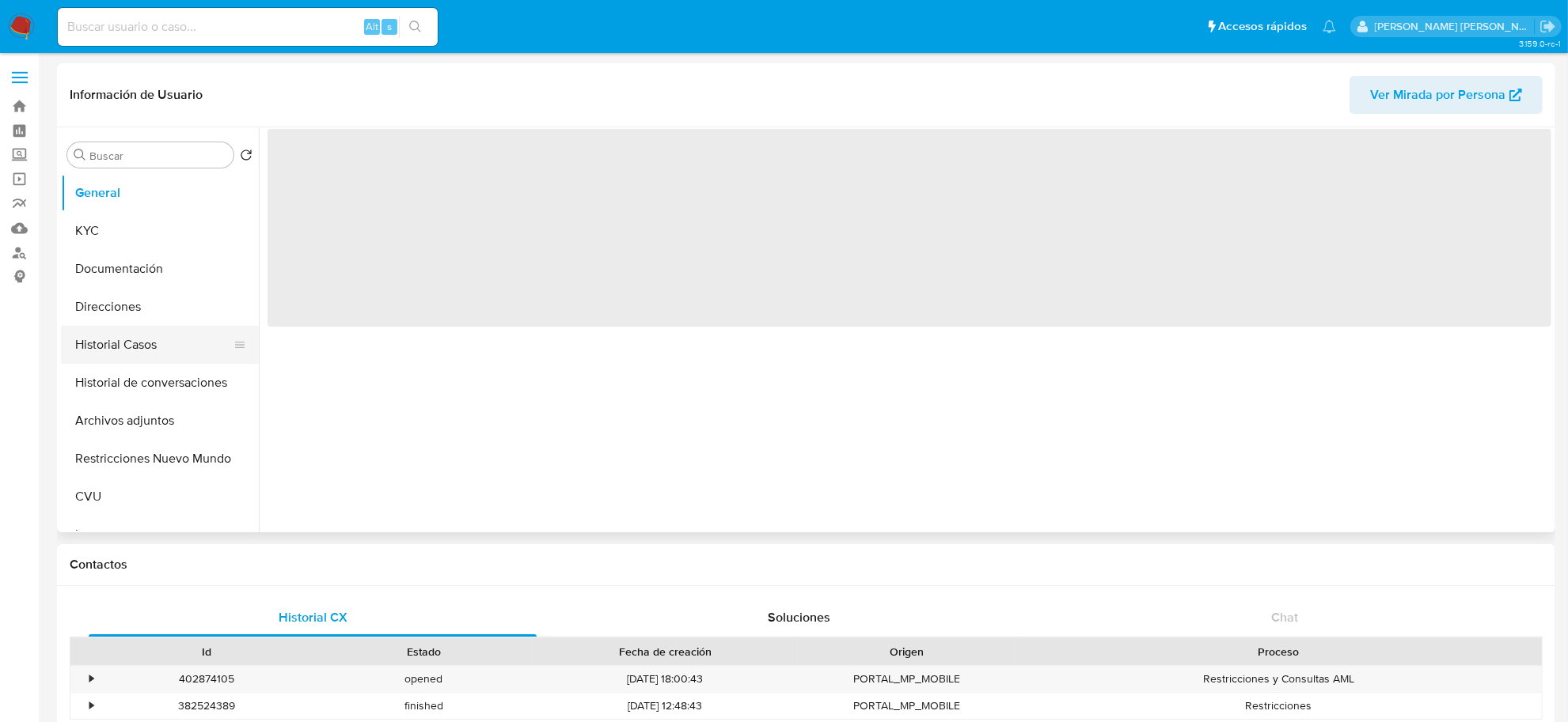
select select "10"
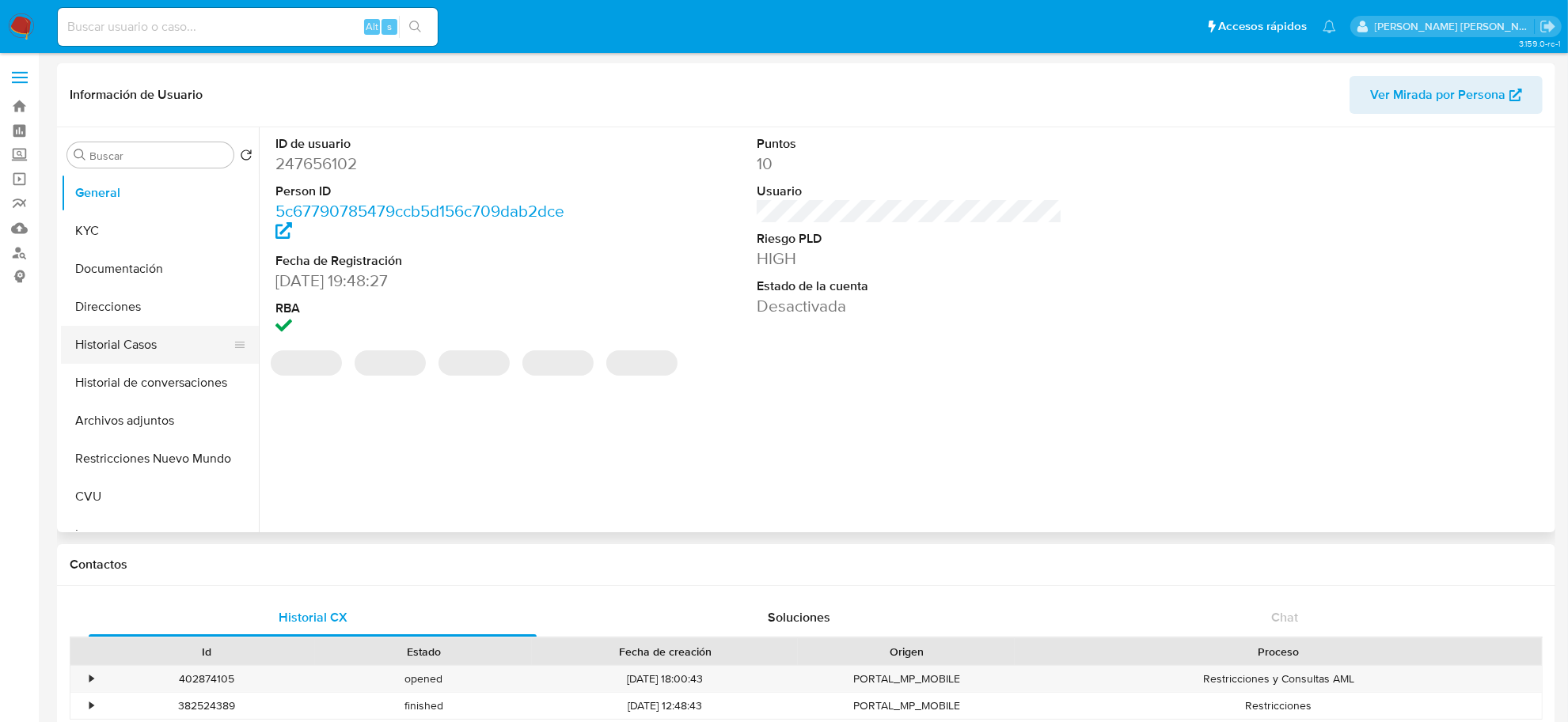
click at [141, 354] on button "Historial Casos" at bounding box center [154, 345] width 186 height 38
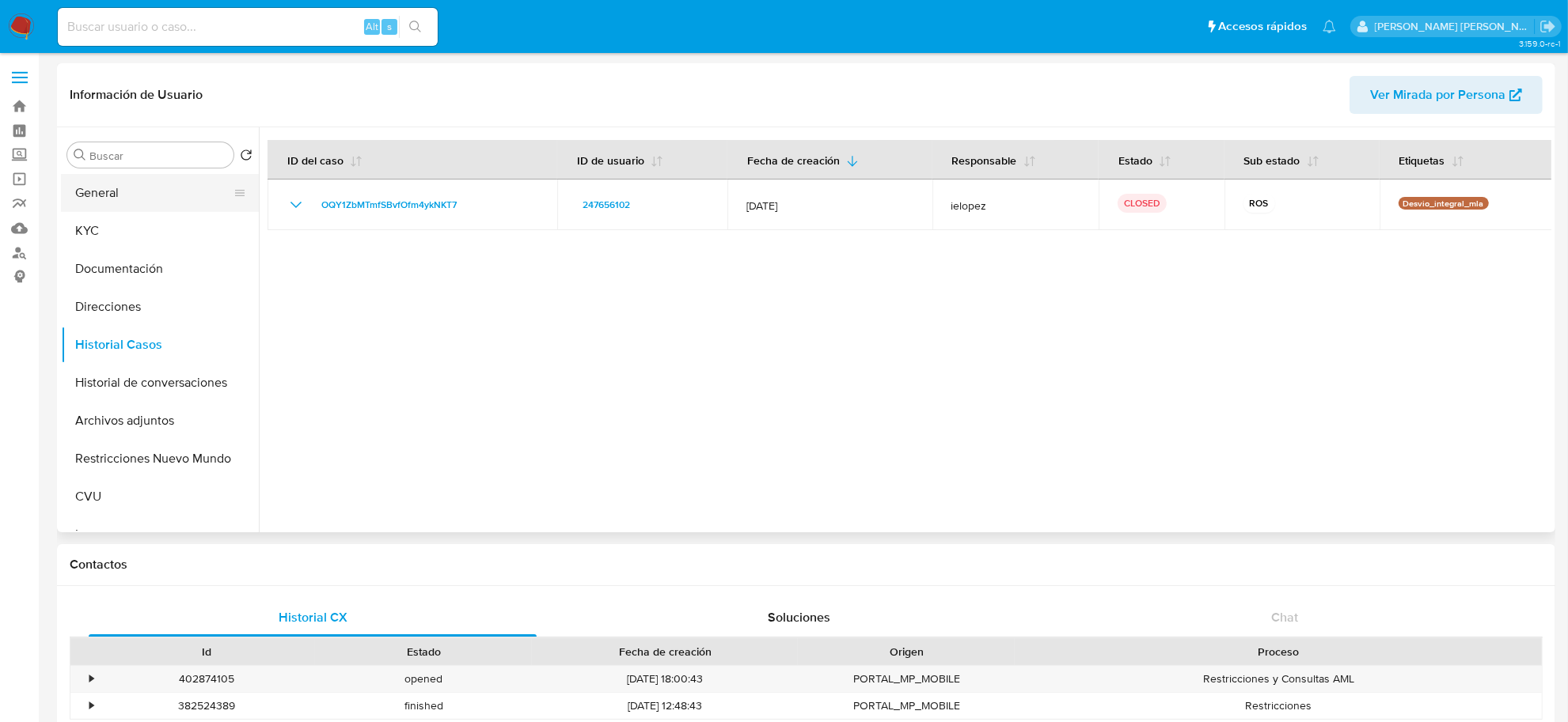
click at [136, 206] on button "General" at bounding box center [154, 193] width 186 height 38
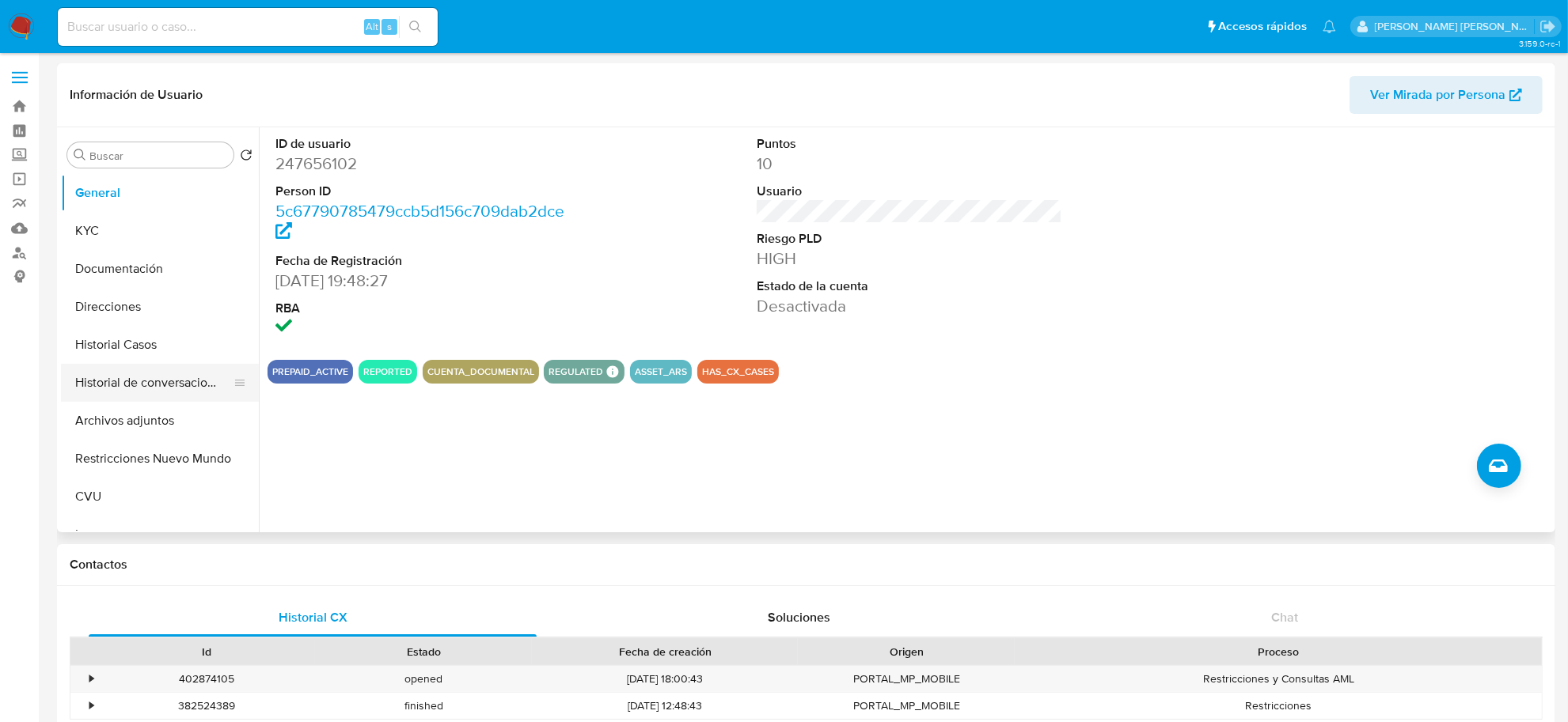
click at [159, 376] on button "Historial de conversaciones" at bounding box center [154, 383] width 186 height 38
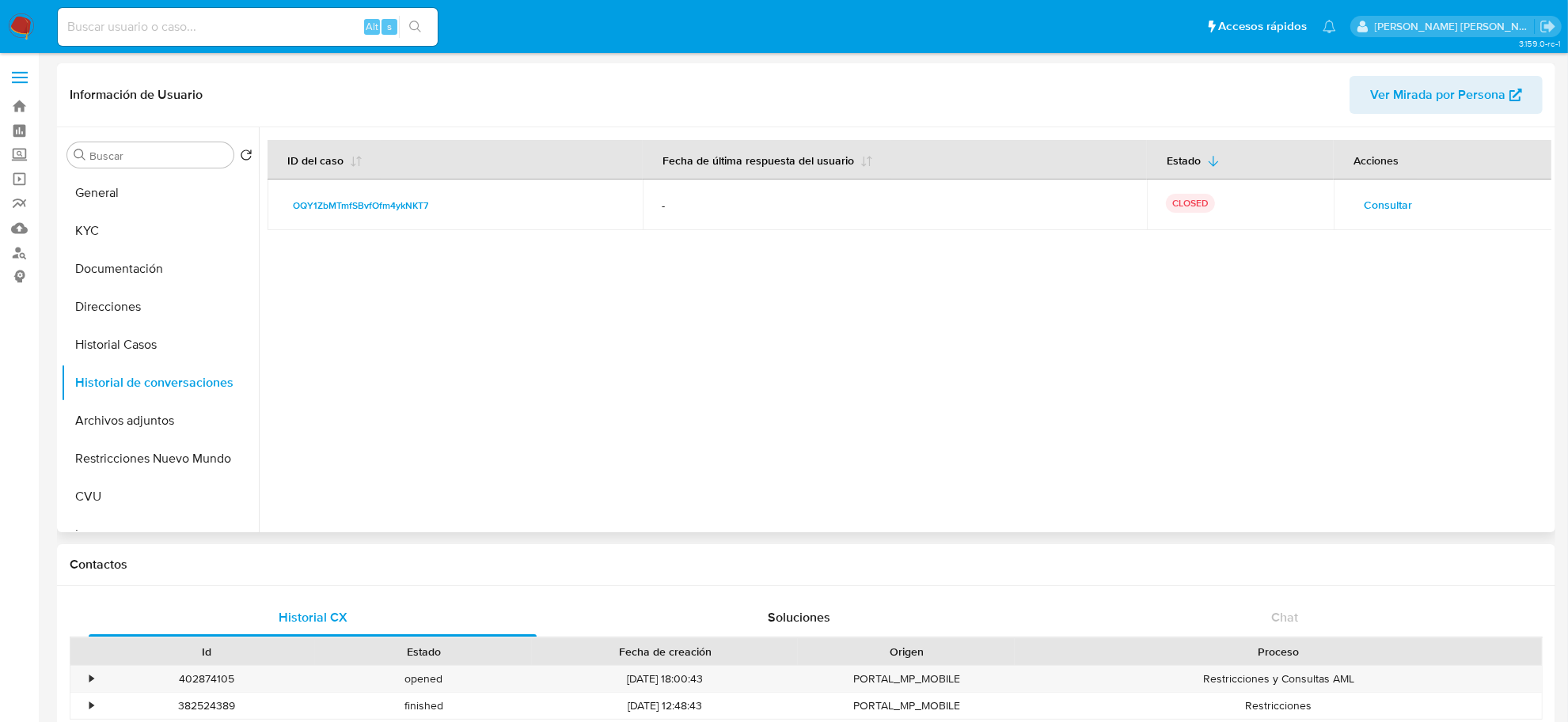
click at [1366, 205] on span "Consultar" at bounding box center [1387, 204] width 48 height 22
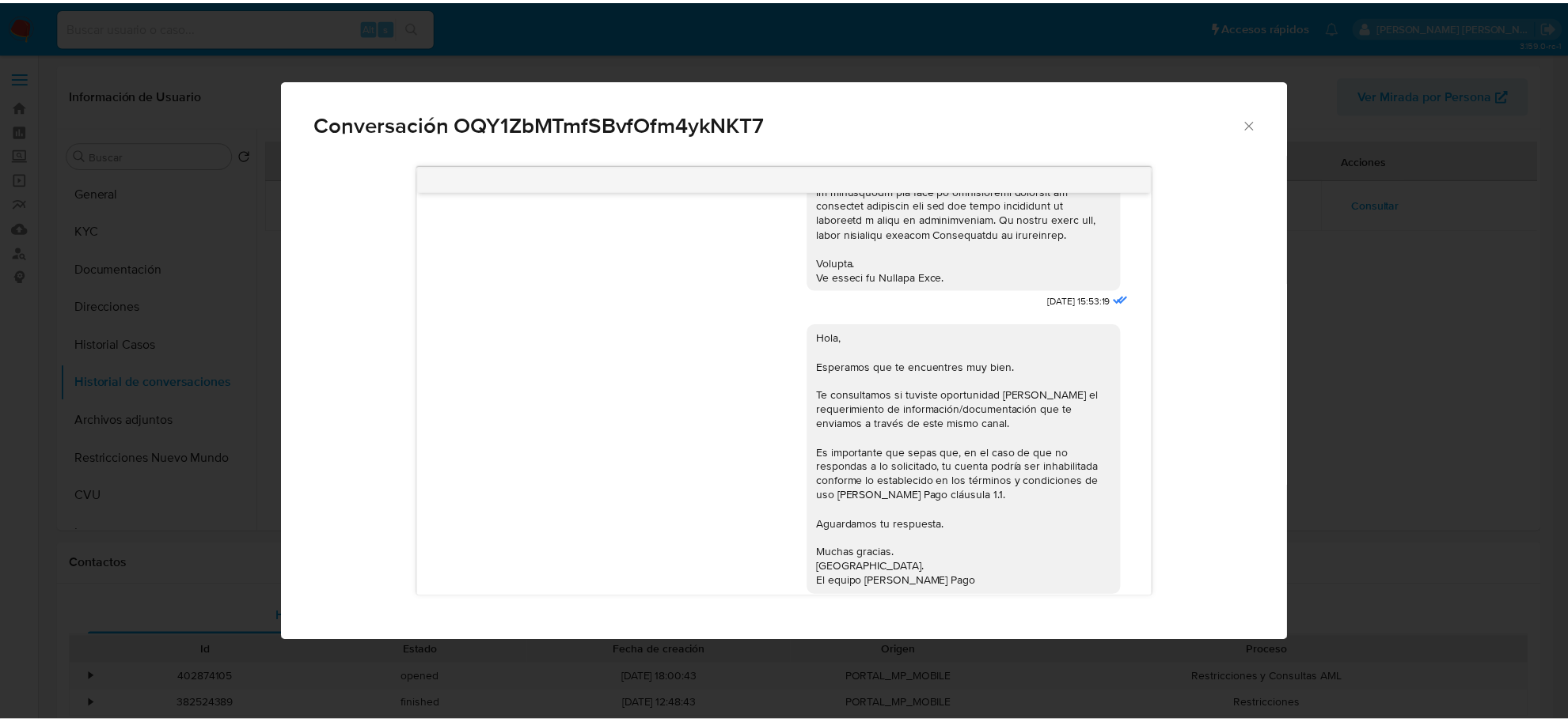
scroll to position [738, 0]
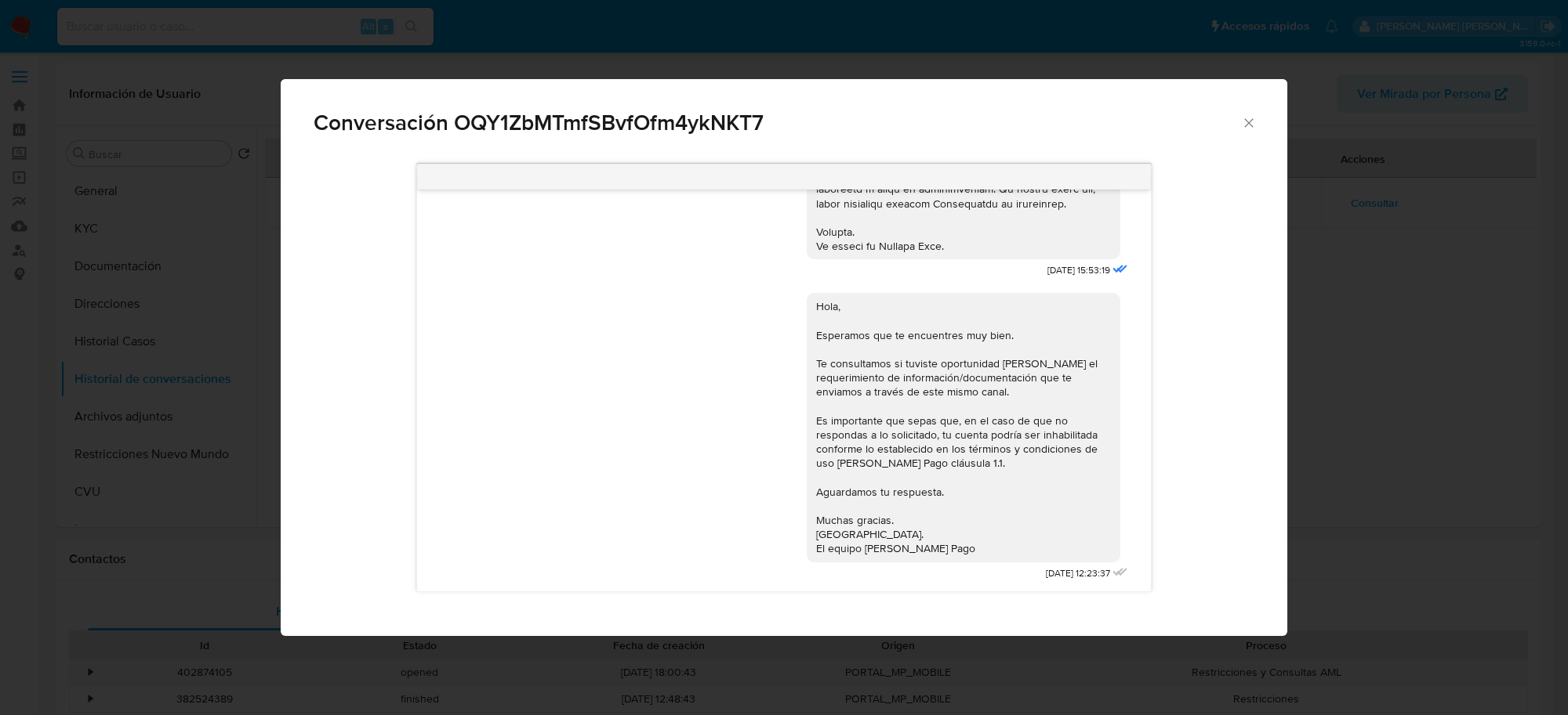
click at [1247, 118] on icon "Cerrar" at bounding box center [1249, 123] width 16 height 16
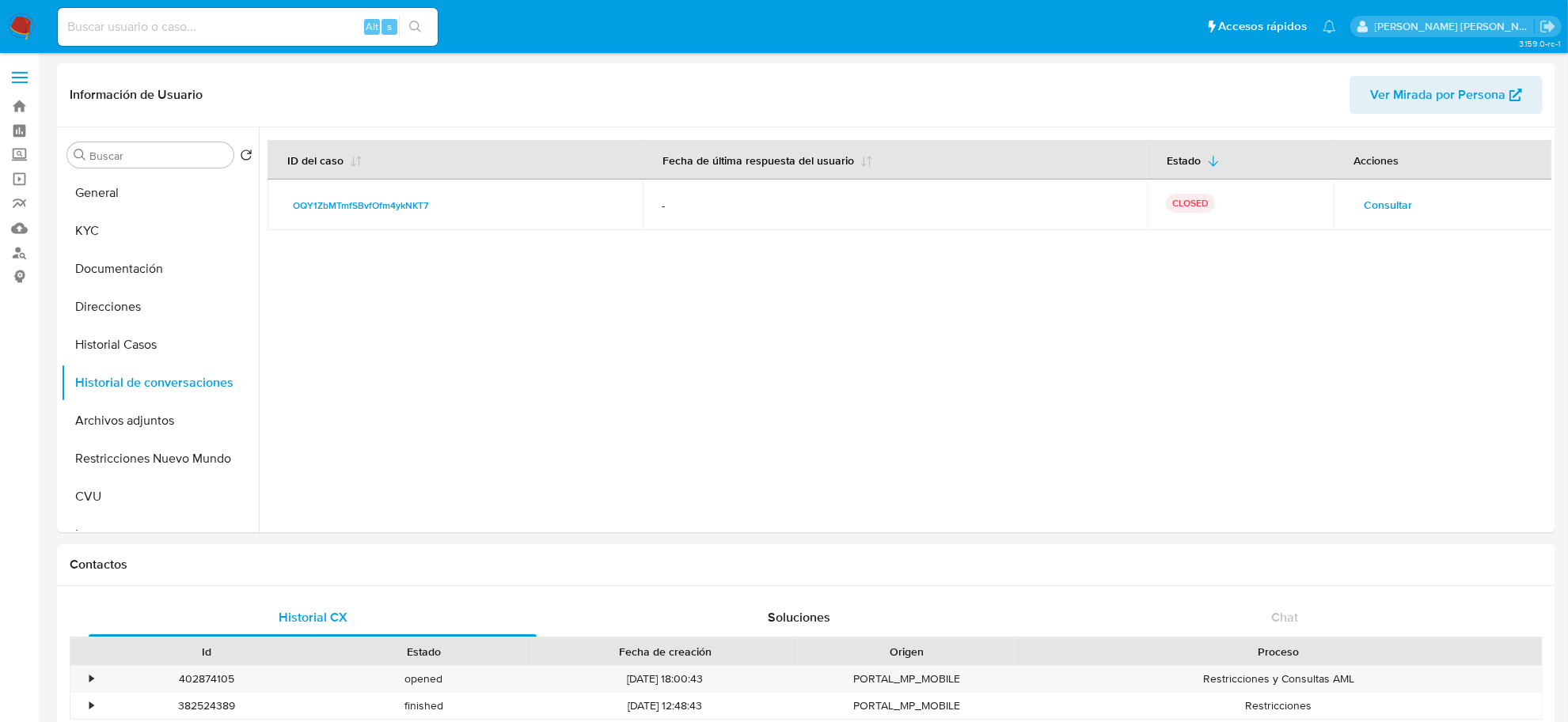
click at [161, 18] on input at bounding box center [247, 27] width 380 height 21
paste input "97557428"
type input "97557428"
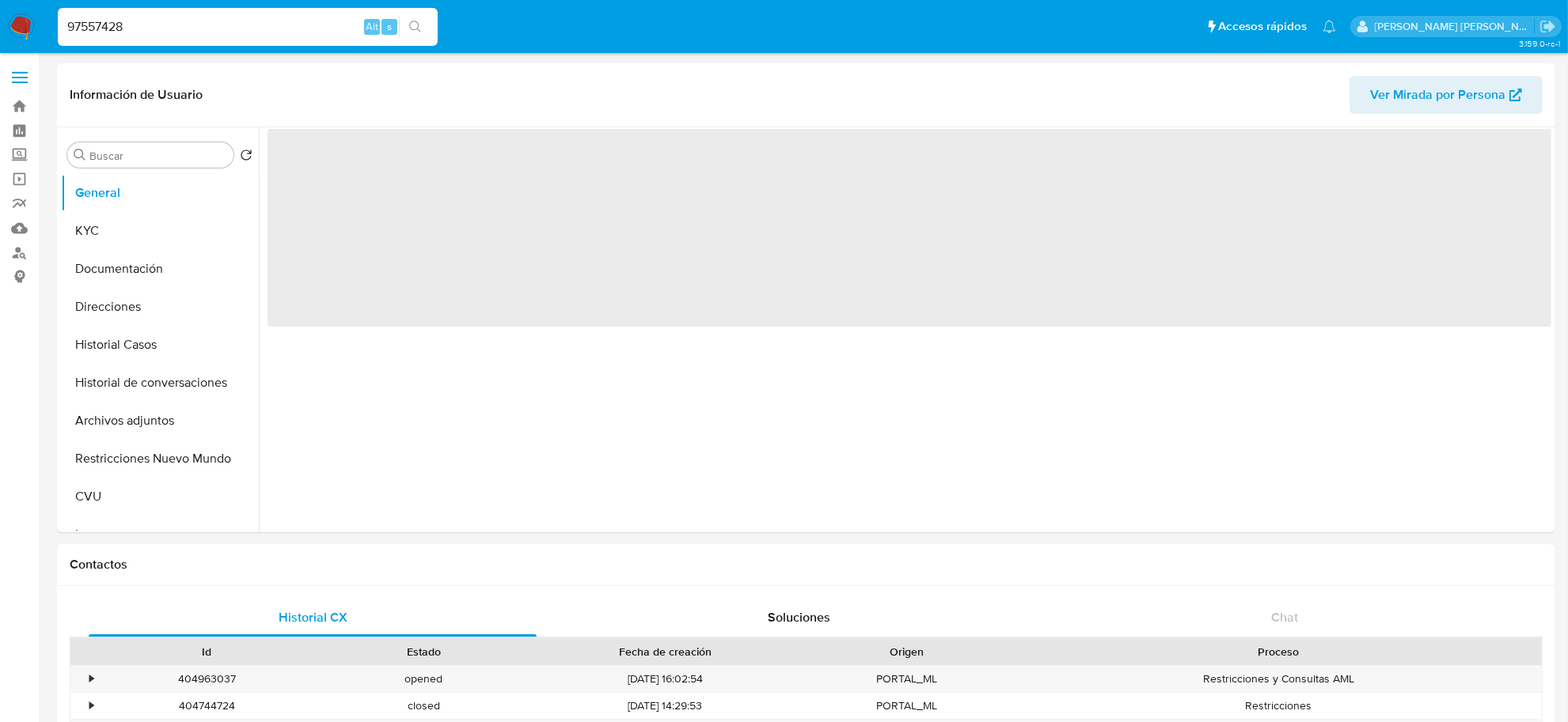
select select "10"
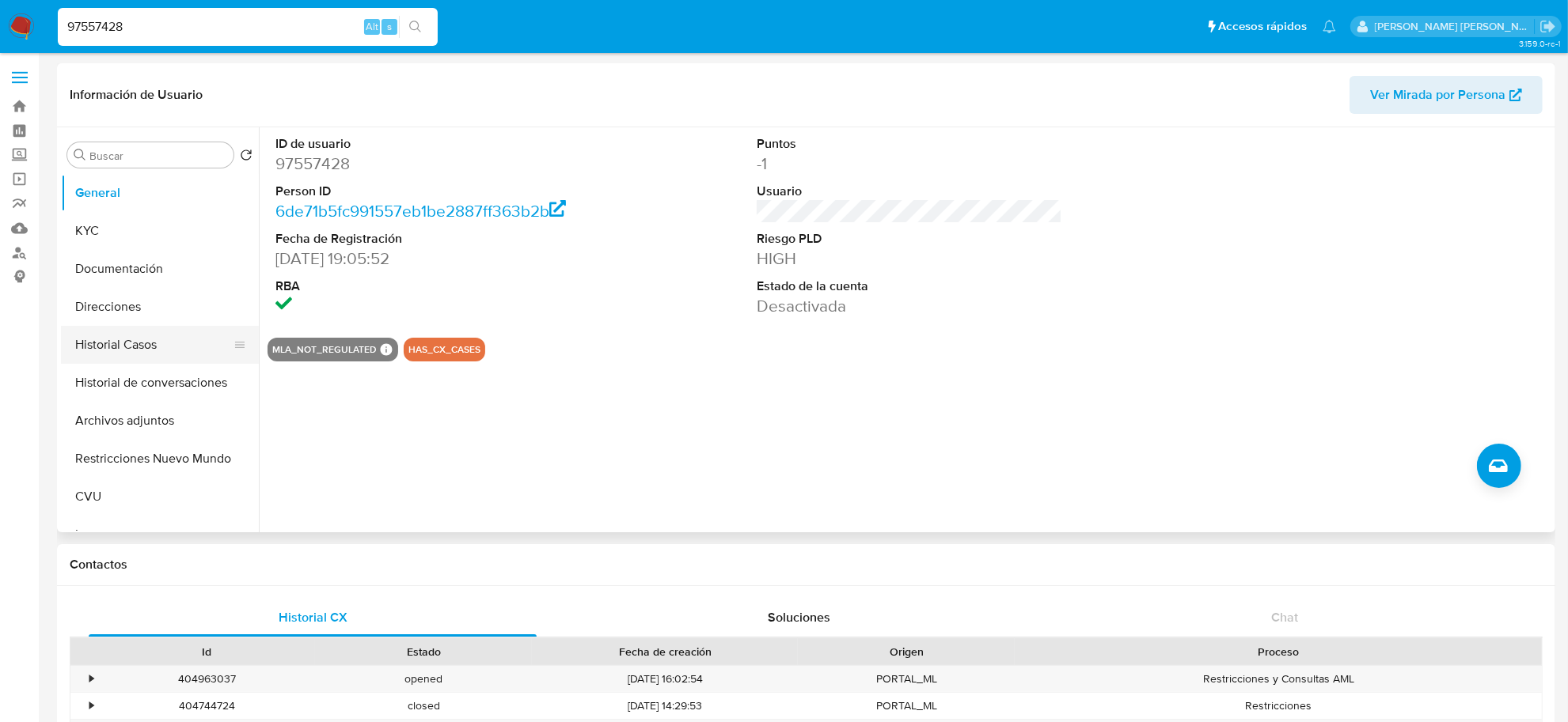
click at [129, 346] on button "Historial Casos" at bounding box center [154, 345] width 186 height 38
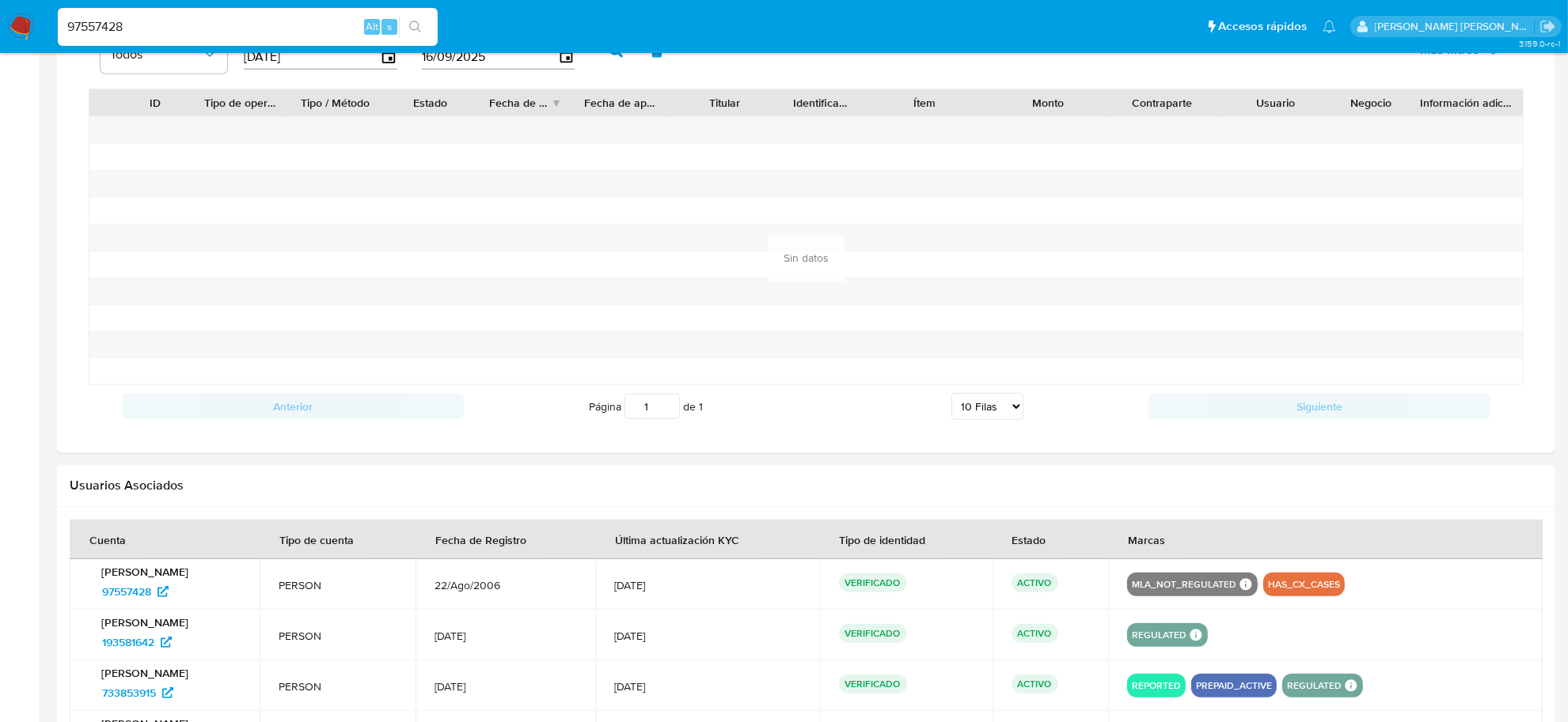
scroll to position [1342, 0]
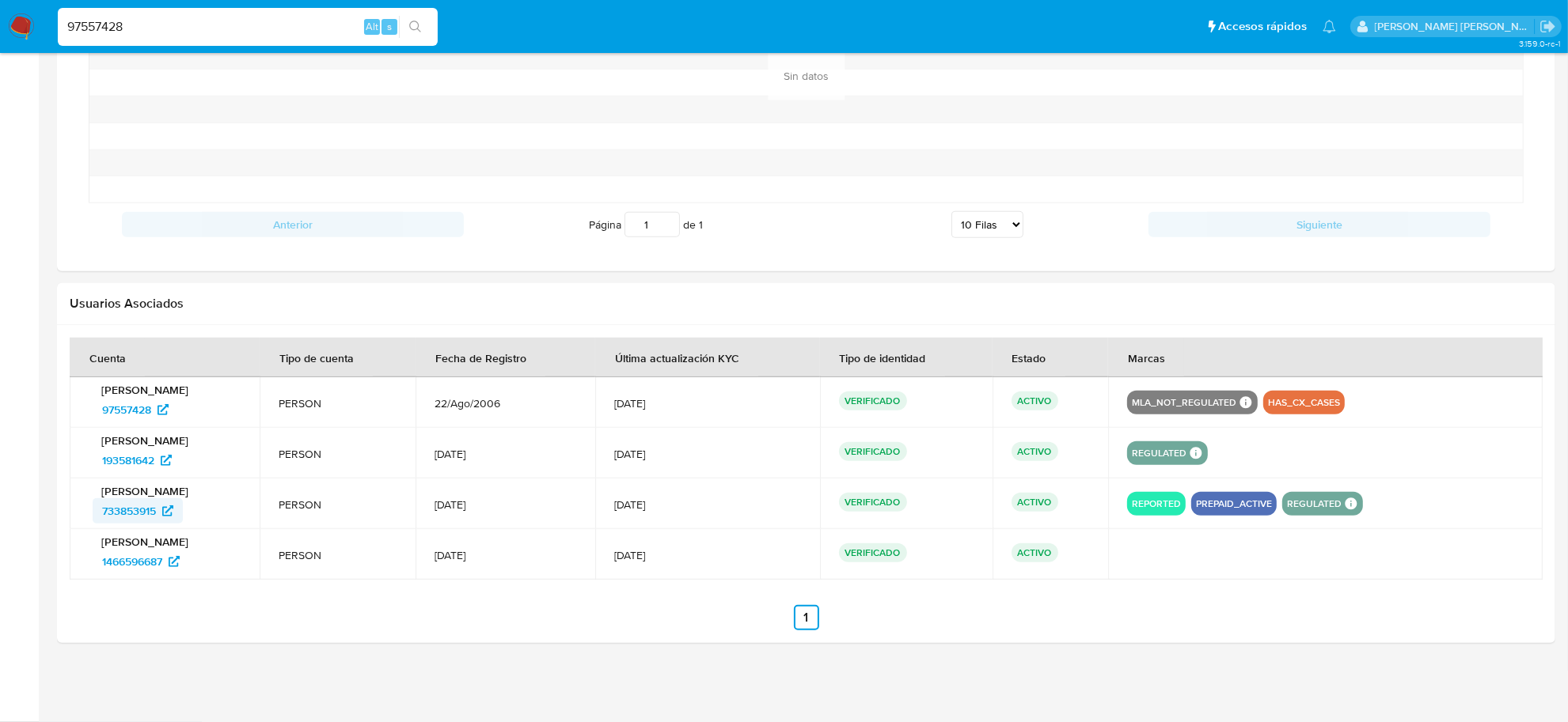
click at [155, 515] on span "733853915" at bounding box center [129, 511] width 54 height 25
drag, startPoint x: 159, startPoint y: 21, endPoint x: 58, endPoint y: 37, distance: 102.3
click at [58, 37] on div "97557428 Alt s" at bounding box center [247, 27] width 380 height 38
paste input "767392304"
type input "767392304"
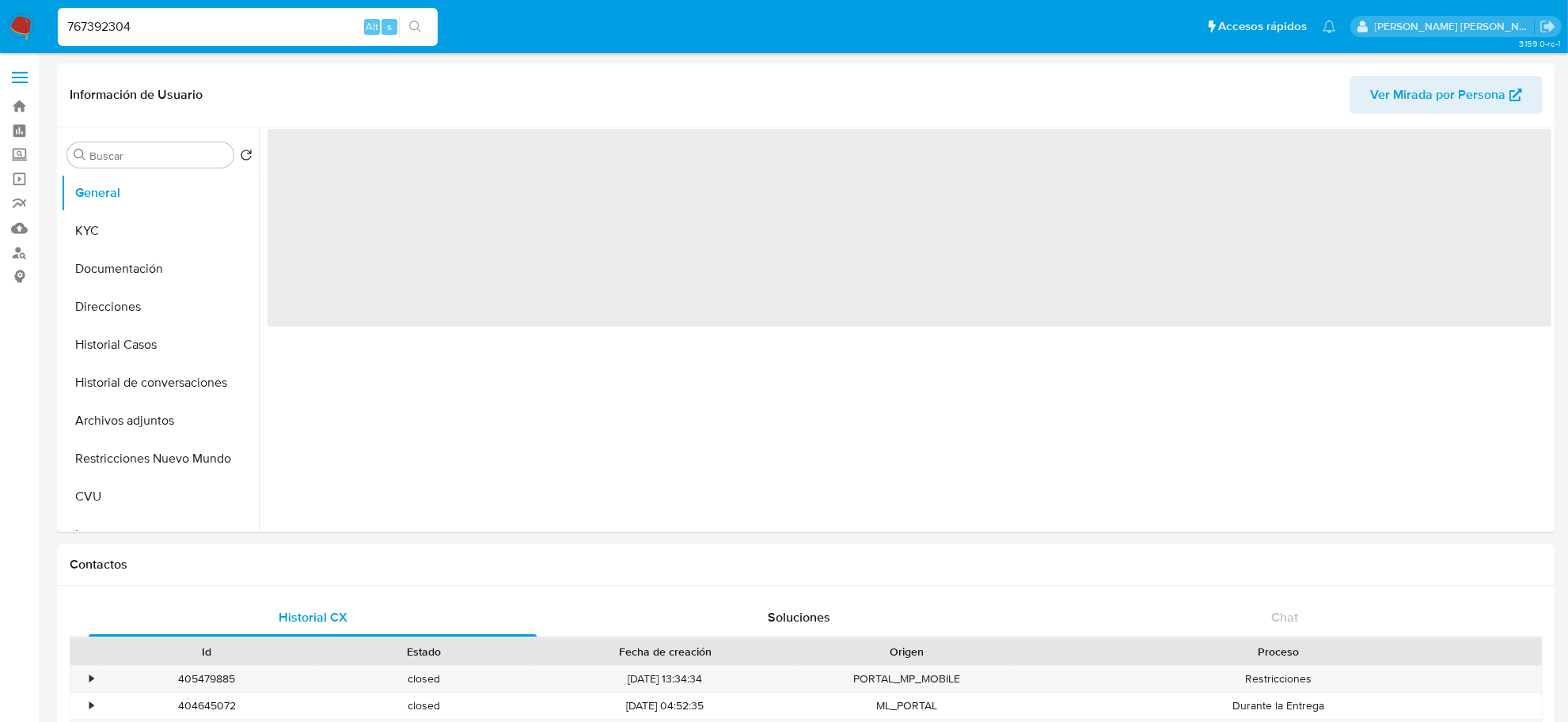
select select "10"
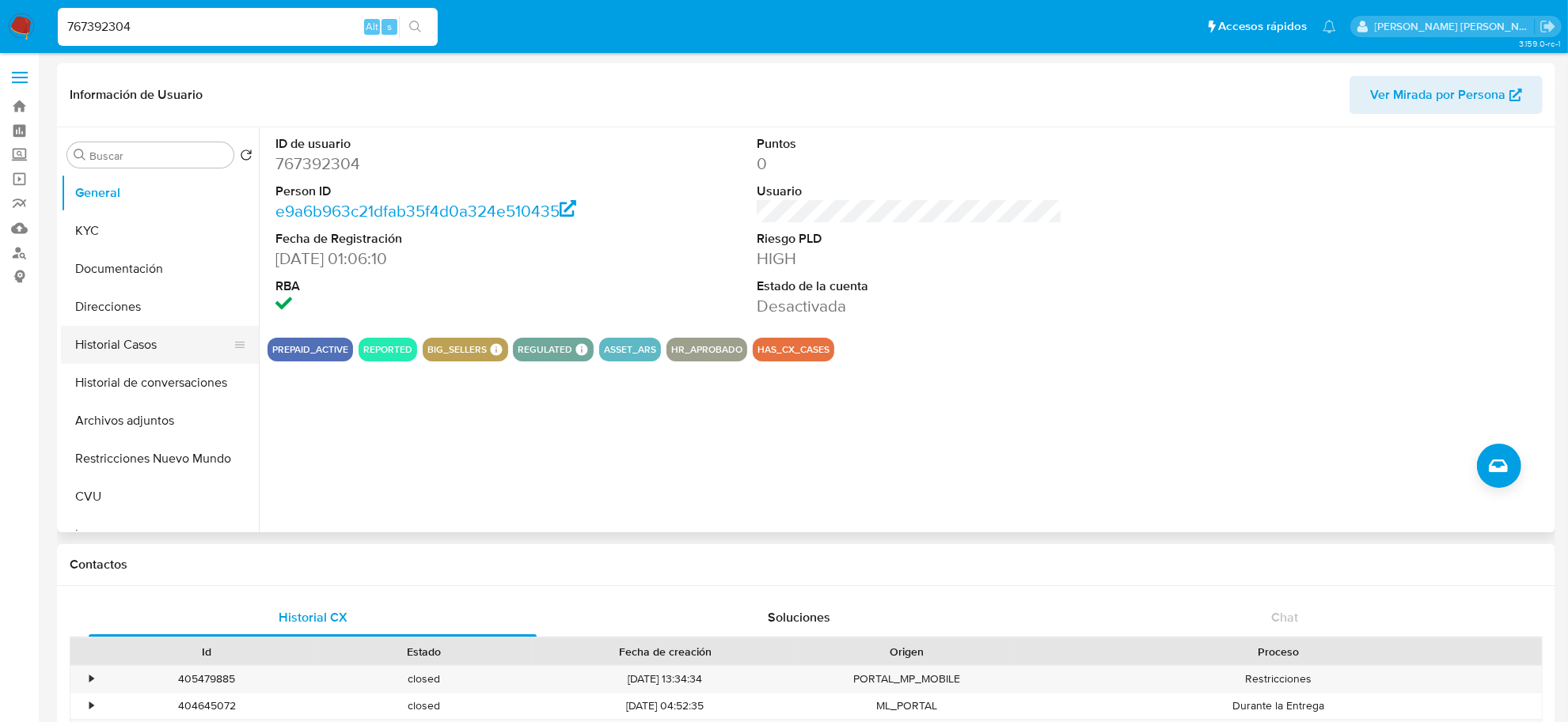
click at [147, 352] on button "Historial Casos" at bounding box center [154, 345] width 186 height 38
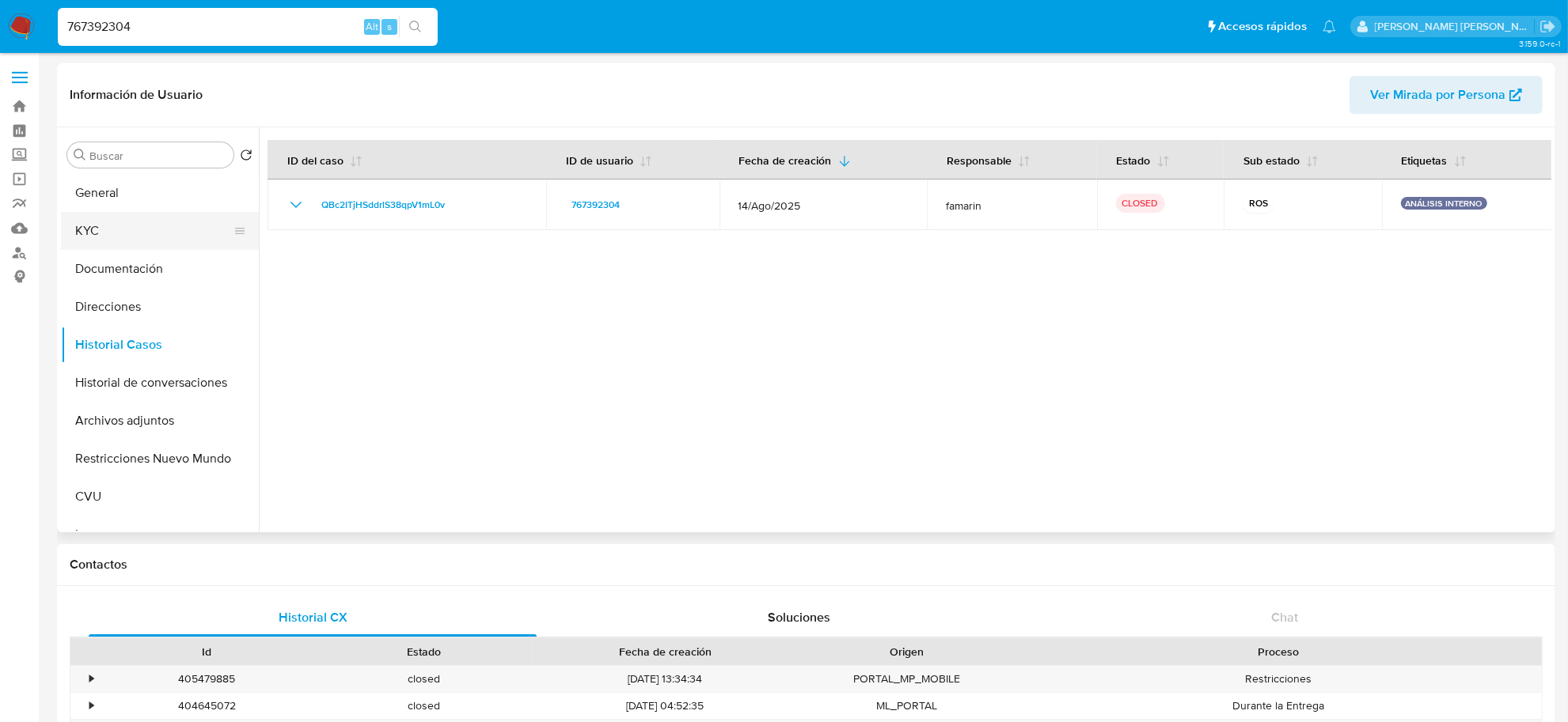
click at [120, 217] on button "KYC" at bounding box center [154, 231] width 186 height 38
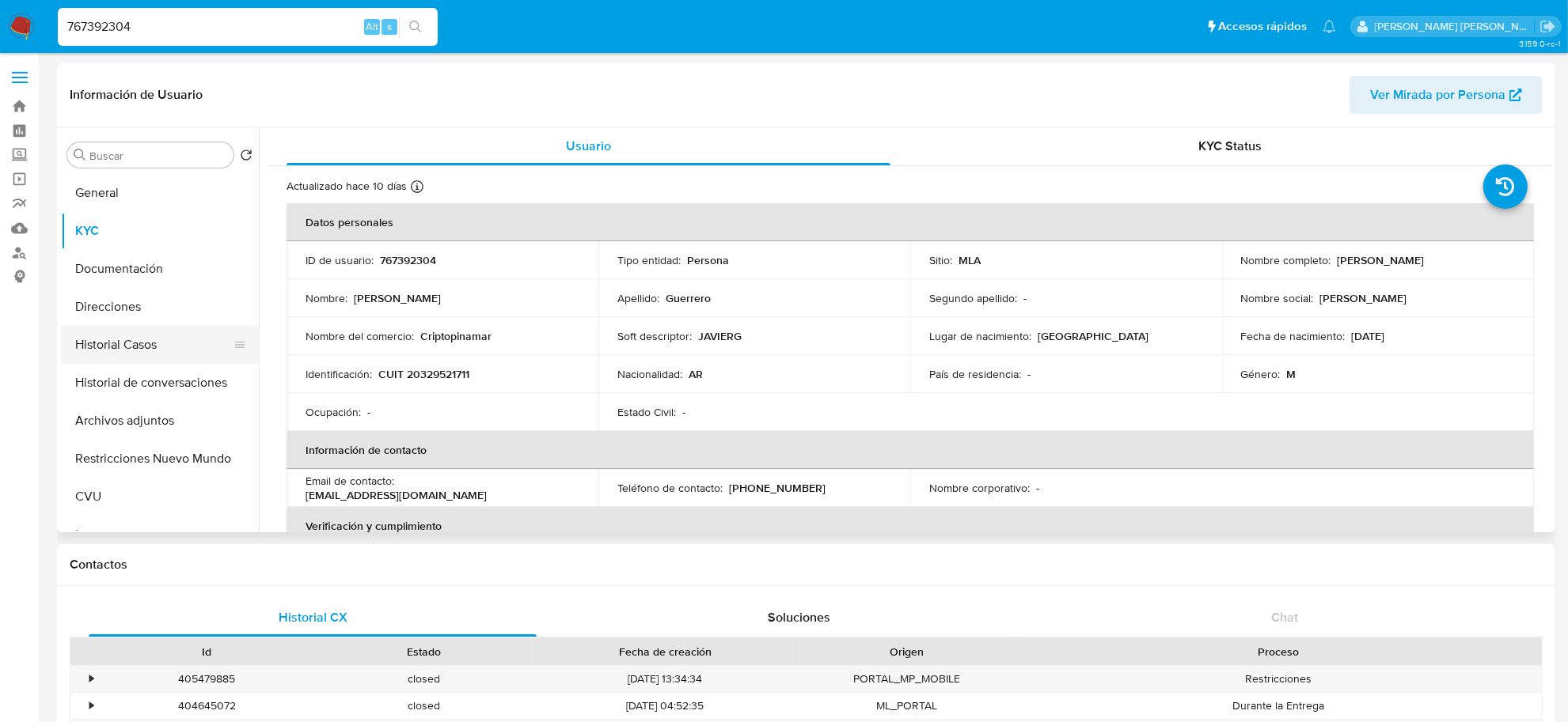
click at [145, 361] on button "Historial Casos" at bounding box center [154, 345] width 186 height 38
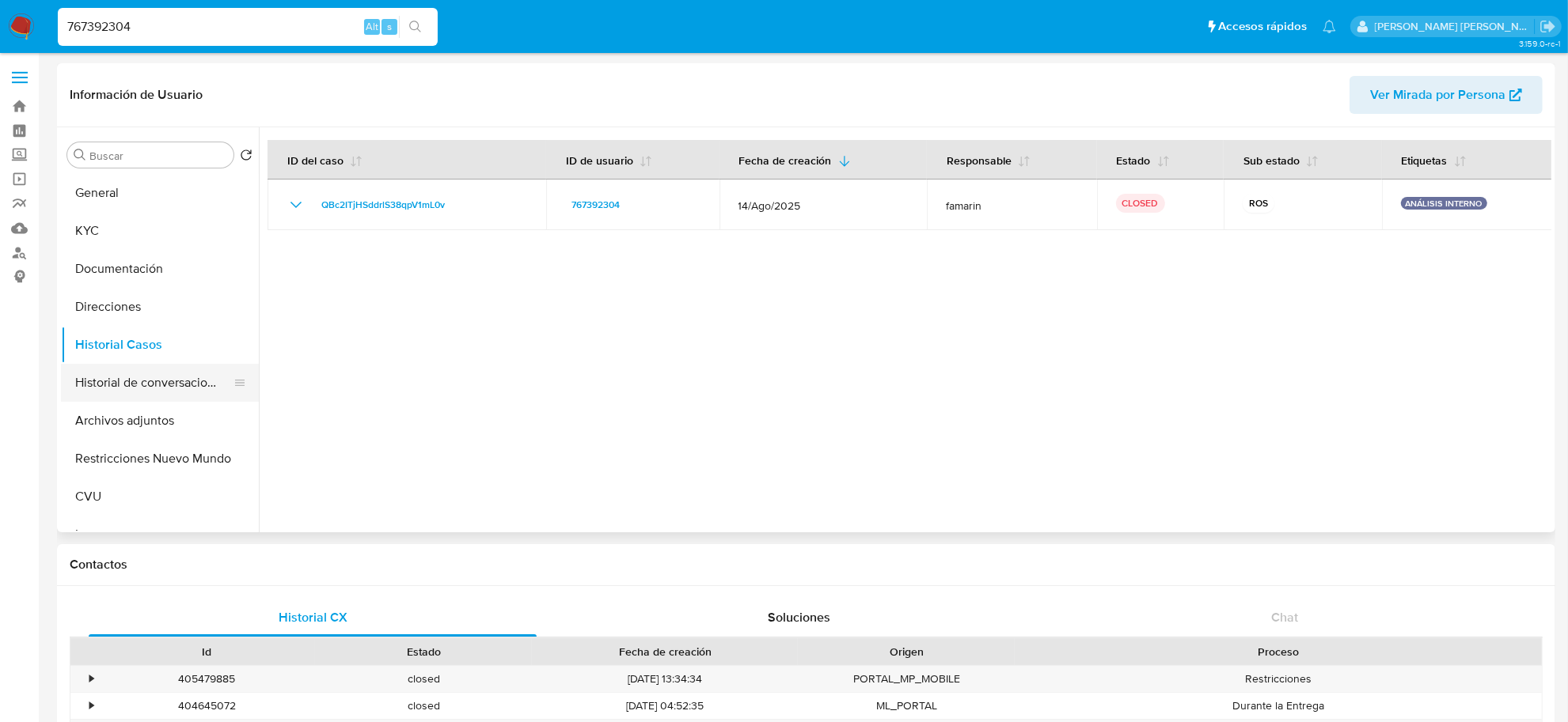
click at [103, 381] on button "Historial de conversaciones" at bounding box center [154, 383] width 186 height 38
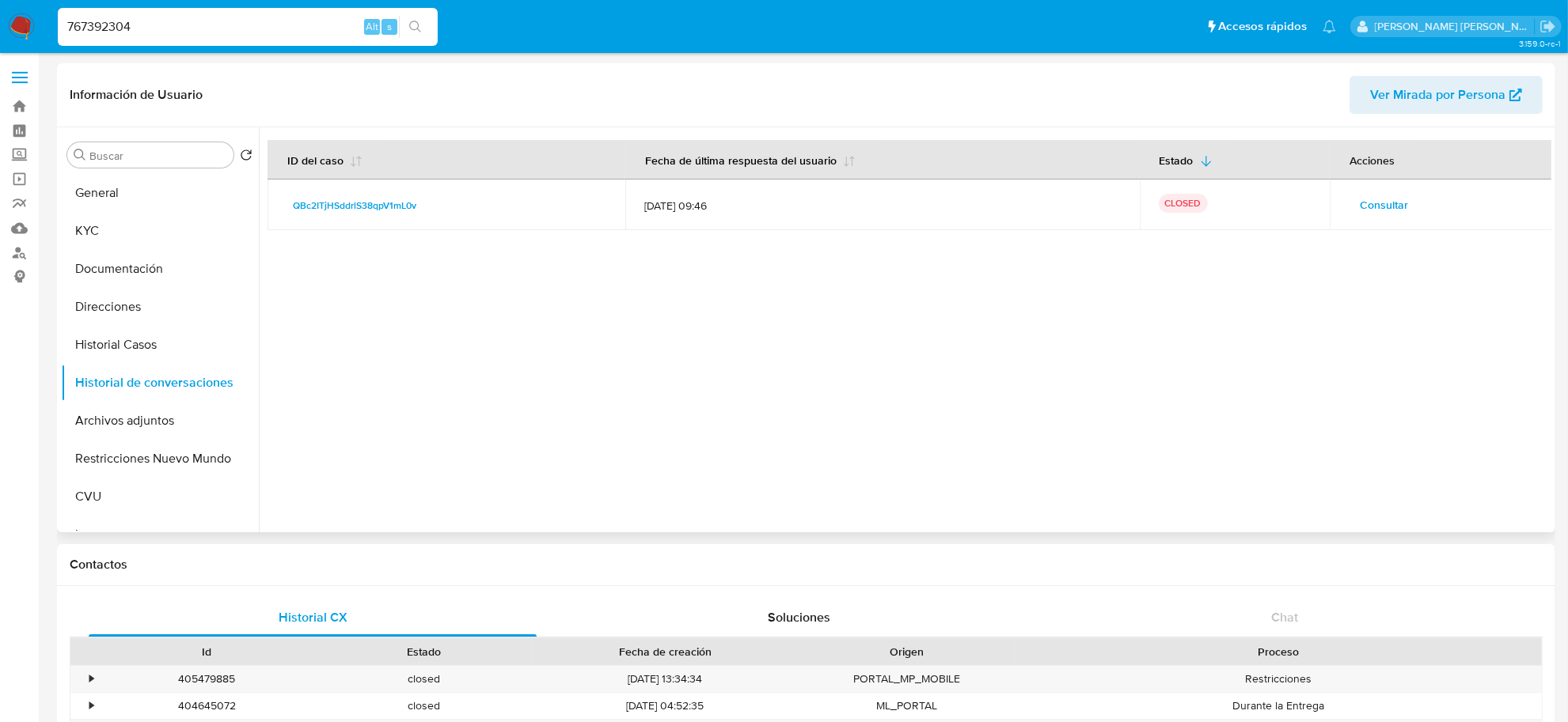
click at [1397, 207] on span "Consultar" at bounding box center [1383, 204] width 48 height 22
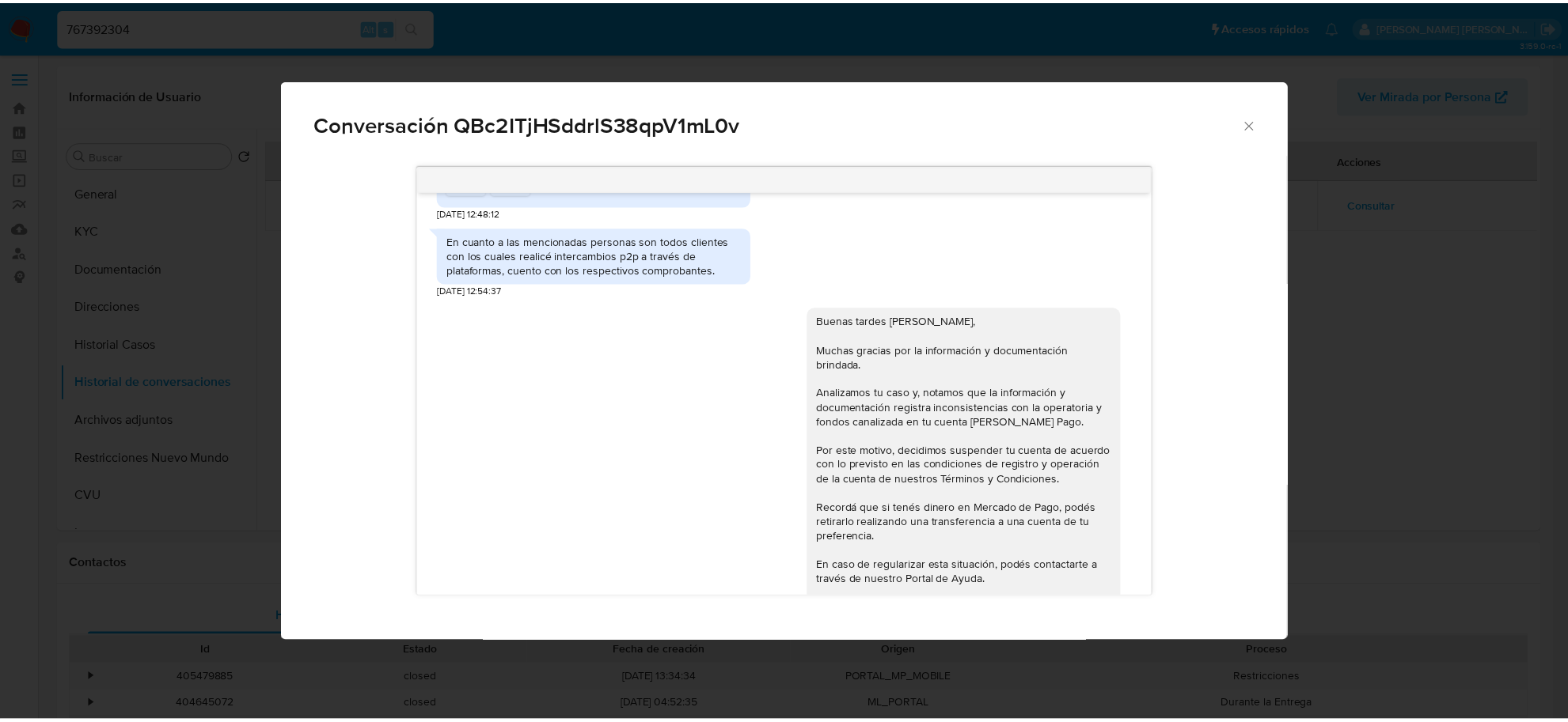
scroll to position [1180, 0]
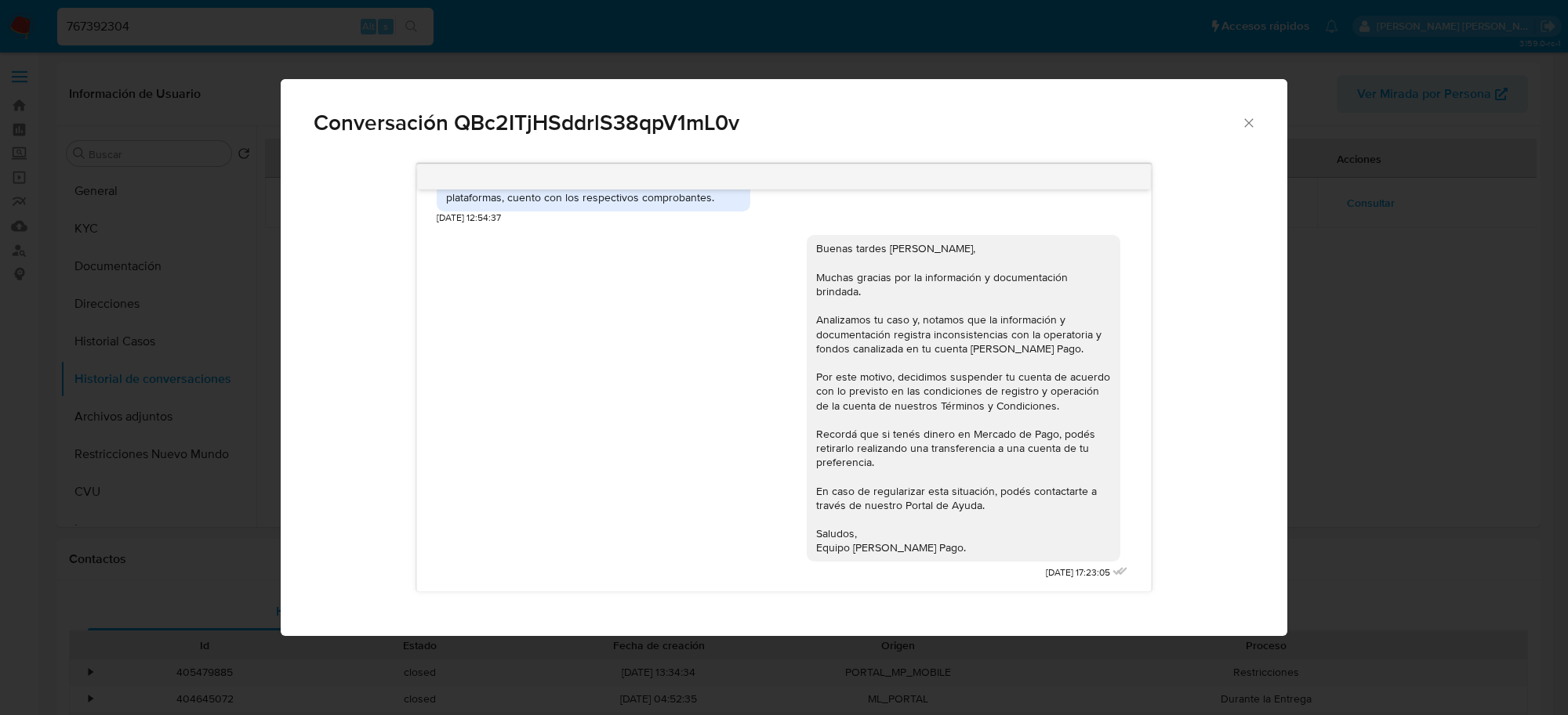
click at [1245, 122] on div "Conversación QBc2ITjHSddrlS38qpV1mL0v" at bounding box center [784, 116] width 1007 height 74
click at [1245, 125] on icon "Cerrar" at bounding box center [1248, 122] width 9 height 9
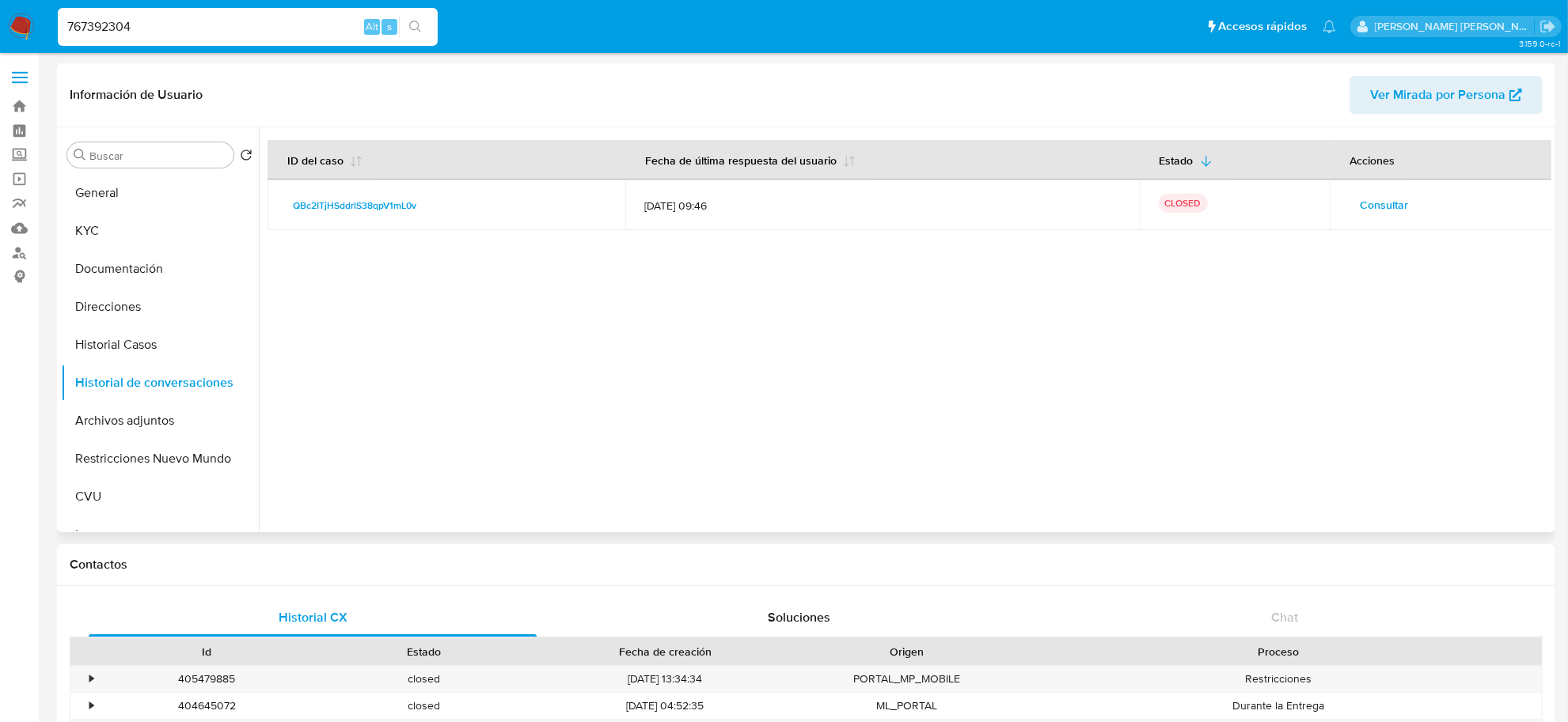
scroll to position [197, 0]
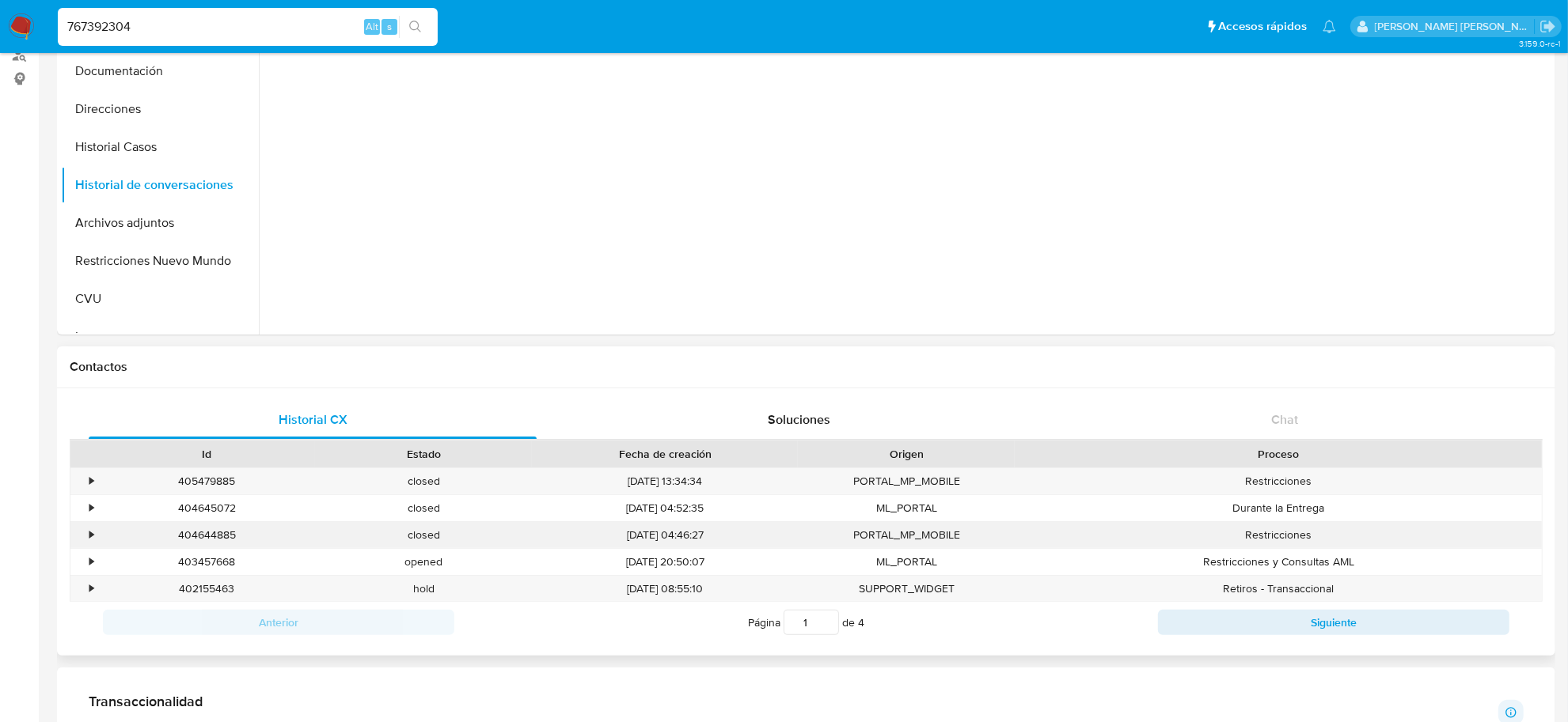
click at [204, 542] on div "404644885" at bounding box center [205, 536] width 216 height 26
copy div "404644885"
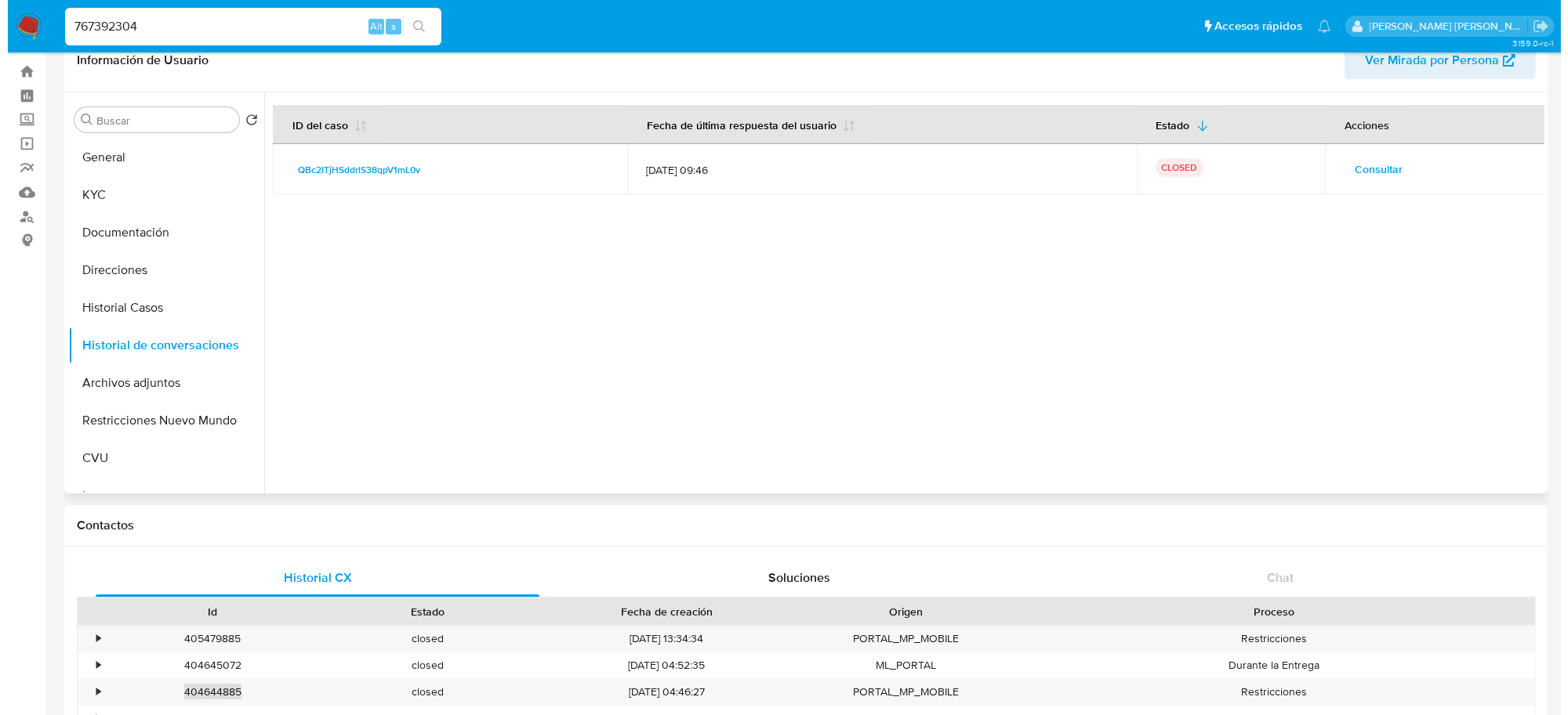
scroll to position [0, 0]
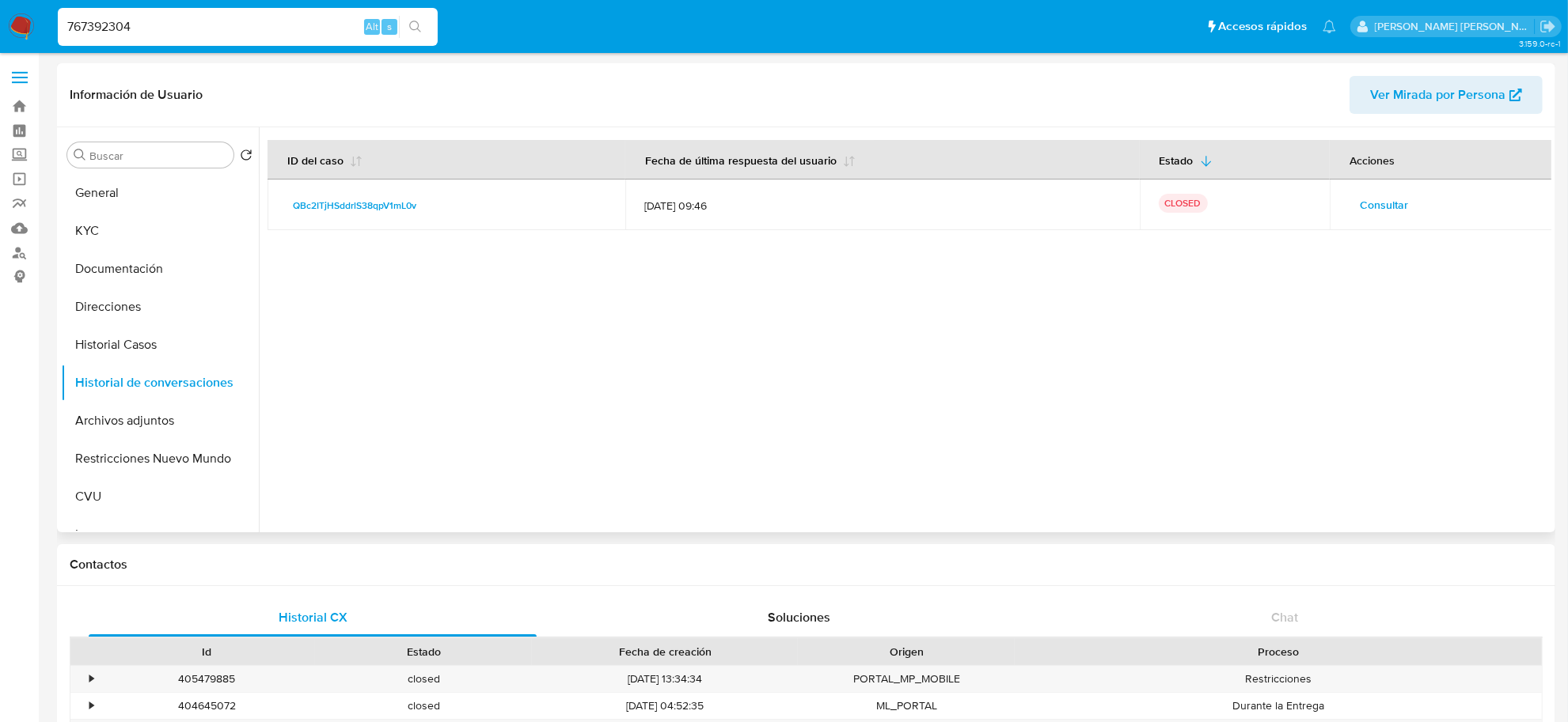
click at [1393, 197] on span "Consultar" at bounding box center [1383, 204] width 48 height 22
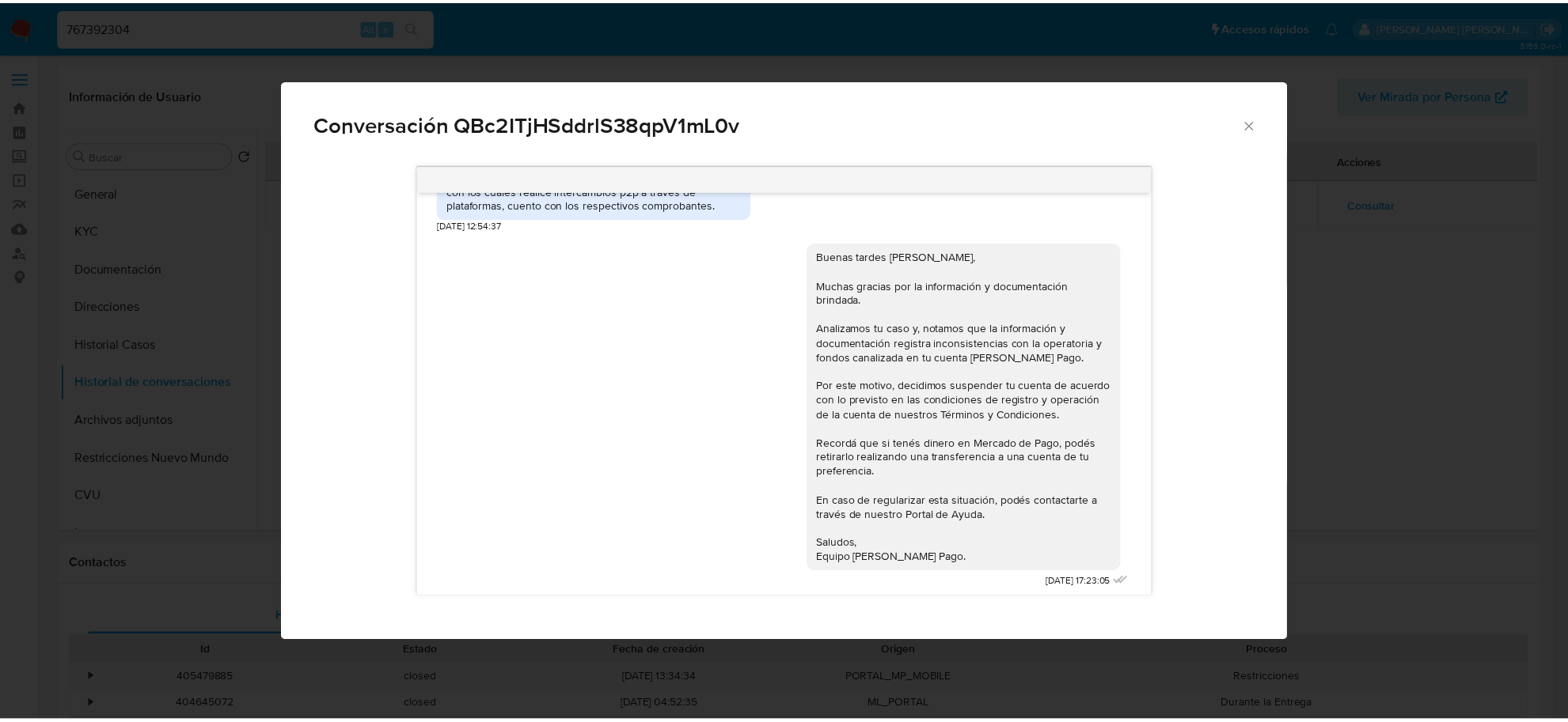
scroll to position [1180, 0]
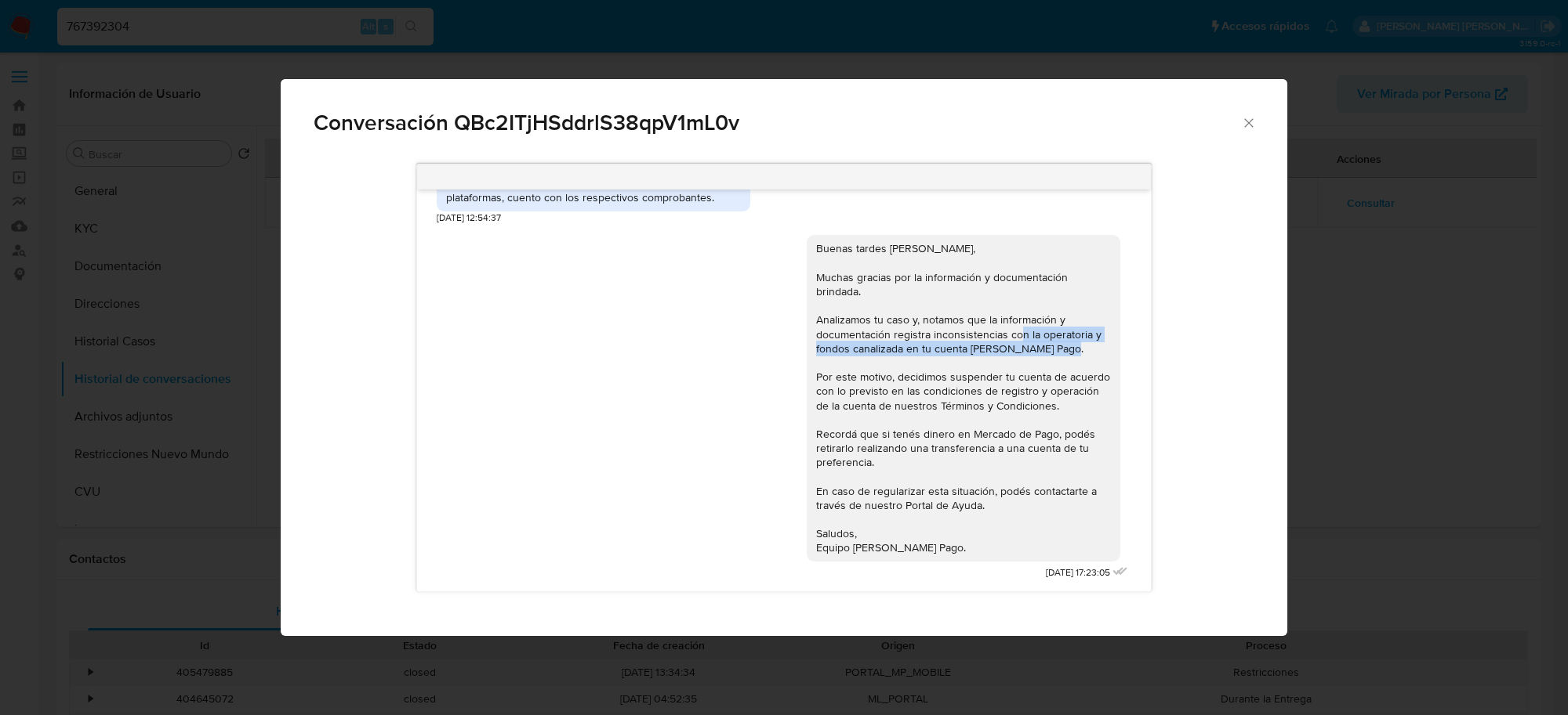
drag, startPoint x: 997, startPoint y: 334, endPoint x: 1042, endPoint y: 358, distance: 51.0
click at [1042, 358] on div "Buenas tardes Javier Alberto, Muchas gracias por la información y documentación…" at bounding box center [963, 397] width 294 height 313
copy div "on la operatoria y fondos canalizada en tu cuenta de Mercado Pago."
click at [1247, 122] on icon "Cerrar" at bounding box center [1249, 123] width 16 height 16
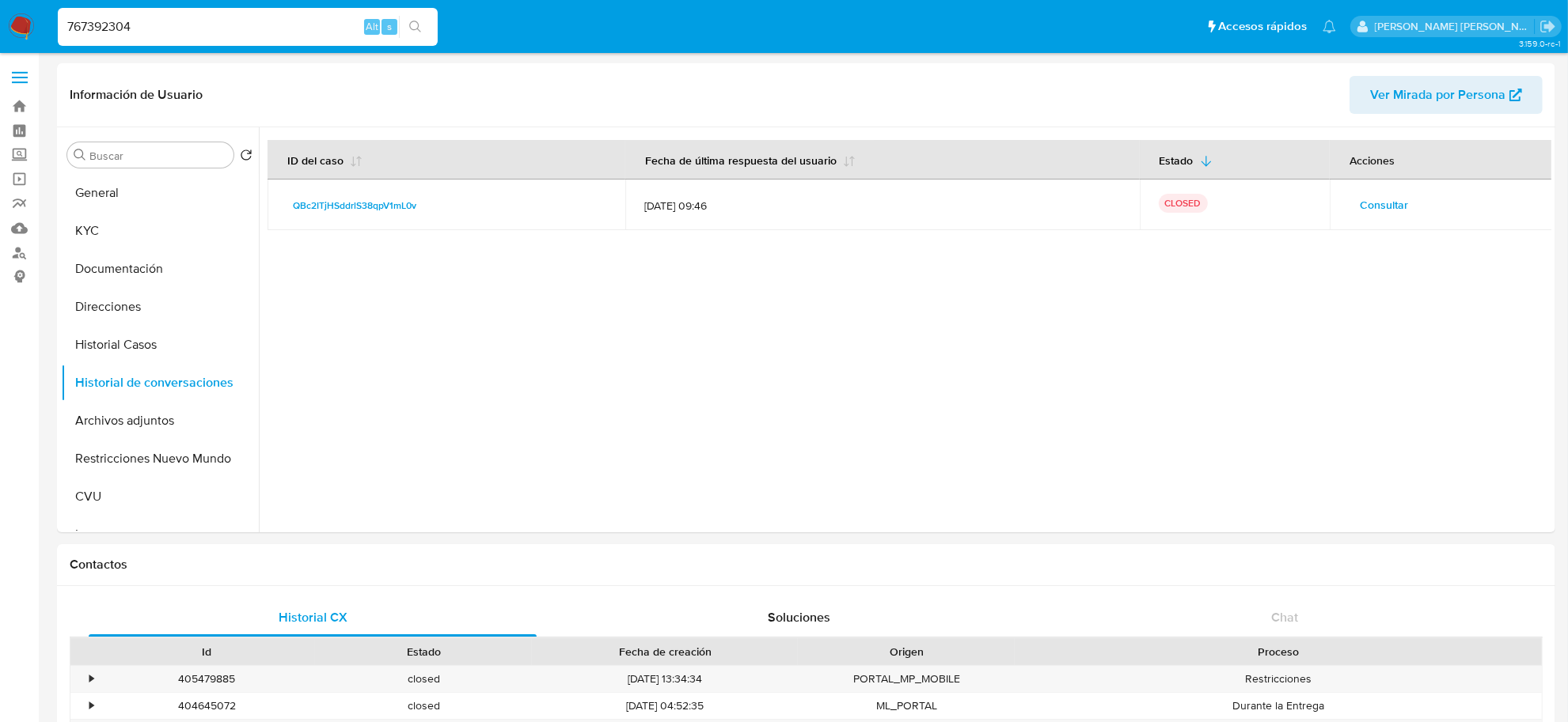
click at [76, 24] on input "767392304" at bounding box center [247, 27] width 380 height 21
paste input "85633840"
type input "85633840"
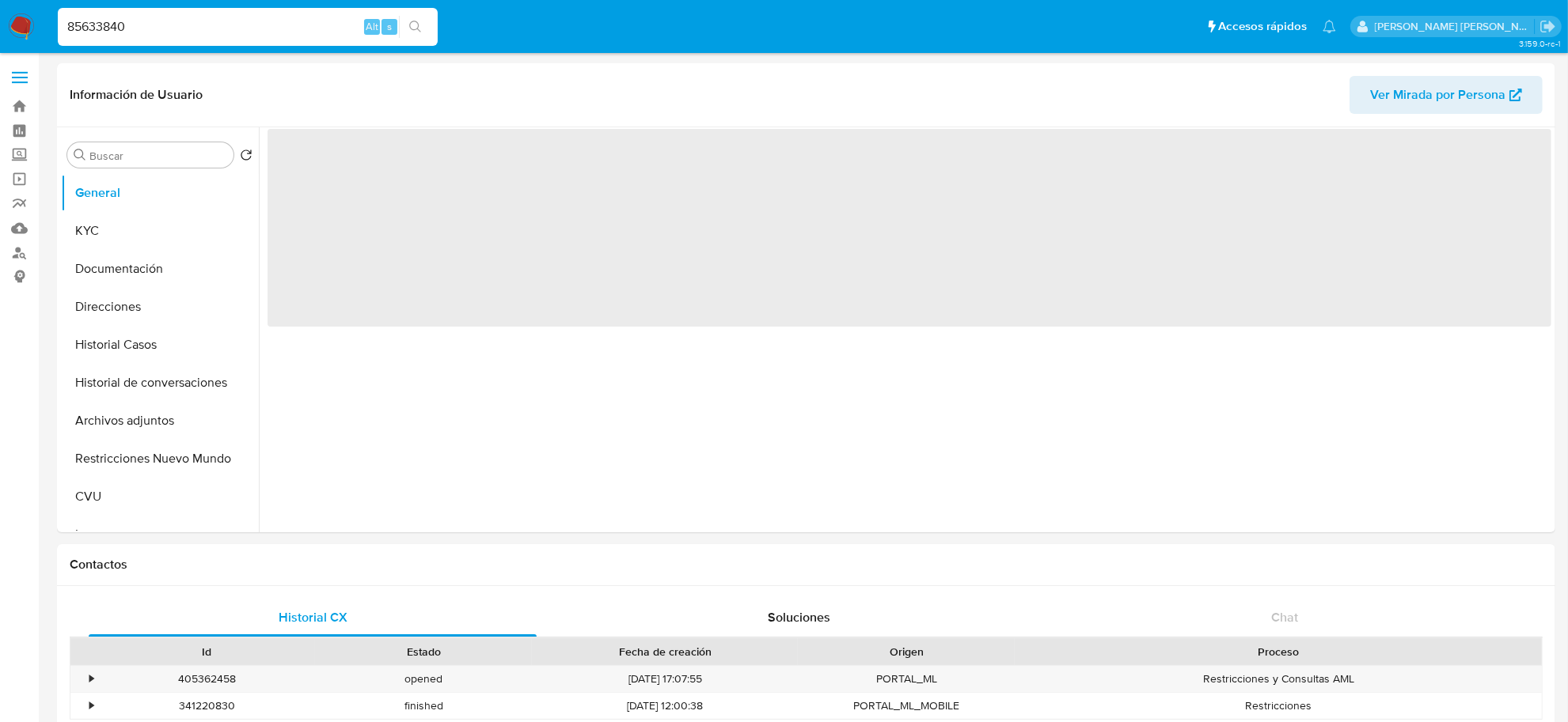
select select "10"
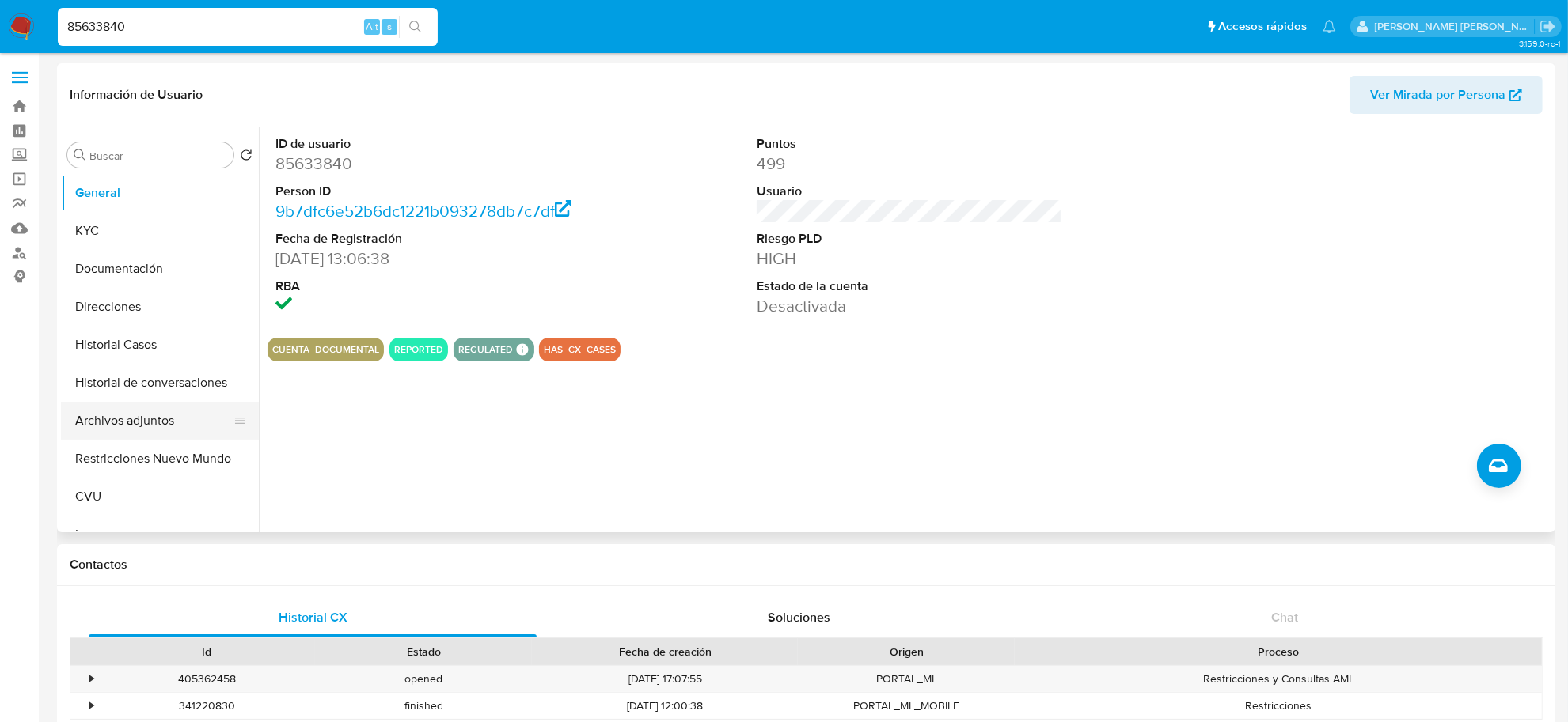
click at [129, 413] on button "Archivos adjuntos" at bounding box center [154, 421] width 186 height 38
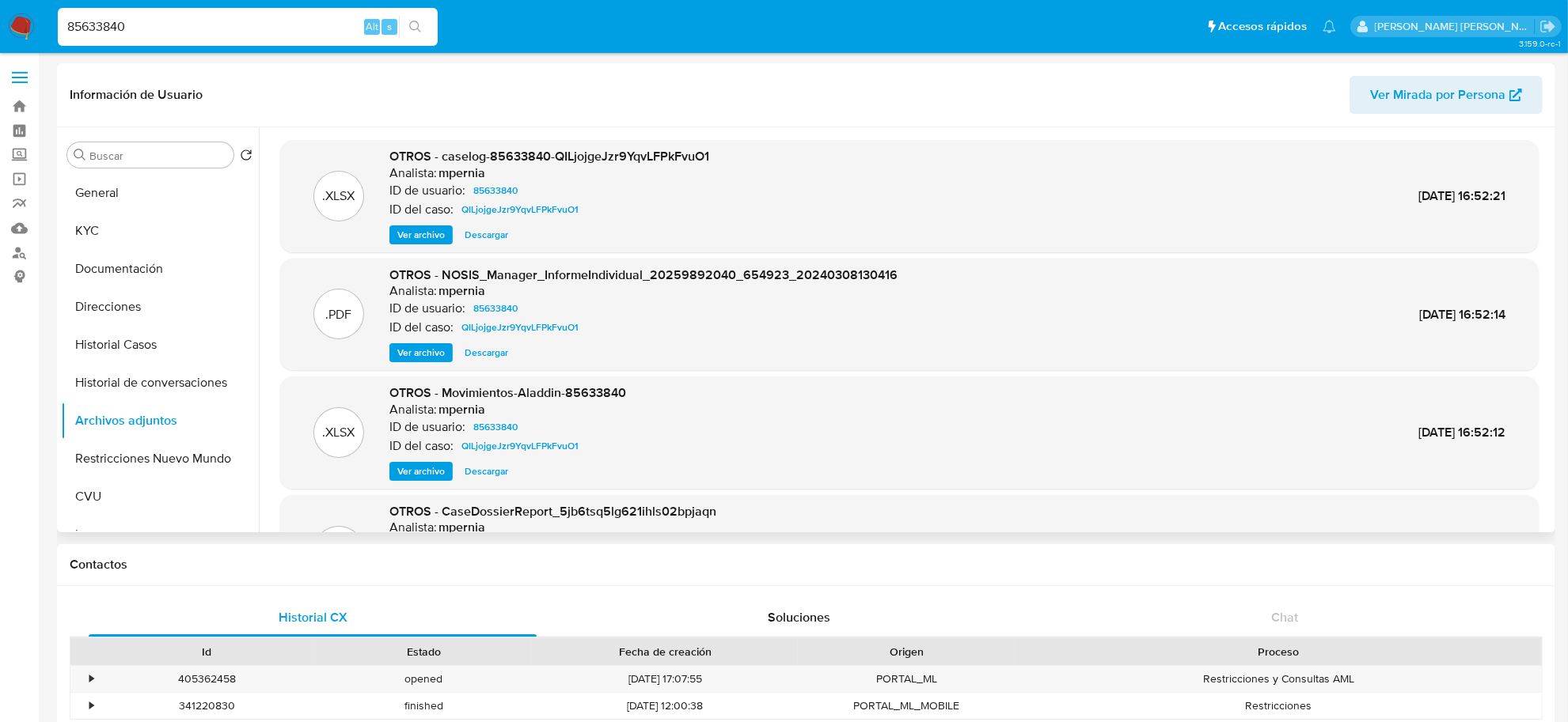
click at [414, 230] on span "Ver archivo" at bounding box center [421, 235] width 48 height 16
click at [21, 103] on link "Bandeja" at bounding box center [94, 106] width 189 height 25
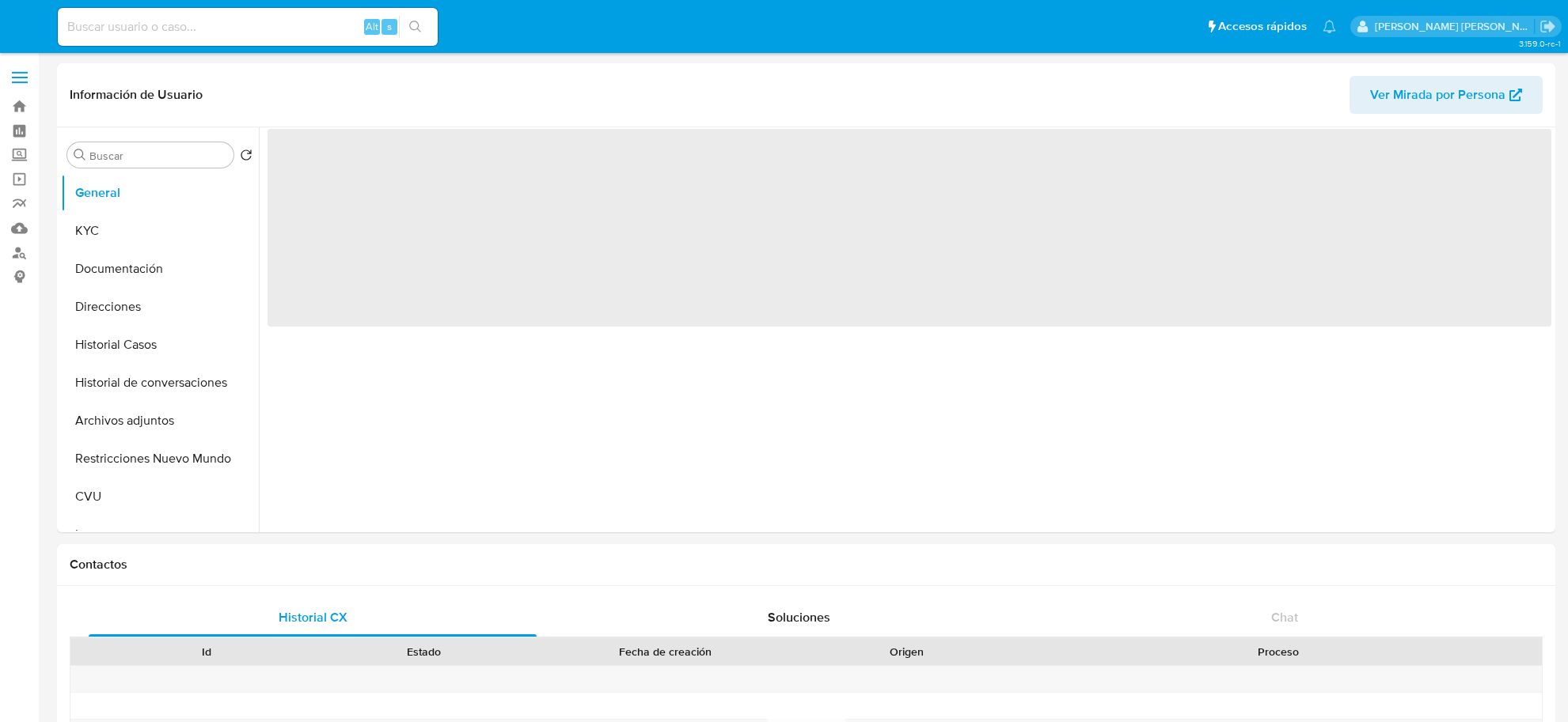
select select "10"
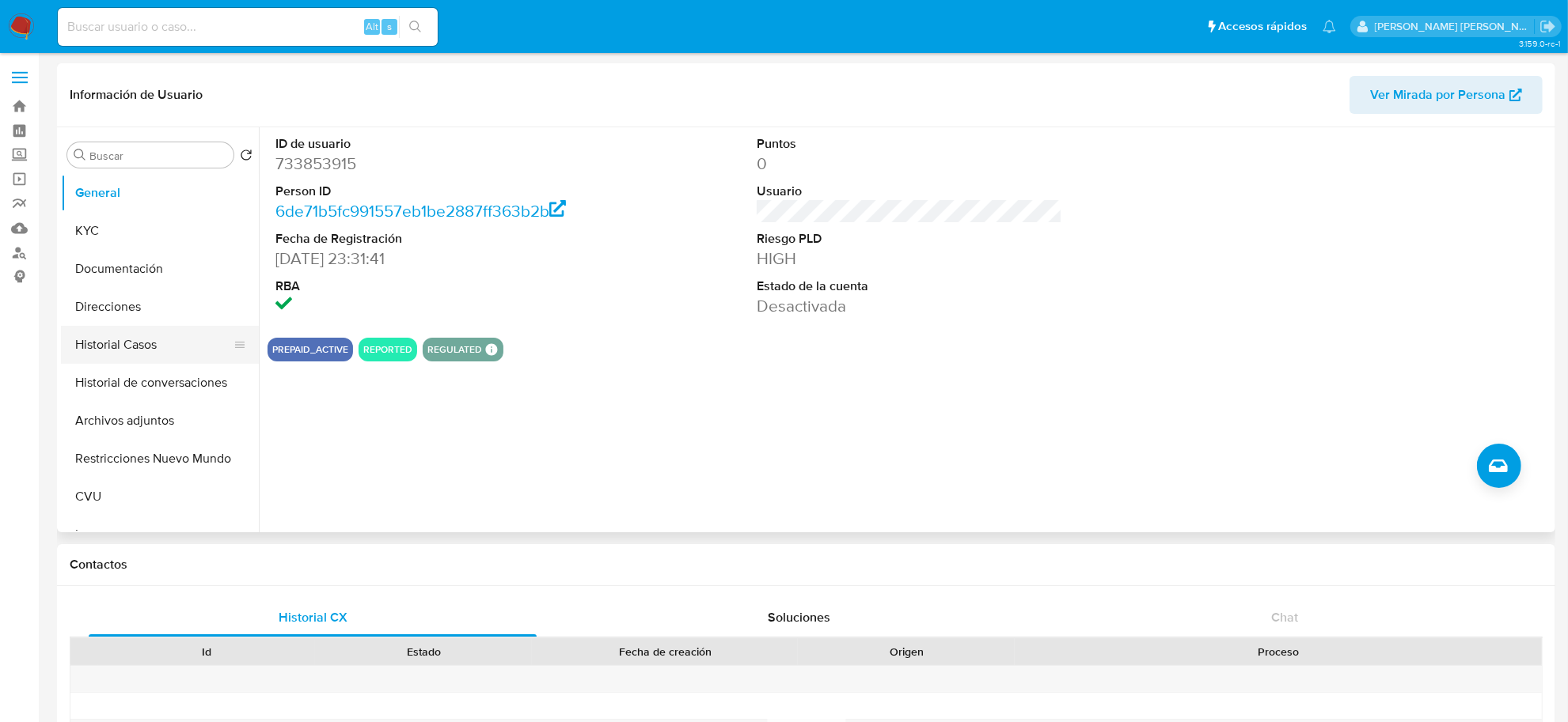
click at [104, 347] on button "Historial Casos" at bounding box center [154, 345] width 186 height 38
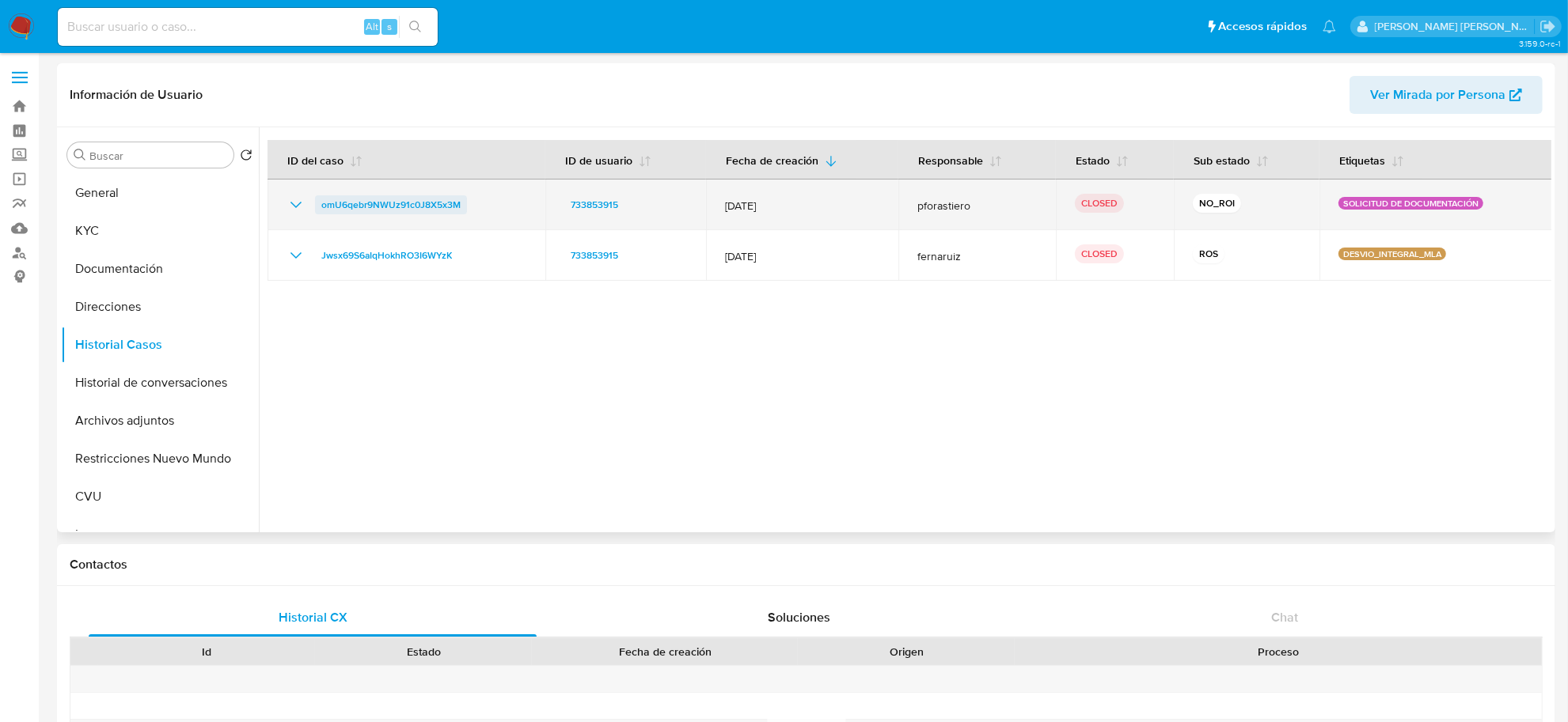
click at [453, 206] on span "omU6qebr9NWUz91c0J8X5x3M" at bounding box center [391, 204] width 140 height 19
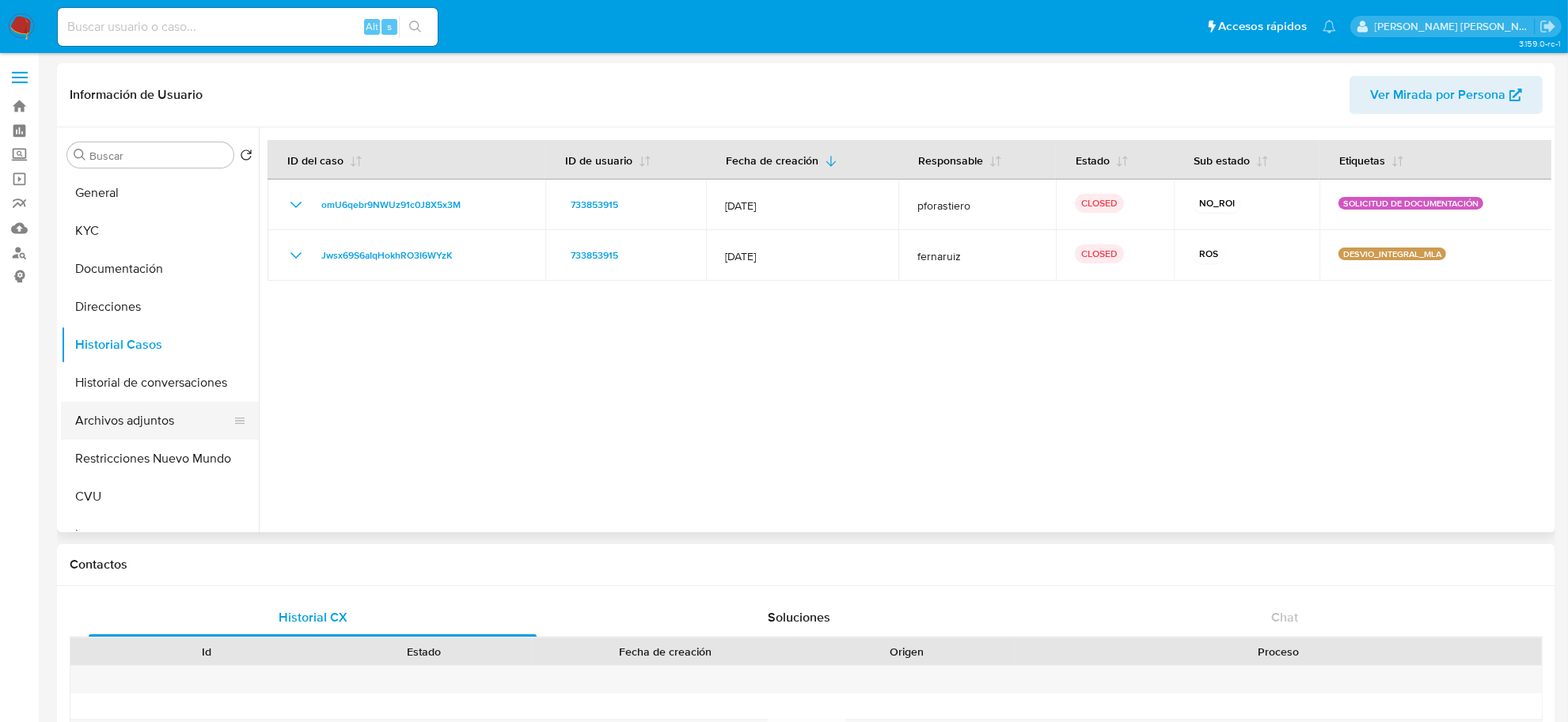
click at [121, 420] on button "Archivos adjuntos" at bounding box center [154, 421] width 186 height 38
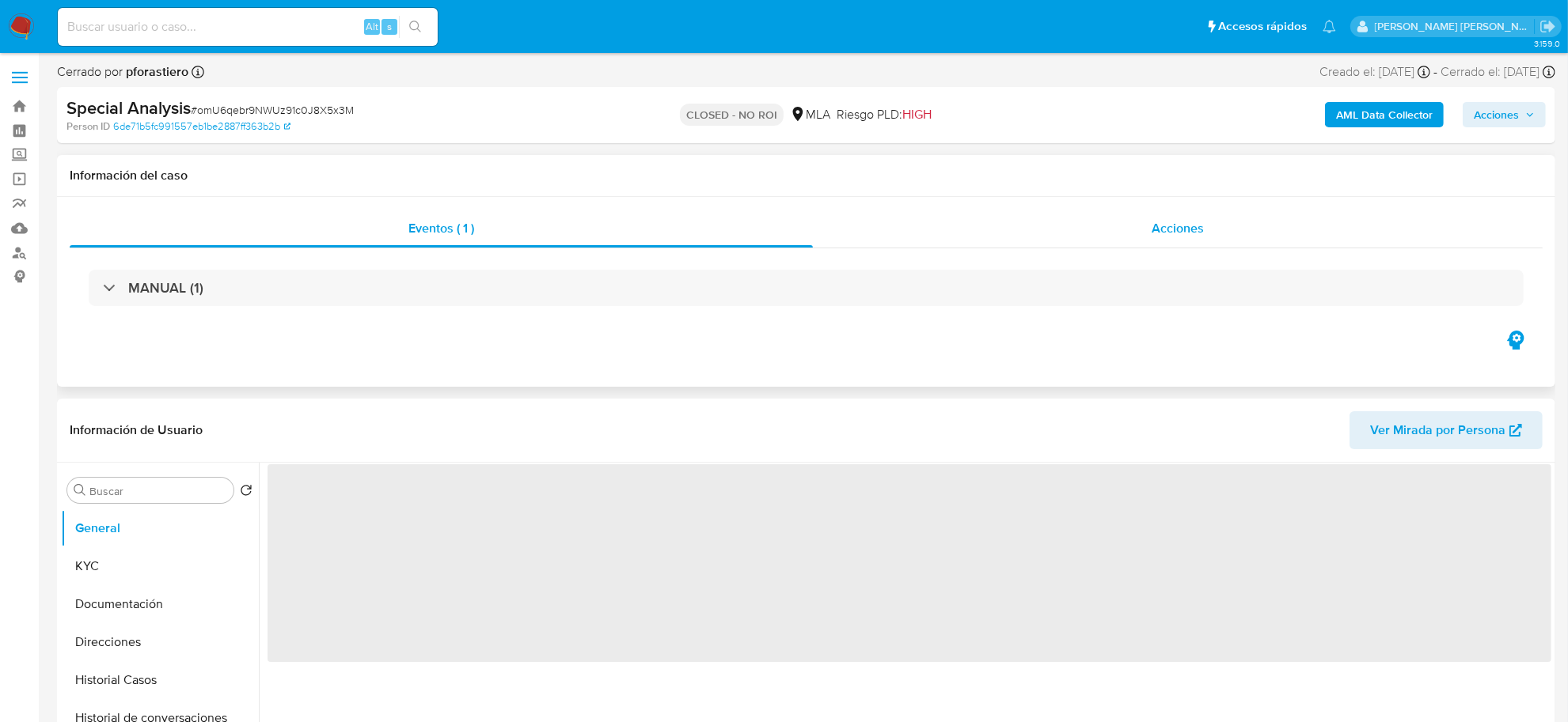
click at [1191, 220] on span "Acciones" at bounding box center [1178, 228] width 52 height 18
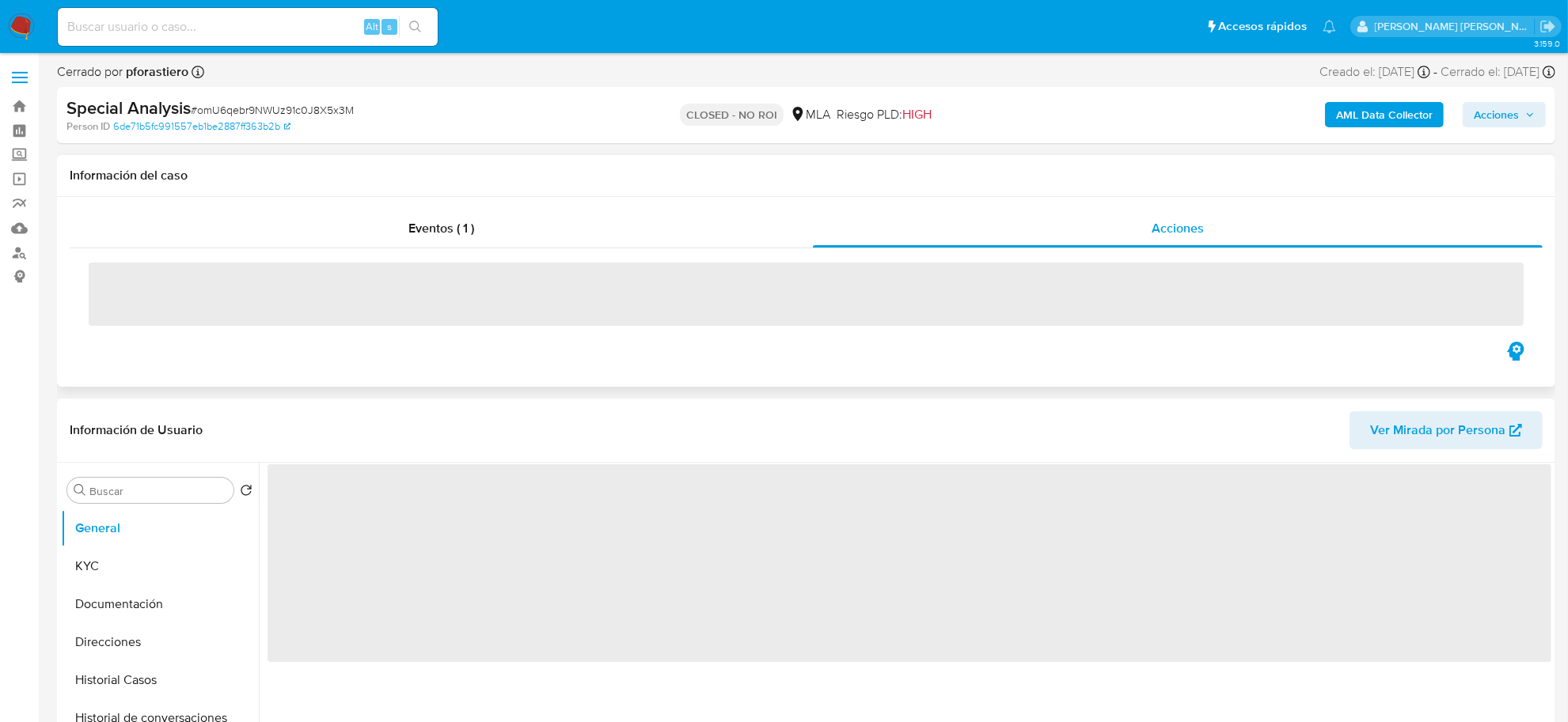
select select "10"
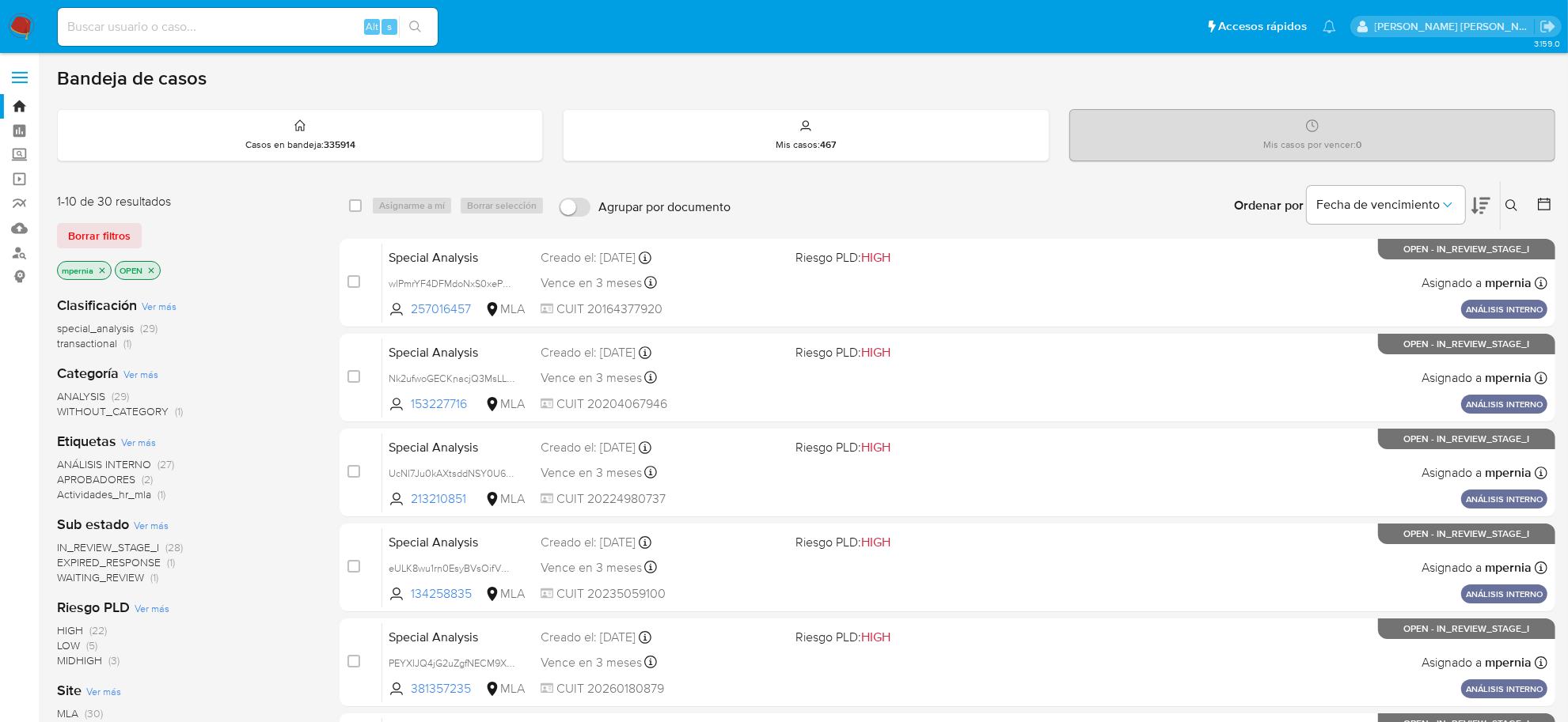
click at [91, 335] on span "transactional" at bounding box center [87, 343] width 60 height 16
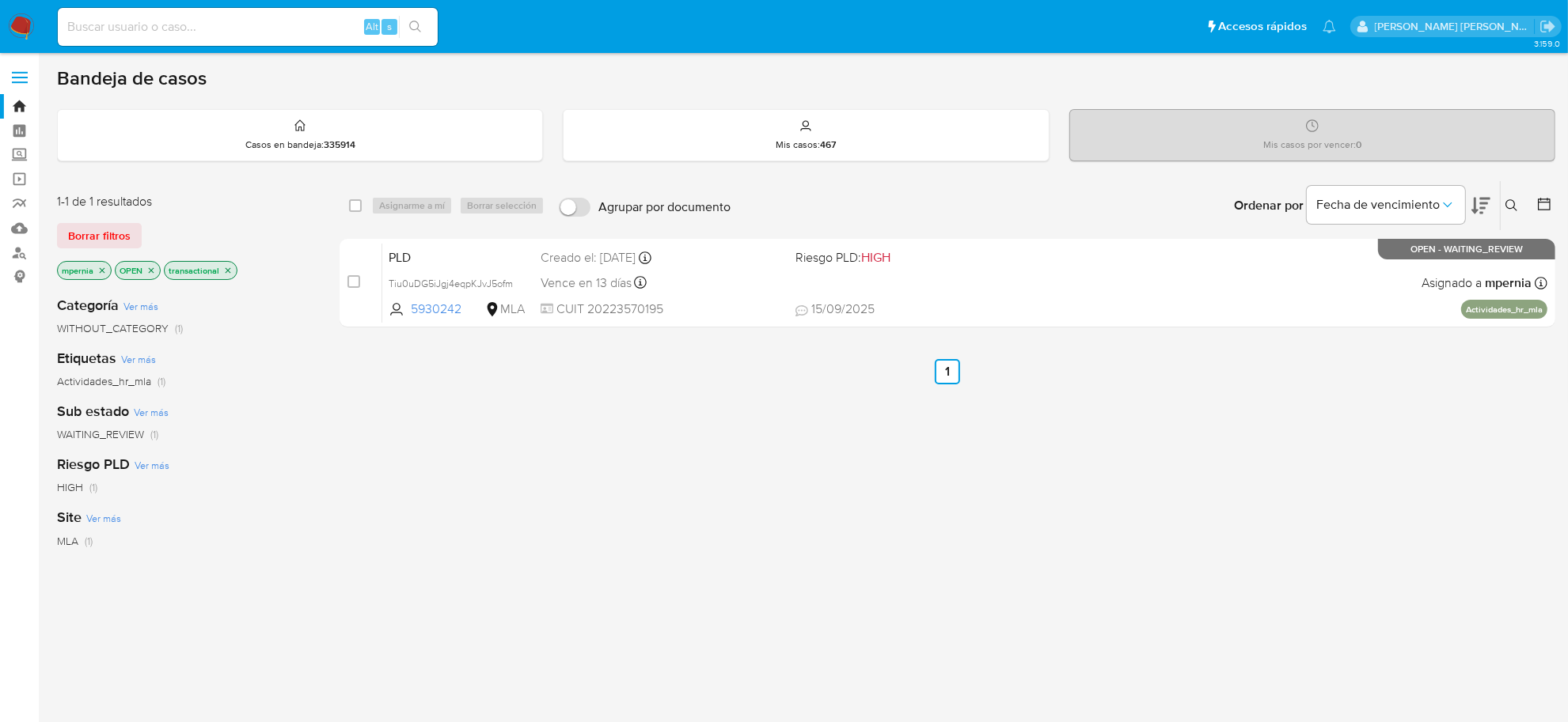
click at [227, 270] on icon "close-filter" at bounding box center [228, 271] width 10 height 10
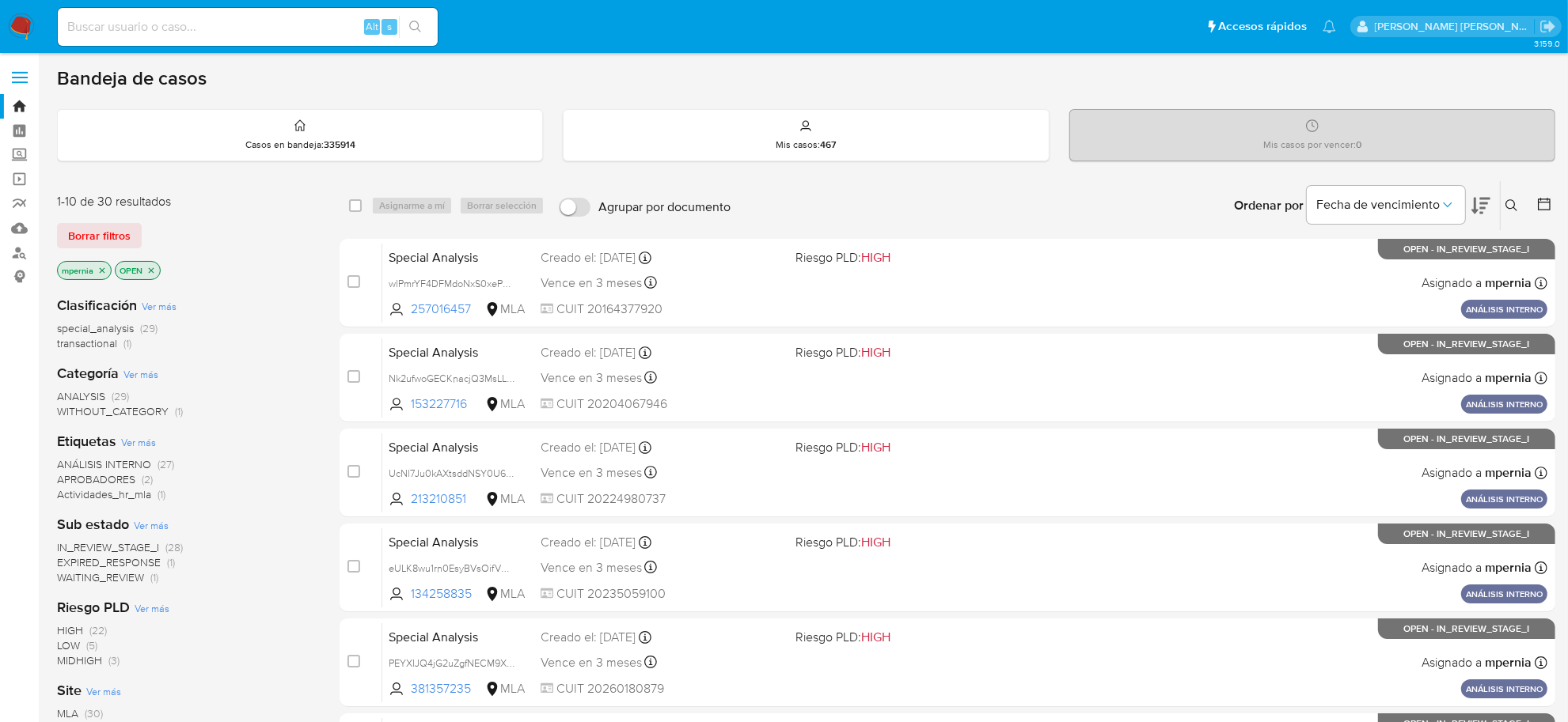
click at [129, 330] on span "special_analysis" at bounding box center [95, 328] width 77 height 16
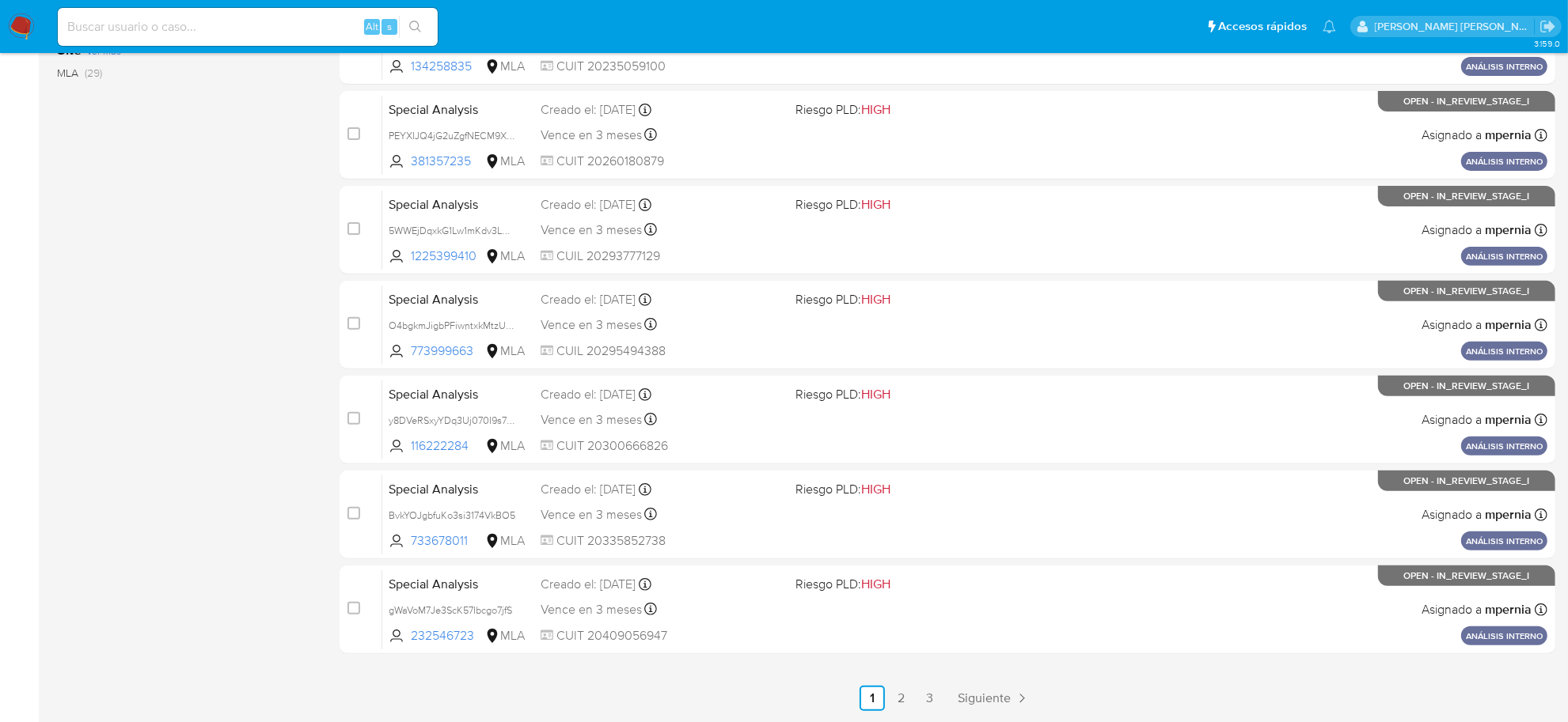
scroll to position [582, 0]
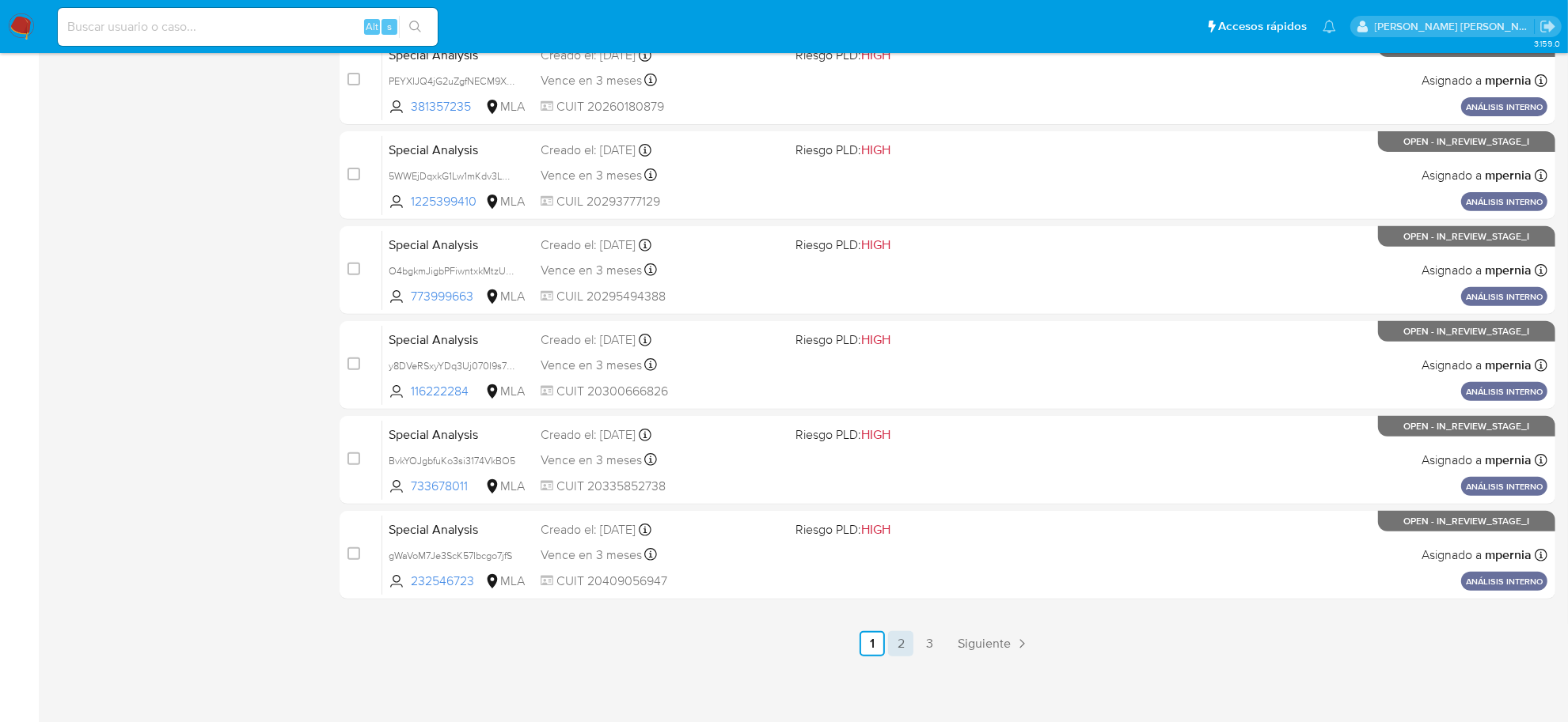
click at [896, 642] on link "2" at bounding box center [900, 643] width 25 height 25
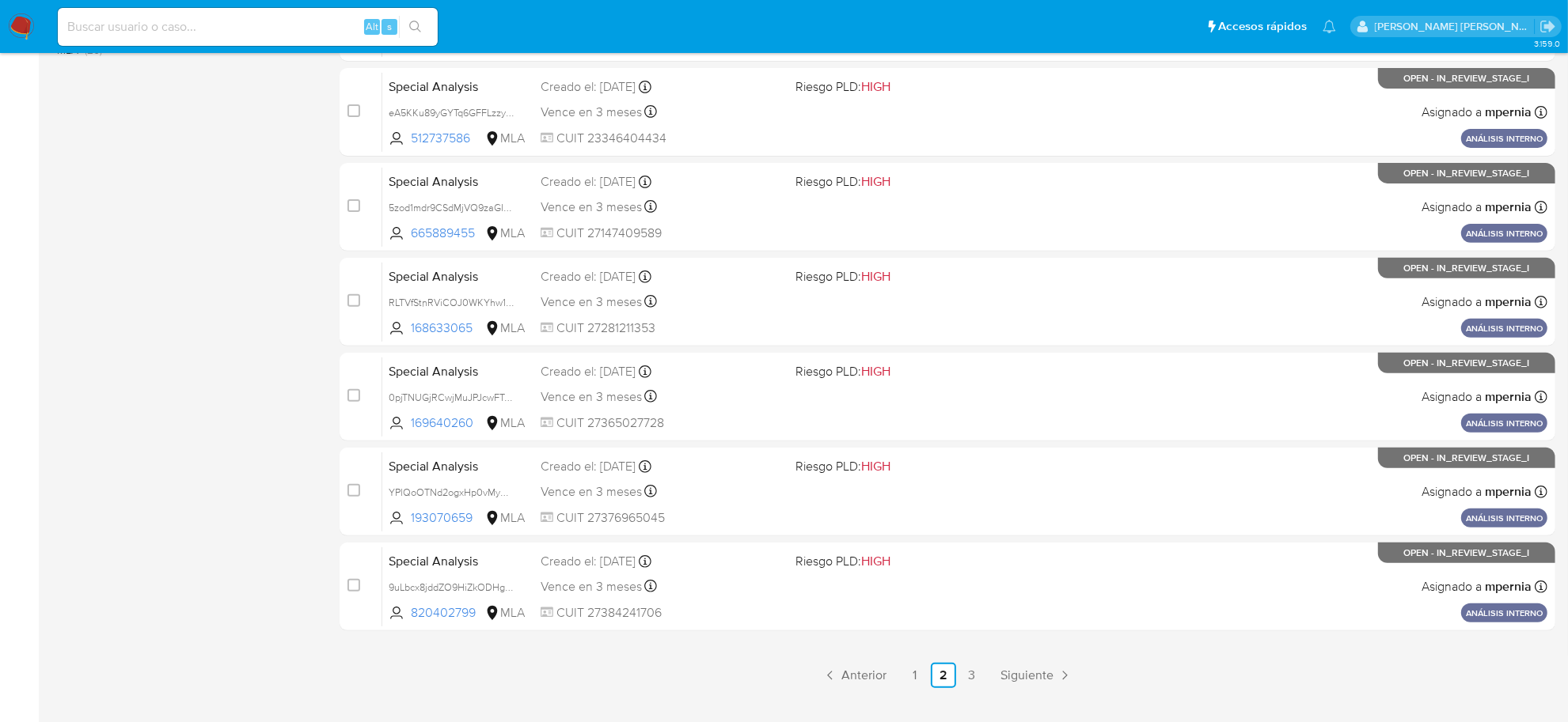
scroll to position [582, 0]
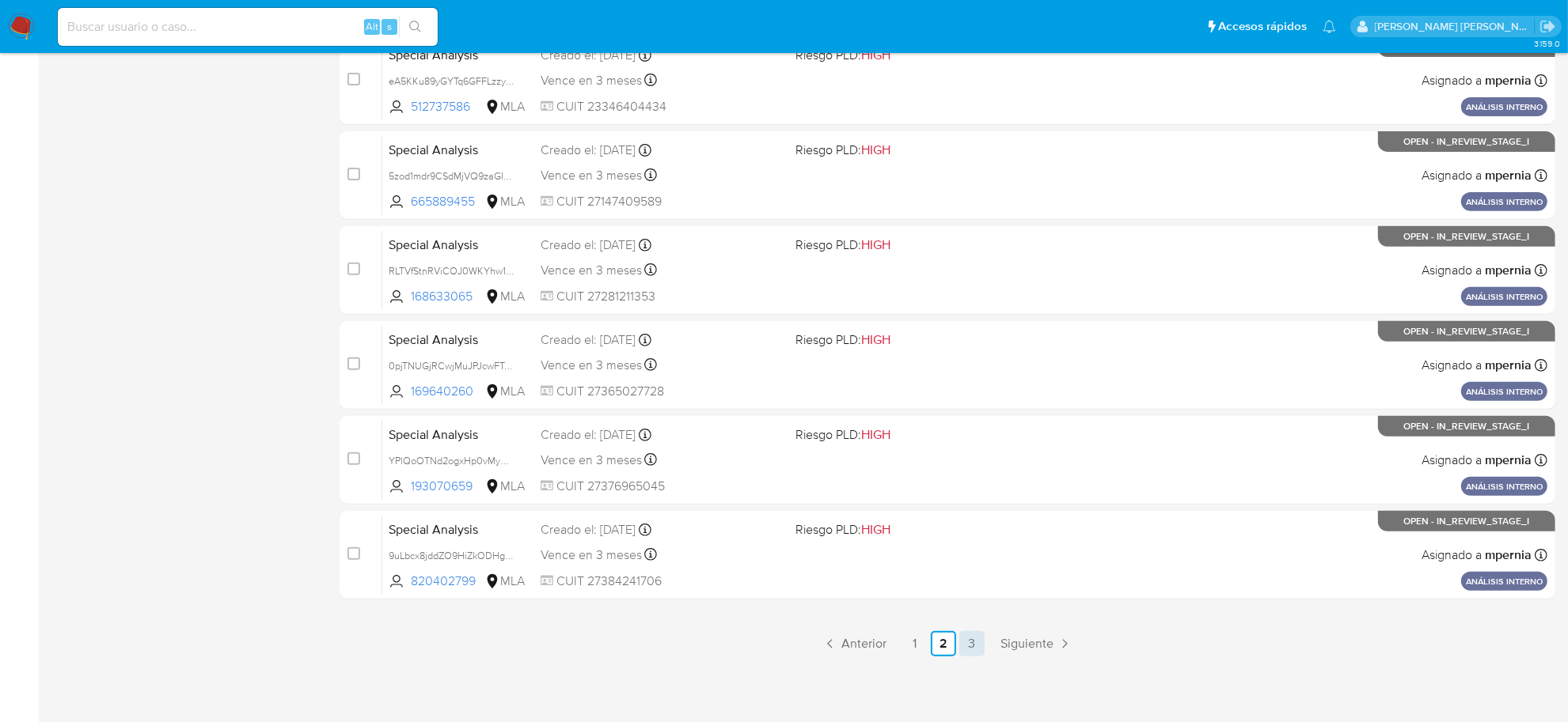
click at [971, 645] on link "3" at bounding box center [972, 643] width 25 height 25
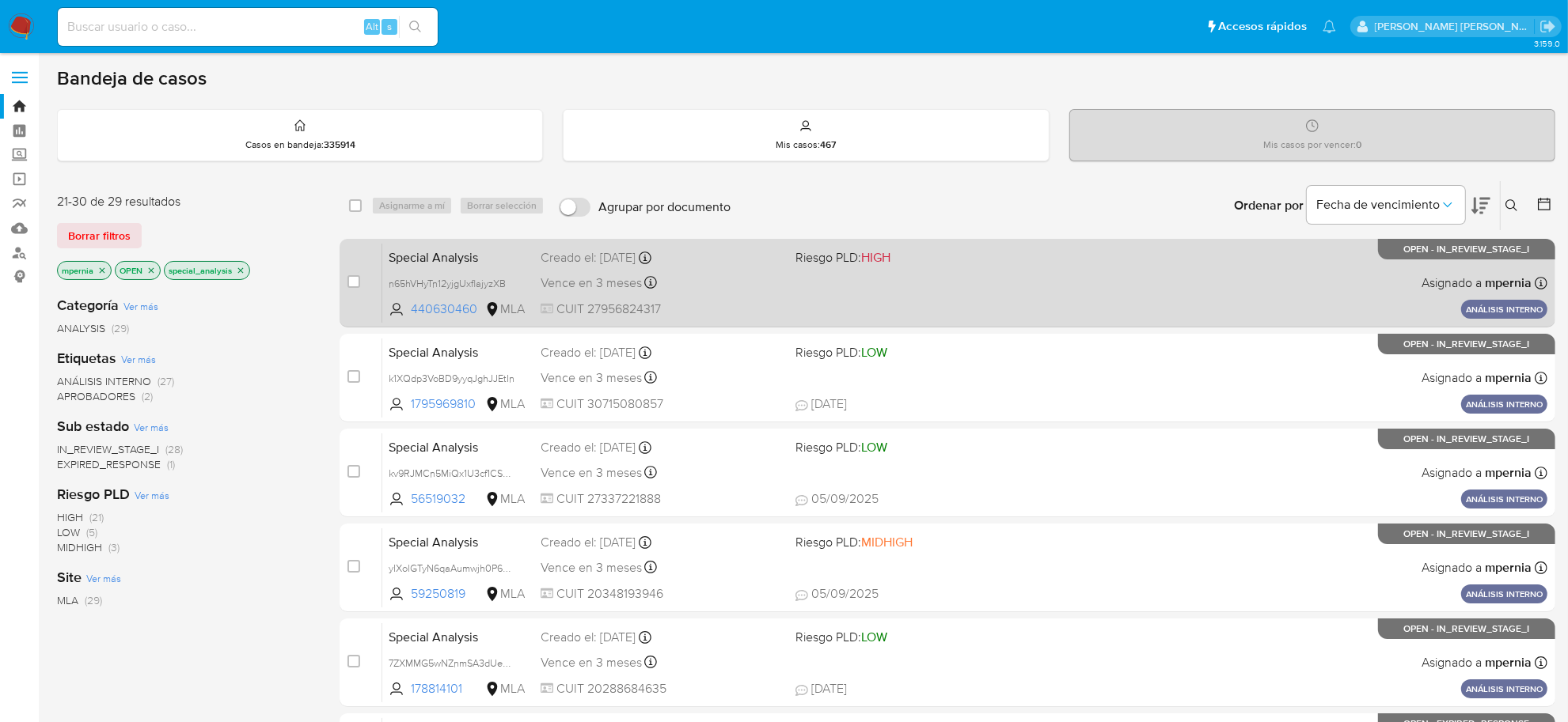
click at [750, 277] on div "Vence en 3 meses Vence el 15/12/2025 10:10:57" at bounding box center [661, 282] width 242 height 21
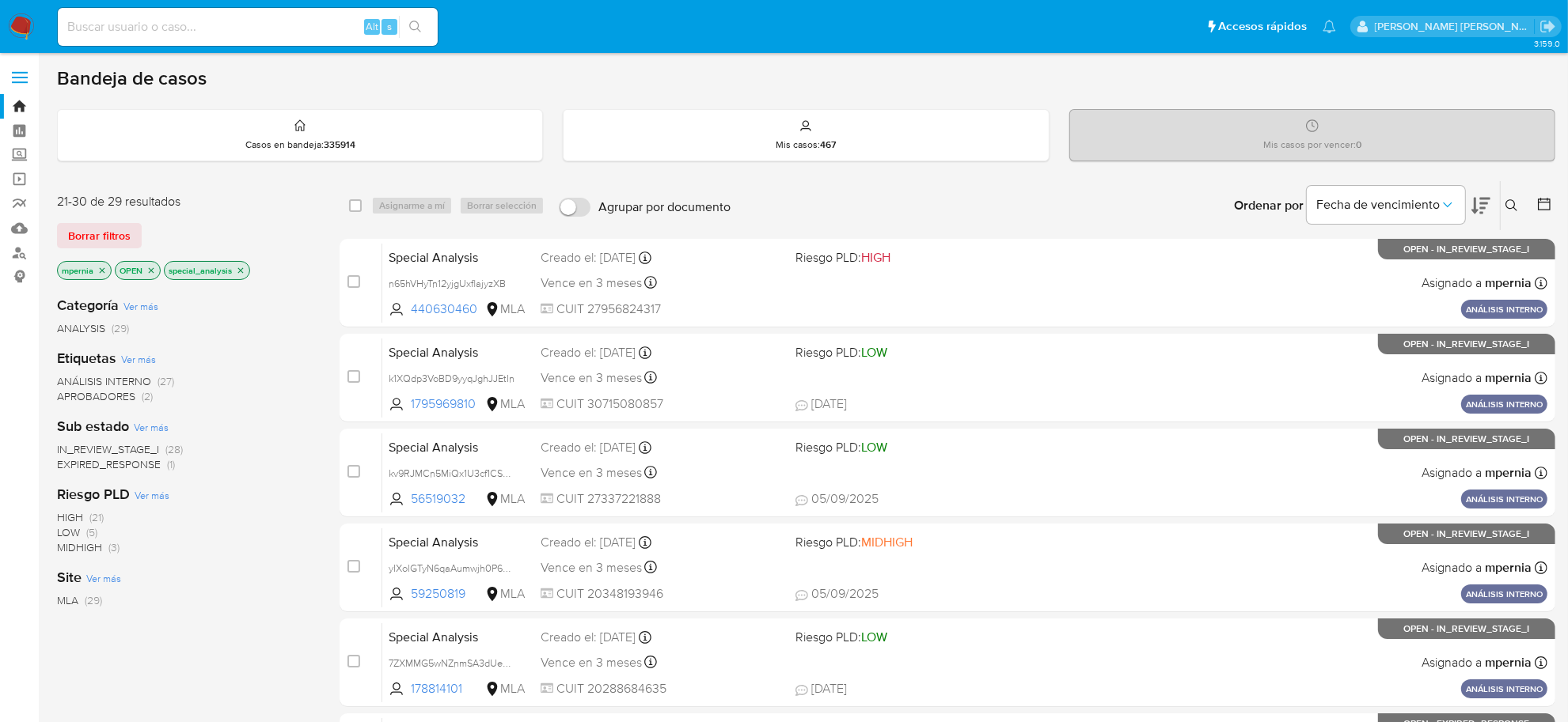
click at [189, 36] on input at bounding box center [247, 27] width 380 height 21
paste input "8mHfmJomqZiFwALkxOSEtUwt"
type input "8mHfmJomqZiFwALkxOSEtUwt"
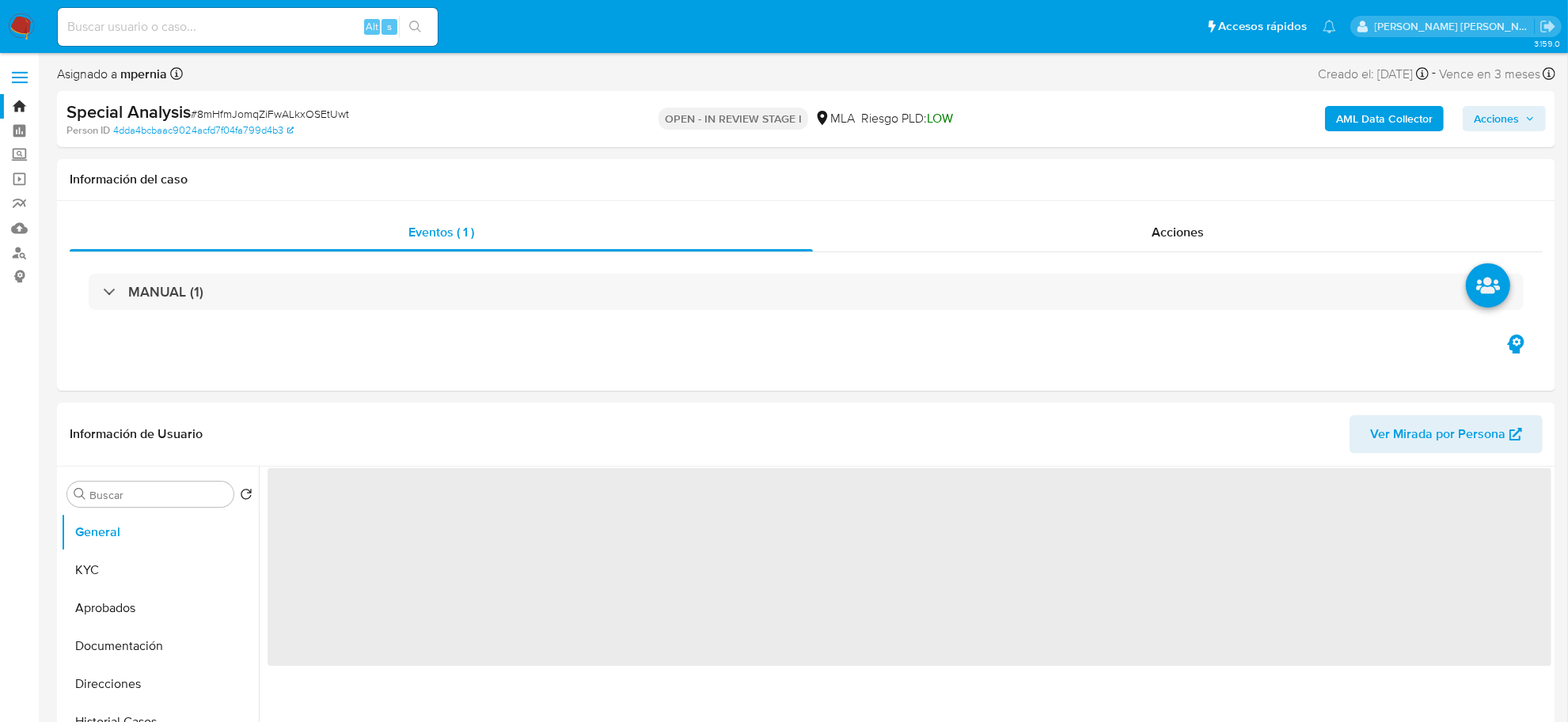
select select "10"
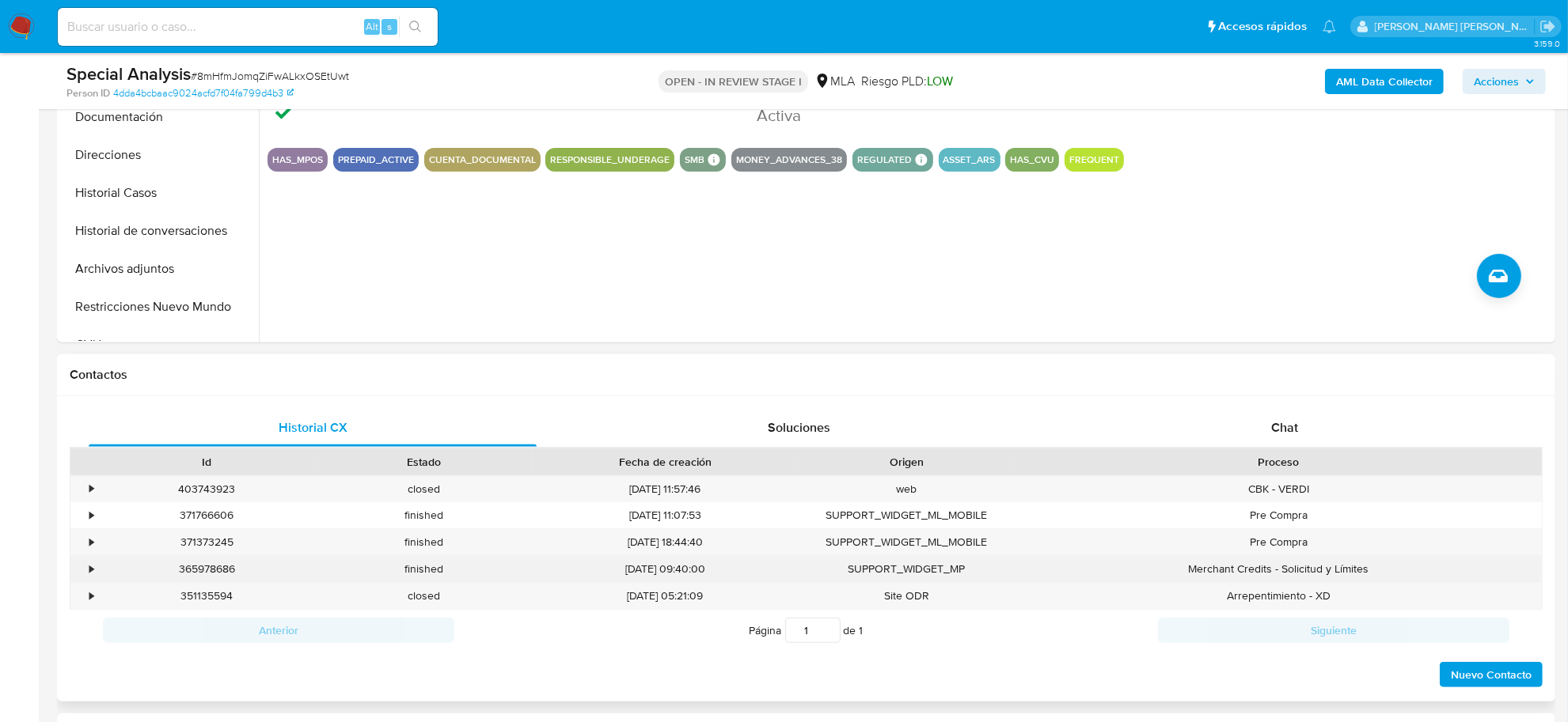
scroll to position [495, 0]
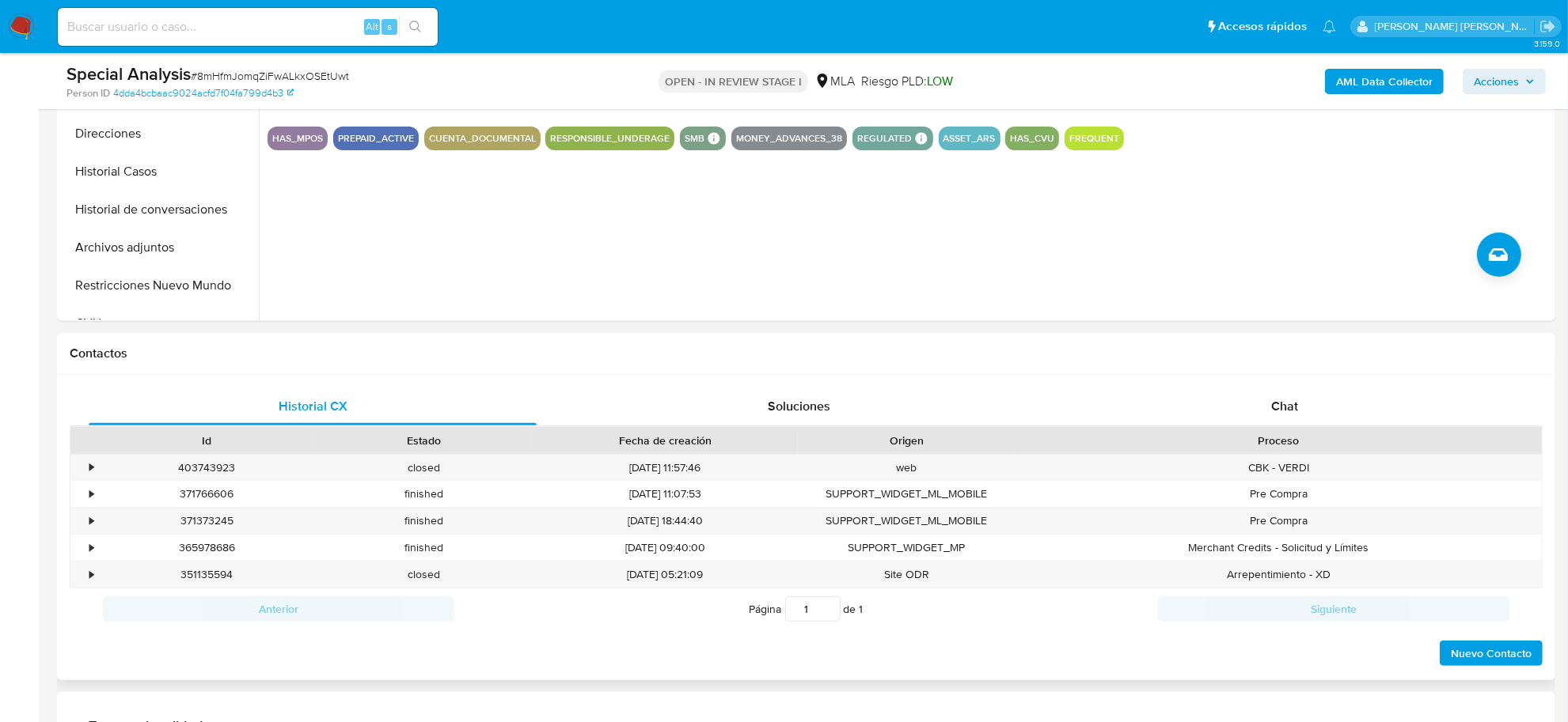
click at [1273, 385] on div "Historial CX Soluciones Chat Id Estado Fecha de creación Origen Proceso • 40374…" at bounding box center [806, 528] width 1498 height 305
click at [1278, 394] on div "Chat" at bounding box center [1284, 407] width 448 height 38
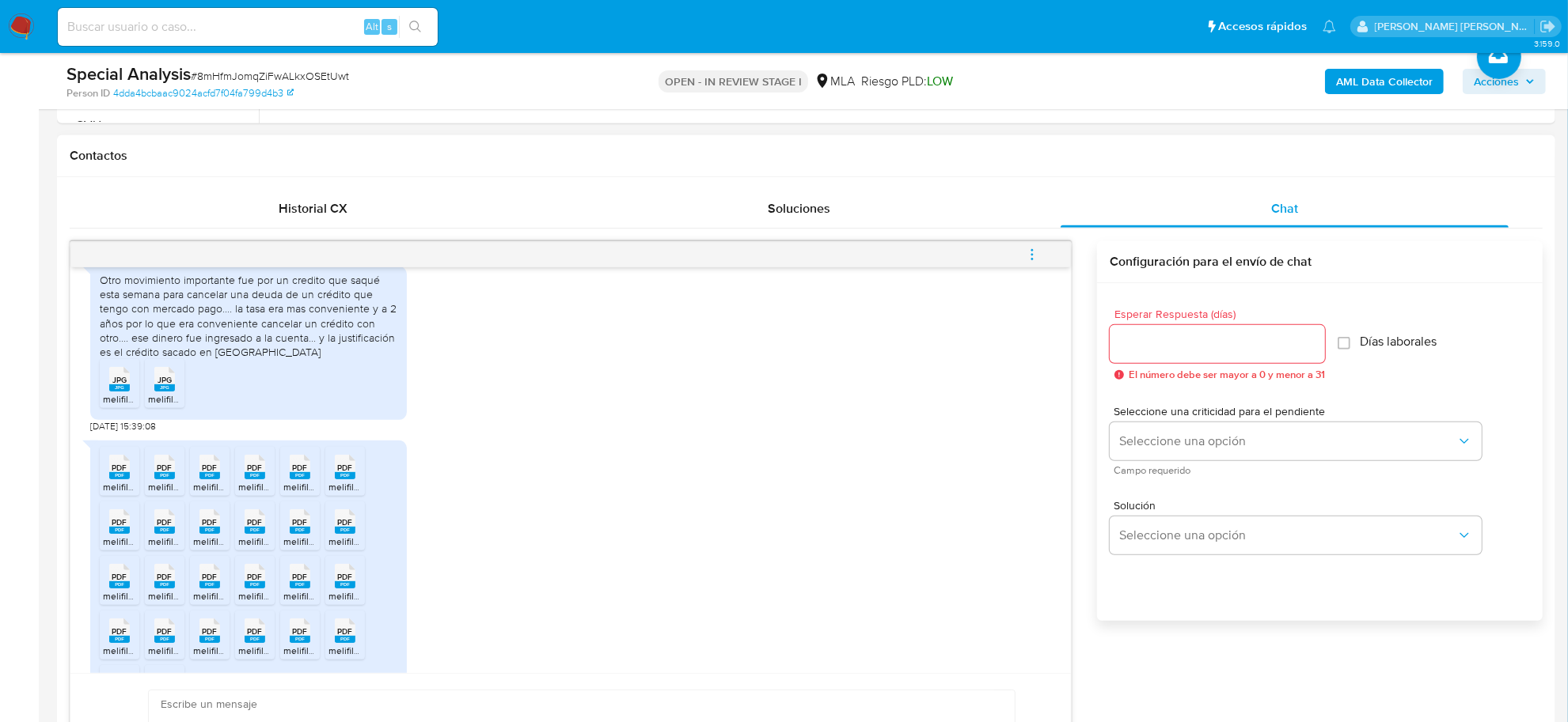
scroll to position [1776, 0]
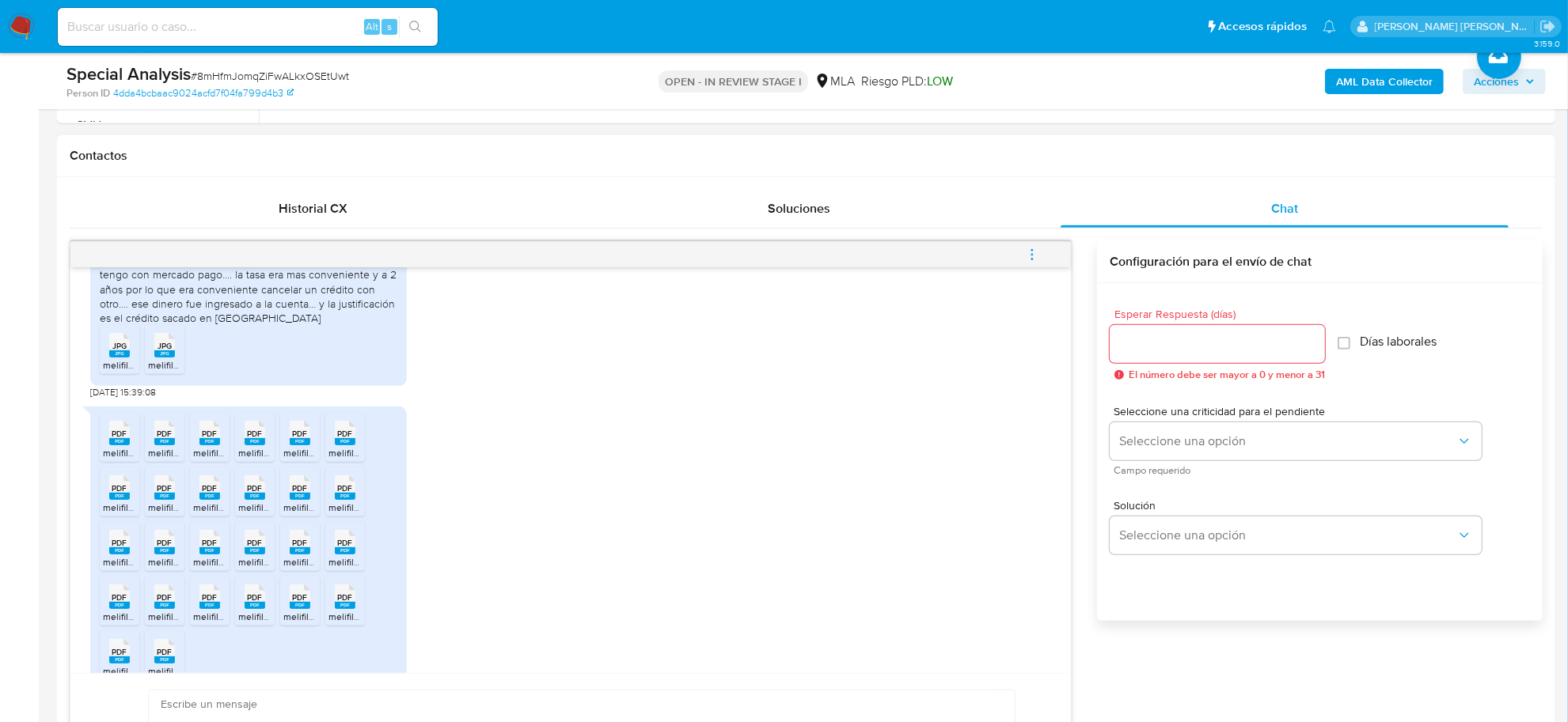
click at [123, 446] on rect at bounding box center [120, 442] width 21 height 7
click at [164, 460] on span "melifile1399513073238235524.pdf" at bounding box center [220, 453] width 147 height 13
click at [217, 460] on span "melifile4221788520005440399.pdf" at bounding box center [267, 453] width 149 height 13
click at [253, 460] on span "melifile7335600629648196062.pdf" at bounding box center [312, 453] width 149 height 13
click at [306, 446] on rect at bounding box center [299, 442] width 21 height 7
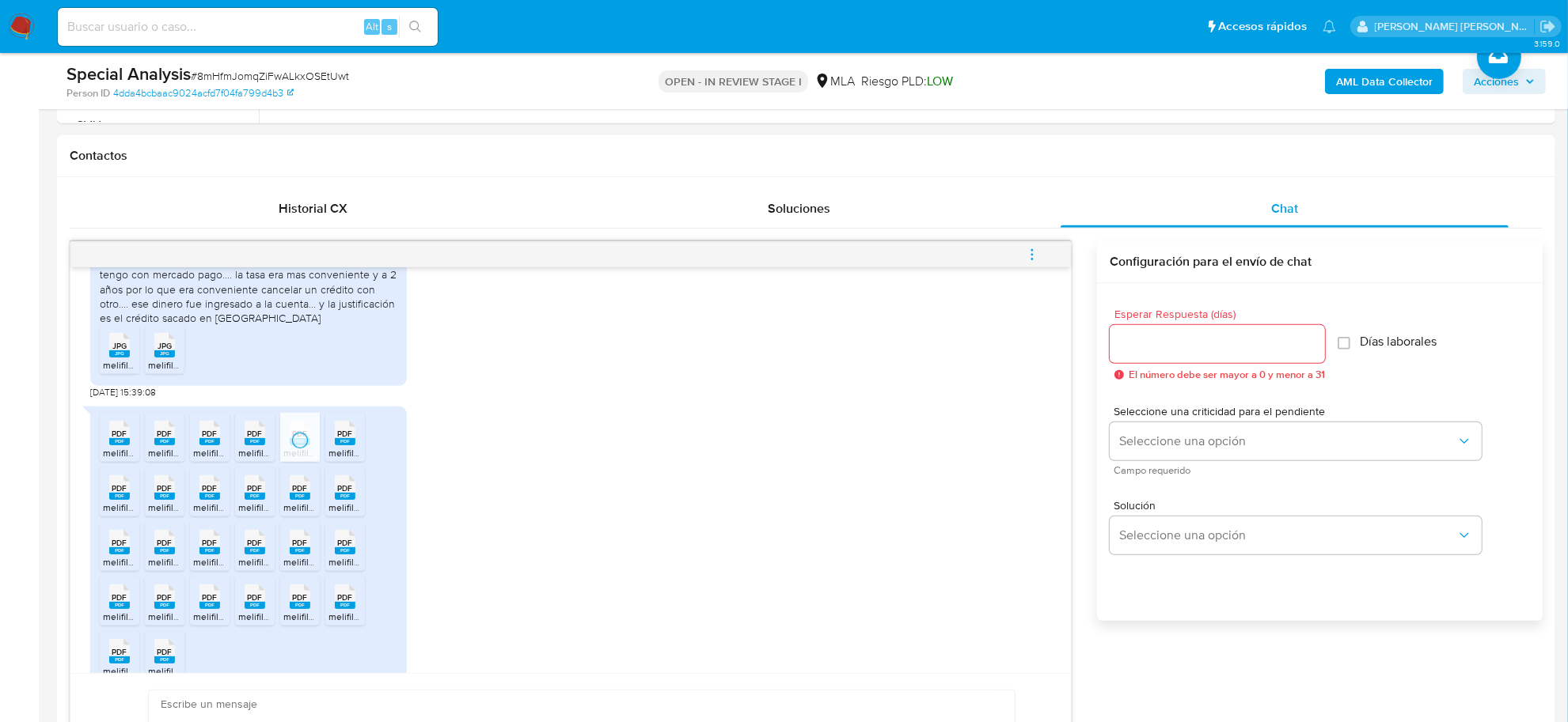
click at [335, 446] on rect at bounding box center [345, 442] width 21 height 7
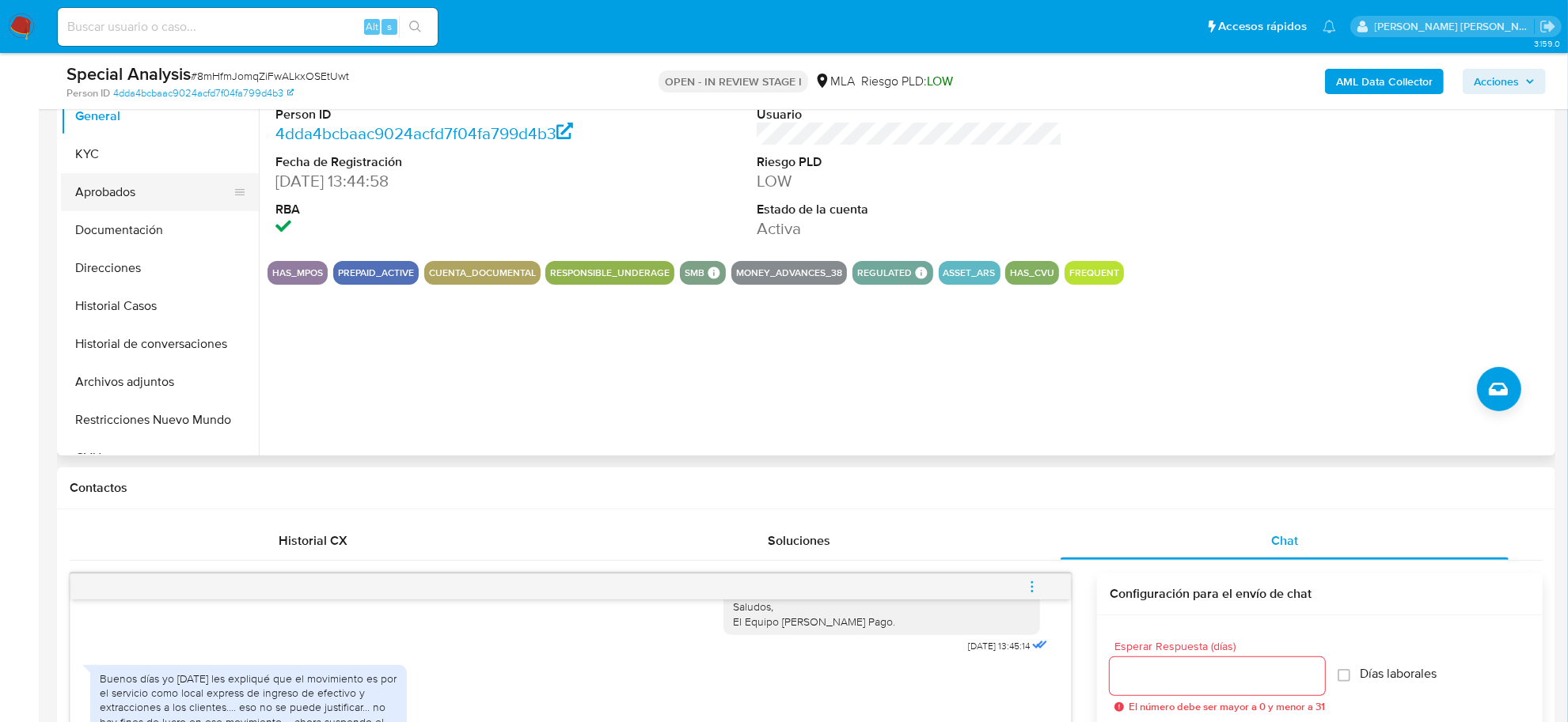
scroll to position [297, 0]
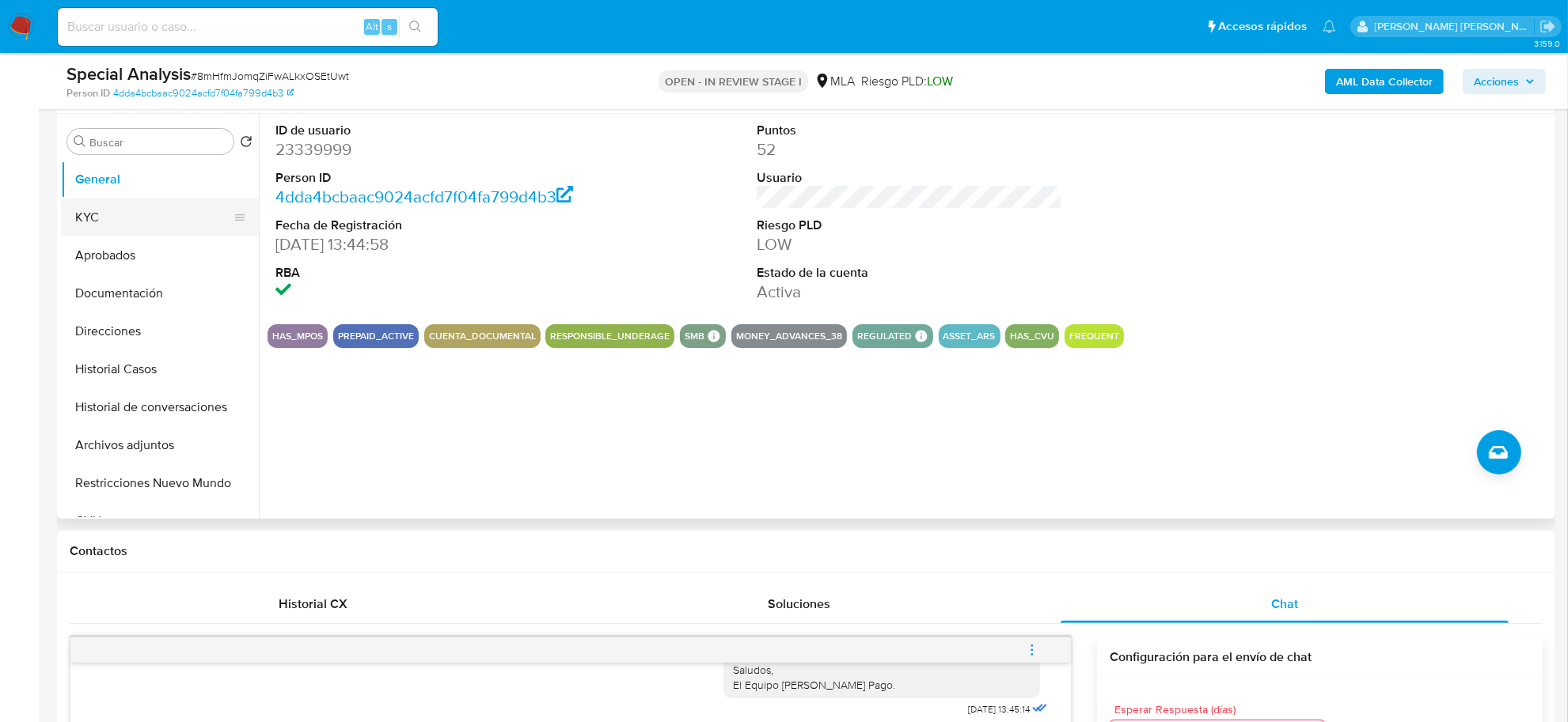
click at [106, 223] on button "KYC" at bounding box center [154, 217] width 186 height 38
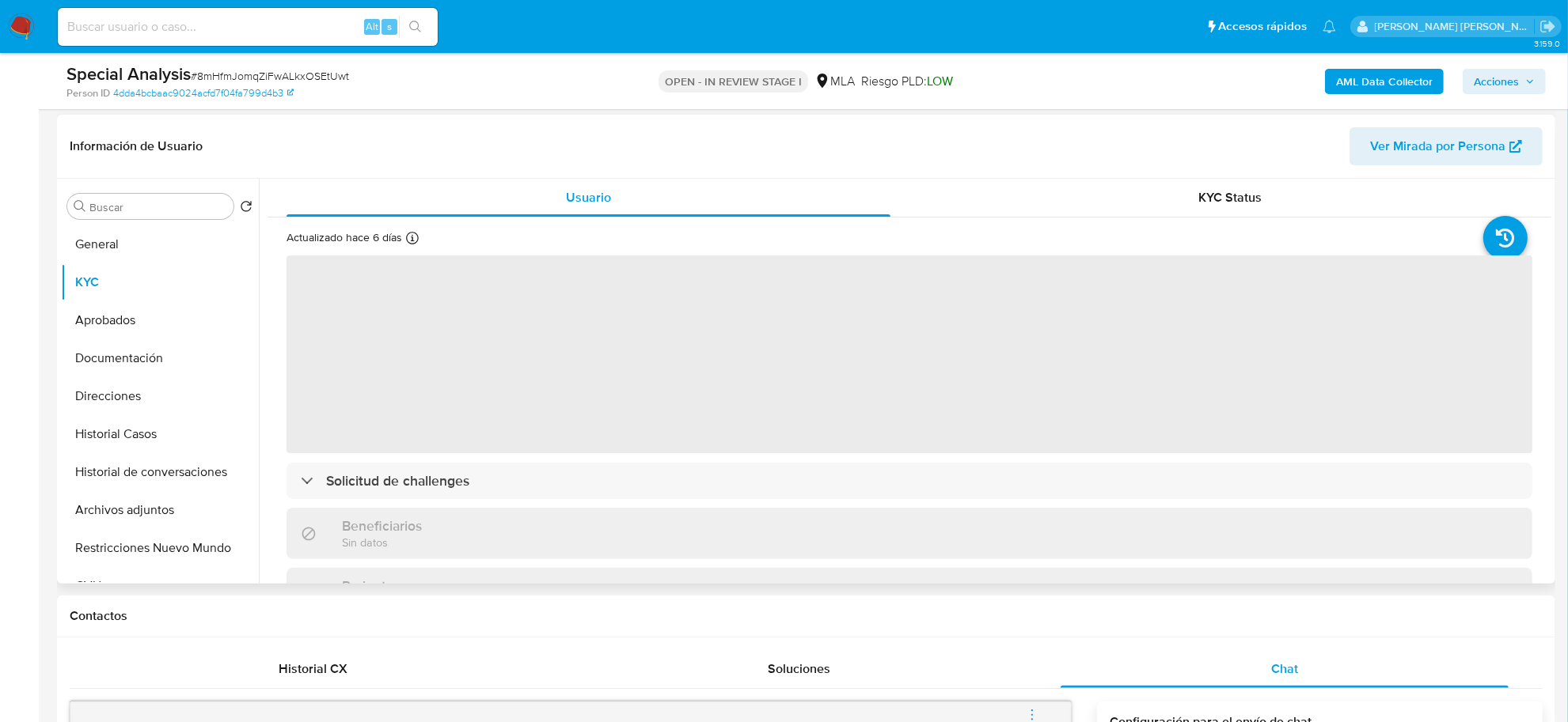
scroll to position [197, 0]
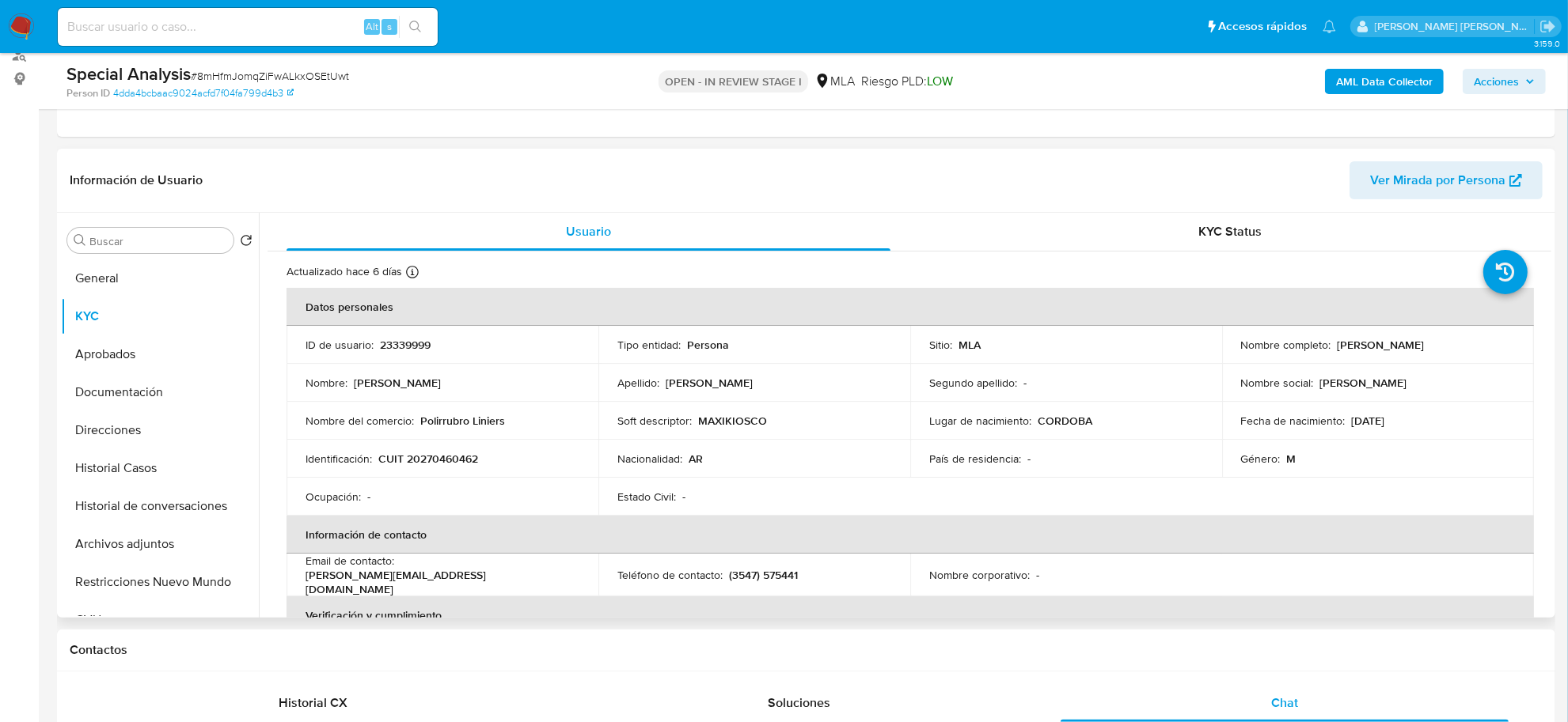
click at [448, 462] on p "CUIT 20270460462" at bounding box center [428, 459] width 100 height 14
copy p "20270460462"
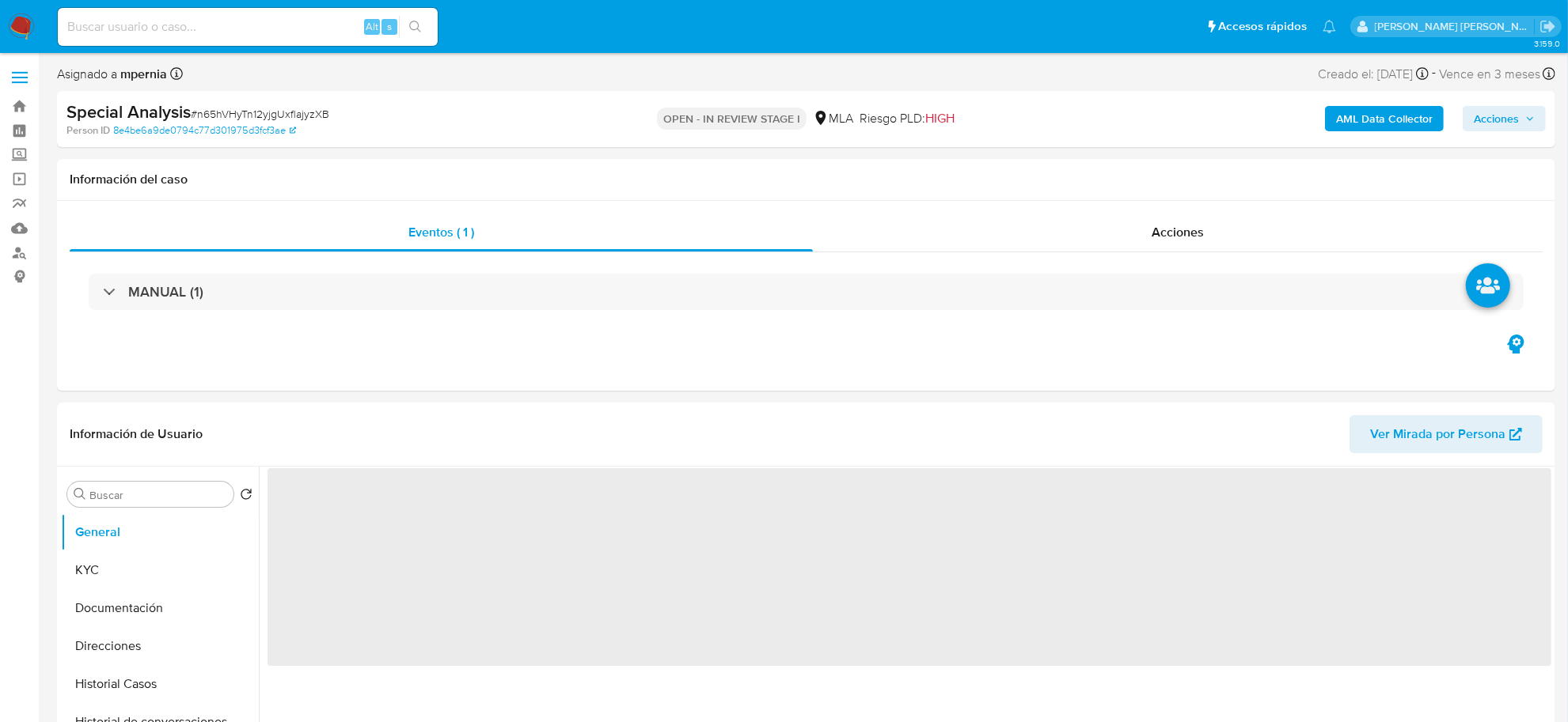
select select "10"
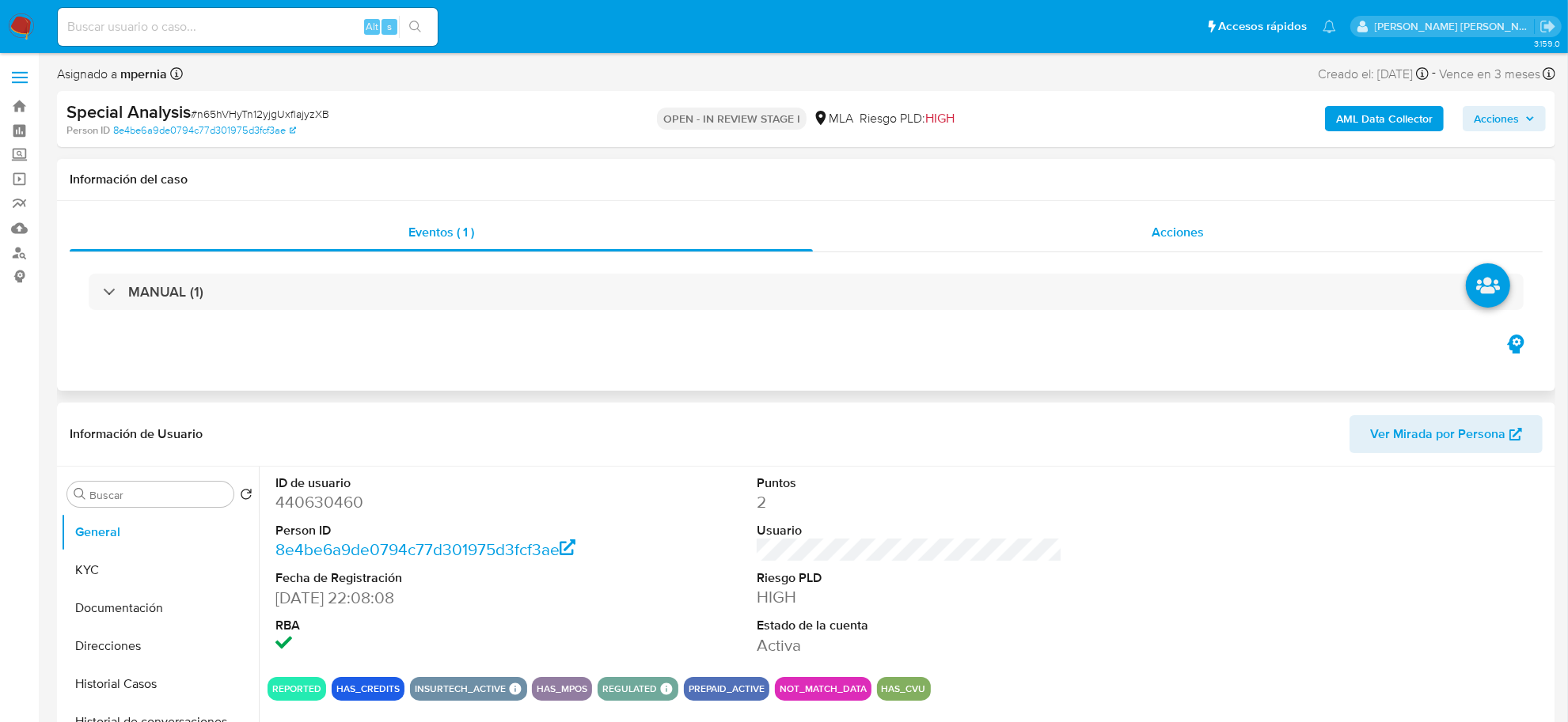
drag, startPoint x: 1199, startPoint y: 215, endPoint x: 1193, endPoint y: 223, distance: 10.0
click at [1197, 218] on div "Acciones" at bounding box center [1178, 232] width 730 height 38
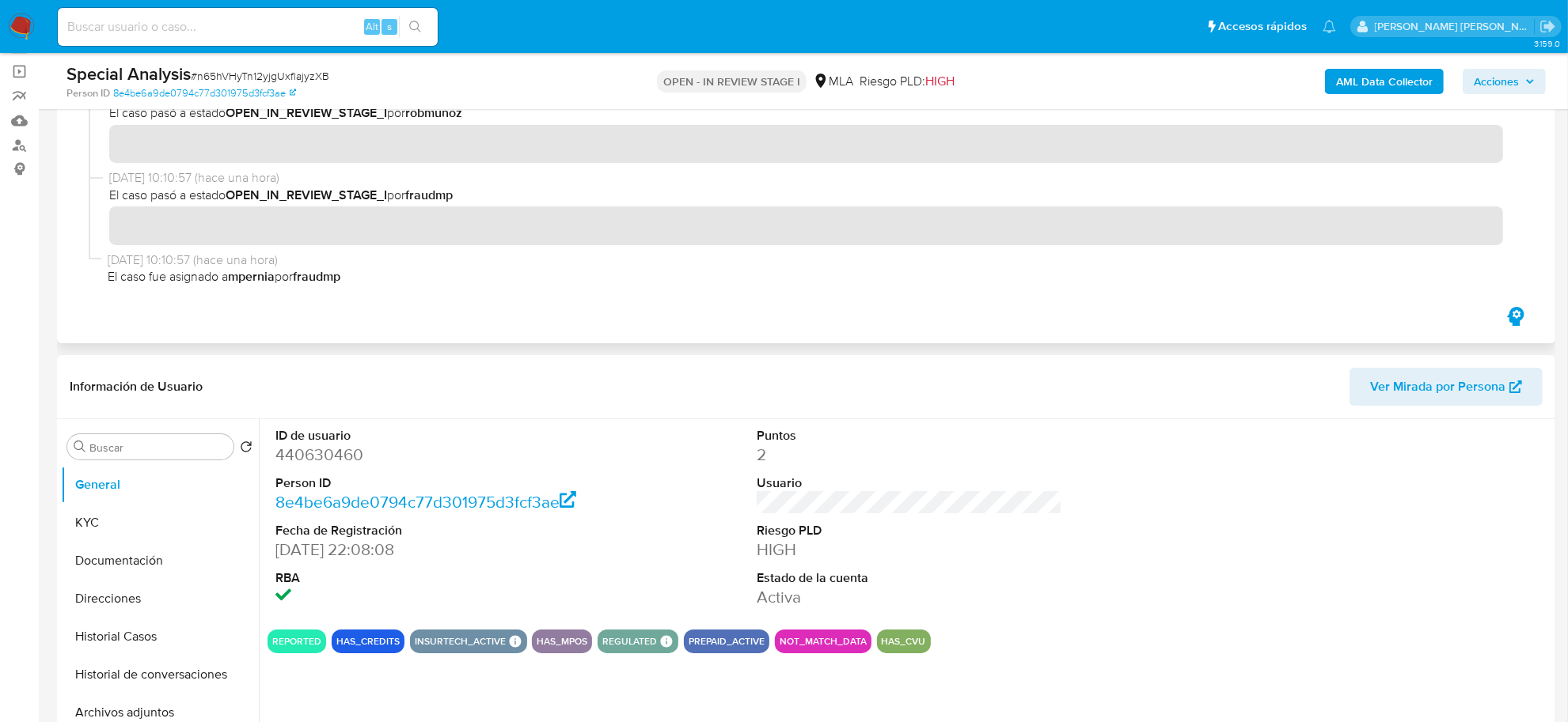
scroll to position [99, 0]
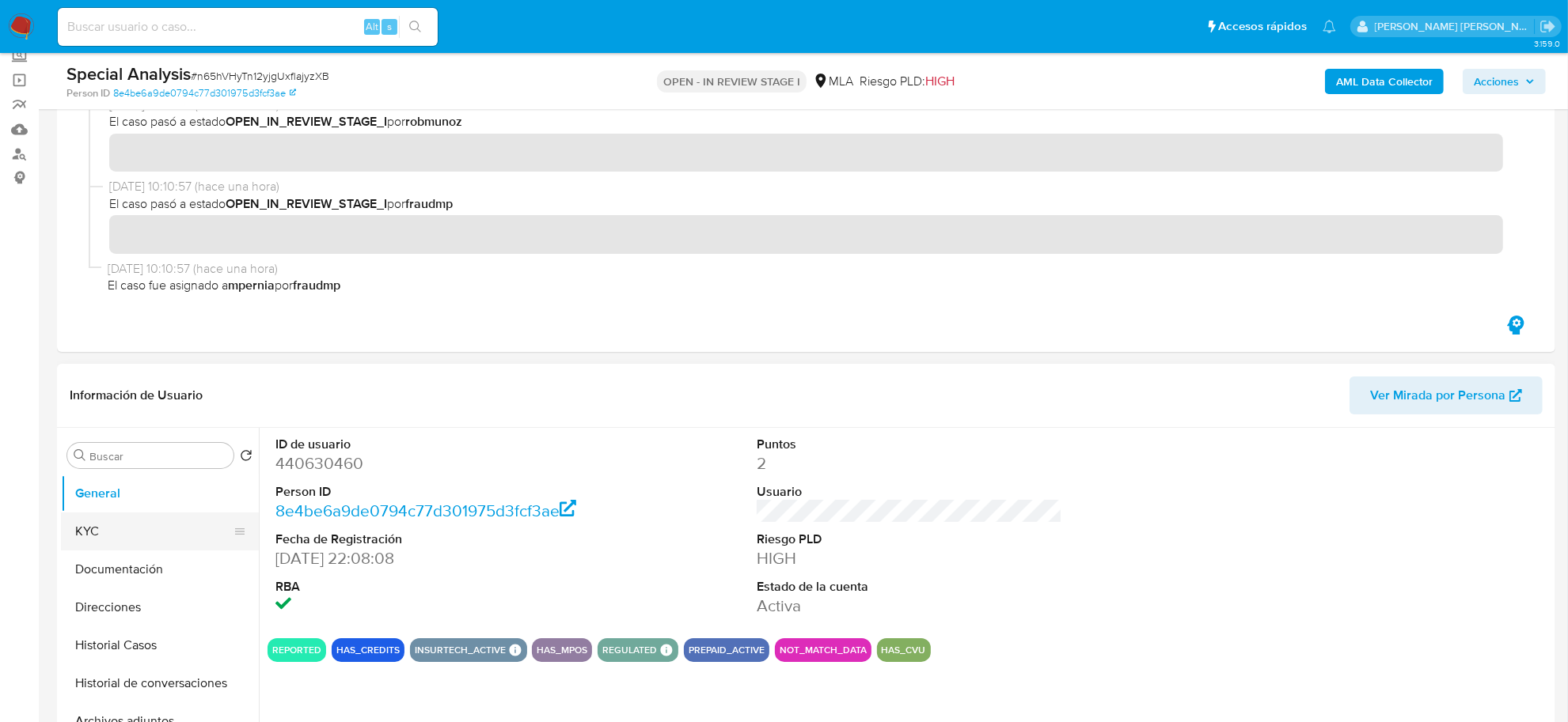
click at [111, 527] on button "KYC" at bounding box center [154, 532] width 186 height 38
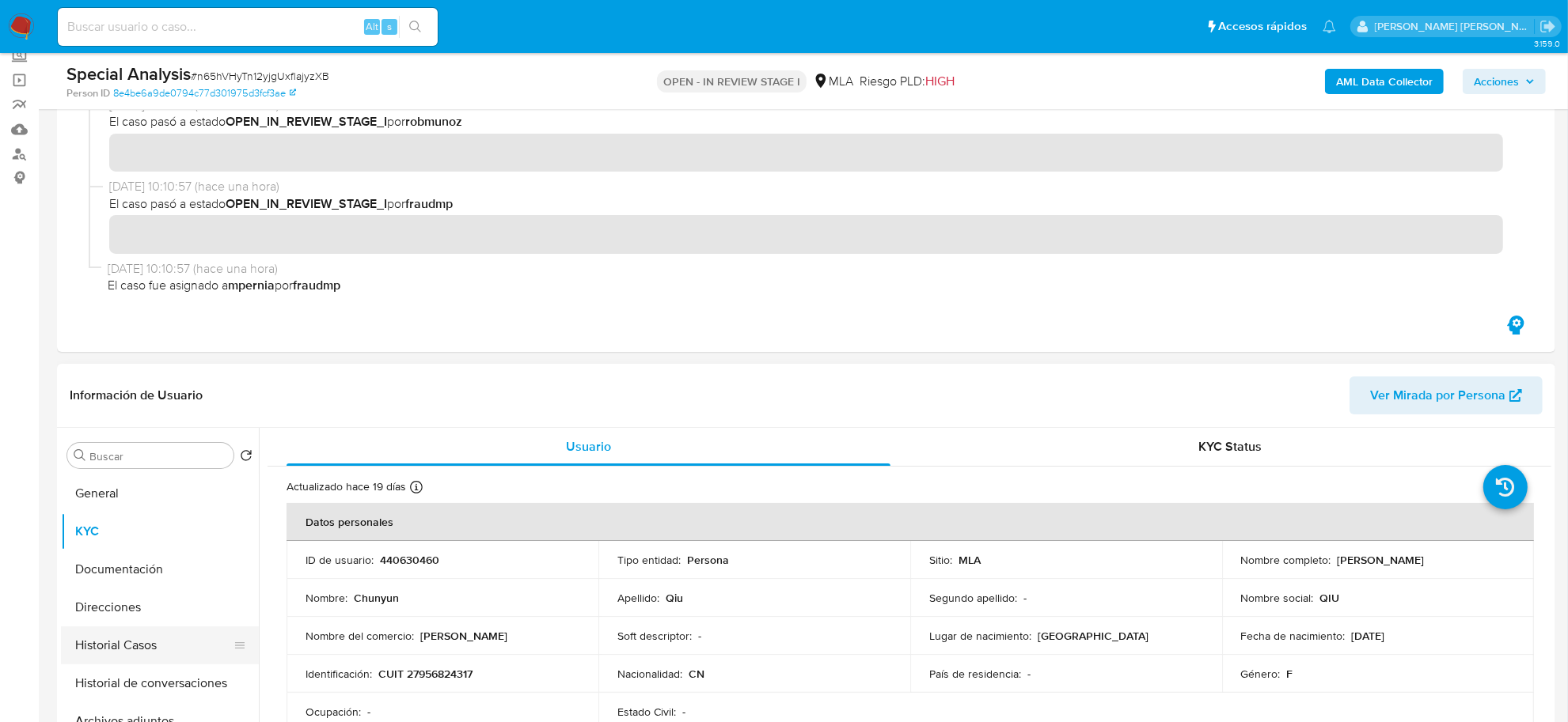
click at [125, 639] on button "Historial Casos" at bounding box center [154, 645] width 186 height 38
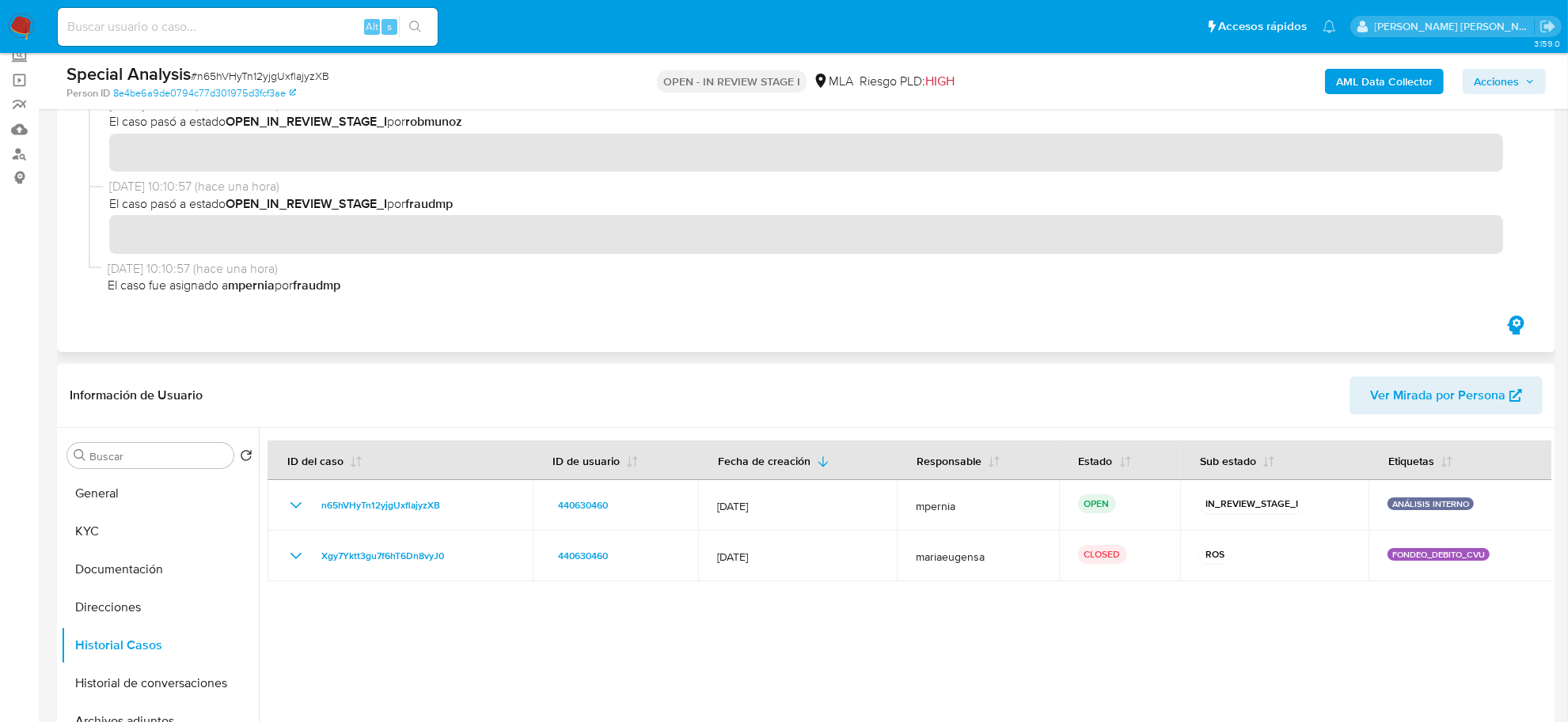
scroll to position [0, 0]
